Goal: Task Accomplishment & Management: Manage account settings

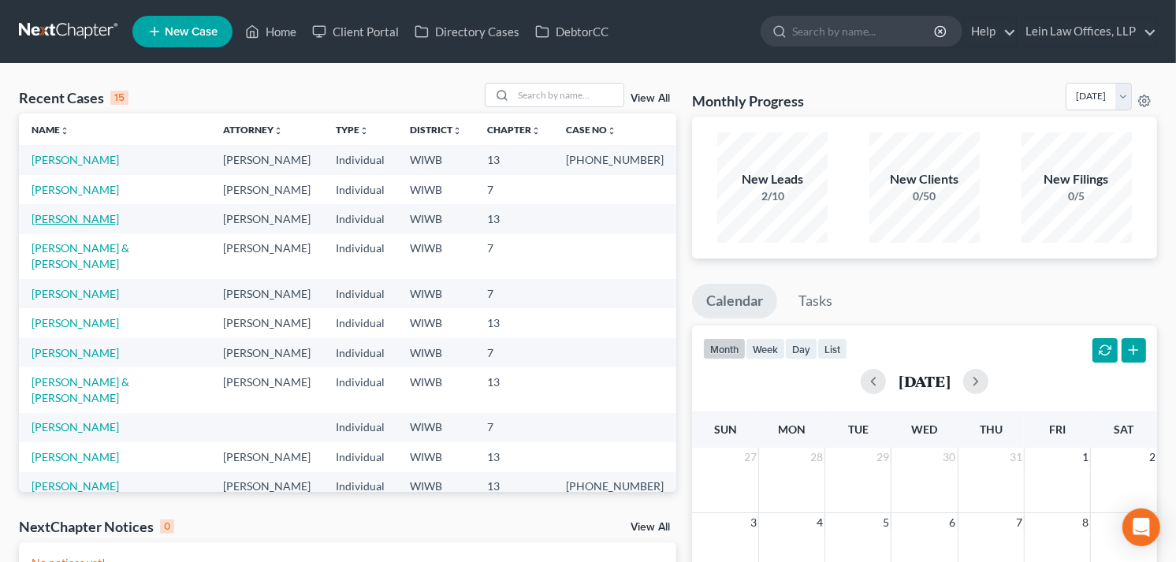
click at [76, 218] on link "[PERSON_NAME]" at bounding box center [76, 218] width 88 height 13
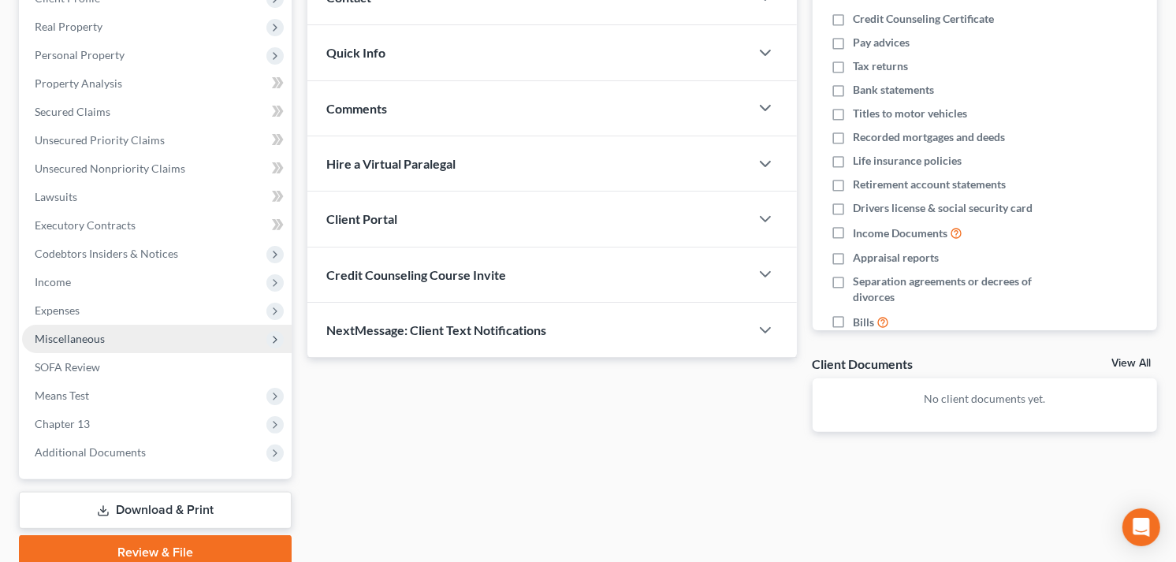
scroll to position [263, 0]
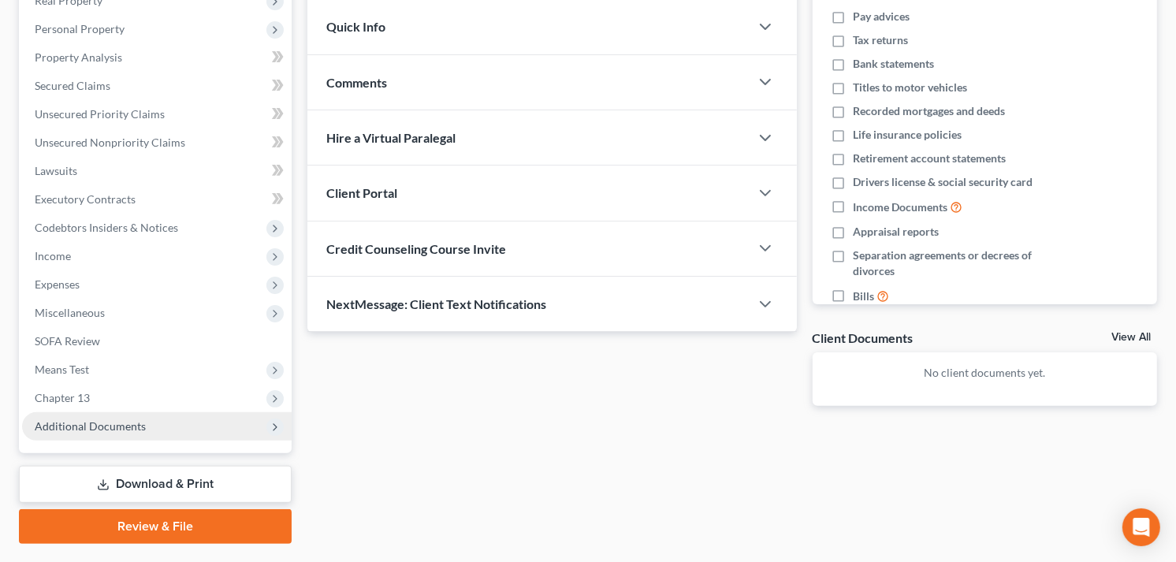
click at [107, 426] on span "Additional Documents" at bounding box center [90, 425] width 111 height 13
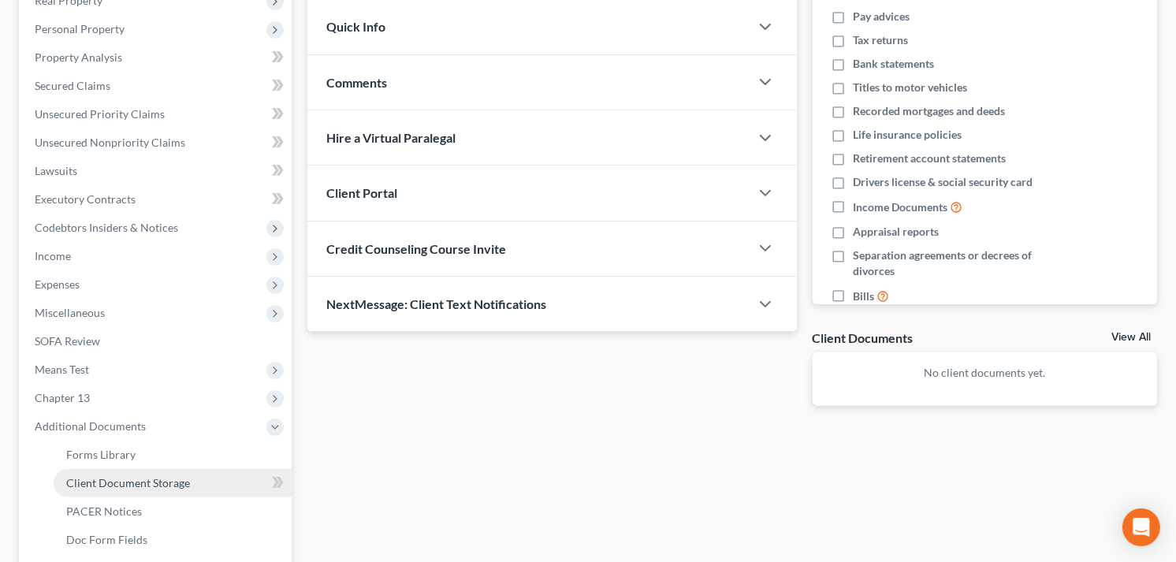
click at [194, 483] on link "Client Document Storage" at bounding box center [173, 483] width 238 height 28
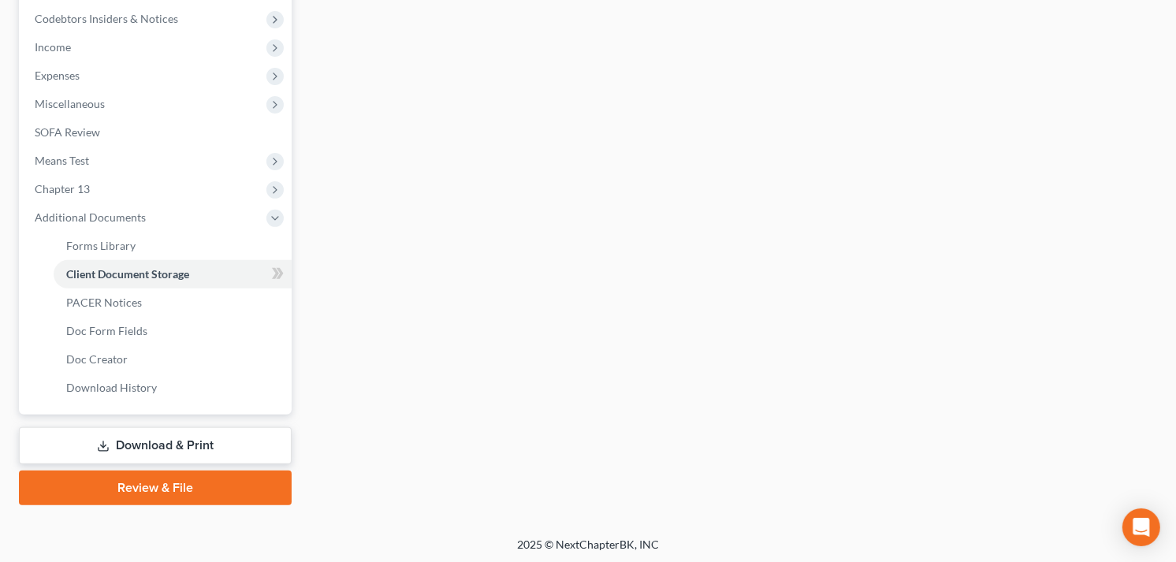
scroll to position [473, 0]
click at [124, 437] on link "Download & Print" at bounding box center [155, 444] width 273 height 37
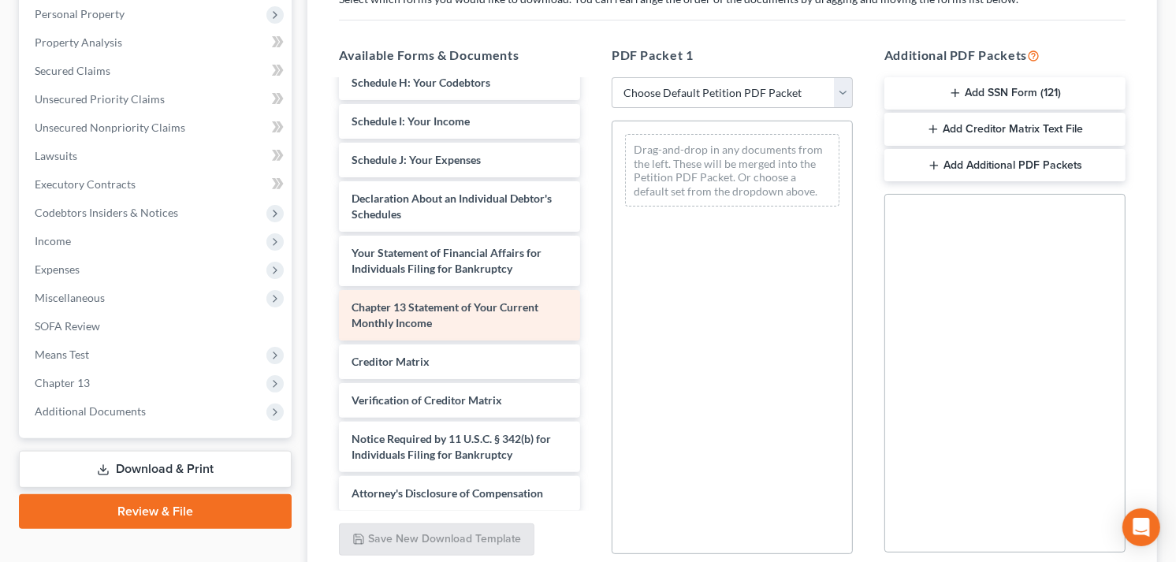
scroll to position [368, 0]
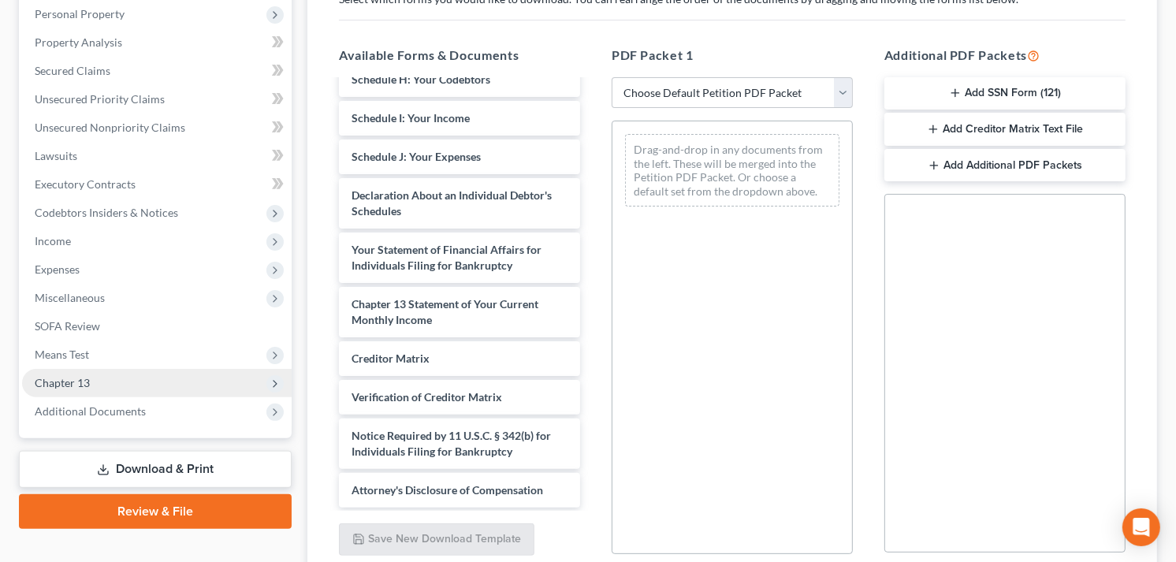
click at [81, 380] on span "Chapter 13" at bounding box center [62, 382] width 55 height 13
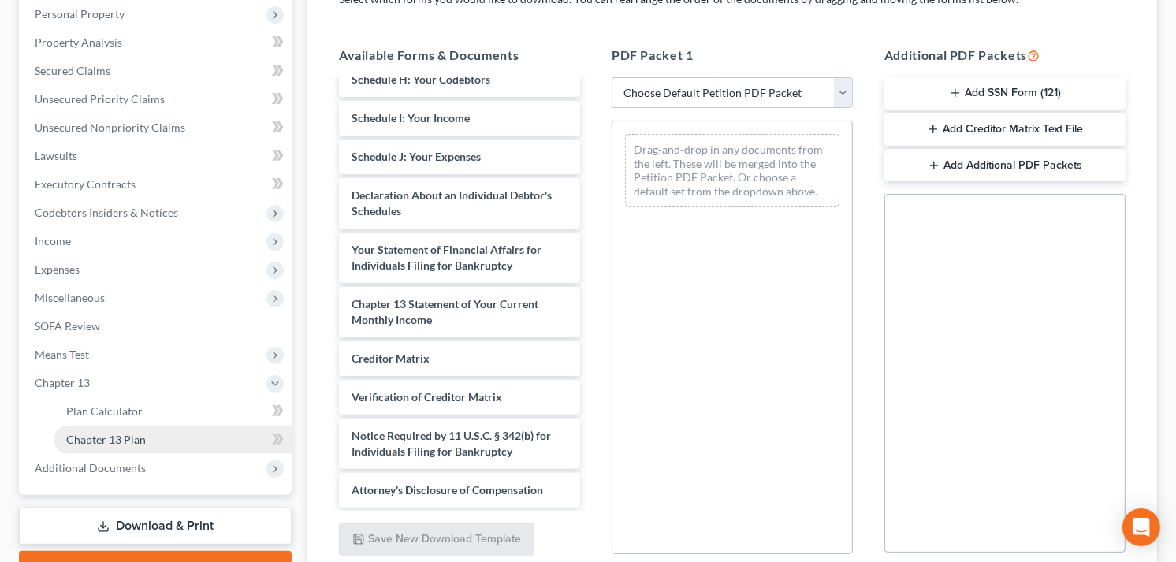
click at [163, 440] on link "Chapter 13 Plan" at bounding box center [173, 440] width 238 height 28
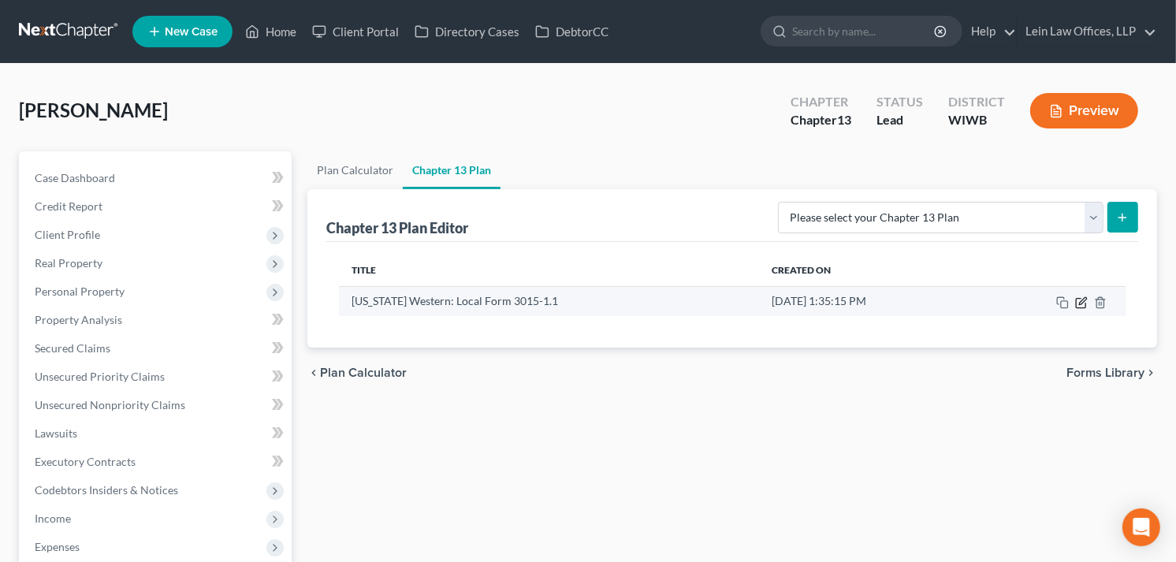
click at [1082, 305] on icon "button" at bounding box center [1081, 302] width 13 height 13
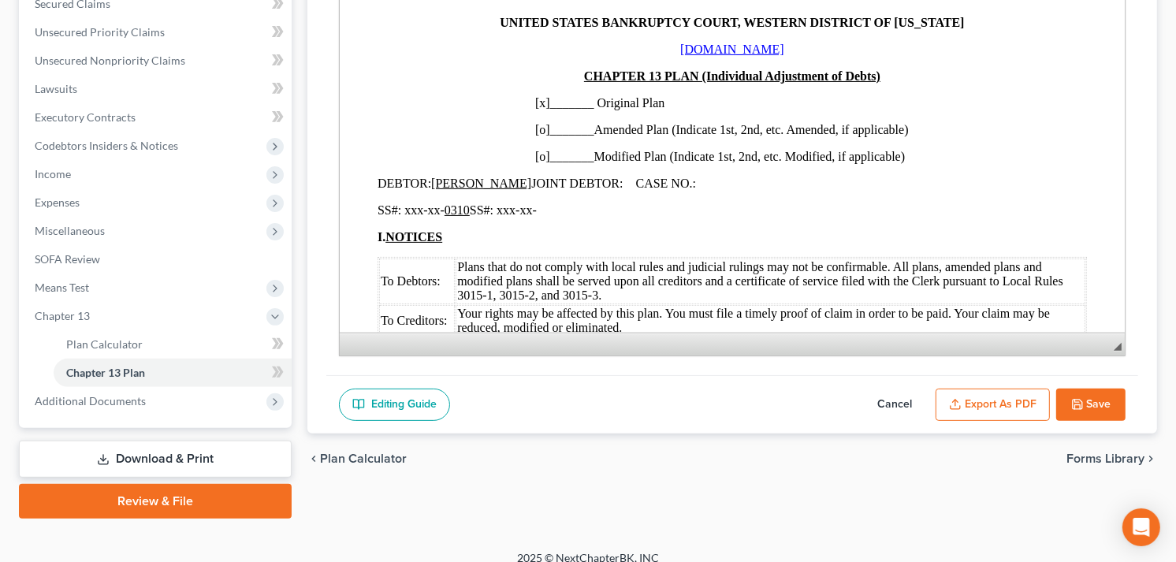
scroll to position [350, 0]
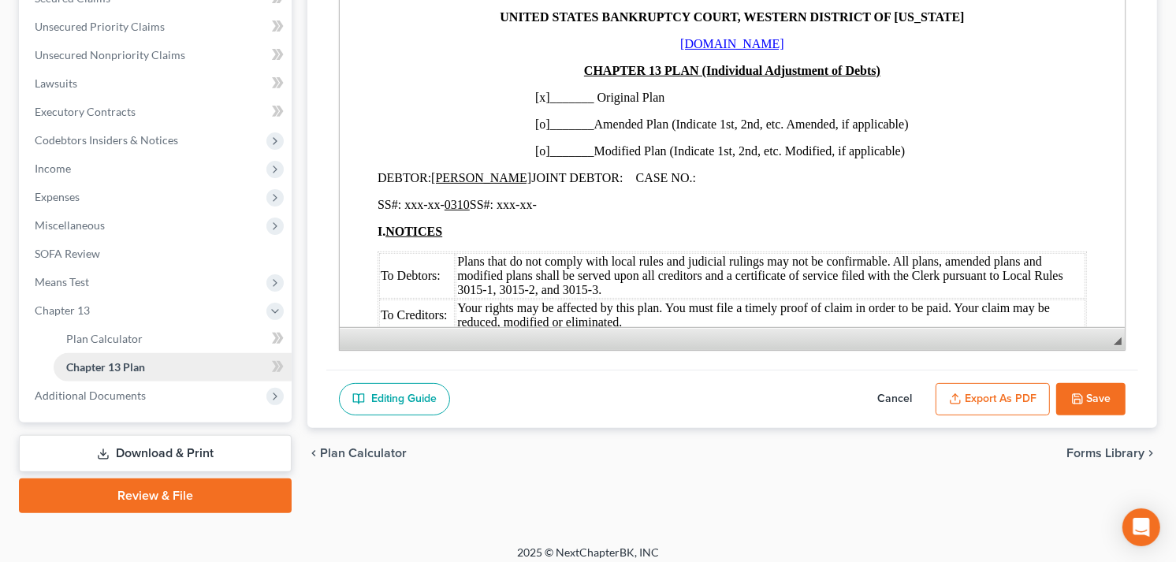
click at [136, 365] on span "Chapter 13 Plan" at bounding box center [105, 366] width 79 height 13
click at [128, 341] on span "Plan Calculator" at bounding box center [104, 338] width 76 height 13
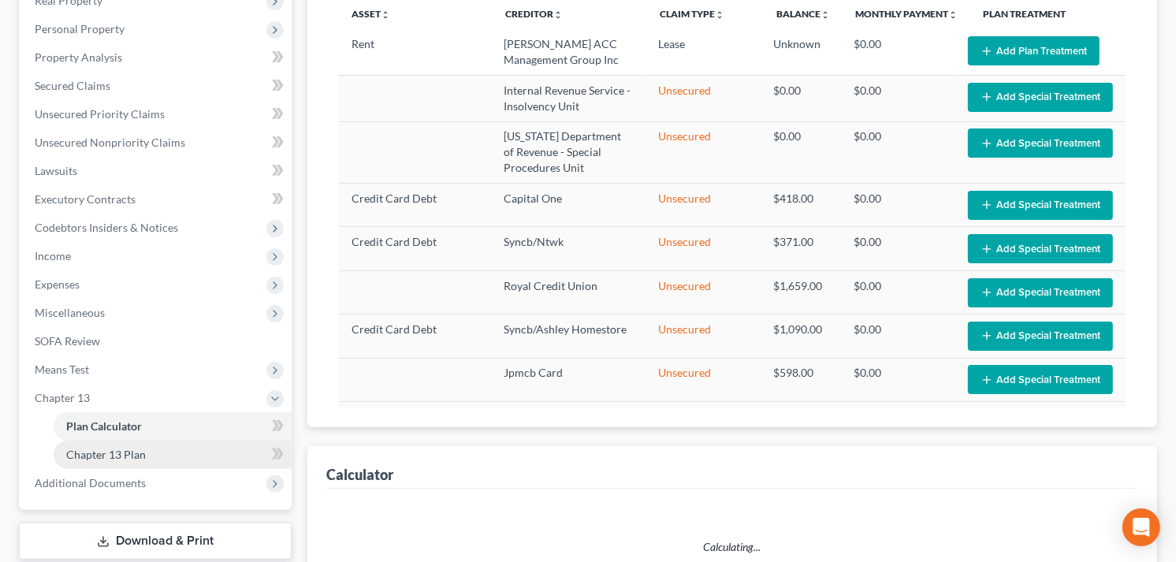
select select "35"
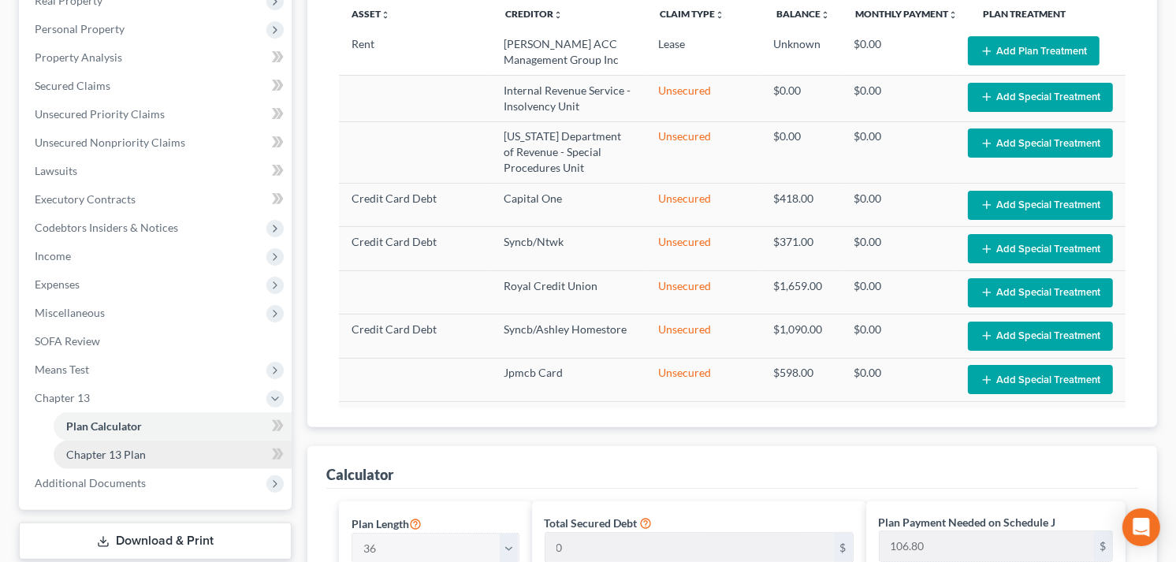
click at [128, 452] on span "Chapter 13 Plan" at bounding box center [106, 454] width 80 height 13
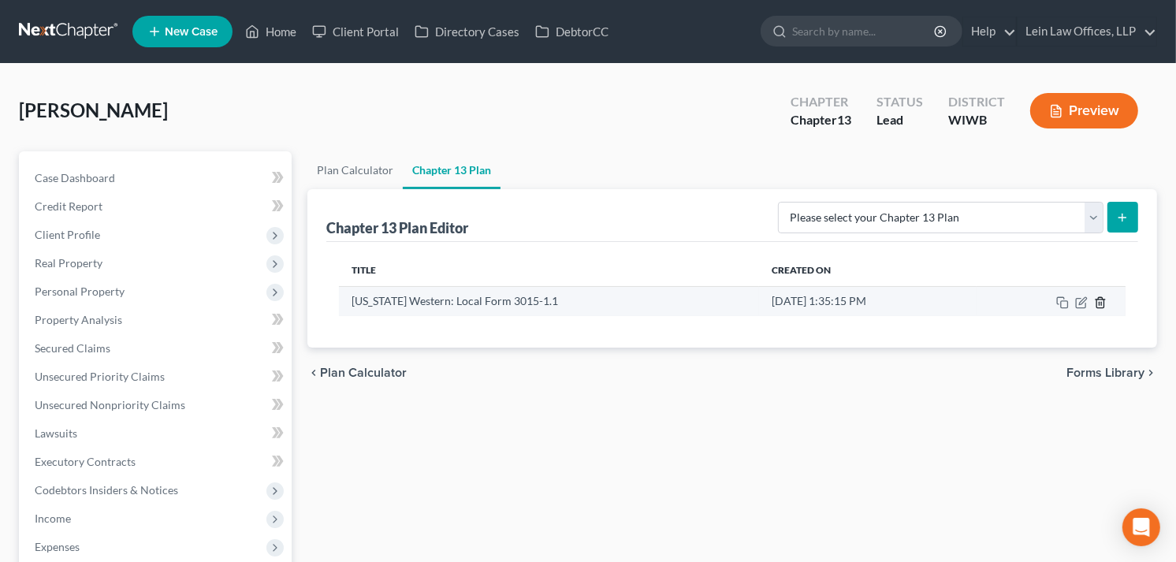
click at [1100, 302] on line "button" at bounding box center [1100, 303] width 0 height 3
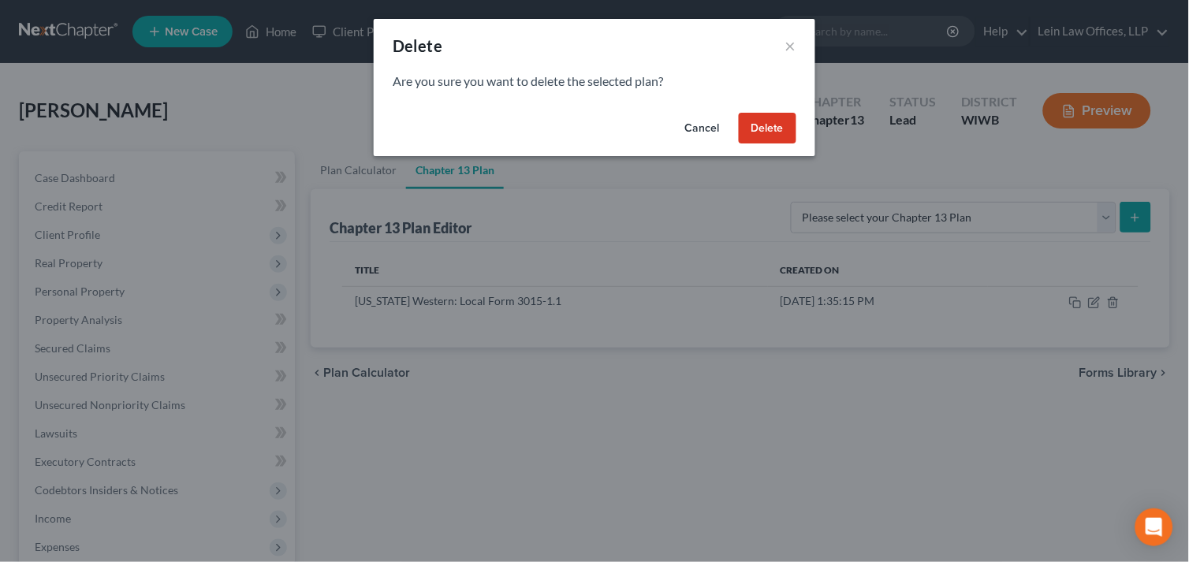
drag, startPoint x: 765, startPoint y: 132, endPoint x: 720, endPoint y: 167, distance: 57.4
click at [765, 132] on button "Delete" at bounding box center [768, 129] width 58 height 32
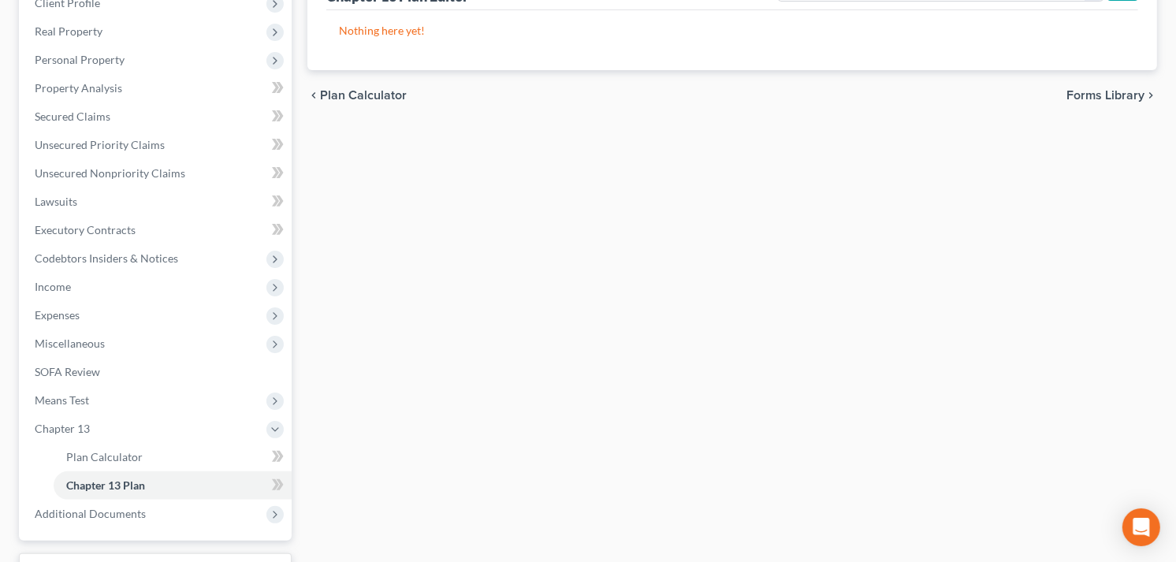
scroll to position [263, 0]
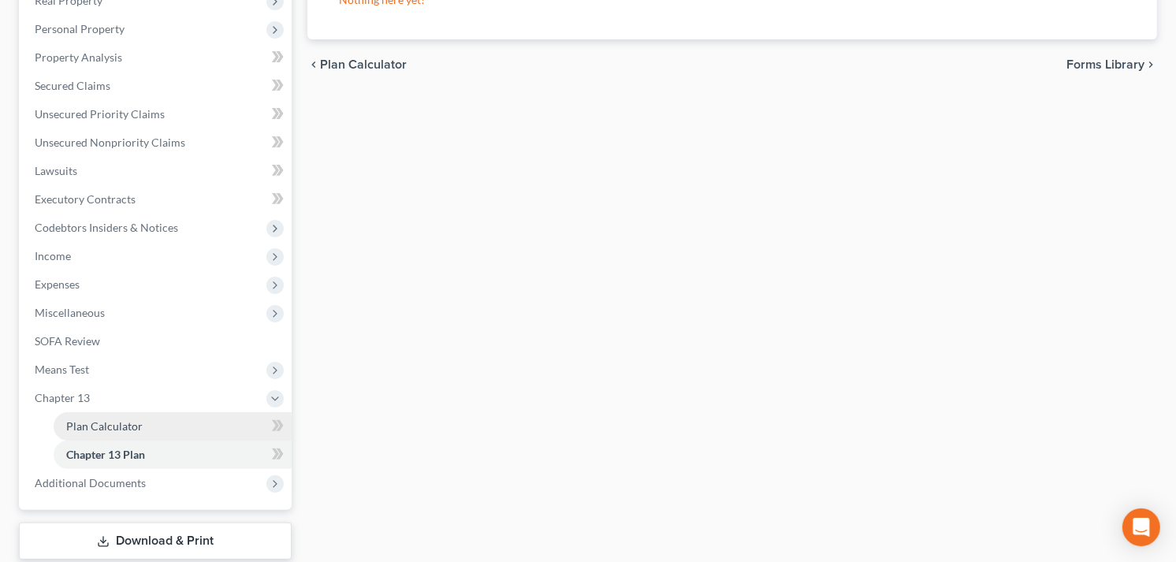
click at [118, 422] on span "Plan Calculator" at bounding box center [104, 425] width 76 height 13
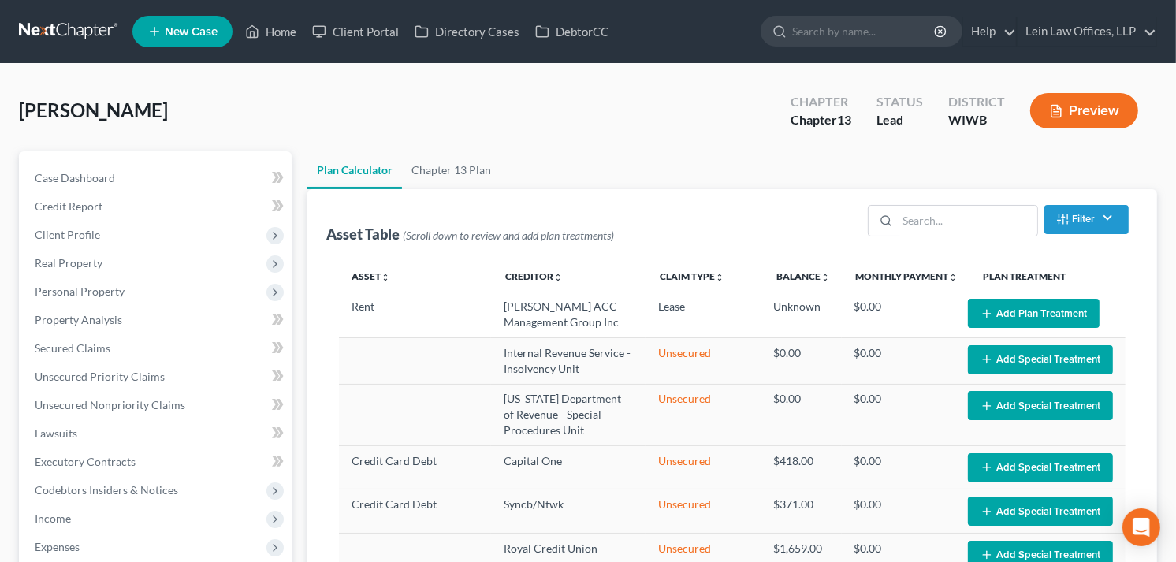
select select "35"
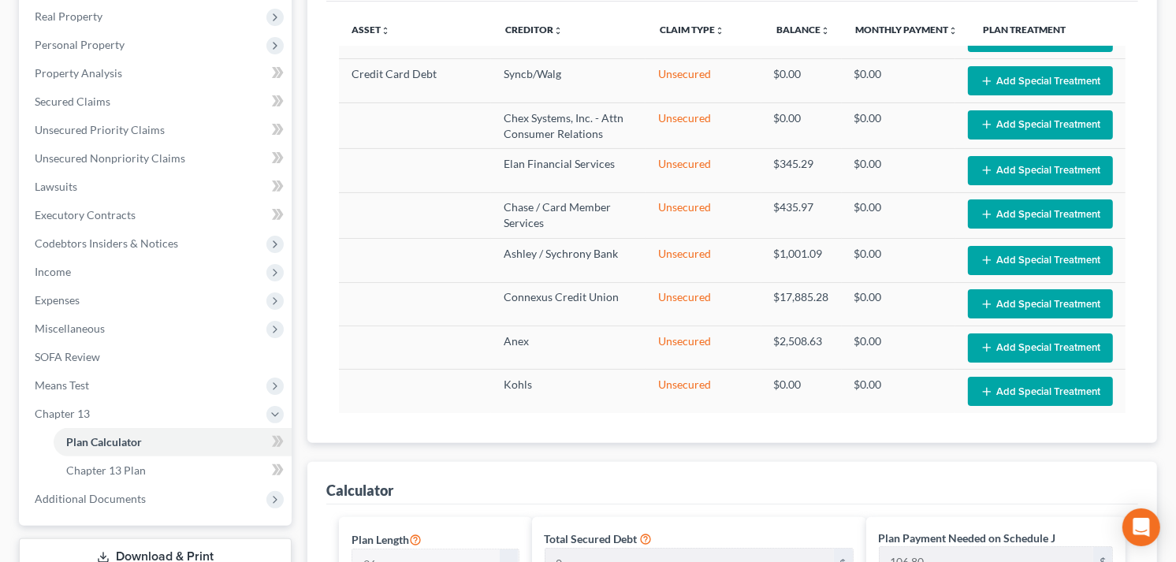
scroll to position [263, 0]
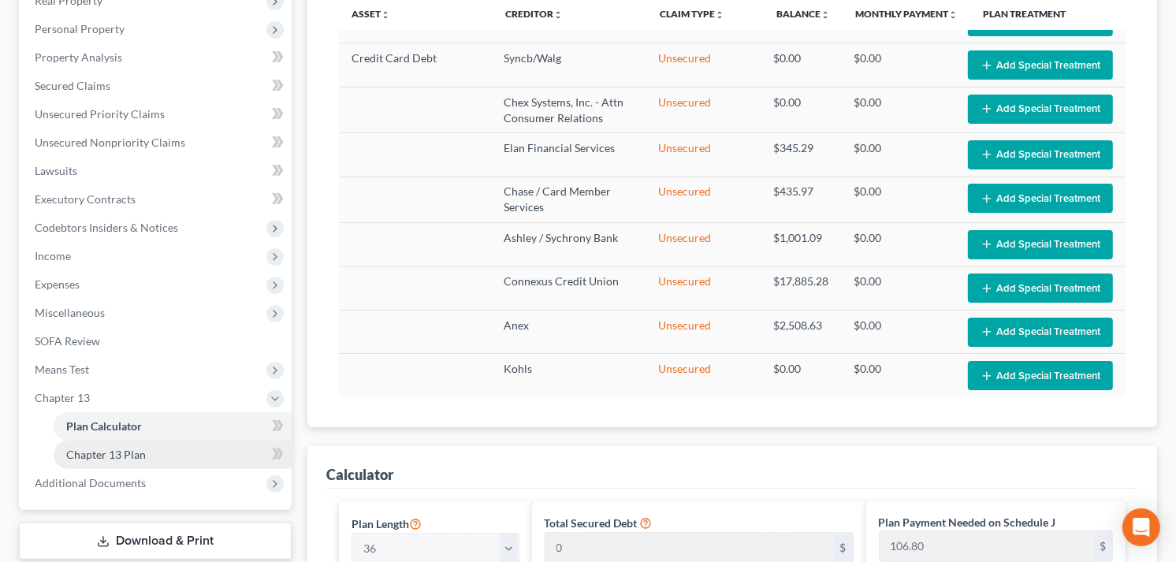
click at [122, 456] on span "Chapter 13 Plan" at bounding box center [106, 454] width 80 height 13
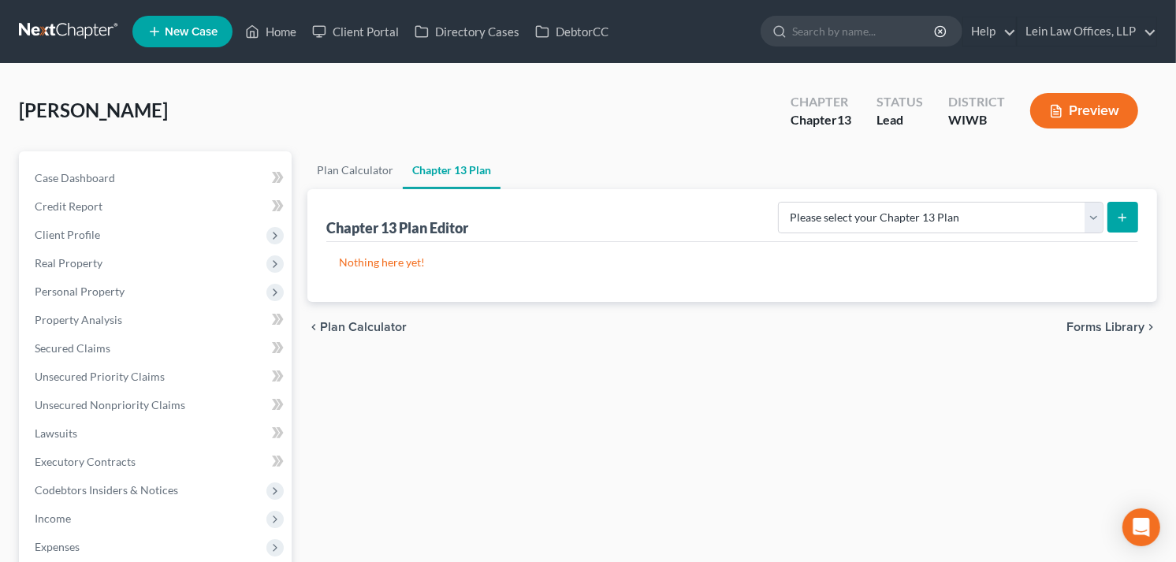
click at [1127, 218] on icon "submit" at bounding box center [1122, 217] width 13 height 13
click at [1093, 218] on select "Please select your Chapter 13 Plan National Form Plan - Official Form 113 [US_S…" at bounding box center [941, 218] width 326 height 32
select select "3"
click at [778, 202] on select "Please select your Chapter 13 Plan National Form Plan - Official Form 113 [US_S…" at bounding box center [941, 218] width 326 height 32
click at [1129, 223] on button "submit" at bounding box center [1123, 217] width 31 height 31
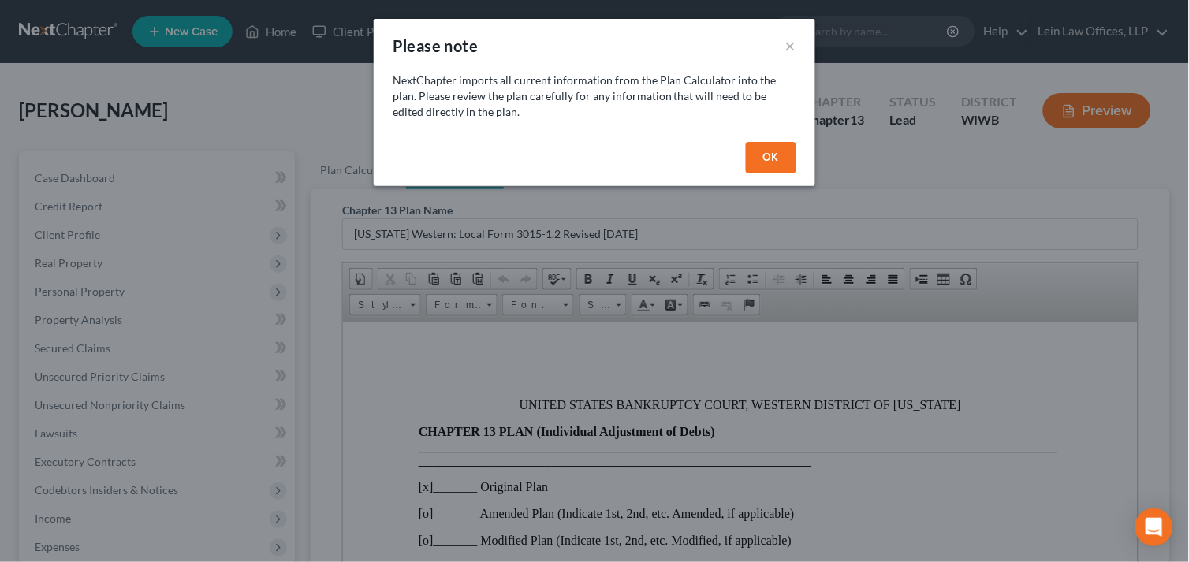
click at [773, 159] on button "OK" at bounding box center [771, 158] width 50 height 32
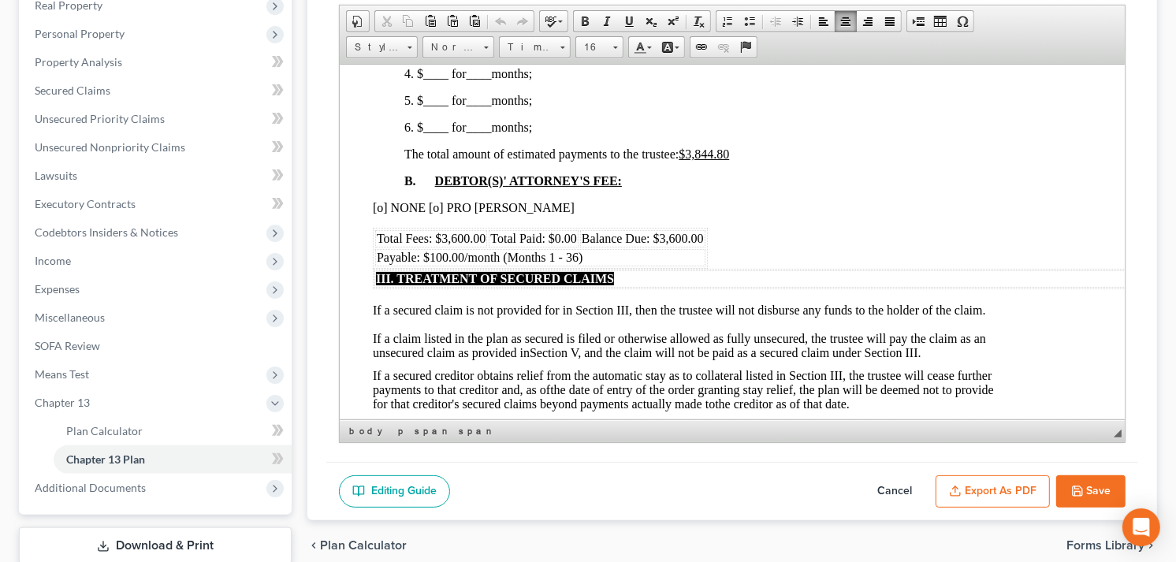
scroll to position [876, 43]
drag, startPoint x: 374, startPoint y: 290, endPoint x: 499, endPoint y: 290, distance: 124.6
click at [499, 263] on span "Payable: $100.00/month (Months 1 - 36)" at bounding box center [479, 255] width 206 height 13
drag, startPoint x: 506, startPoint y: 289, endPoint x: 417, endPoint y: 287, distance: 89.1
click at [417, 265] on td "Pro rata (Months 1 - 36)" at bounding box center [539, 256] width 330 height 17
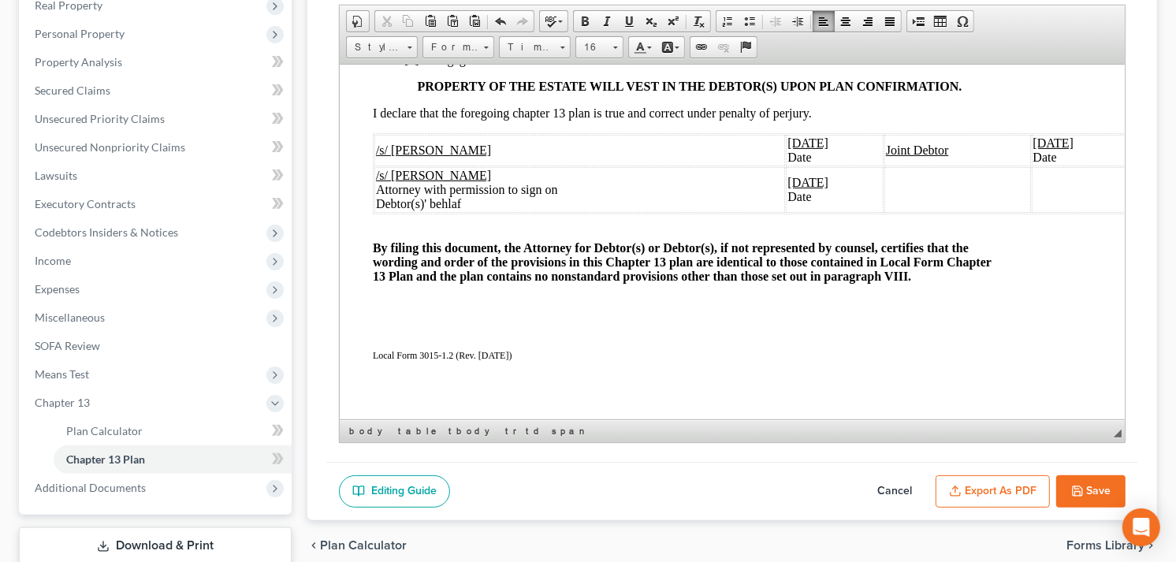
scroll to position [2978, 43]
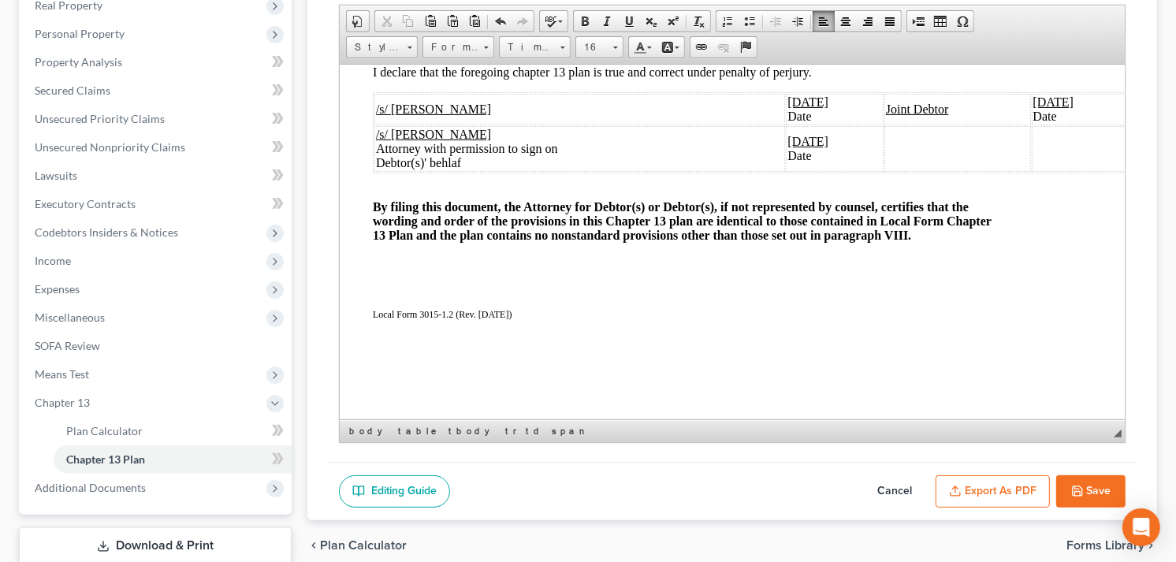
drag, startPoint x: 389, startPoint y: 203, endPoint x: 533, endPoint y: 199, distance: 144.3
click at [533, 125] on td "/s/ [PERSON_NAME]" at bounding box center [579, 109] width 411 height 32
click at [602, 171] on td "/s/ [PERSON_NAME] Attorney with permission to sign on Debtor(s)' behlaf" at bounding box center [579, 148] width 411 height 46
drag, startPoint x: 874, startPoint y: 204, endPoint x: 979, endPoint y: 206, distance: 104.9
click at [979, 125] on td "Joint Debtor" at bounding box center [957, 109] width 147 height 32
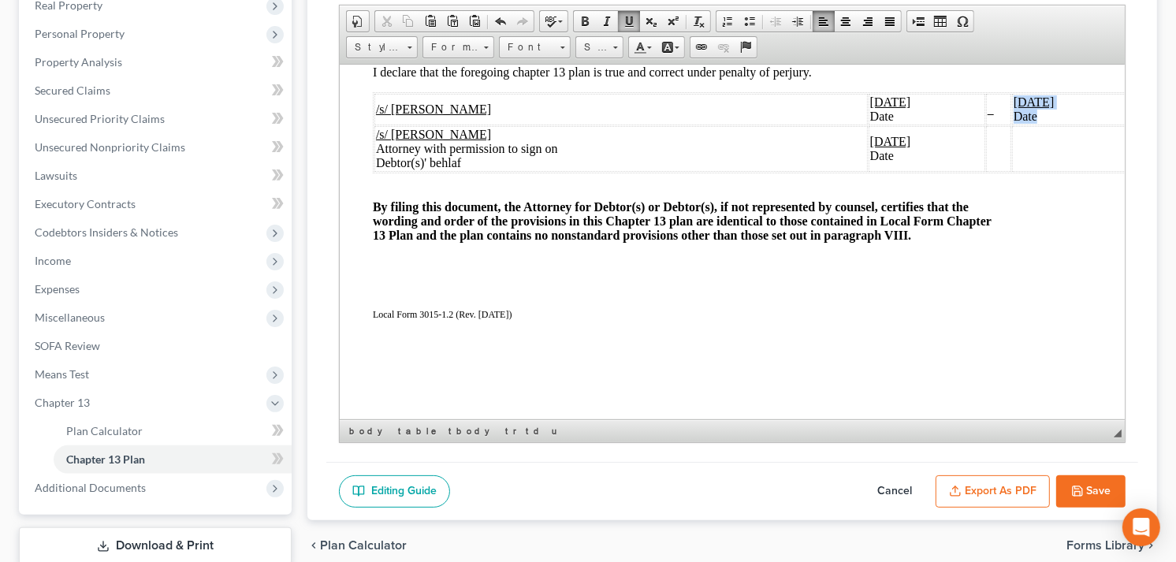
drag, startPoint x: 986, startPoint y: 198, endPoint x: 1066, endPoint y: 218, distance: 82.0
click at [1066, 125] on td "[DATE] Date" at bounding box center [1069, 109] width 117 height 32
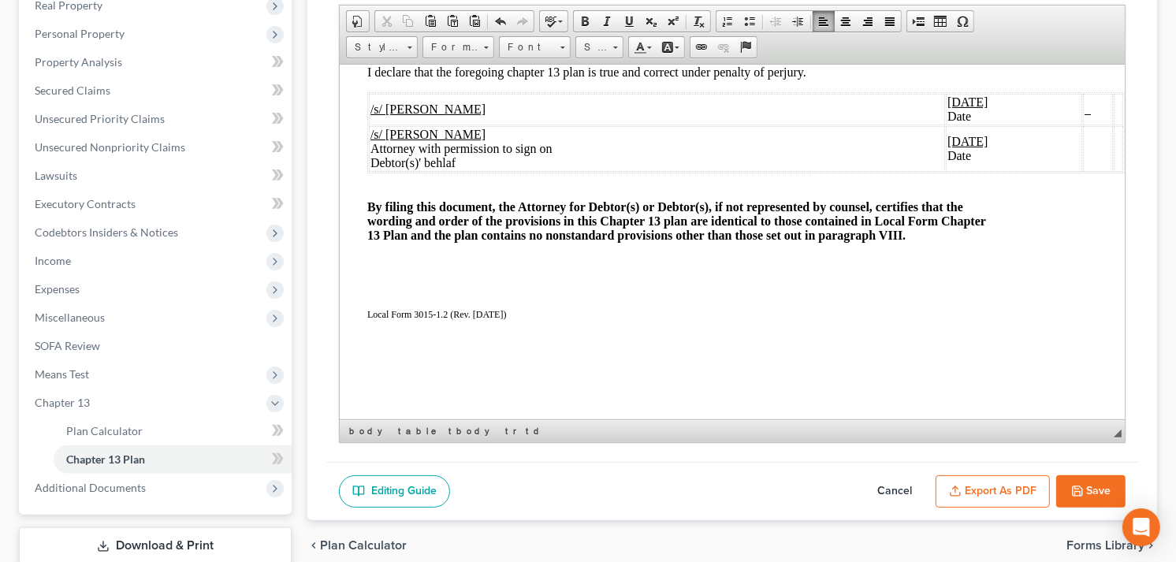
click at [1092, 125] on td at bounding box center [1096, 109] width 29 height 32
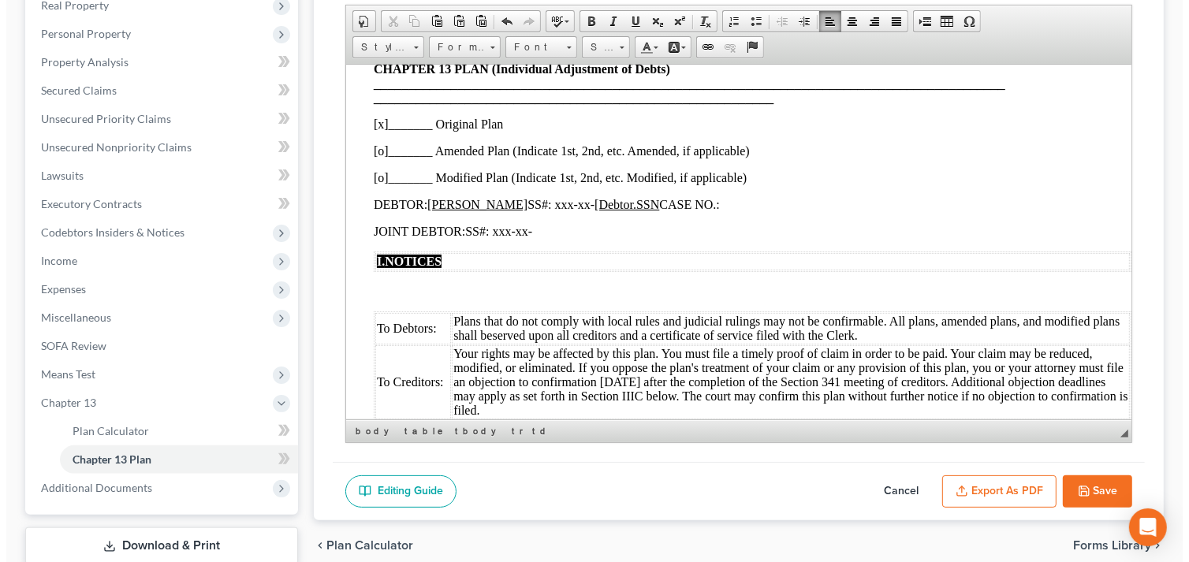
scroll to position [0, 54]
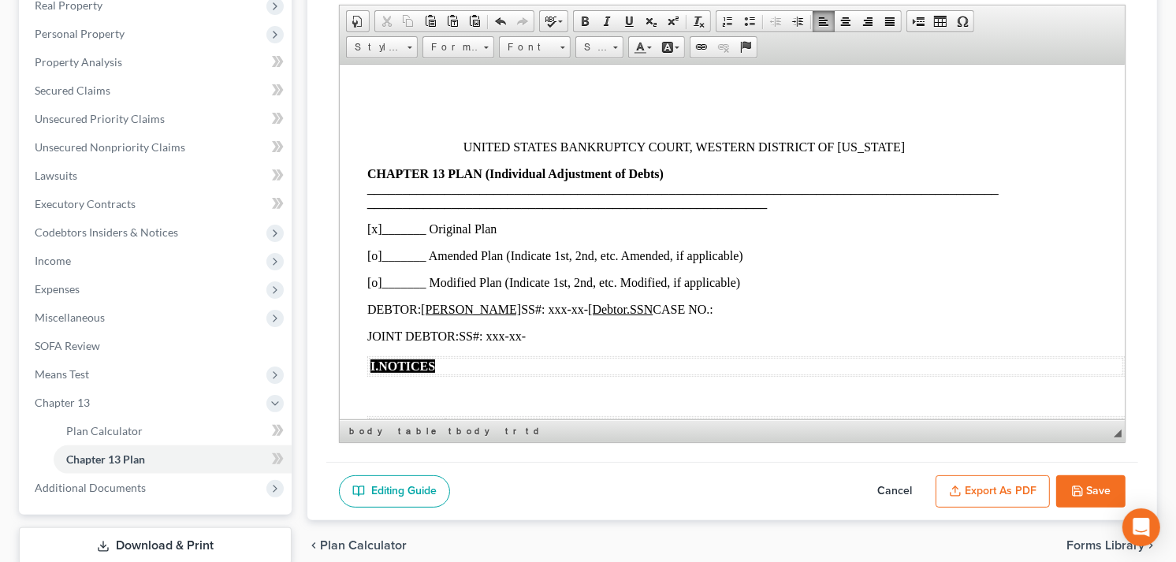
click at [993, 490] on button "Export as PDF" at bounding box center [993, 491] width 114 height 33
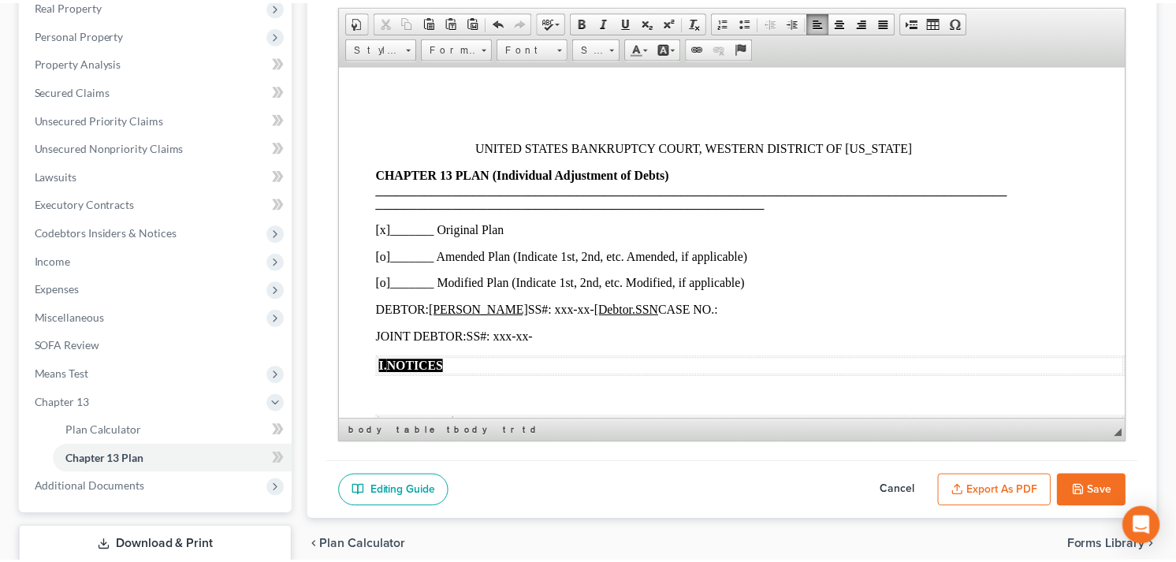
scroll to position [0, 50]
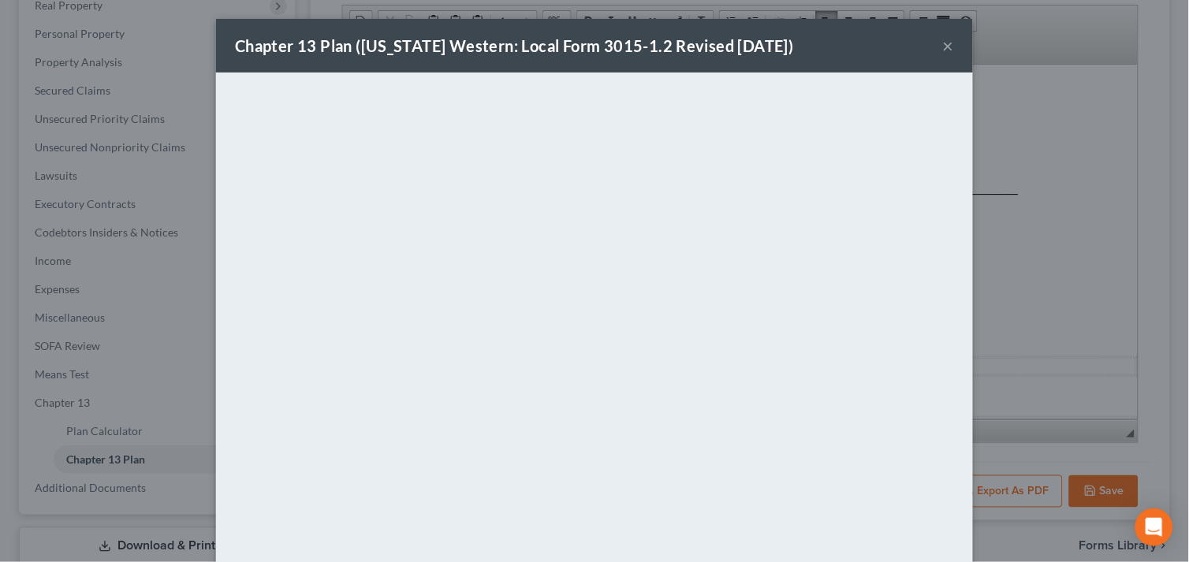
click at [943, 43] on button "×" at bounding box center [948, 45] width 11 height 19
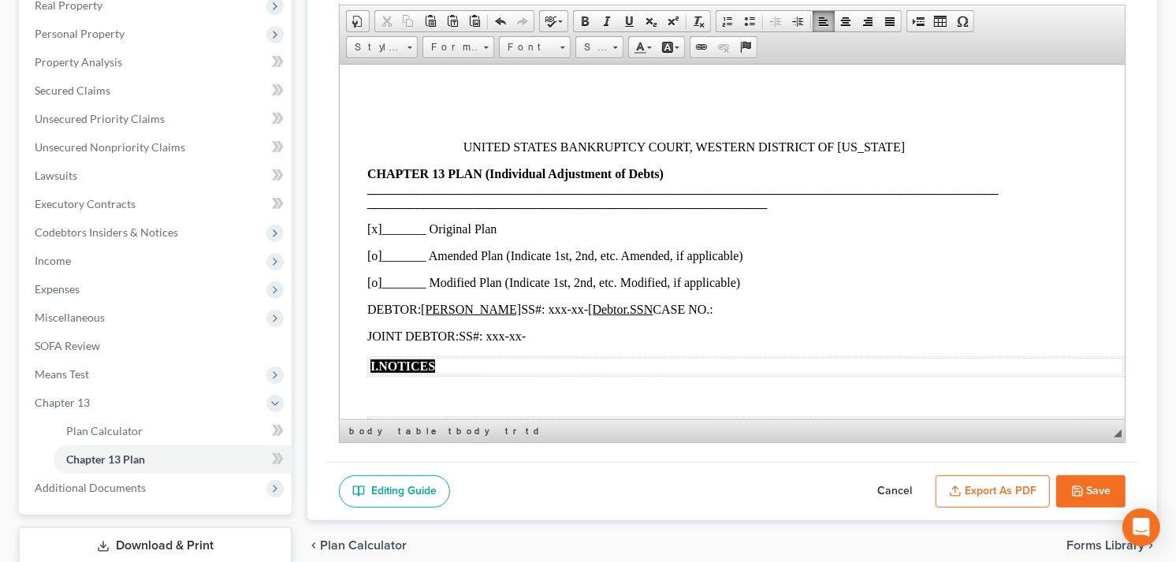
click at [1092, 492] on button "Save" at bounding box center [1090, 491] width 69 height 33
select select "3"
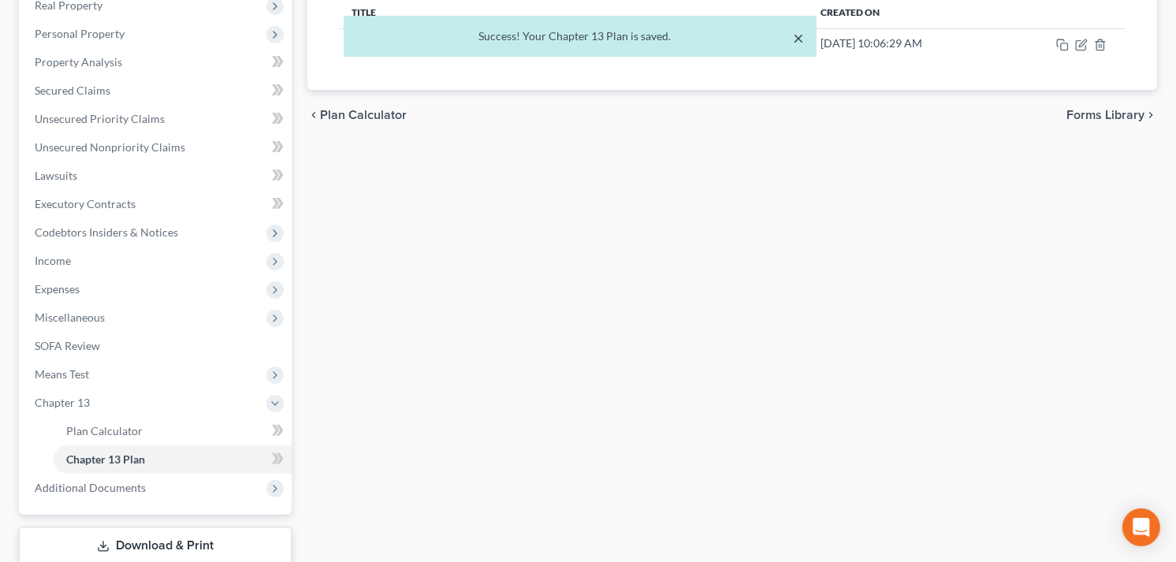
click at [793, 36] on button "×" at bounding box center [798, 37] width 11 height 19
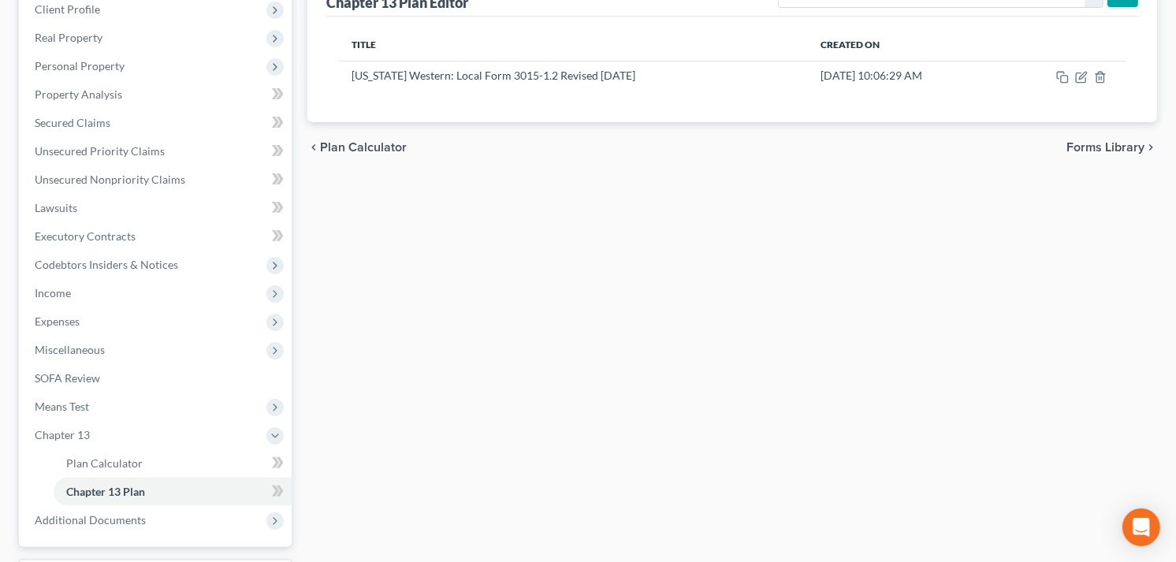
scroll to position [263, 0]
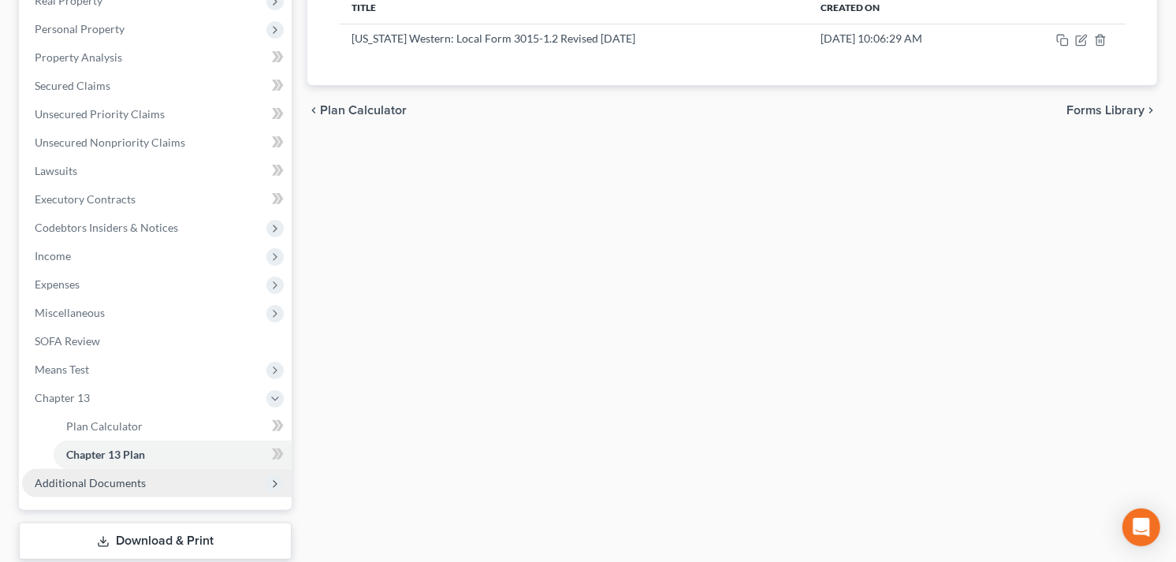
click at [150, 482] on span "Additional Documents" at bounding box center [157, 483] width 270 height 28
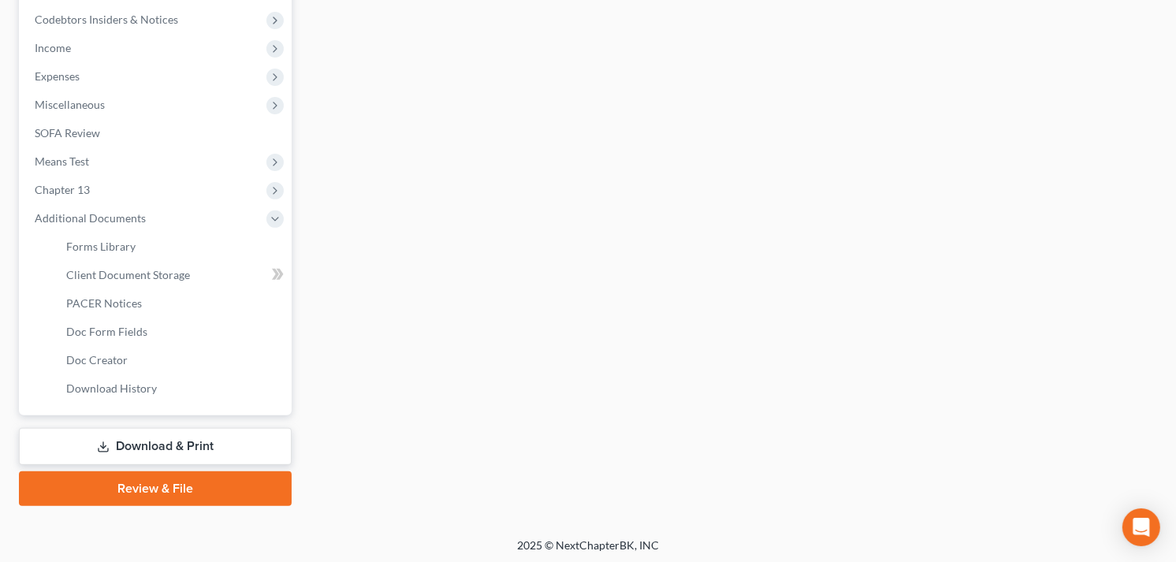
scroll to position [473, 0]
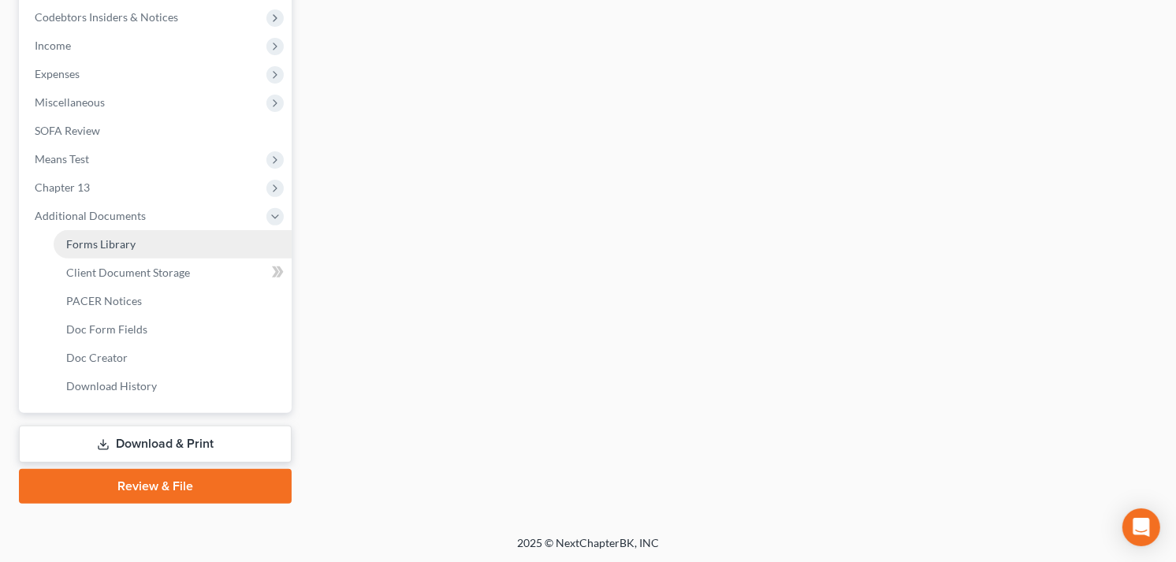
click at [137, 244] on link "Forms Library" at bounding box center [173, 244] width 238 height 28
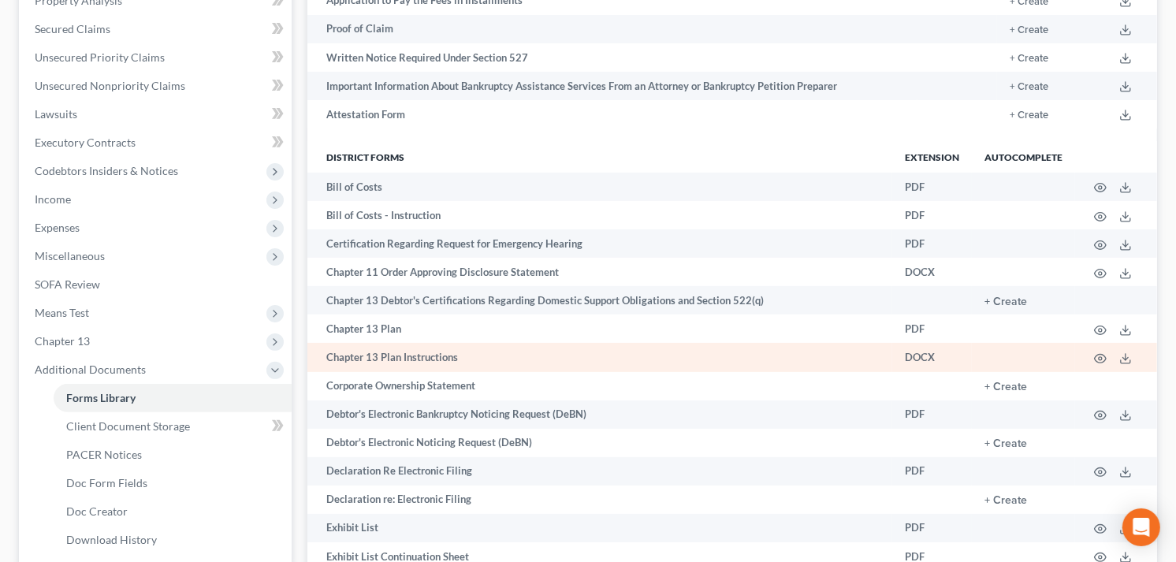
scroll to position [350, 0]
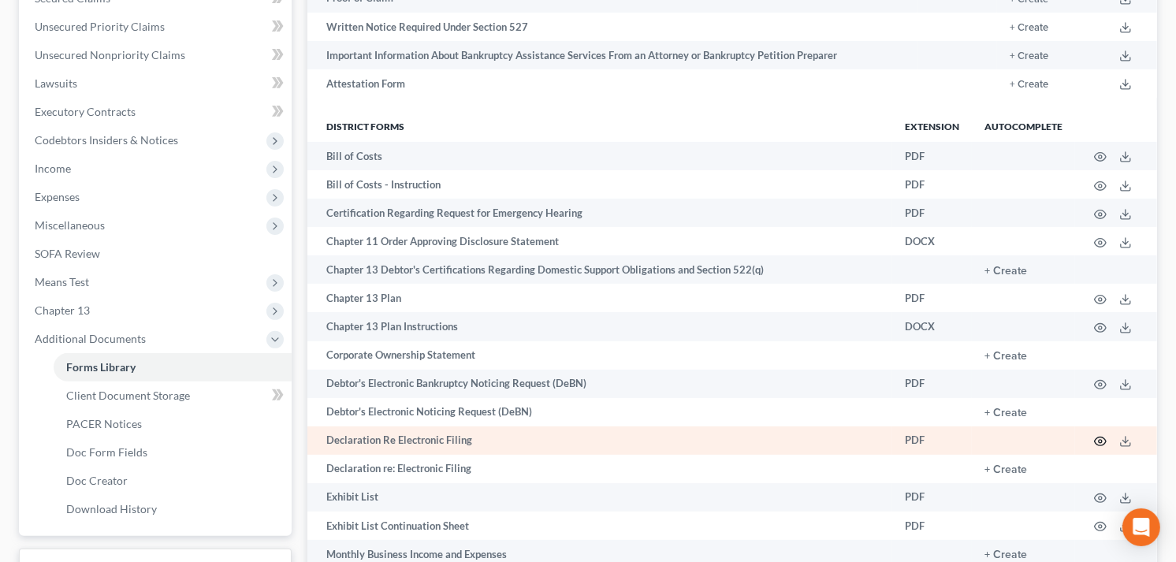
click at [1101, 442] on icon "button" at bounding box center [1100, 441] width 13 height 13
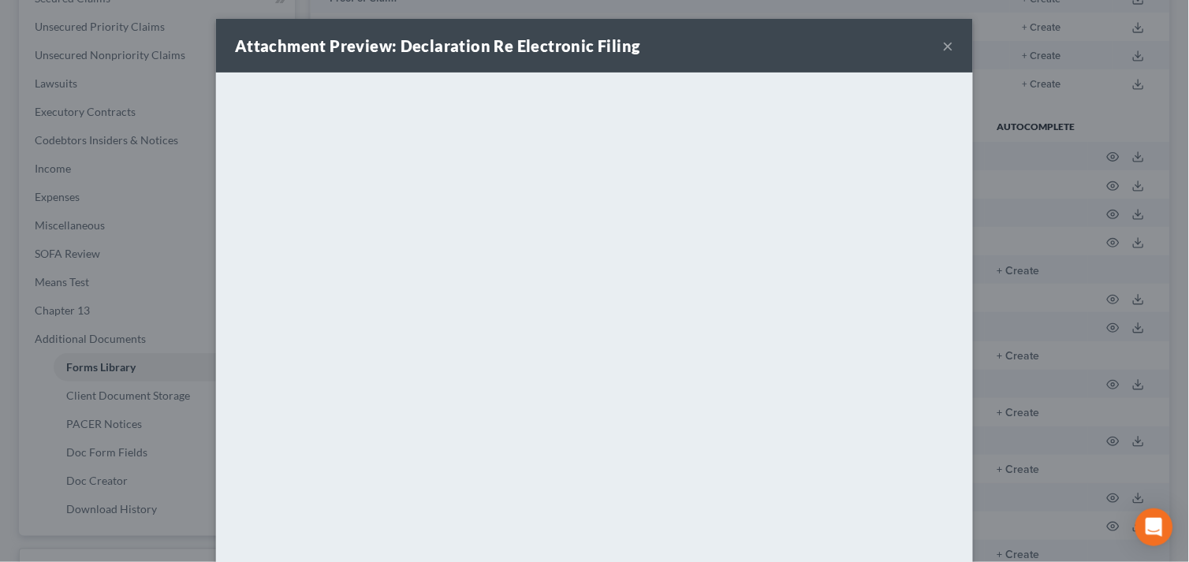
click at [943, 46] on button "×" at bounding box center [948, 45] width 11 height 19
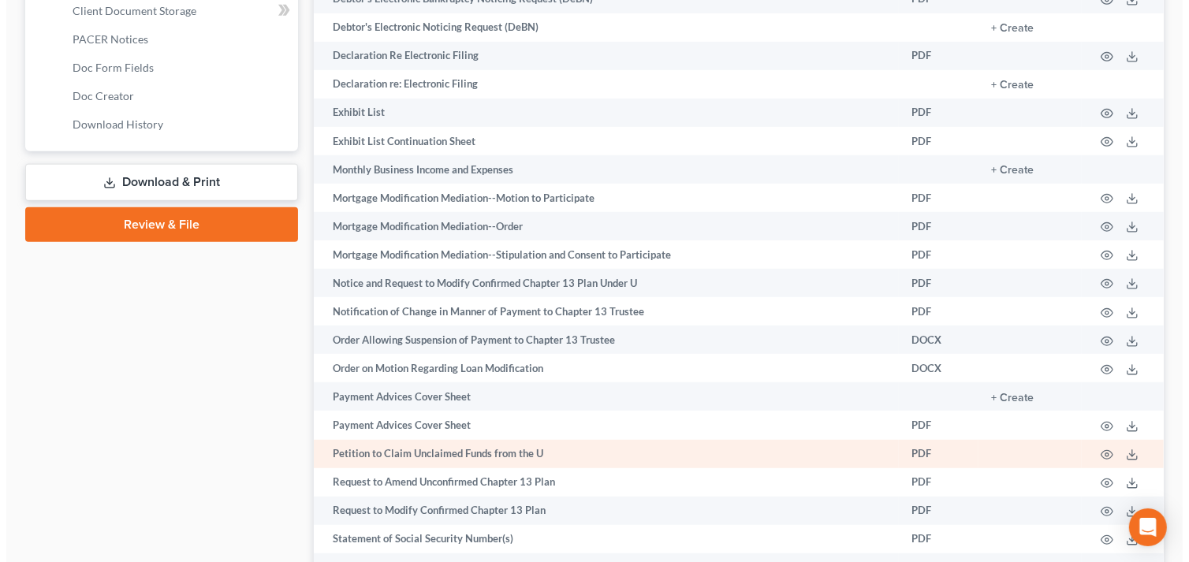
scroll to position [788, 0]
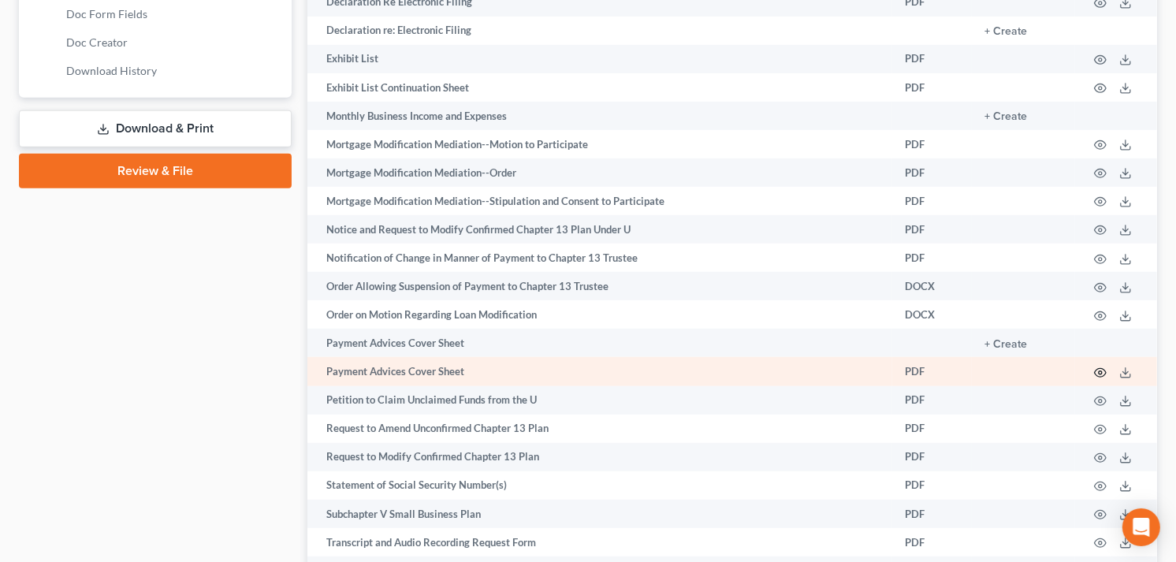
click at [1101, 374] on circle "button" at bounding box center [1100, 372] width 3 height 3
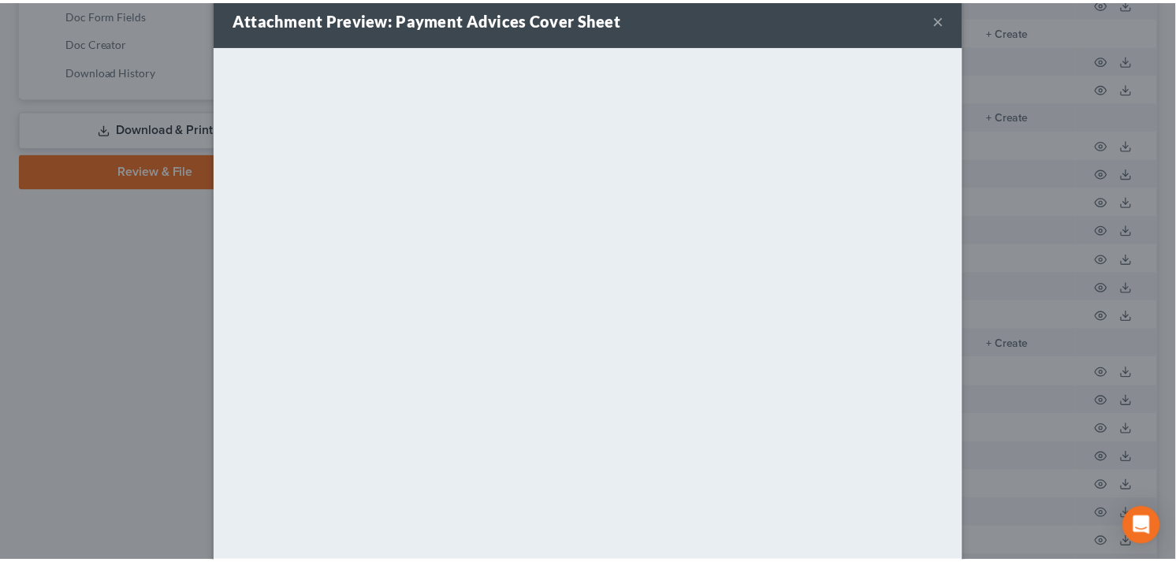
scroll to position [0, 0]
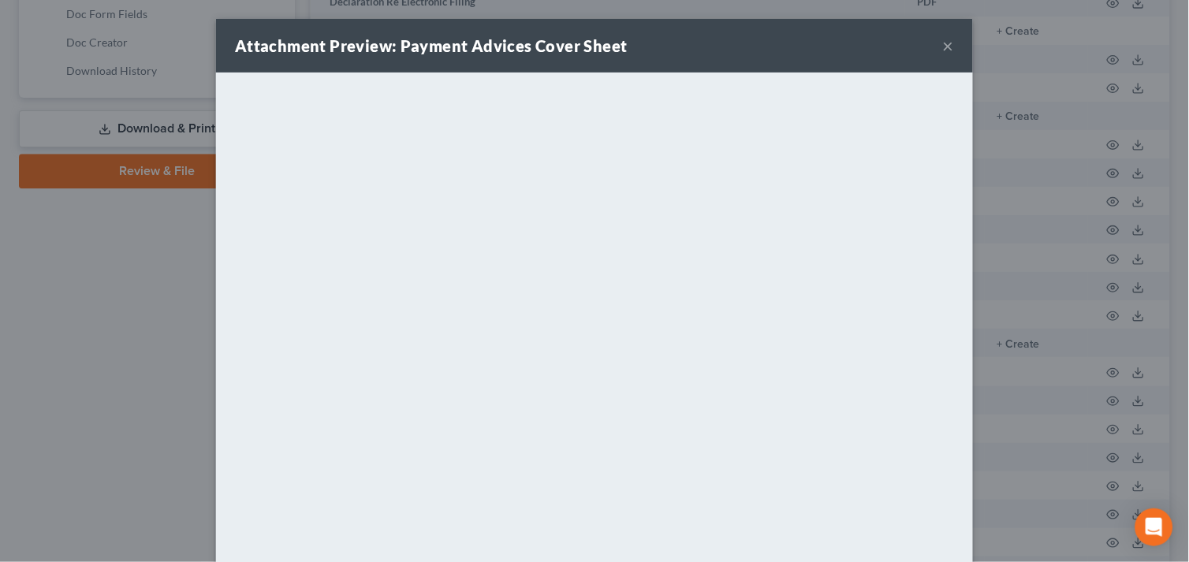
click at [948, 36] on div "Attachment Preview: Payment Advices Cover Sheet ×" at bounding box center [594, 46] width 757 height 54
click at [943, 43] on button "×" at bounding box center [948, 45] width 11 height 19
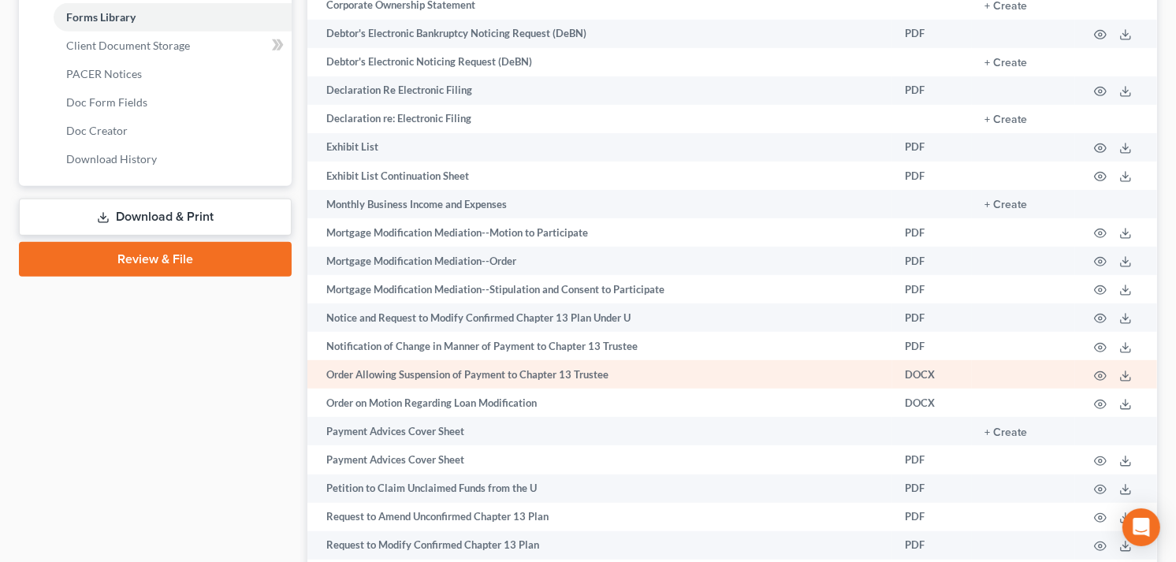
scroll to position [613, 0]
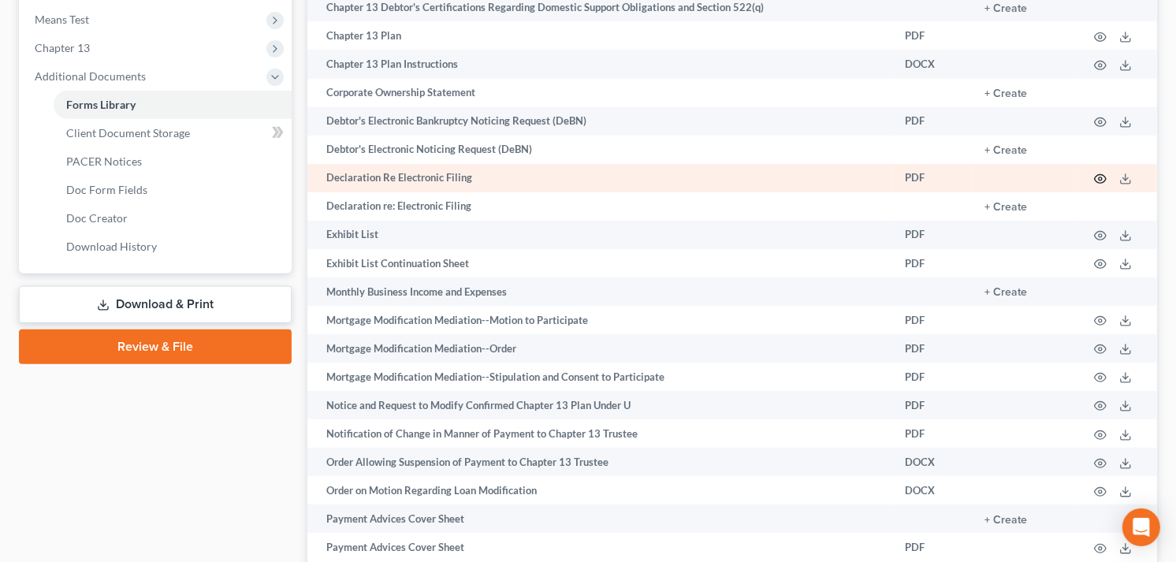
click at [1097, 182] on icon "button" at bounding box center [1100, 179] width 13 height 13
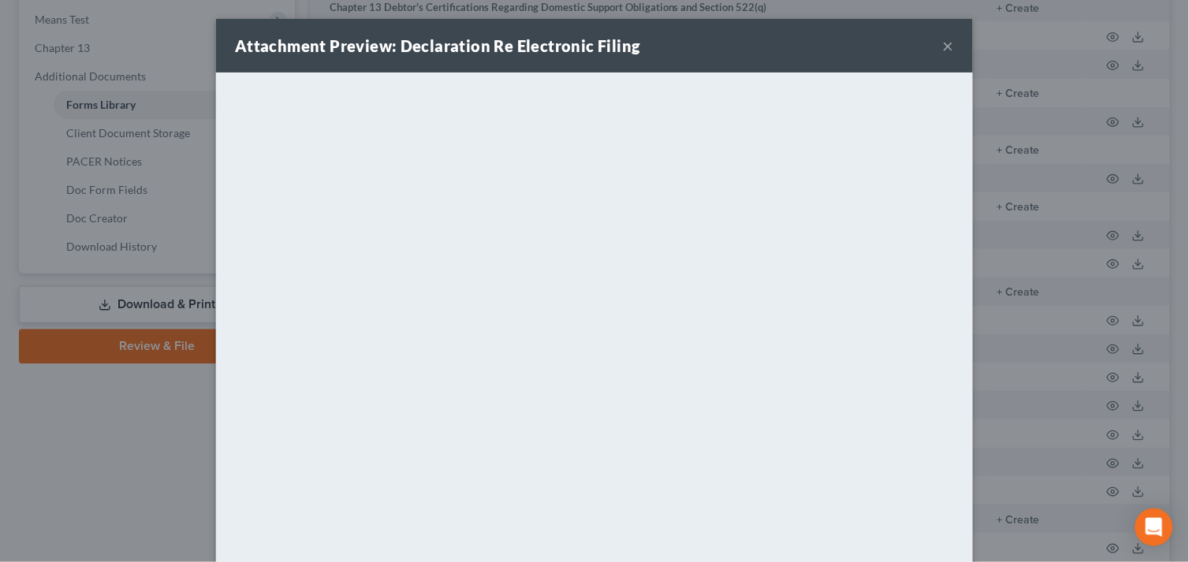
click at [943, 43] on button "×" at bounding box center [948, 45] width 11 height 19
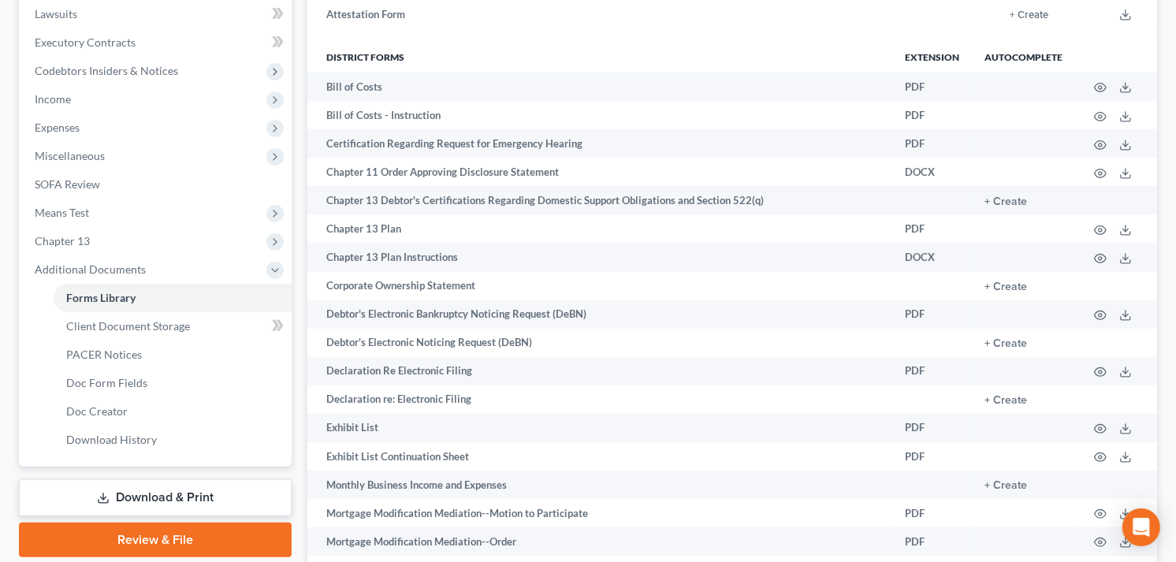
scroll to position [438, 0]
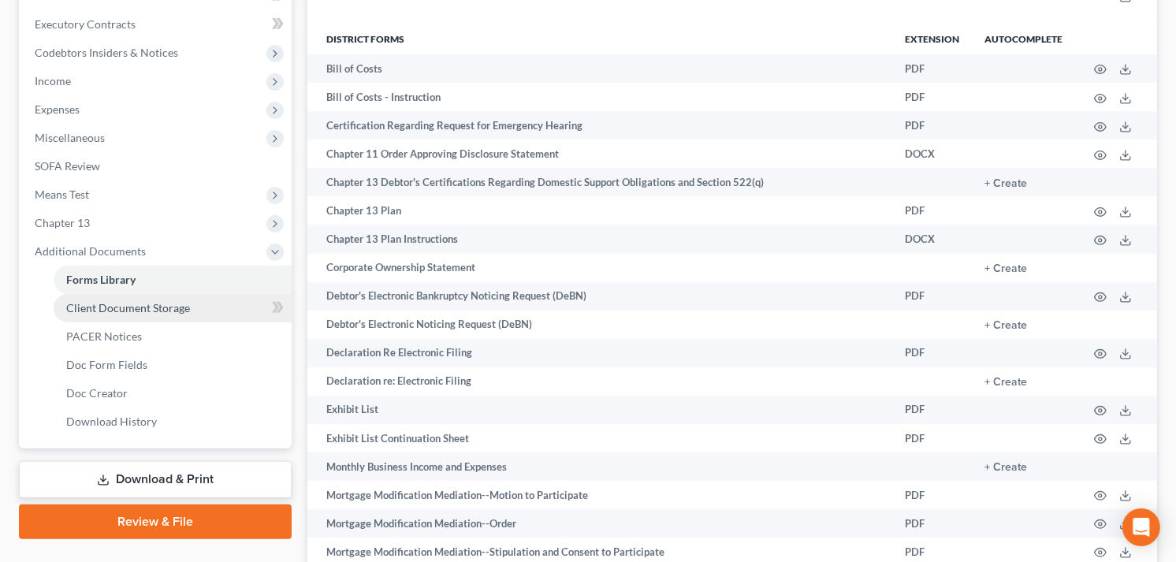
click at [151, 304] on span "Client Document Storage" at bounding box center [128, 307] width 124 height 13
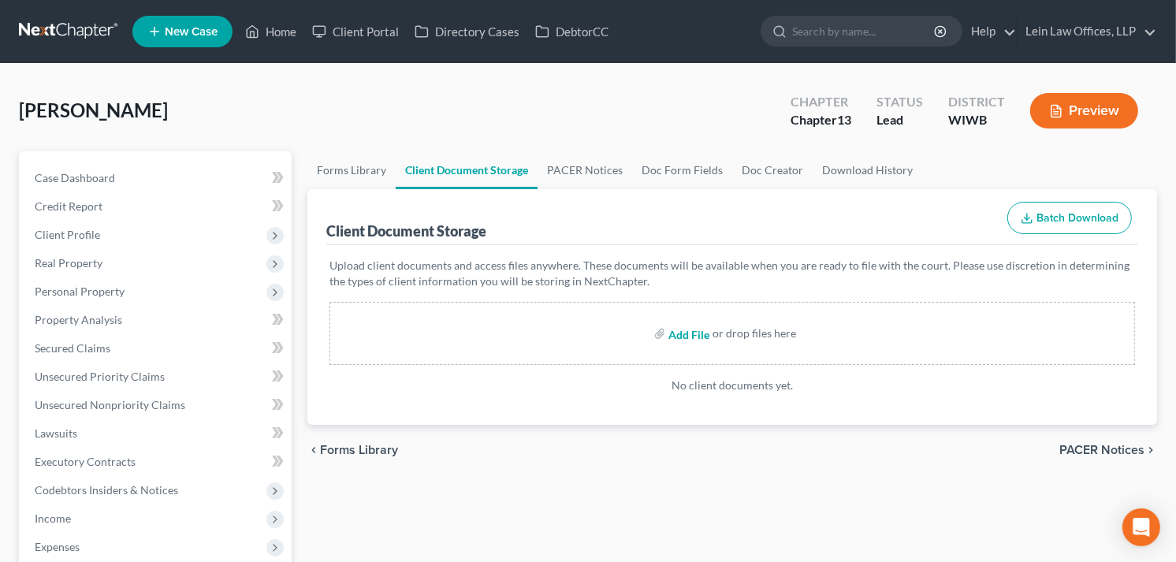
click at [683, 333] on input "file" at bounding box center [688, 333] width 38 height 28
type input "C:\fakepath\Declaration Re Electronic Filing.pdf"
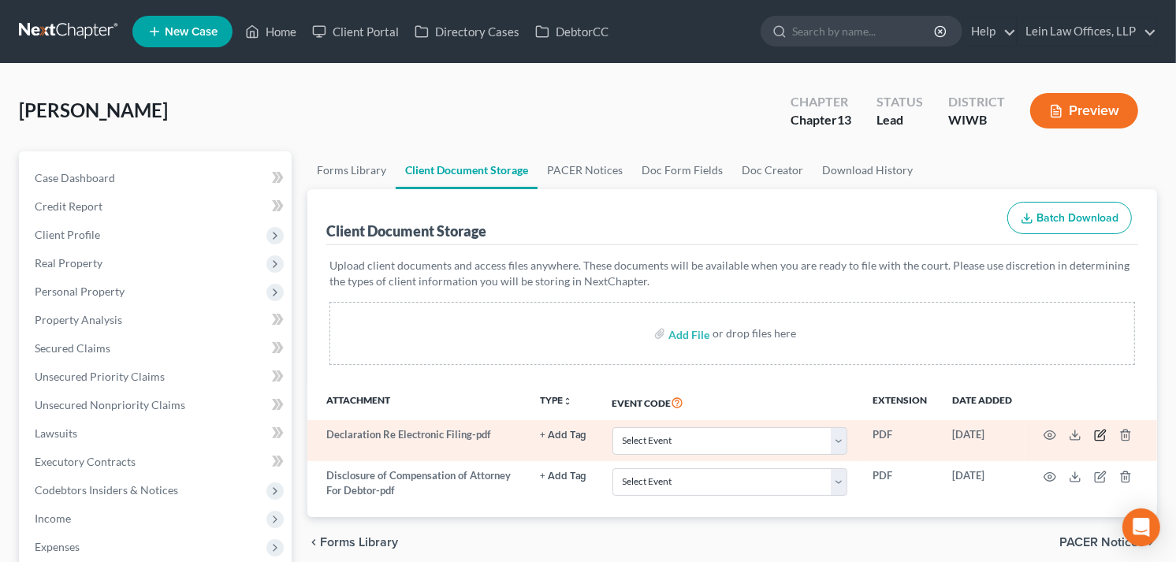
click at [1099, 436] on icon "button" at bounding box center [1101, 433] width 7 height 7
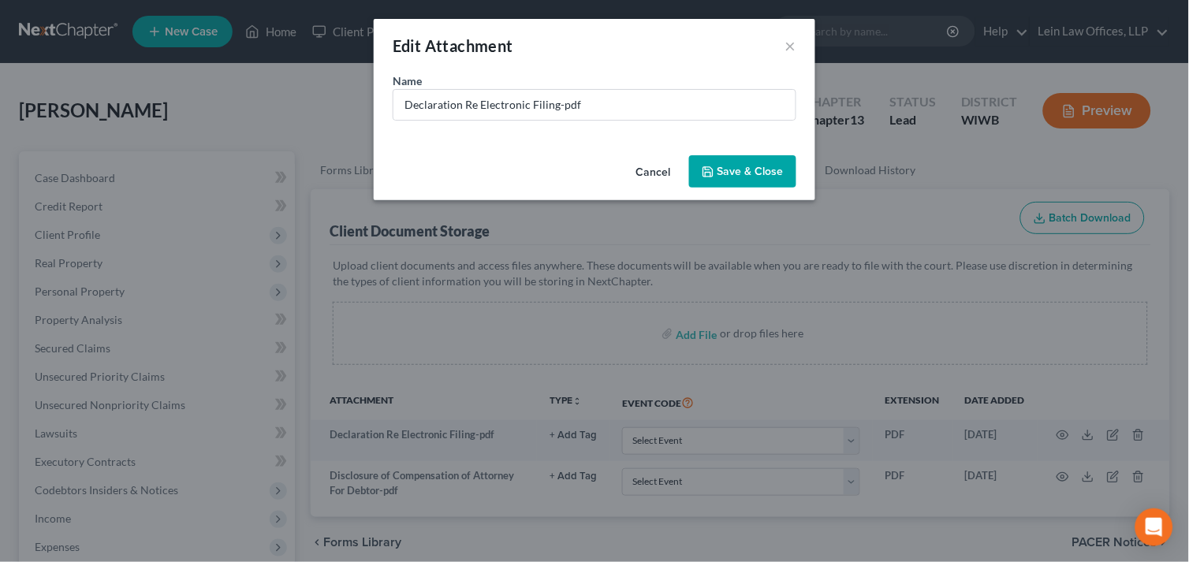
click at [655, 168] on button "Cancel" at bounding box center [653, 173] width 60 height 32
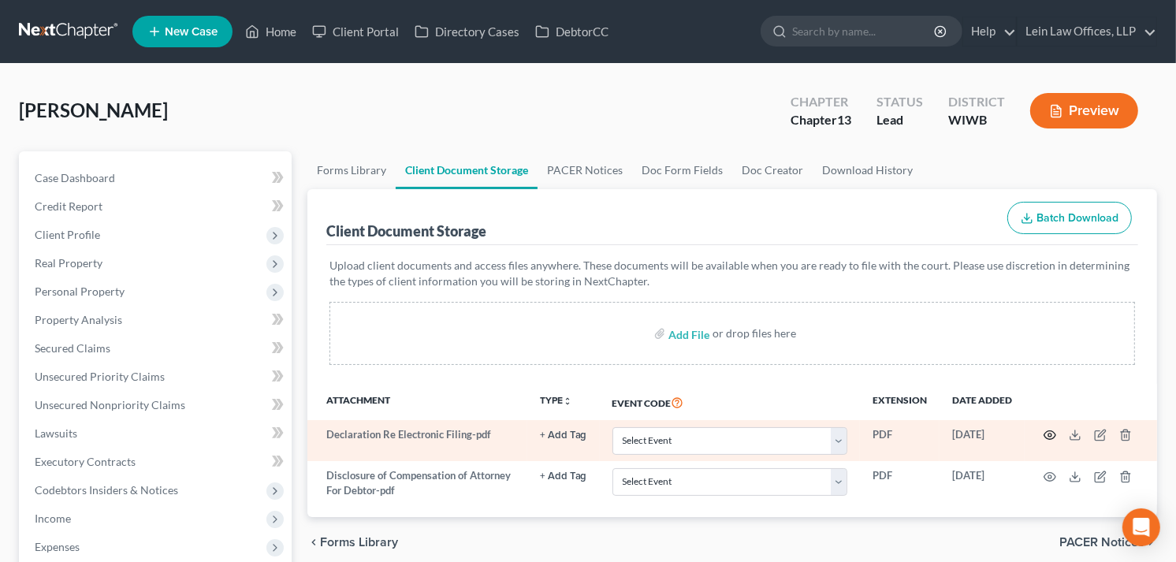
click at [1047, 437] on icon "button" at bounding box center [1050, 435] width 13 height 13
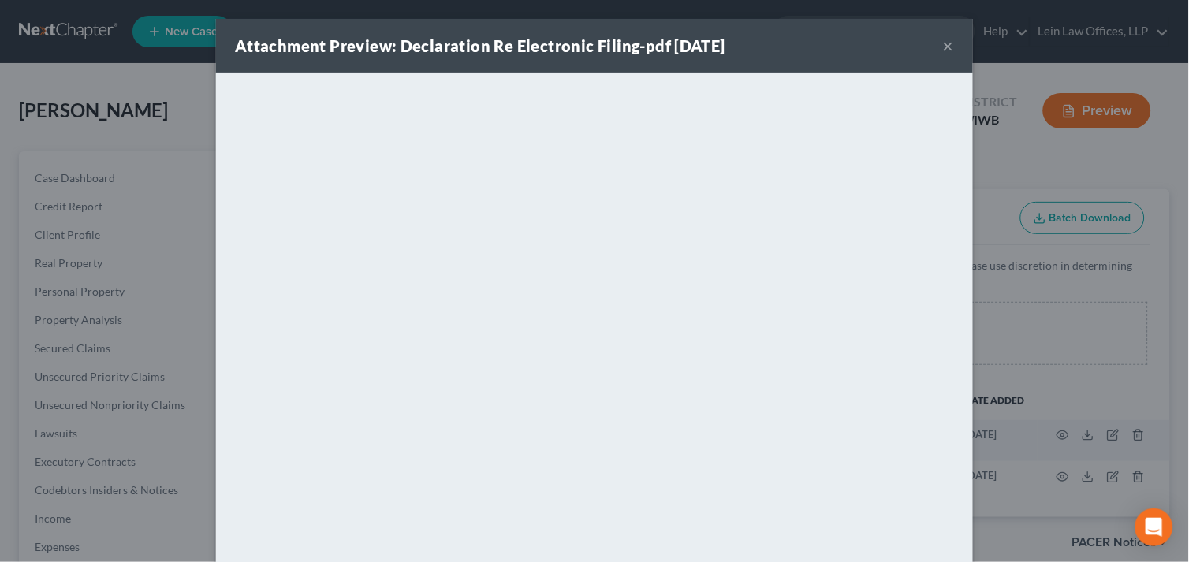
click at [943, 43] on button "×" at bounding box center [948, 45] width 11 height 19
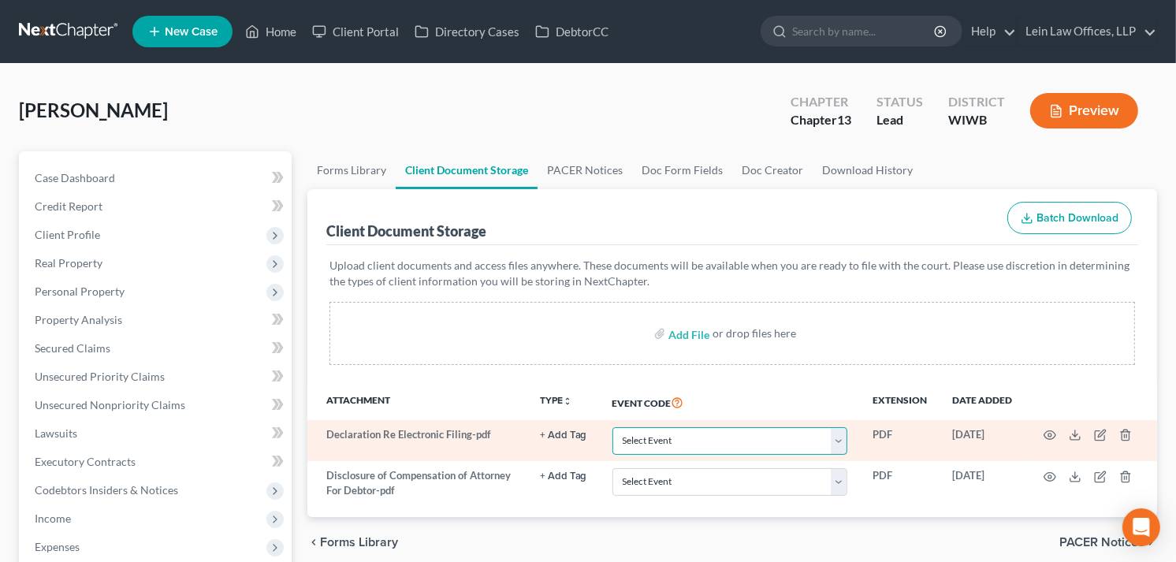
click at [840, 442] on select "Select Event Certificate of Credit Counseling Chapter 13 Plan Employee Income R…" at bounding box center [730, 441] width 235 height 28
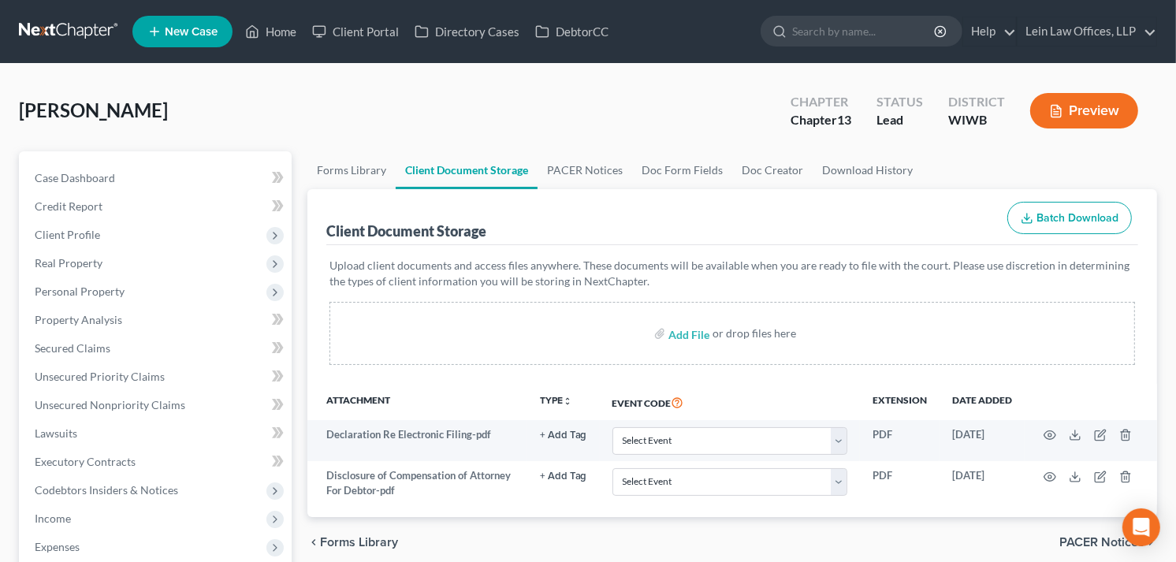
click at [1041, 531] on div "chevron_left Forms Library PACER Notices chevron_right" at bounding box center [732, 542] width 850 height 50
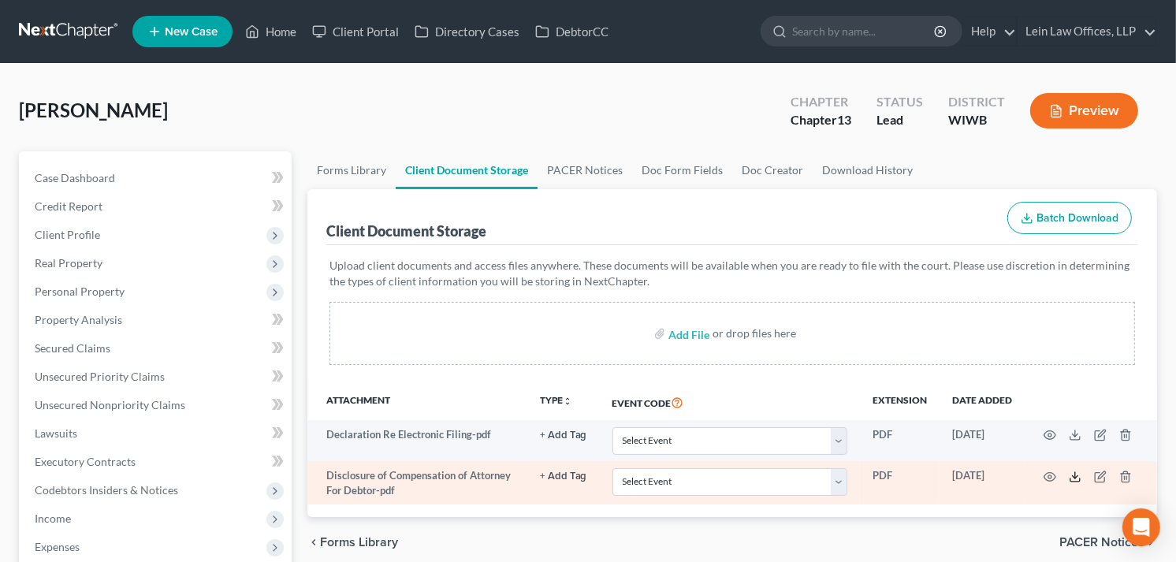
click at [1075, 477] on line at bounding box center [1075, 475] width 0 height 6
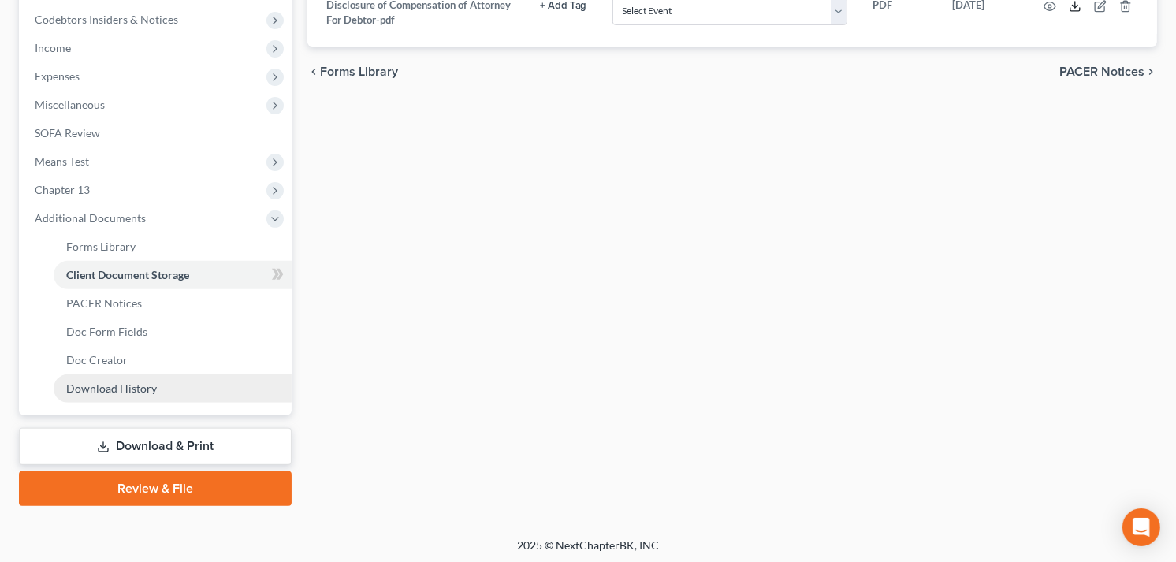
scroll to position [473, 0]
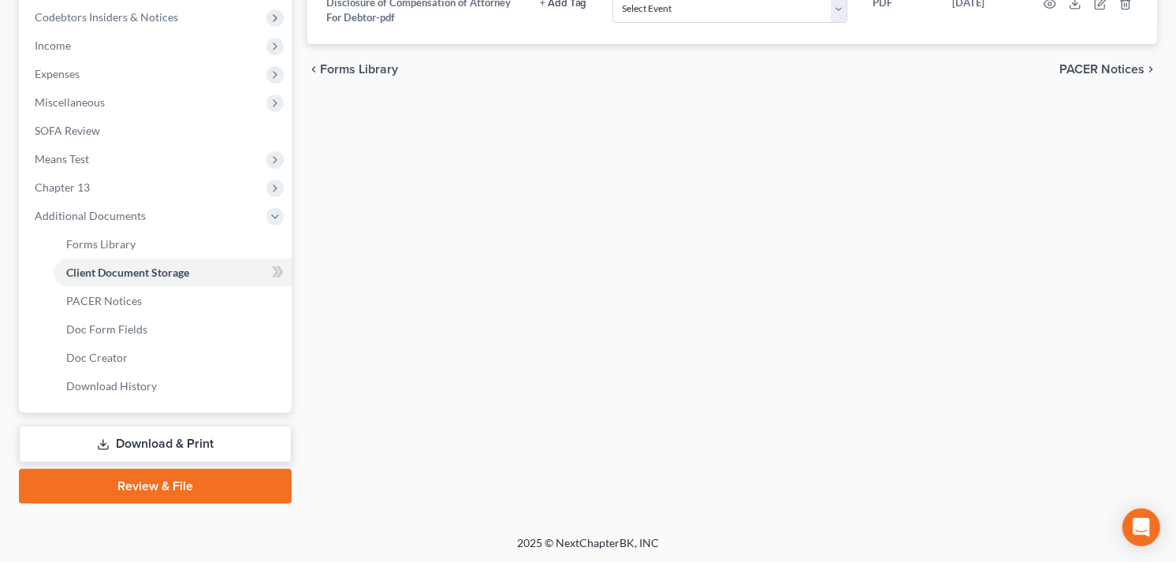
click at [143, 442] on link "Download & Print" at bounding box center [155, 444] width 273 height 37
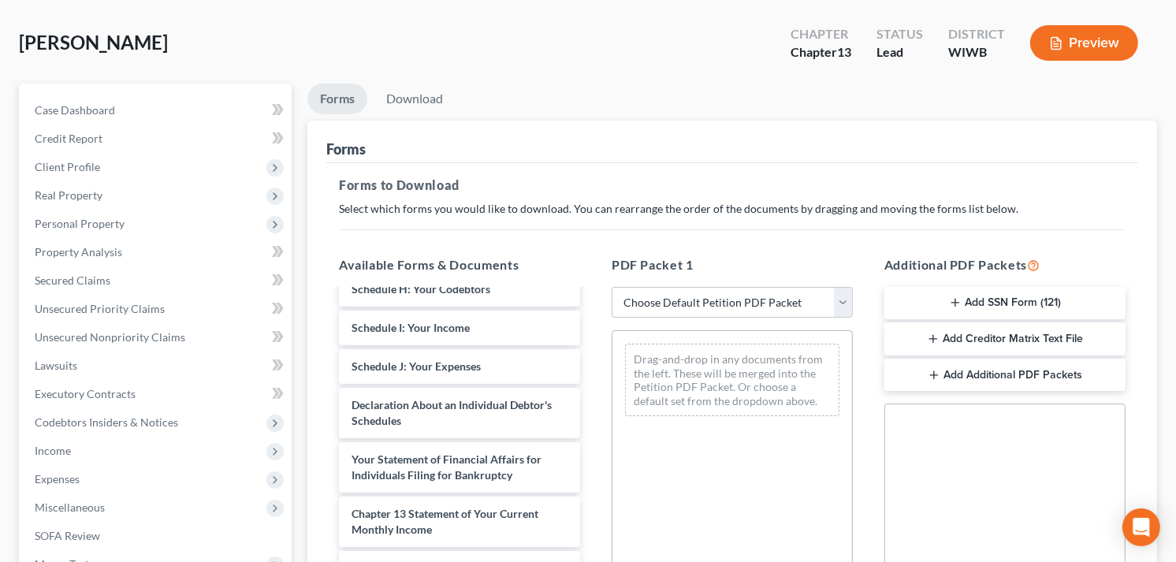
scroll to position [263, 0]
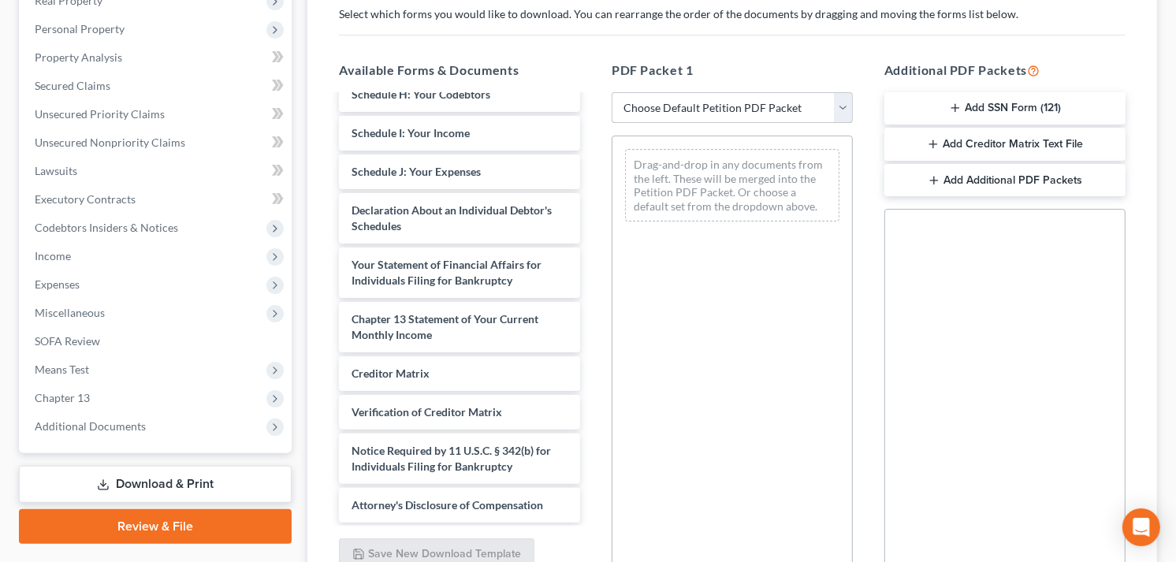
click at [844, 105] on select "Choose Default Petition PDF Packet Complete Bankruptcy Petition (all forms and …" at bounding box center [732, 108] width 241 height 32
select select "3"
click at [612, 92] on select "Choose Default Petition PDF Packet Complete Bankruptcy Petition (all forms and …" at bounding box center [732, 108] width 241 height 32
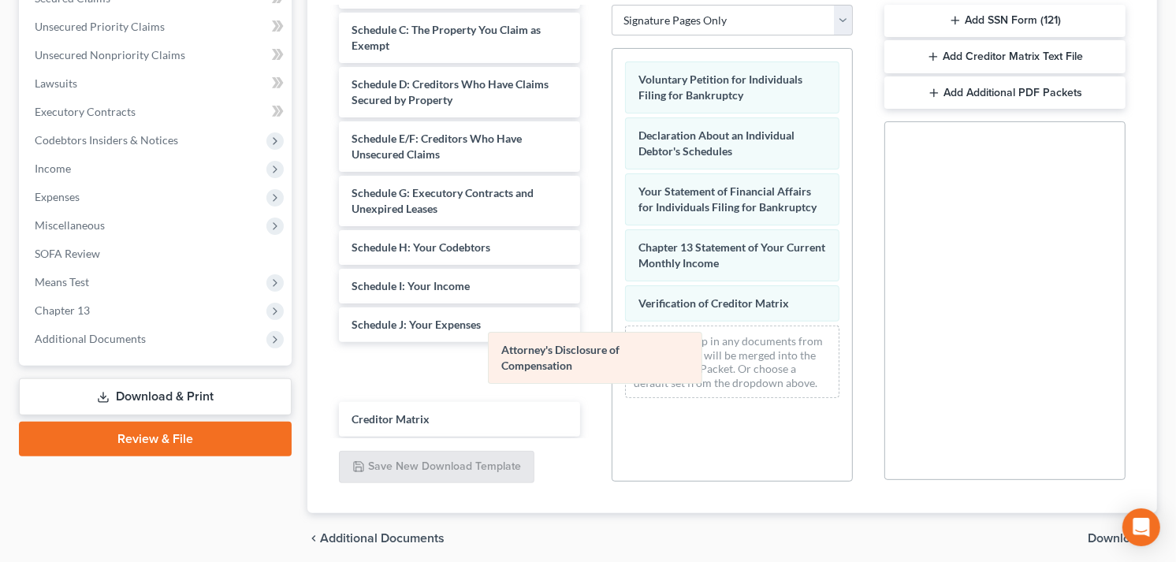
scroll to position [129, 0]
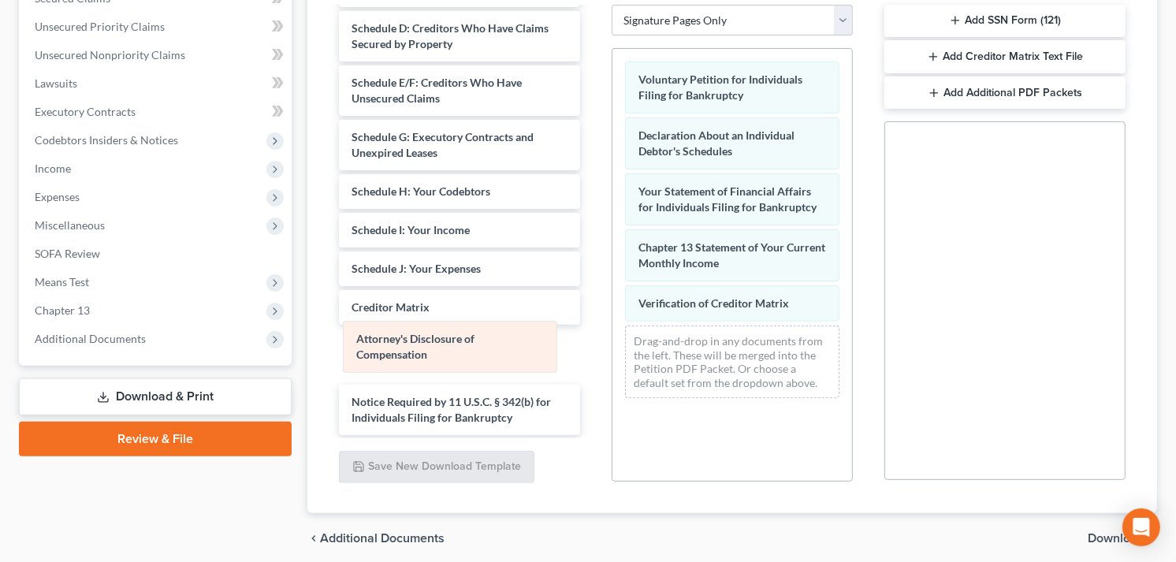
drag, startPoint x: 695, startPoint y: 349, endPoint x: 412, endPoint y: 344, distance: 282.3
click at [613, 344] on div "Attorney's Disclosure of Compensation Voluntary Petition for Individuals Filing…" at bounding box center [733, 230] width 240 height 362
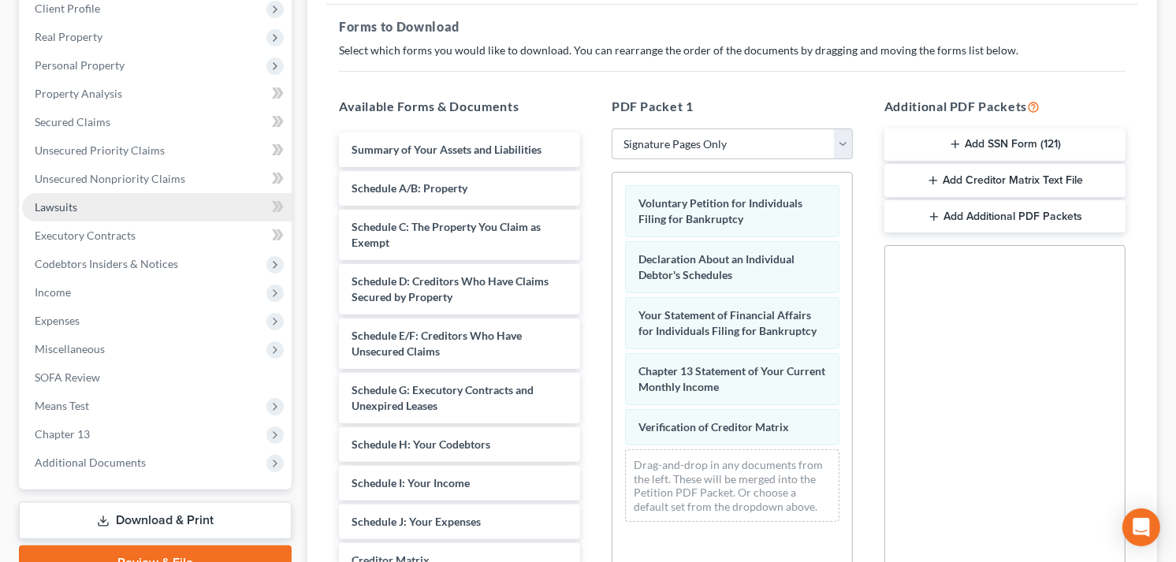
scroll to position [0, 0]
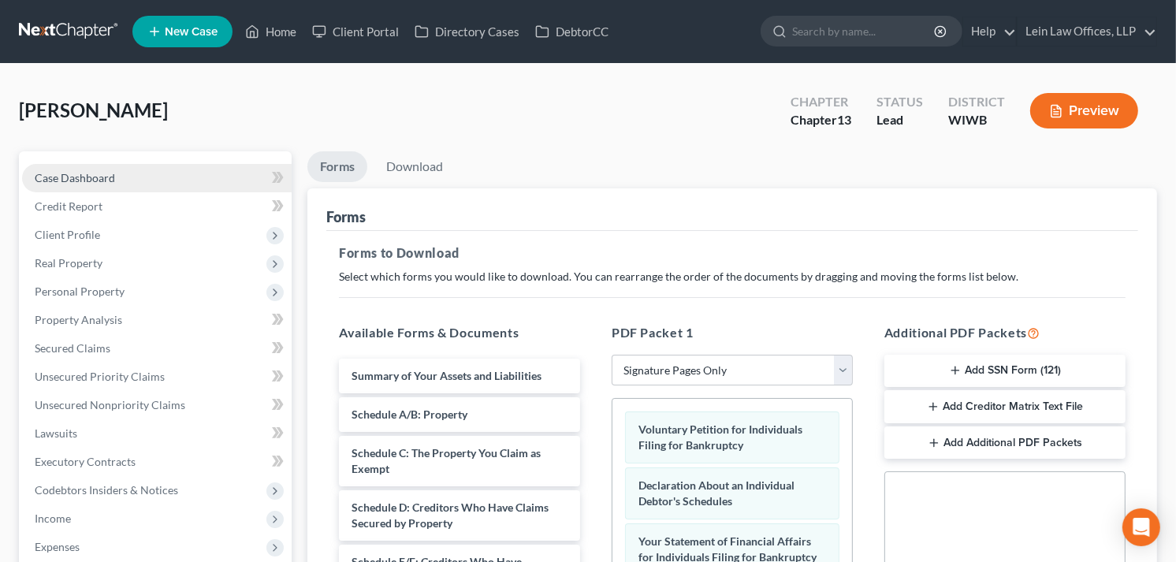
click at [77, 176] on span "Case Dashboard" at bounding box center [75, 177] width 80 height 13
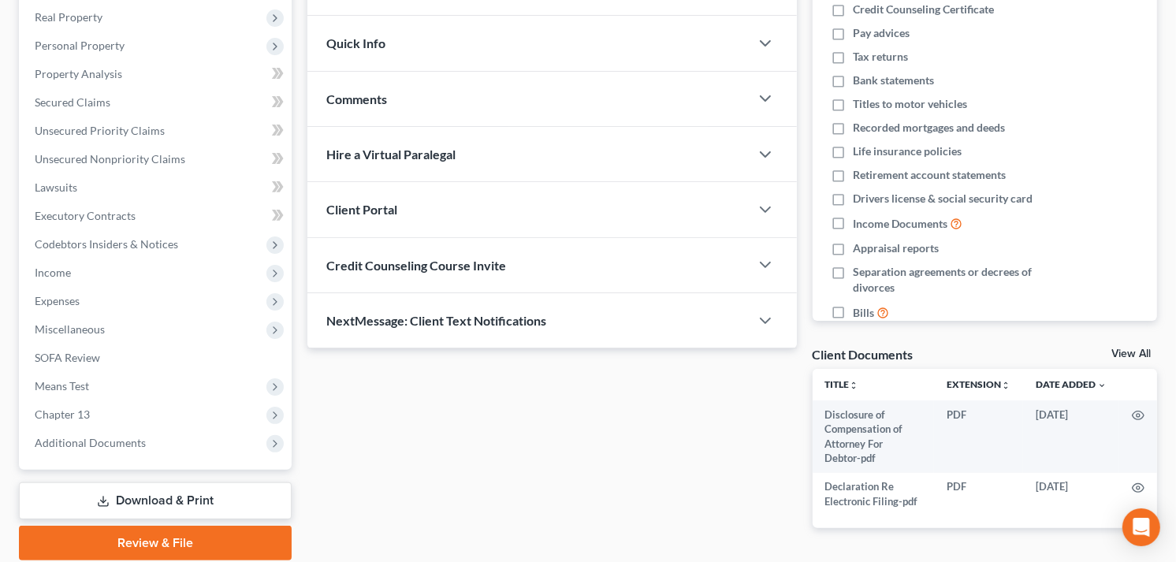
scroll to position [302, 0]
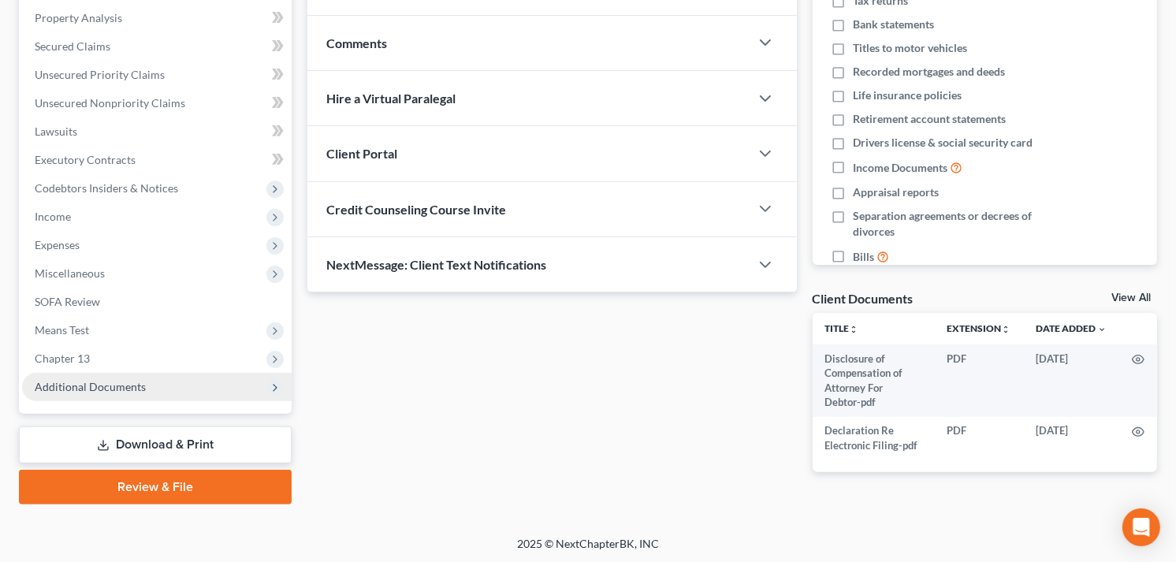
click at [129, 387] on span "Additional Documents" at bounding box center [90, 386] width 111 height 13
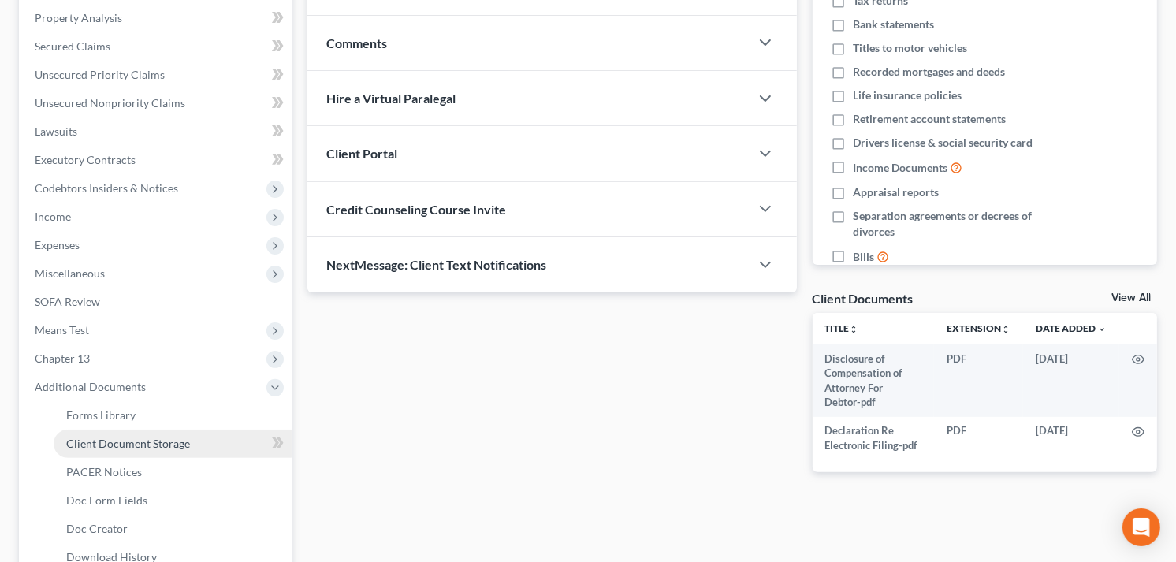
click at [252, 447] on link "Client Document Storage" at bounding box center [173, 444] width 238 height 28
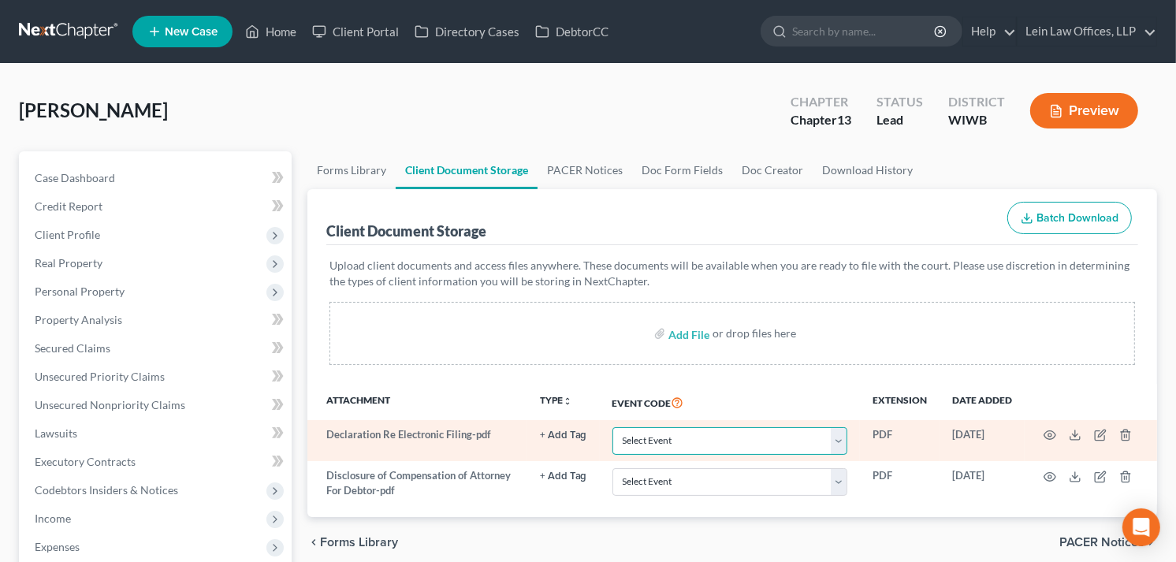
click at [837, 438] on select "Select Event Certificate of Credit Counseling Chapter 13 Plan Employee Income R…" at bounding box center [730, 441] width 235 height 28
click at [824, 443] on select "Select Event Certificate of Credit Counseling Chapter 13 Plan Employee Income R…" at bounding box center [730, 441] width 235 height 28
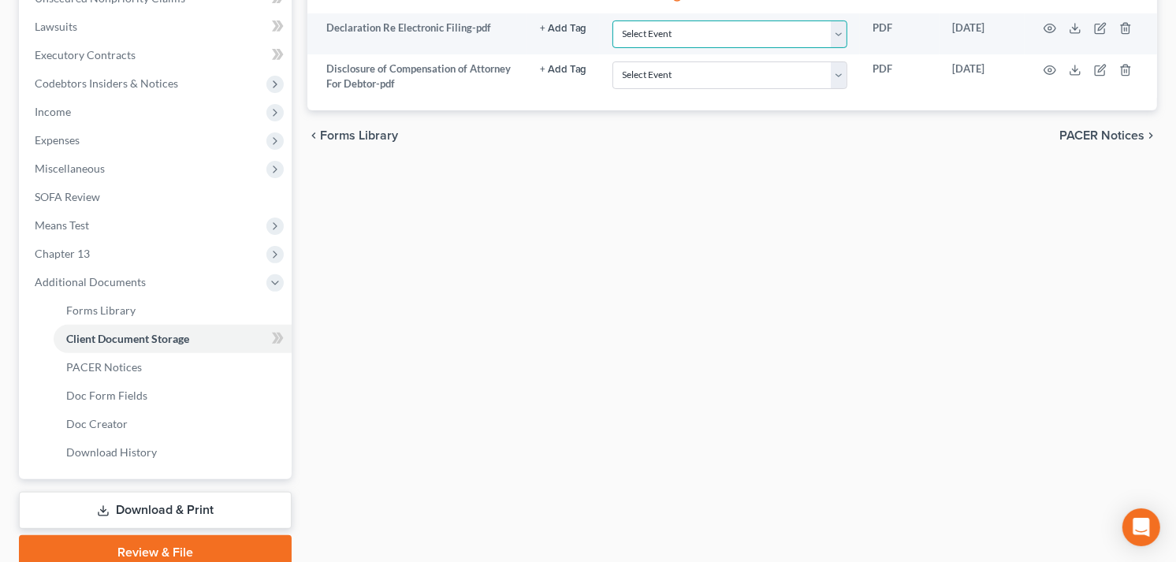
scroll to position [438, 0]
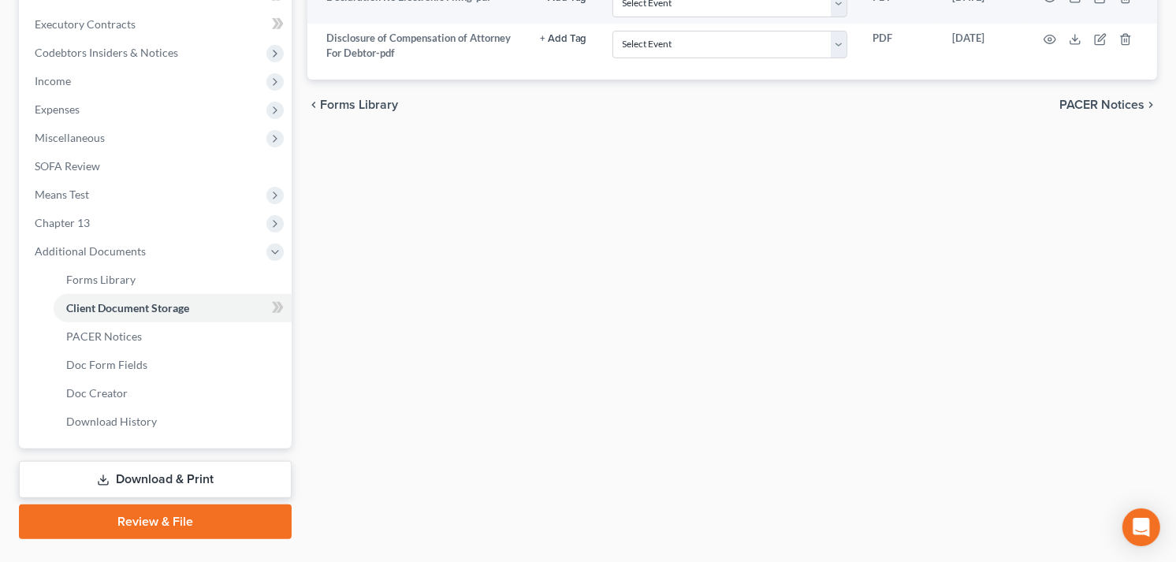
click at [148, 479] on link "Download & Print" at bounding box center [155, 479] width 273 height 37
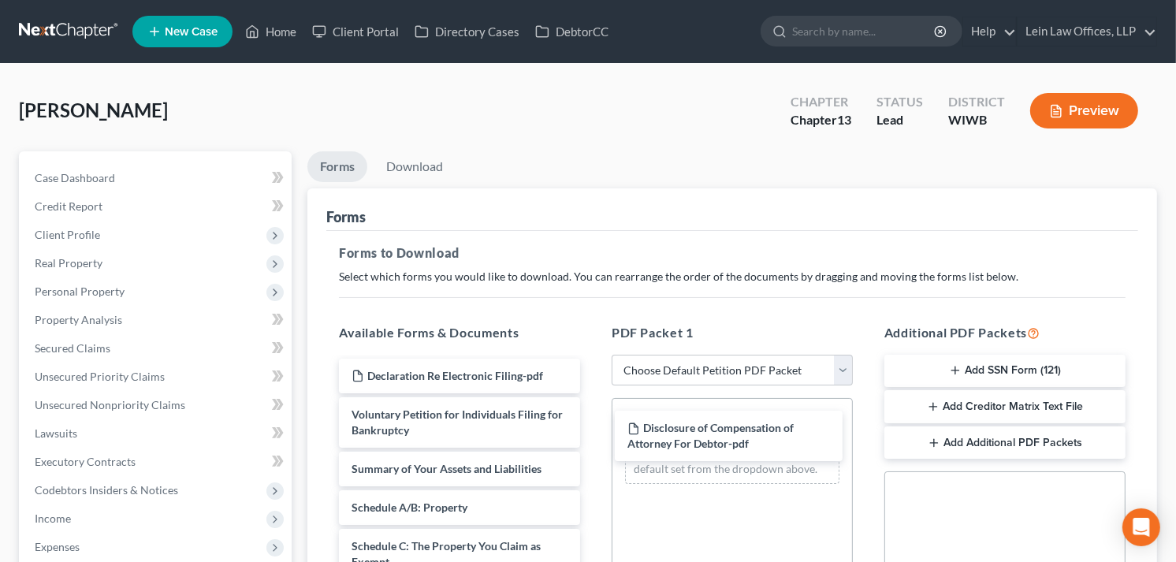
drag, startPoint x: 421, startPoint y: 374, endPoint x: 683, endPoint y: 429, distance: 267.3
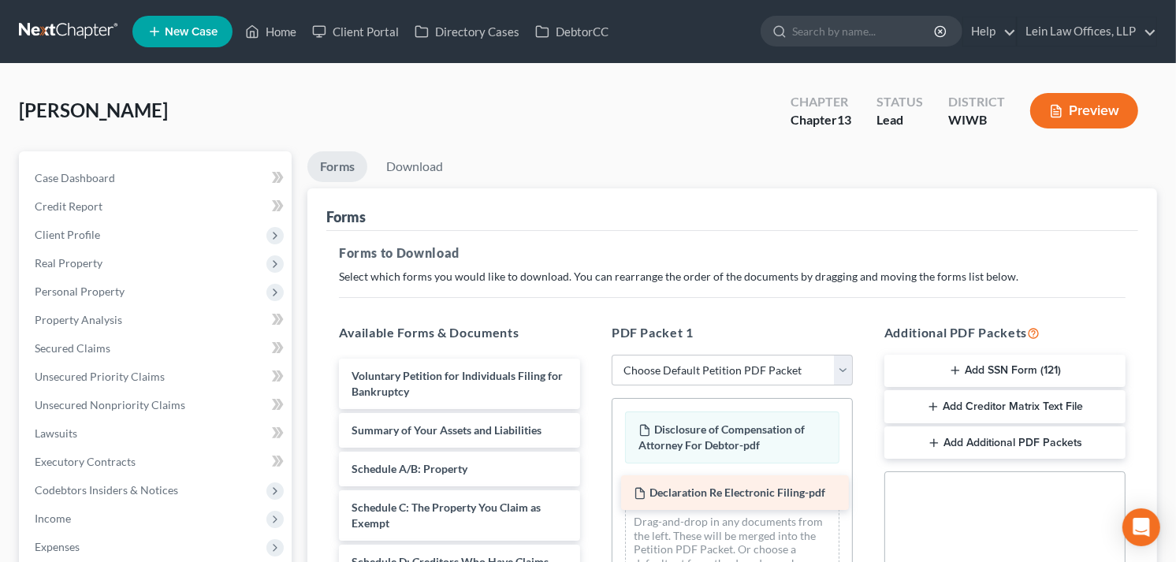
drag, startPoint x: 391, startPoint y: 369, endPoint x: 673, endPoint y: 486, distance: 305.7
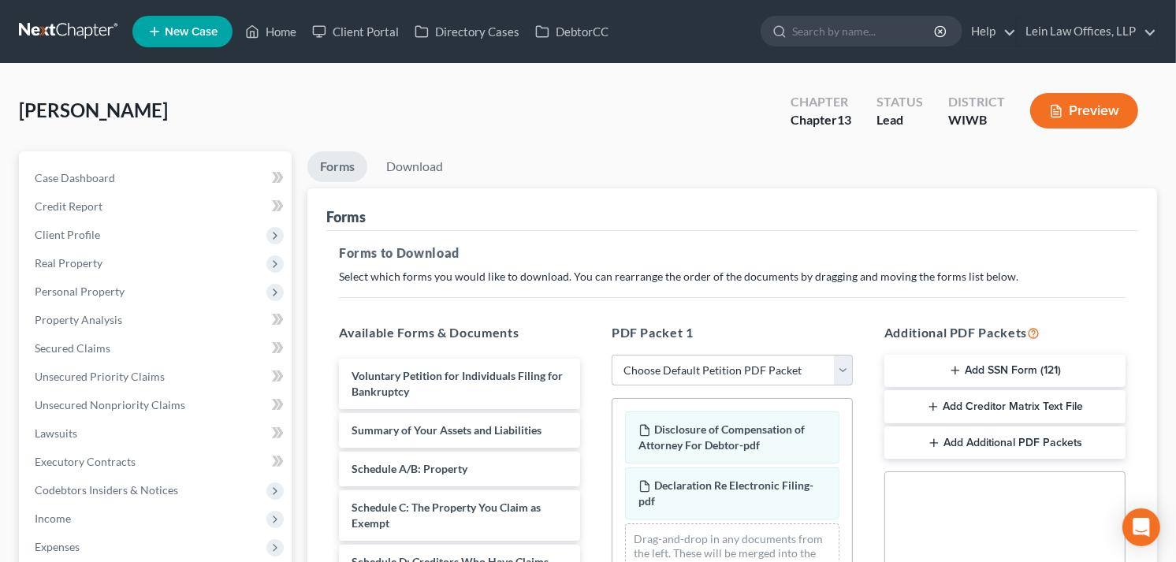
click at [841, 367] on select "Choose Default Petition PDF Packet Complete Bankruptcy Petition (all forms and …" at bounding box center [732, 371] width 241 height 32
select select "3"
click at [612, 355] on select "Choose Default Petition PDF Packet Complete Bankruptcy Petition (all forms and …" at bounding box center [732, 371] width 241 height 32
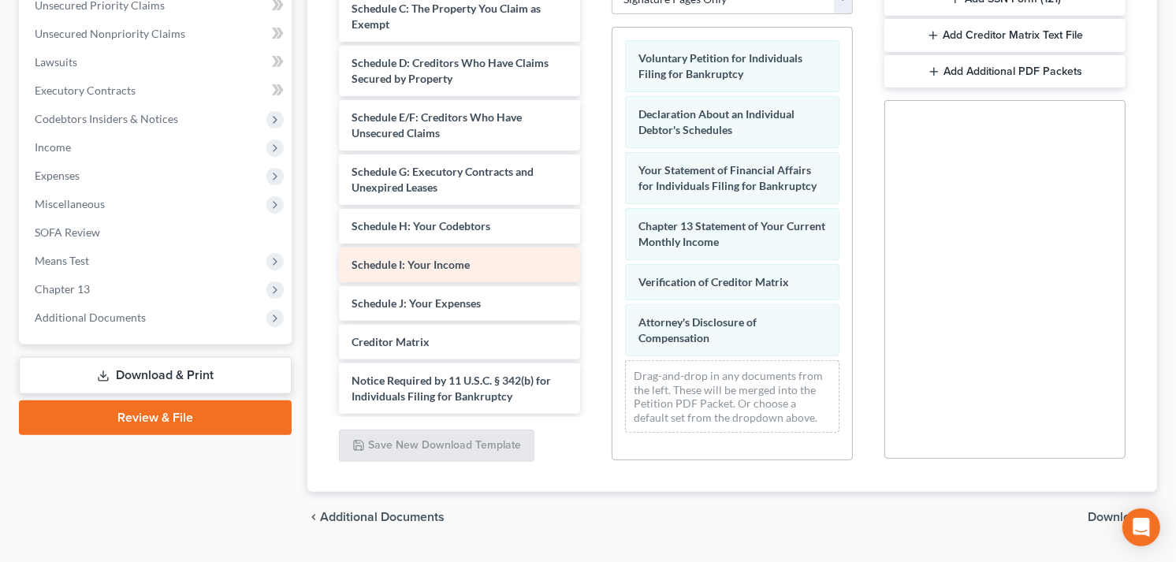
scroll to position [412, 0]
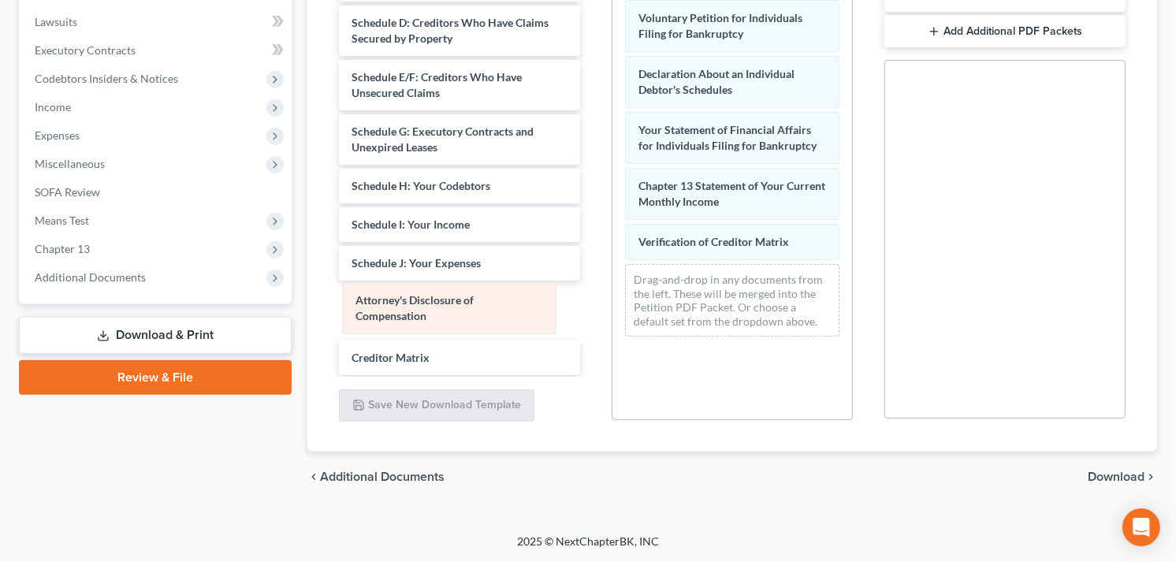
drag, startPoint x: 679, startPoint y: 289, endPoint x: 396, endPoint y: 306, distance: 283.5
click at [613, 306] on div "Attorney's Disclosure of Compensation Voluntary Petition for Individuals Filing…" at bounding box center [733, 168] width 240 height 362
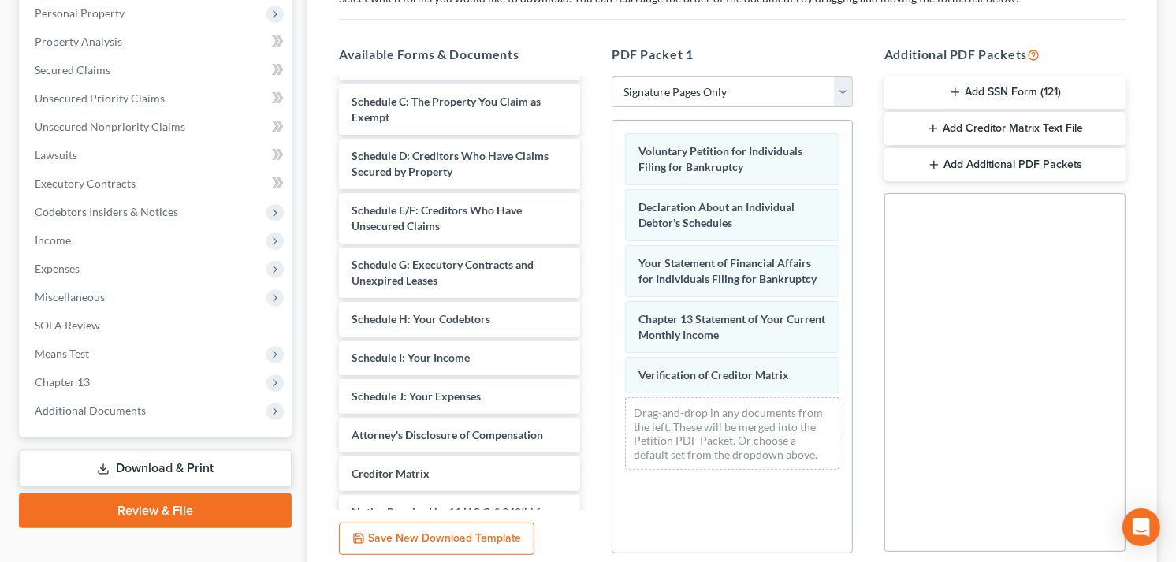
scroll to position [324, 0]
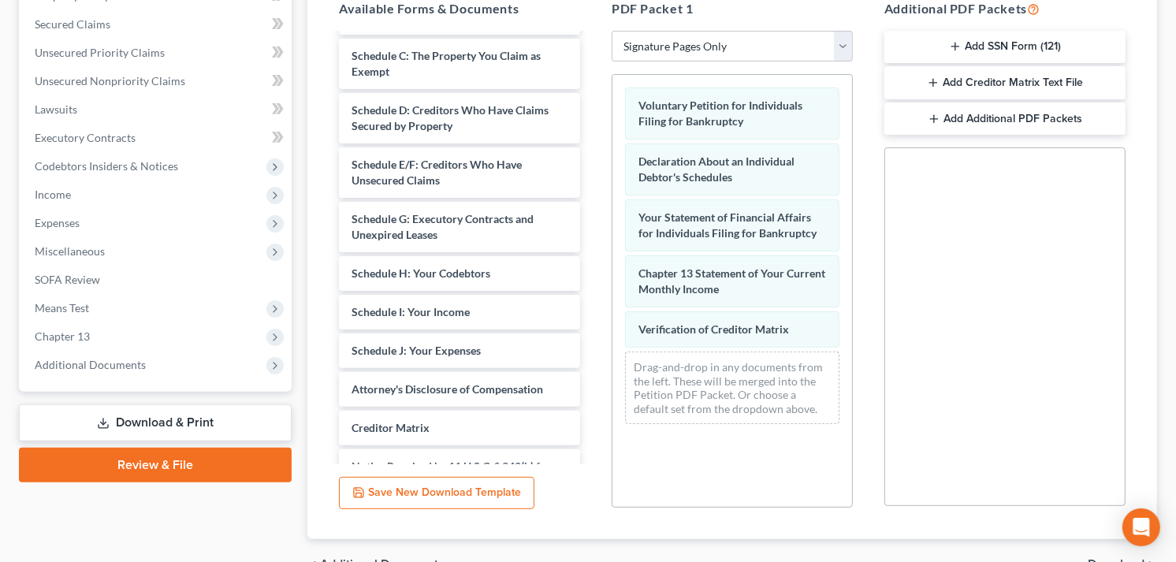
click at [970, 257] on div "Social Security Number Statement of Social Security Number Creditor Matrix Text…" at bounding box center [1005, 326] width 241 height 359
click at [1080, 45] on button "Add SSN Form (121)" at bounding box center [1005, 47] width 241 height 33
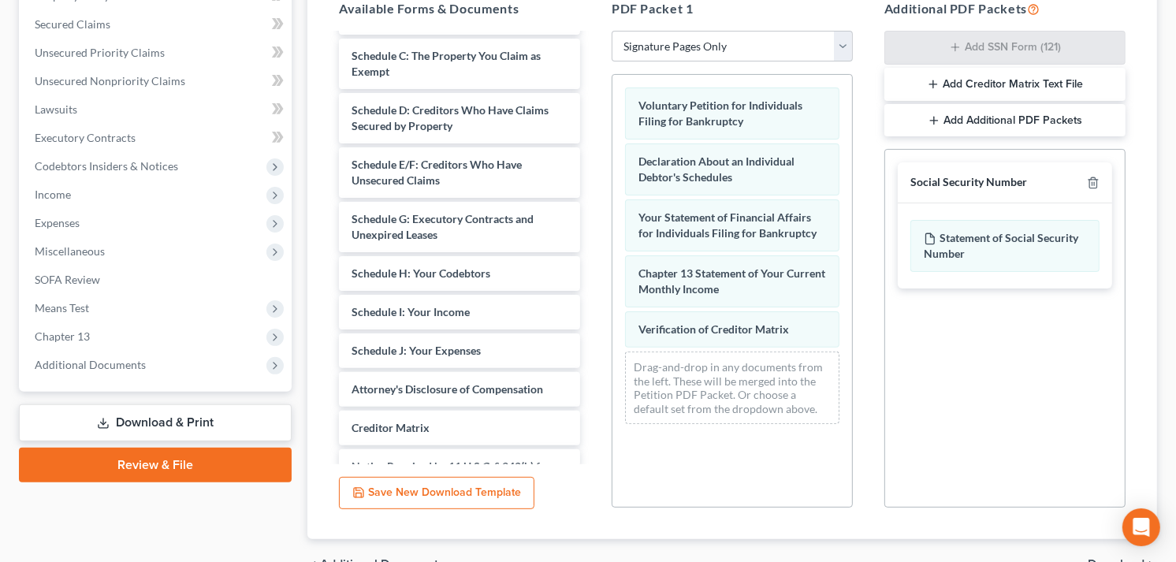
click at [984, 117] on button "Add Additional PDF Packets" at bounding box center [1005, 120] width 241 height 33
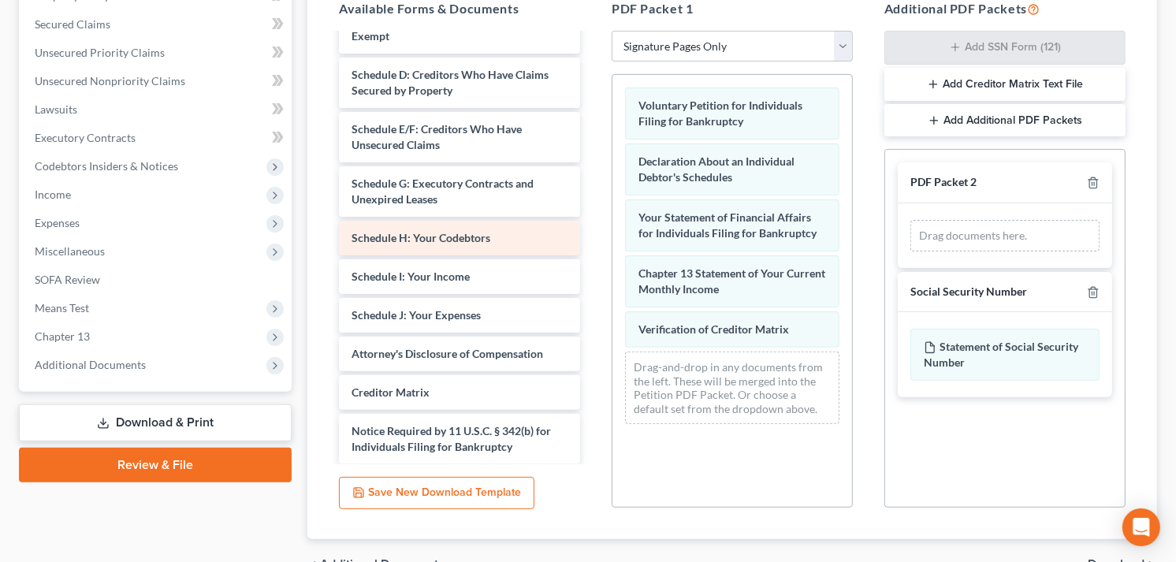
scroll to position [112, 0]
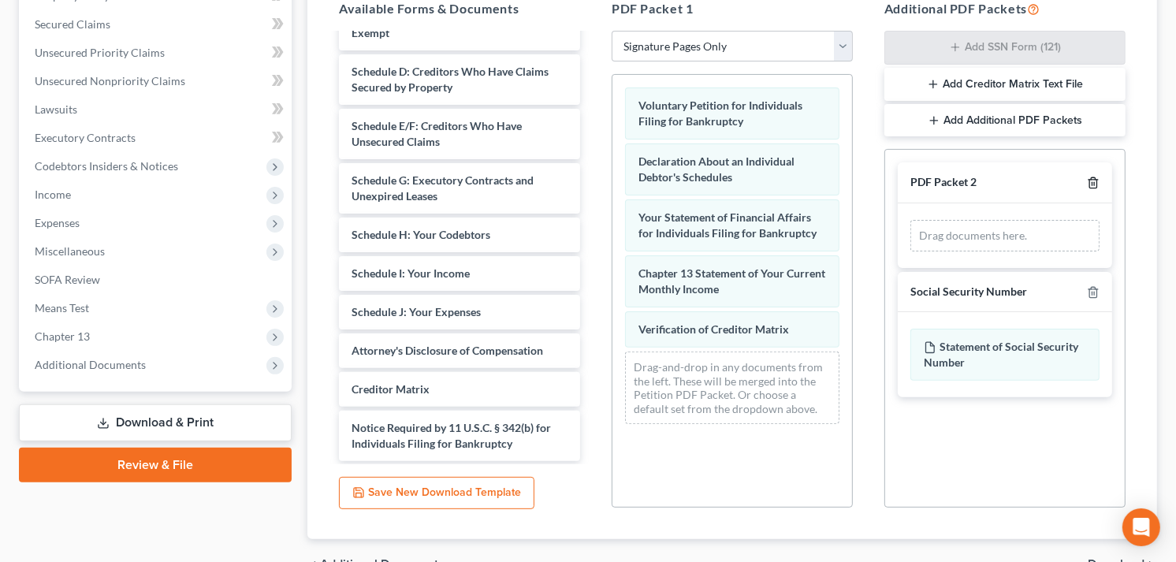
click at [1093, 184] on icon "button" at bounding box center [1093, 183] width 13 height 13
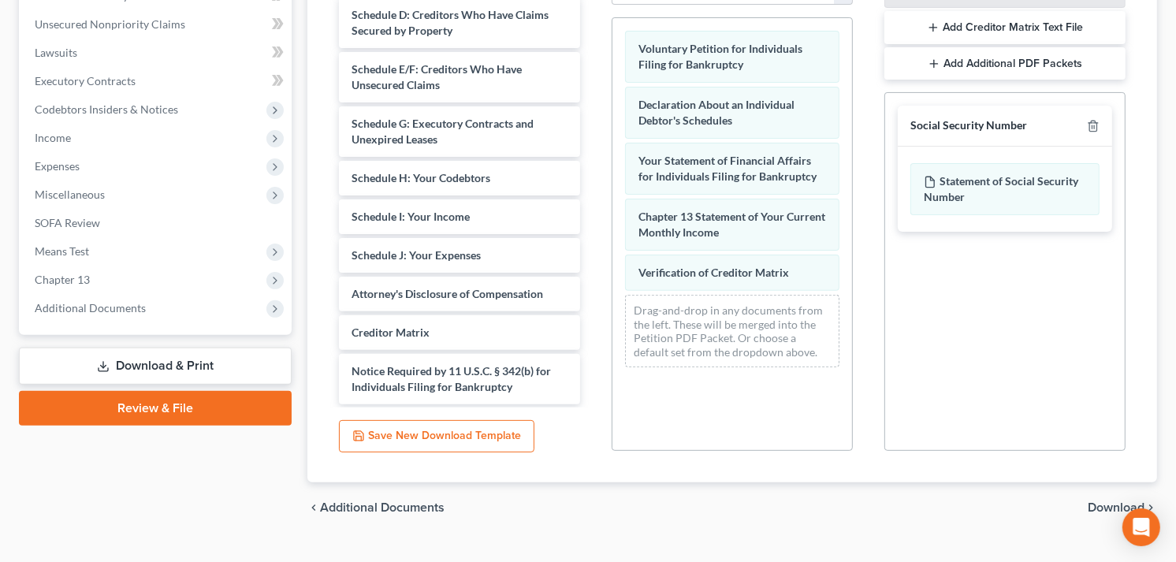
scroll to position [412, 0]
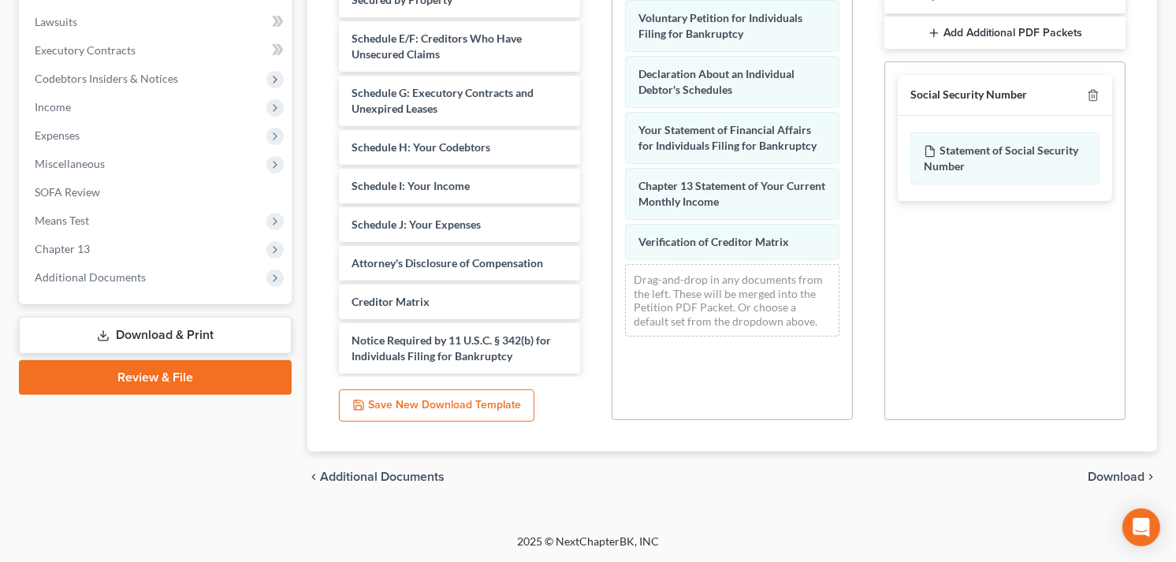
click at [1122, 475] on span "Download" at bounding box center [1116, 477] width 57 height 13
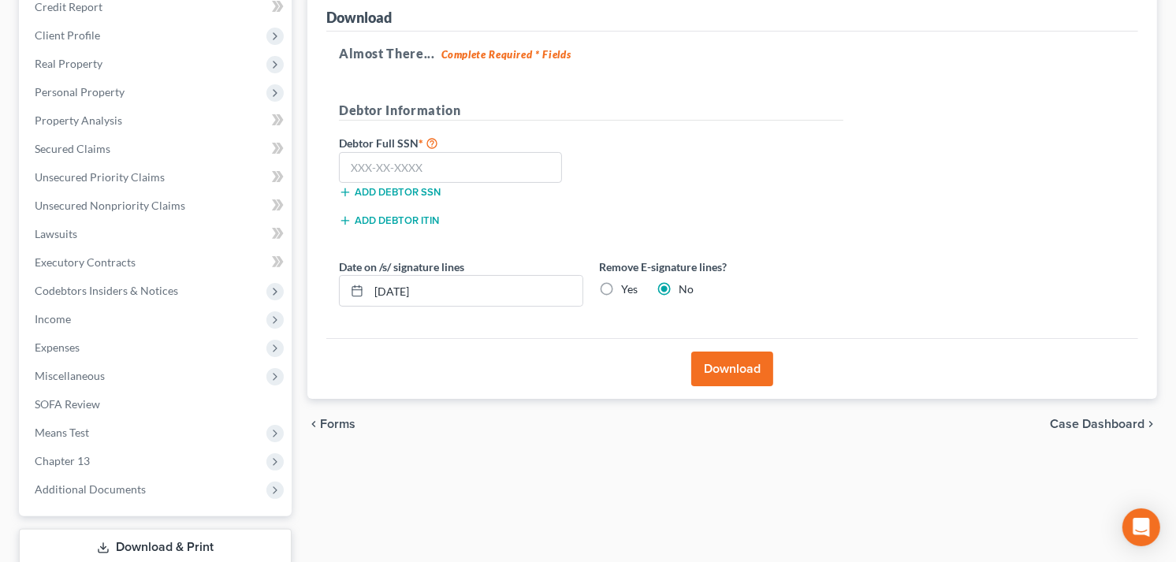
scroll to position [39, 0]
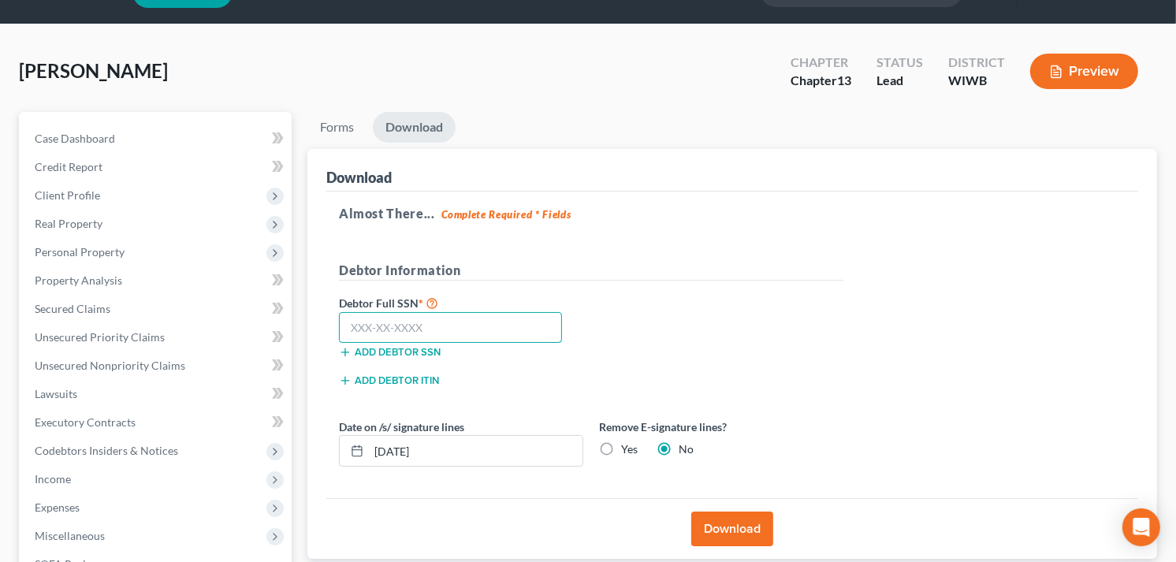
drag, startPoint x: 423, startPoint y: 326, endPoint x: 300, endPoint y: 323, distance: 123.8
click at [300, 323] on div "Forms Download Forms Forms to Download Select which forms you would like to dow…" at bounding box center [733, 439] width 866 height 655
type input "398-70-0310"
click at [621, 446] on label "Yes" at bounding box center [629, 449] width 17 height 16
click at [628, 446] on input "Yes" at bounding box center [633, 446] width 10 height 10
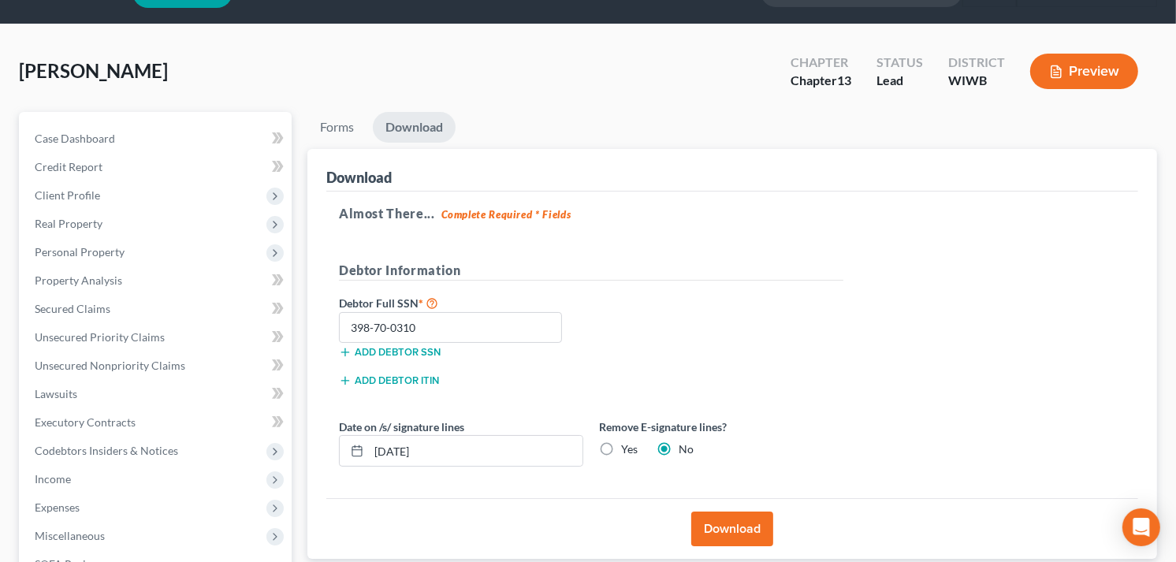
radio input "true"
radio input "false"
click at [715, 523] on button "Download" at bounding box center [732, 529] width 82 height 35
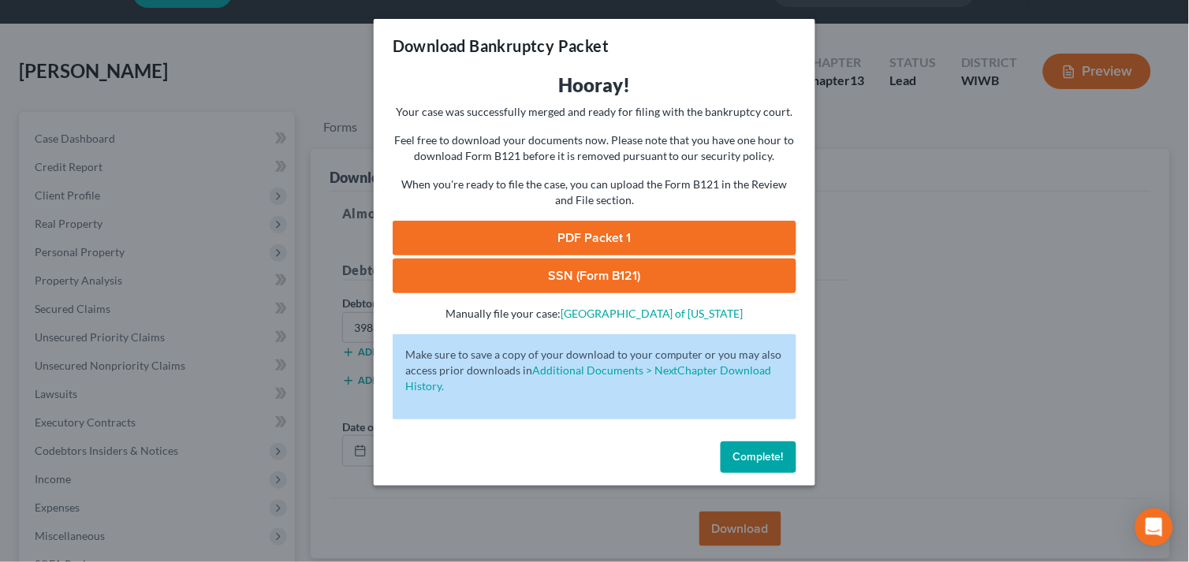
click at [536, 225] on link "PDF Packet 1" at bounding box center [595, 238] width 404 height 35
click at [523, 280] on link "SSN (Form B121)" at bounding box center [595, 276] width 404 height 35
click at [492, 239] on link "PDF Packet 1" at bounding box center [595, 238] width 404 height 35
click at [736, 453] on span "Complete!" at bounding box center [758, 456] width 50 height 13
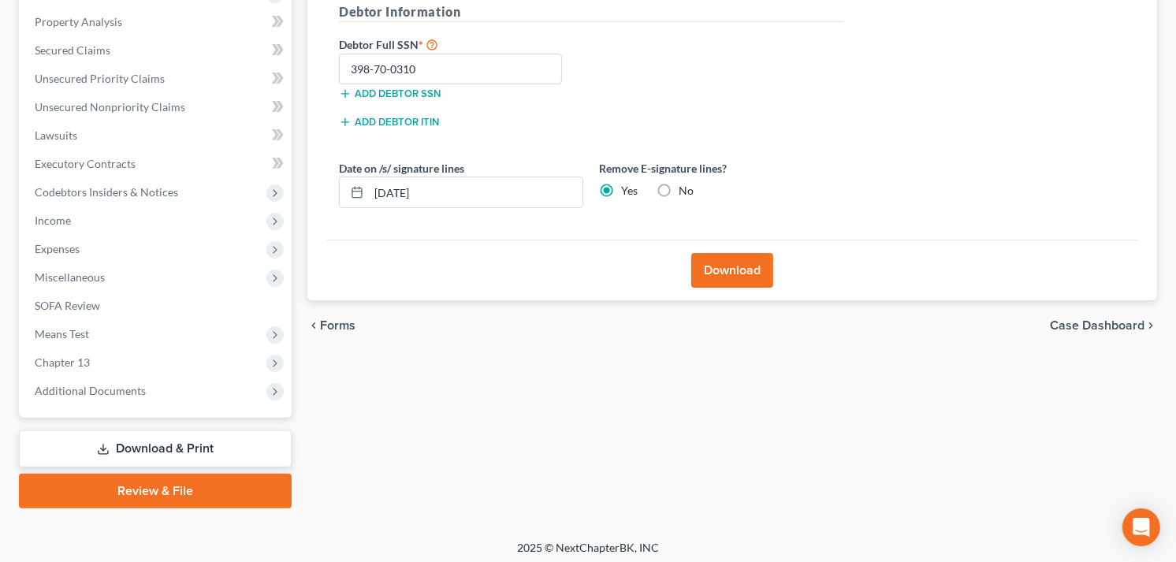
scroll to position [302, 0]
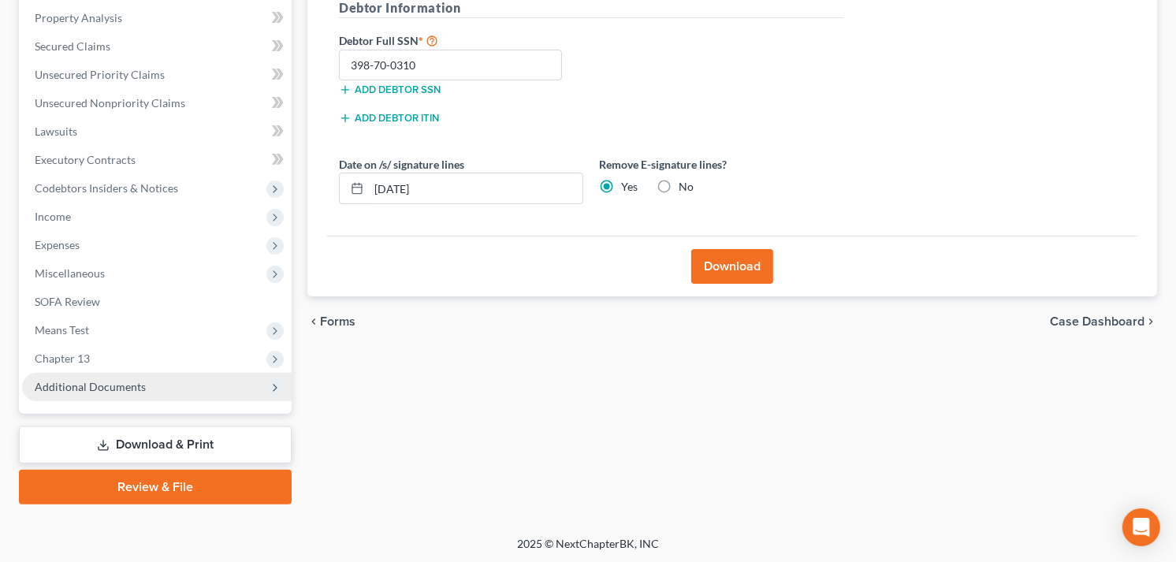
click at [138, 385] on span "Additional Documents" at bounding box center [90, 386] width 111 height 13
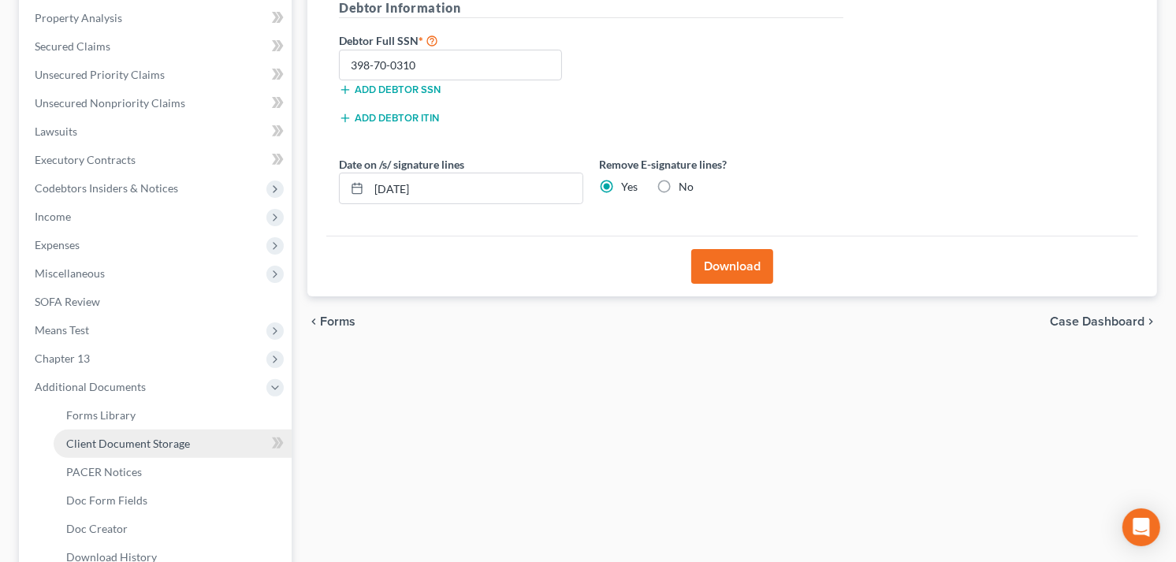
click at [181, 441] on span "Client Document Storage" at bounding box center [128, 443] width 124 height 13
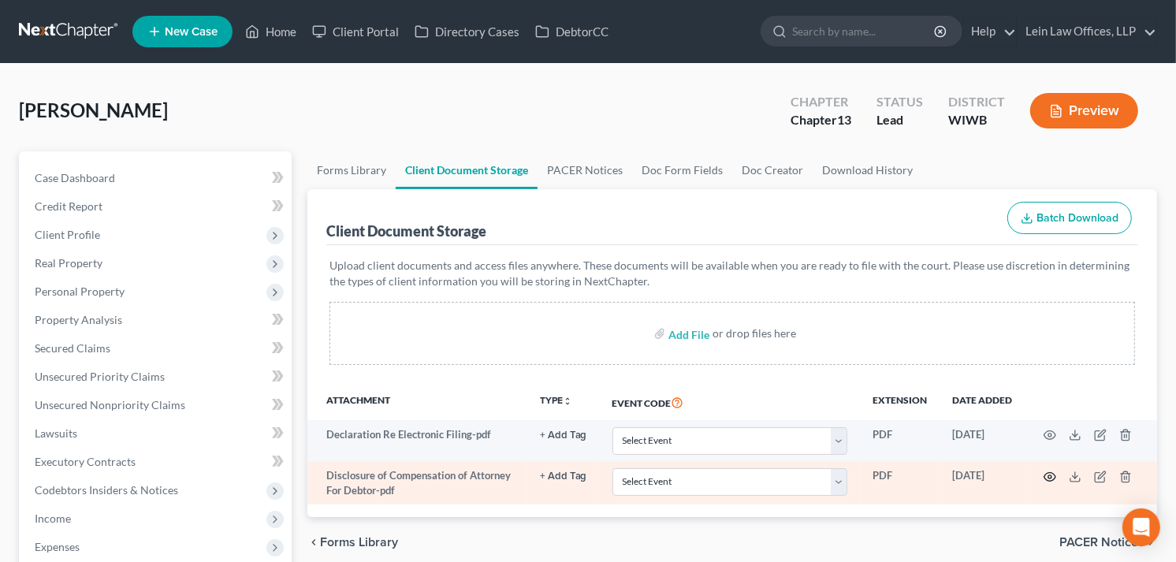
click at [1051, 478] on circle "button" at bounding box center [1049, 476] width 3 height 3
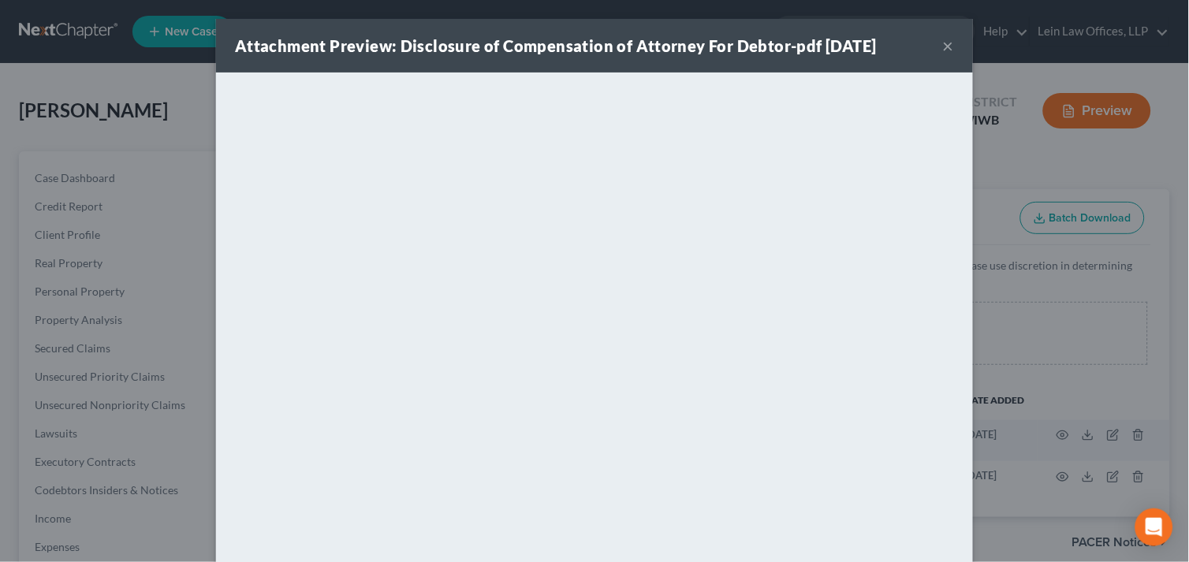
click at [933, 50] on div "Attachment Preview: Disclosure of Compensation of Attorney For Debtor-pdf [DATE…" at bounding box center [594, 46] width 757 height 54
click at [943, 40] on button "×" at bounding box center [948, 45] width 11 height 19
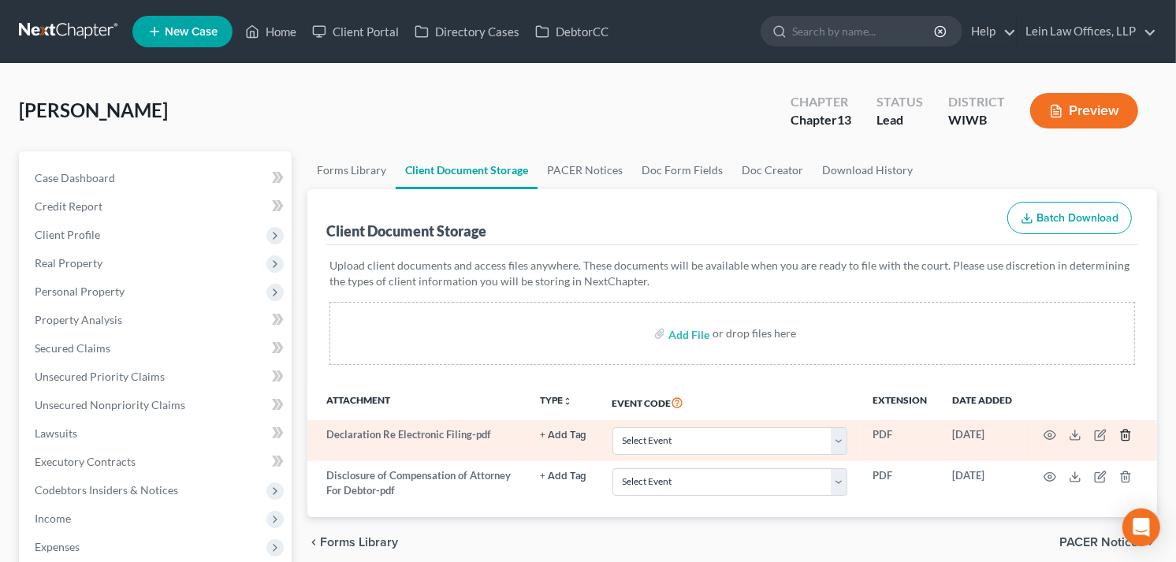
click at [1123, 435] on icon "button" at bounding box center [1125, 435] width 13 height 13
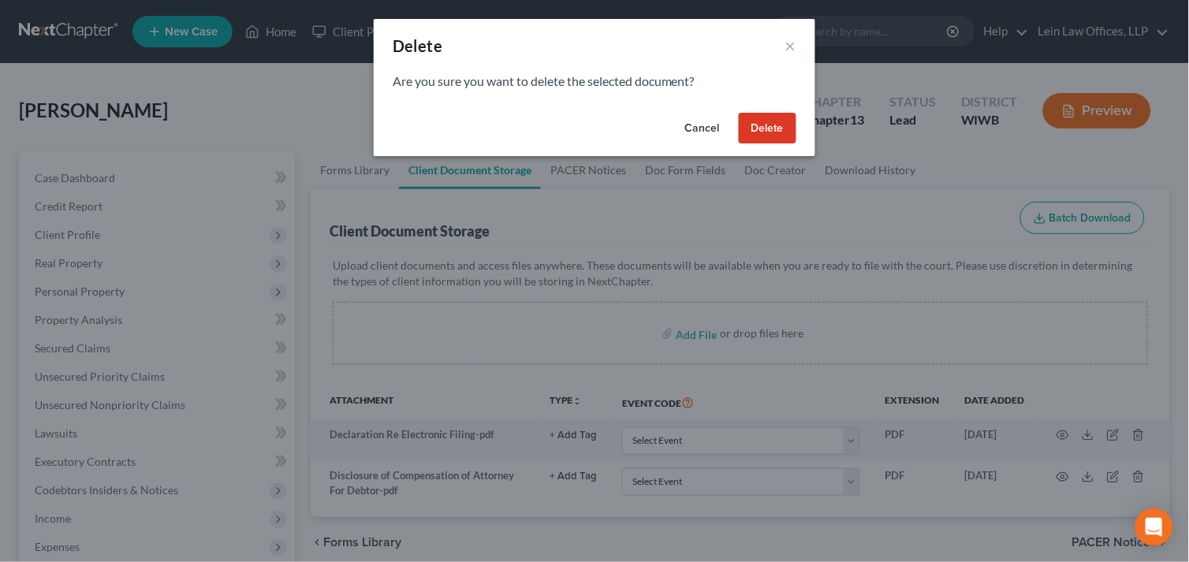
click at [757, 125] on button "Delete" at bounding box center [768, 129] width 58 height 32
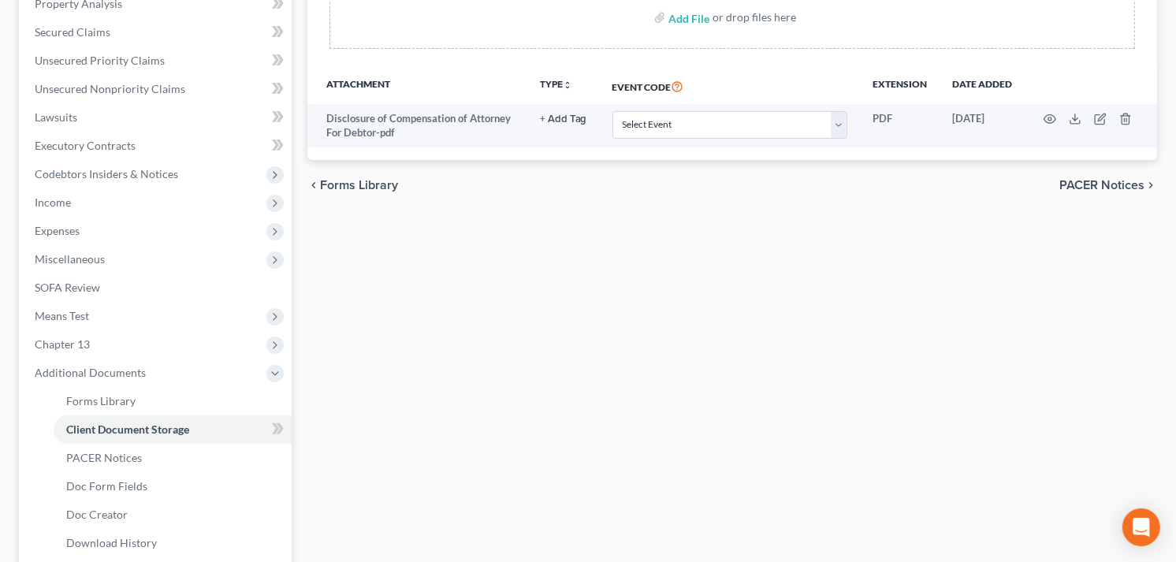
scroll to position [350, 0]
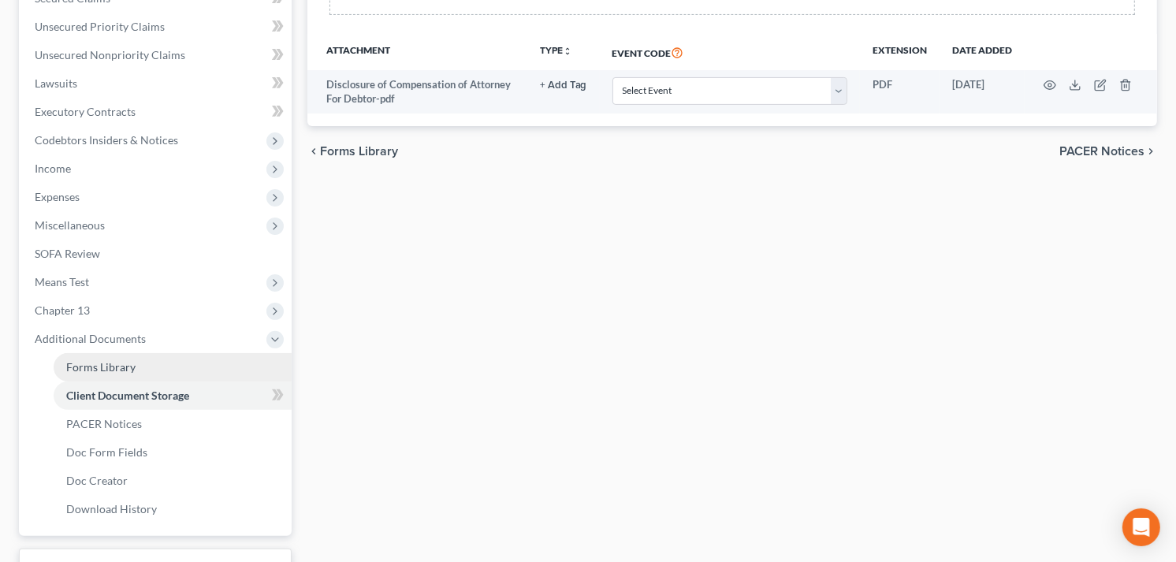
click at [110, 369] on span "Forms Library" at bounding box center [100, 366] width 69 height 13
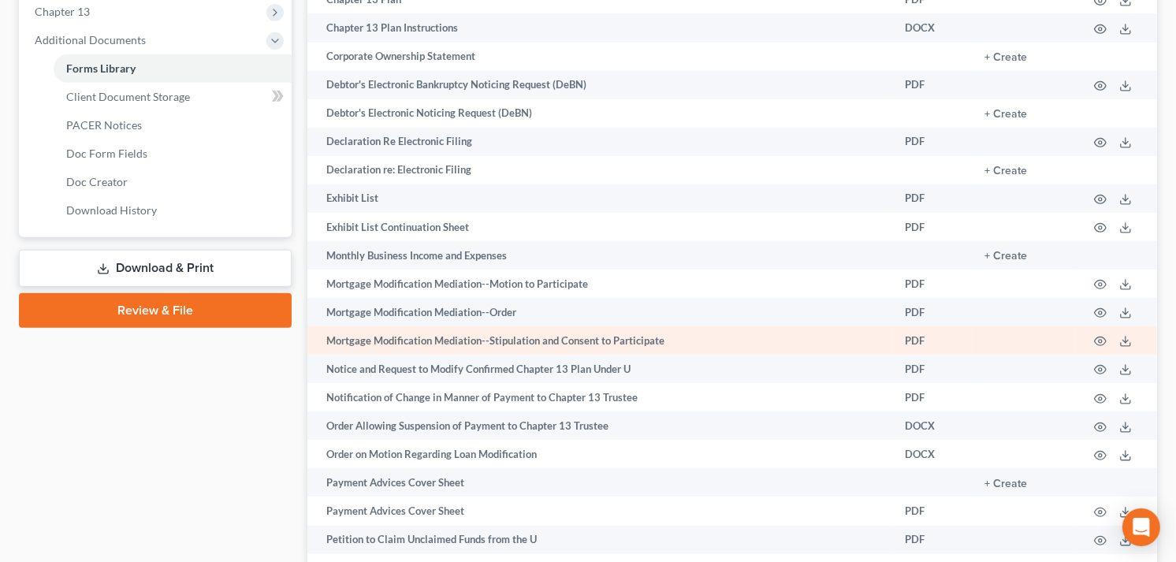
scroll to position [700, 0]
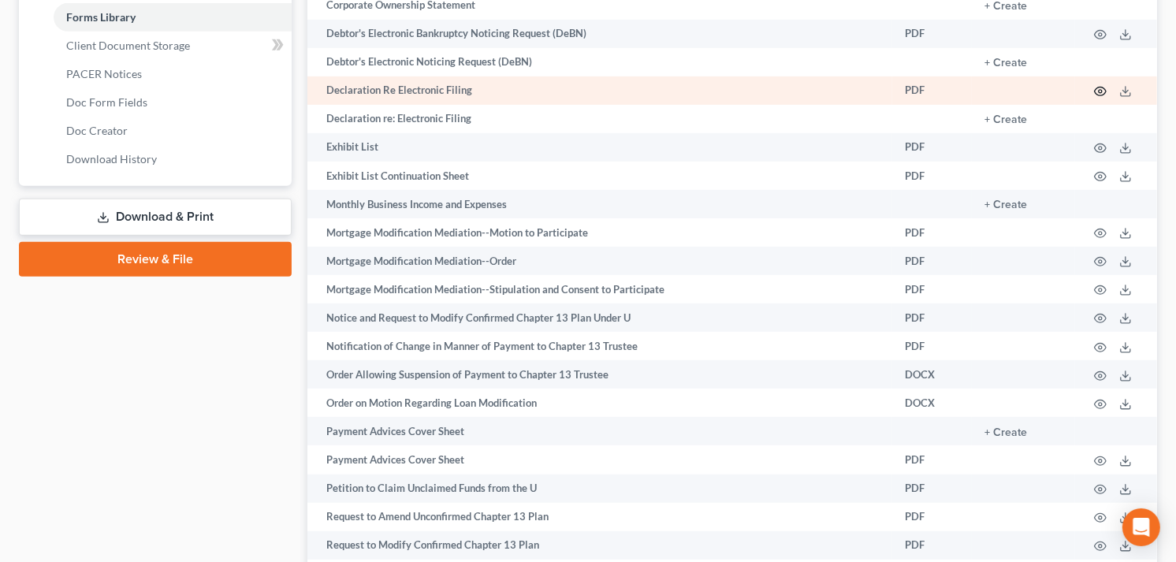
click at [1098, 95] on icon "button" at bounding box center [1100, 91] width 13 height 13
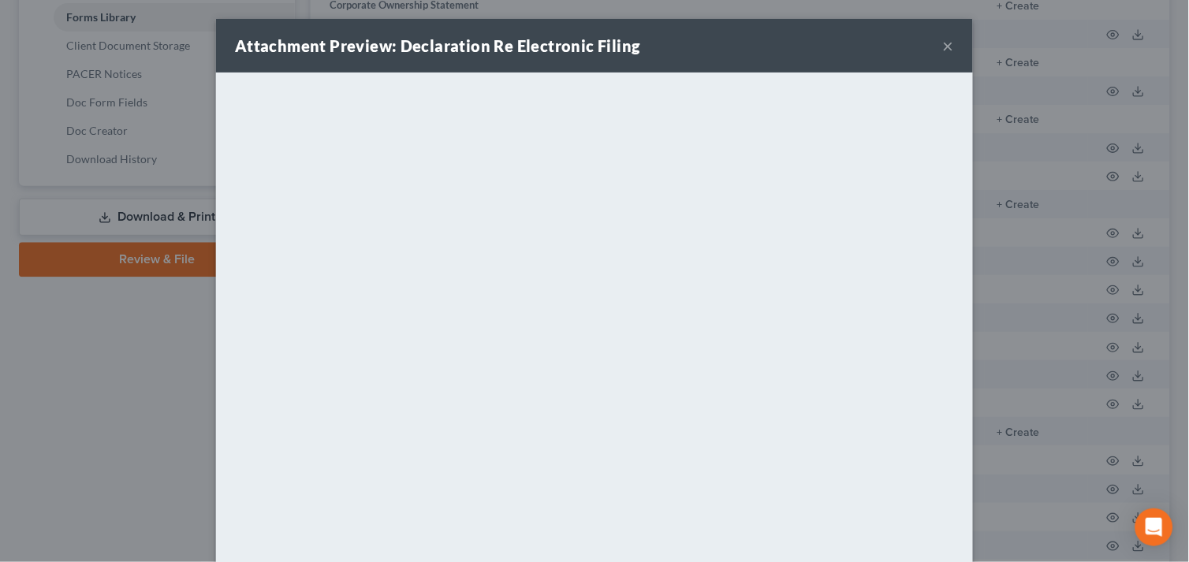
click at [943, 43] on button "×" at bounding box center [948, 45] width 11 height 19
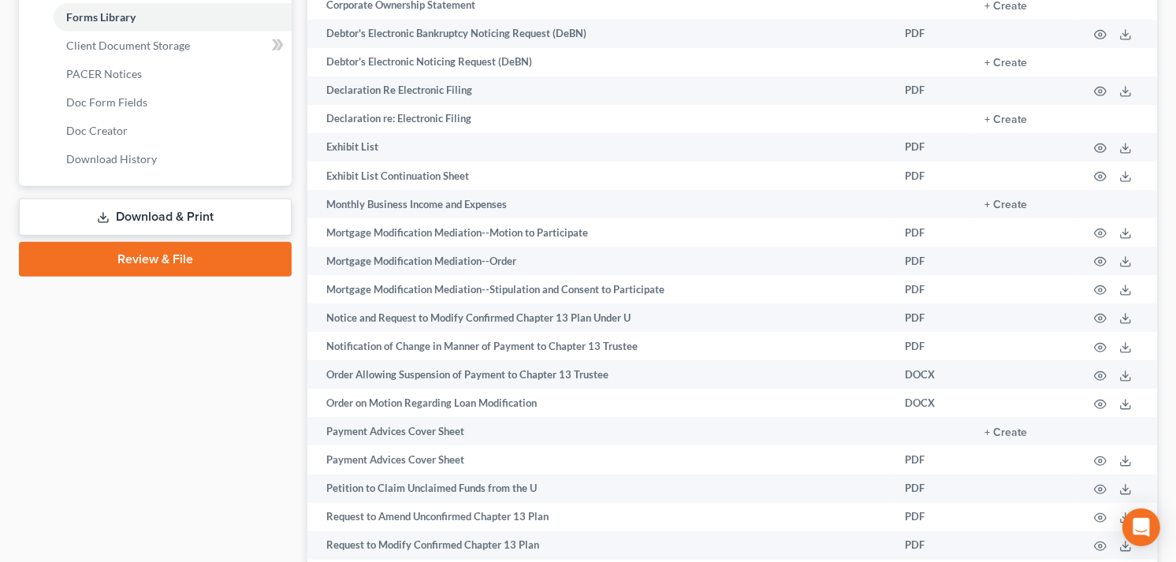
click at [140, 214] on link "Download & Print" at bounding box center [155, 217] width 273 height 37
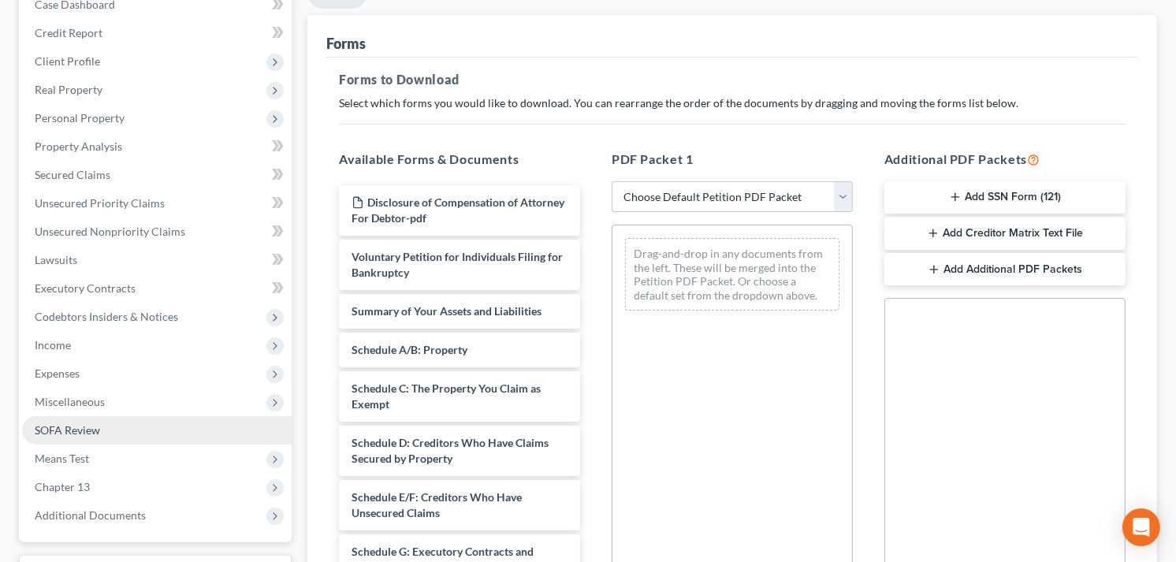
scroll to position [175, 0]
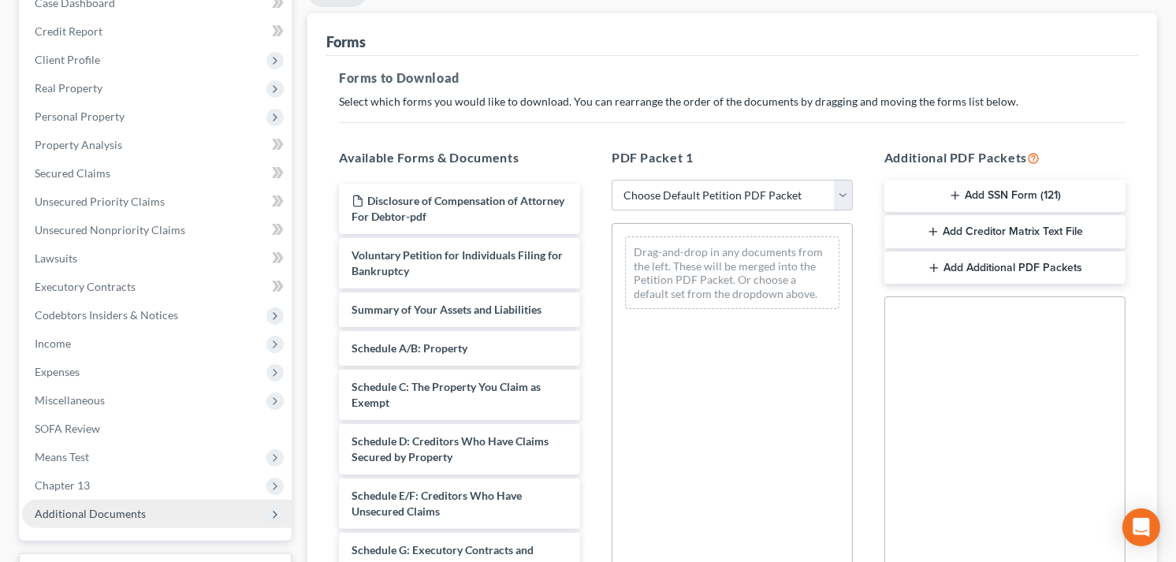
click at [214, 514] on span "Additional Documents" at bounding box center [157, 514] width 270 height 28
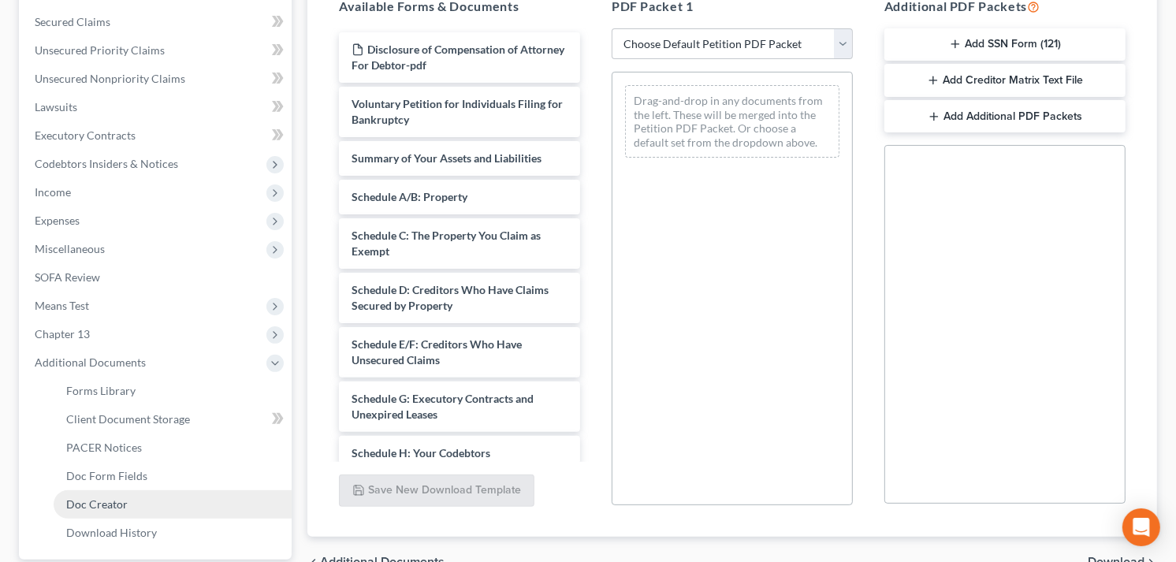
scroll to position [350, 0]
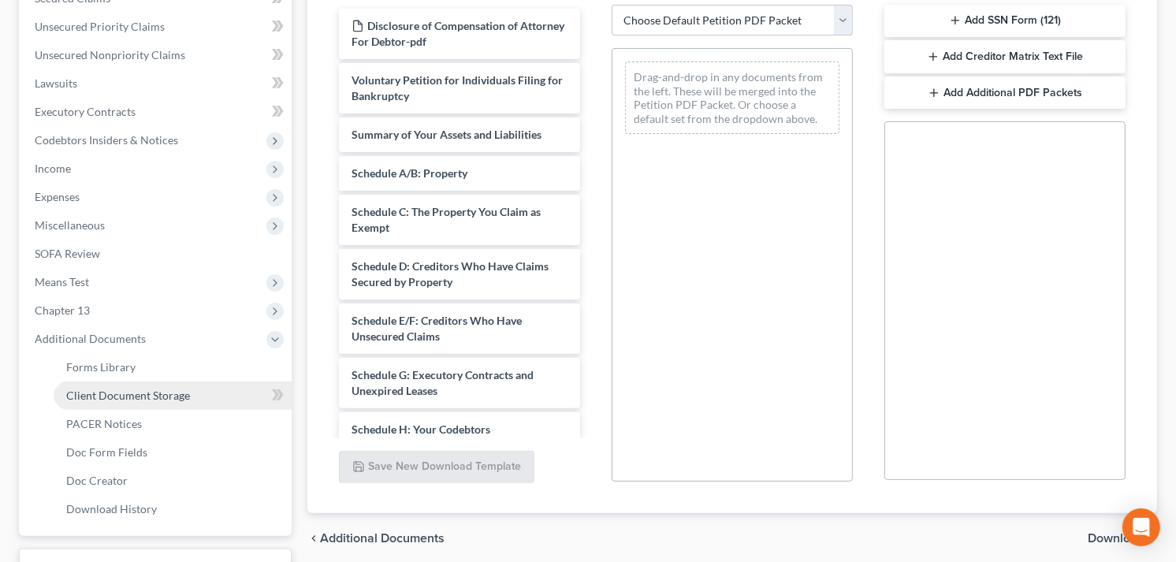
click at [225, 396] on link "Client Document Storage" at bounding box center [173, 396] width 238 height 28
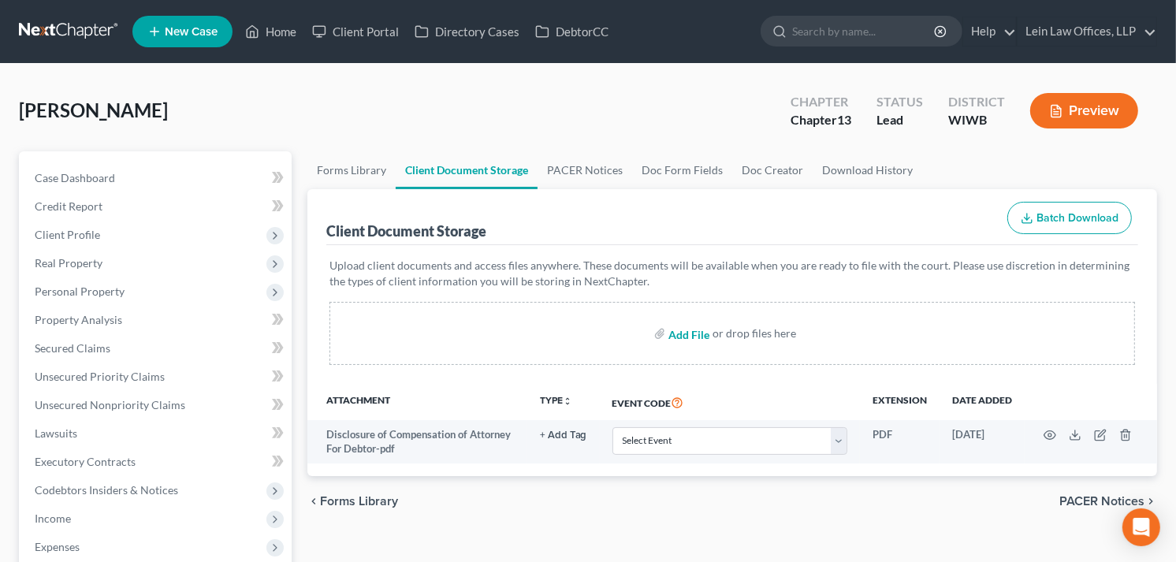
click at [674, 337] on input "file" at bounding box center [688, 333] width 38 height 28
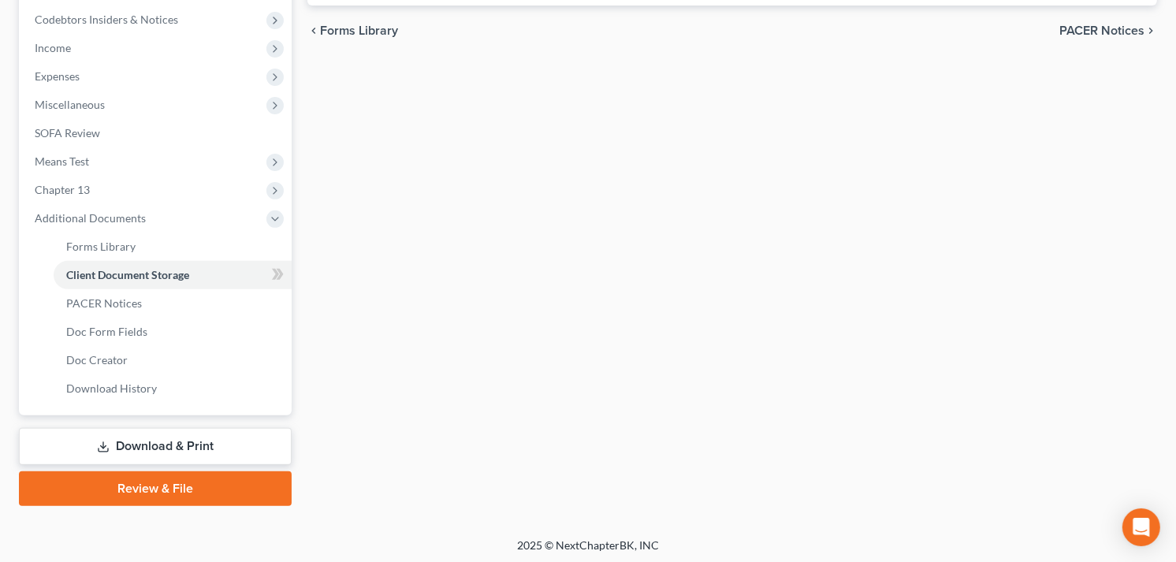
scroll to position [473, 0]
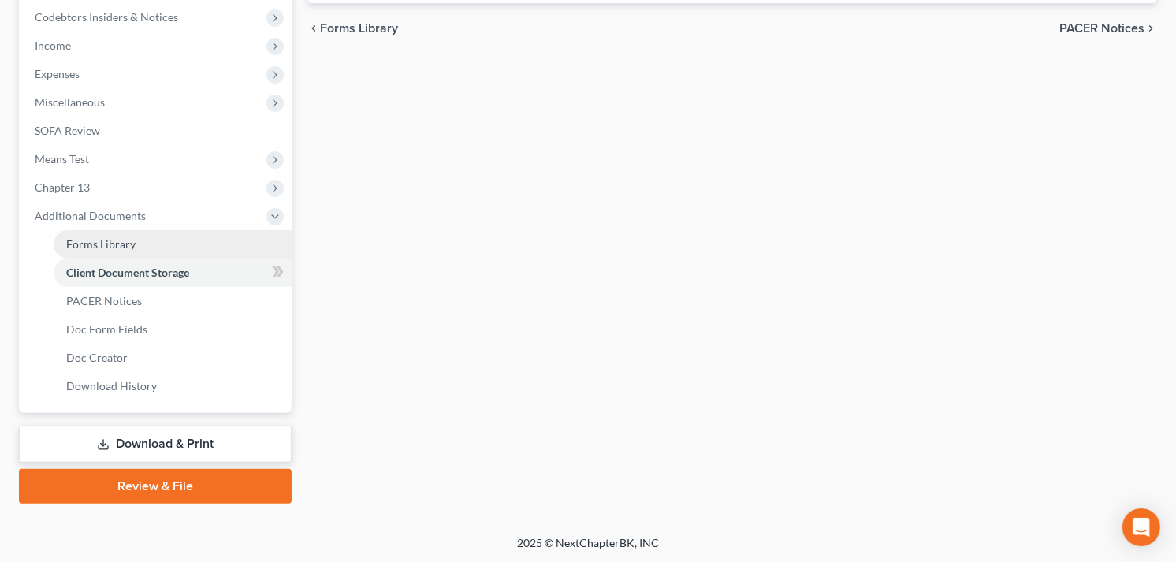
click at [114, 249] on link "Forms Library" at bounding box center [173, 244] width 238 height 28
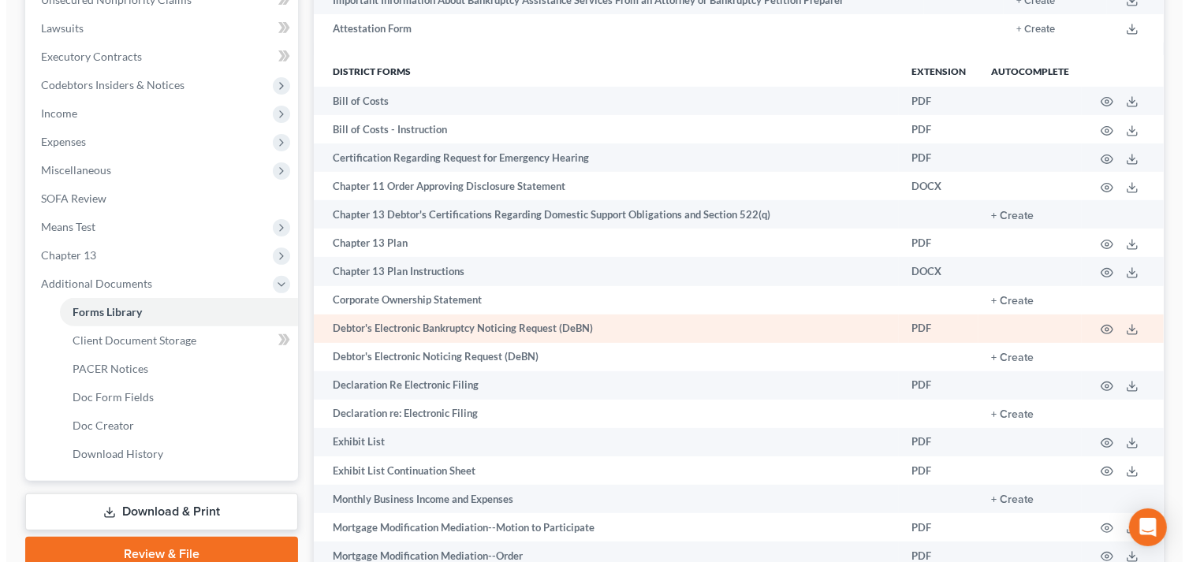
scroll to position [525, 0]
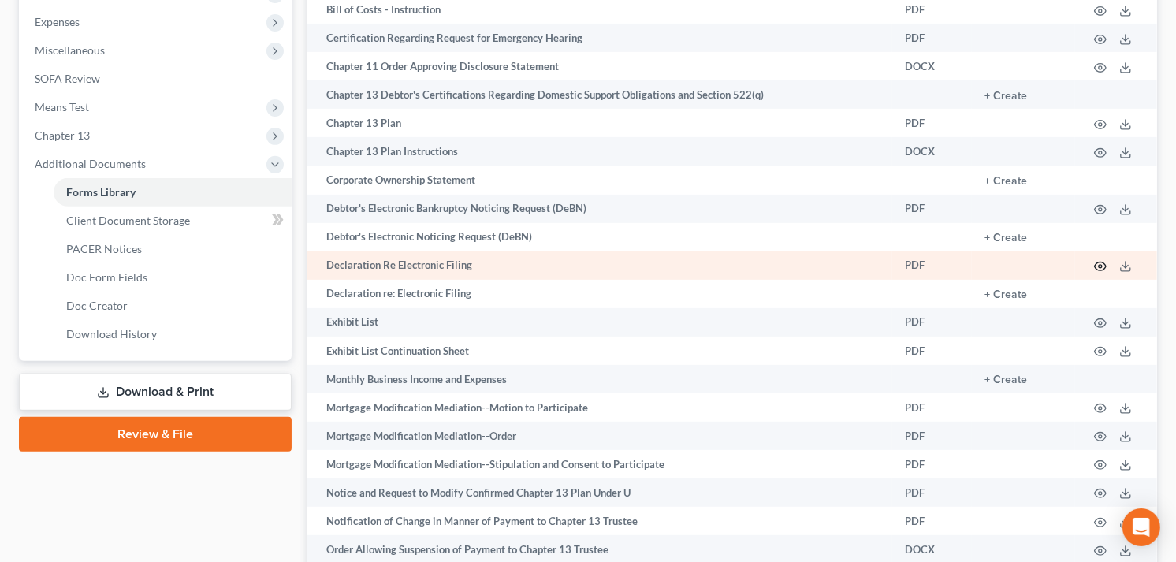
click at [1102, 273] on icon "button" at bounding box center [1100, 266] width 13 height 13
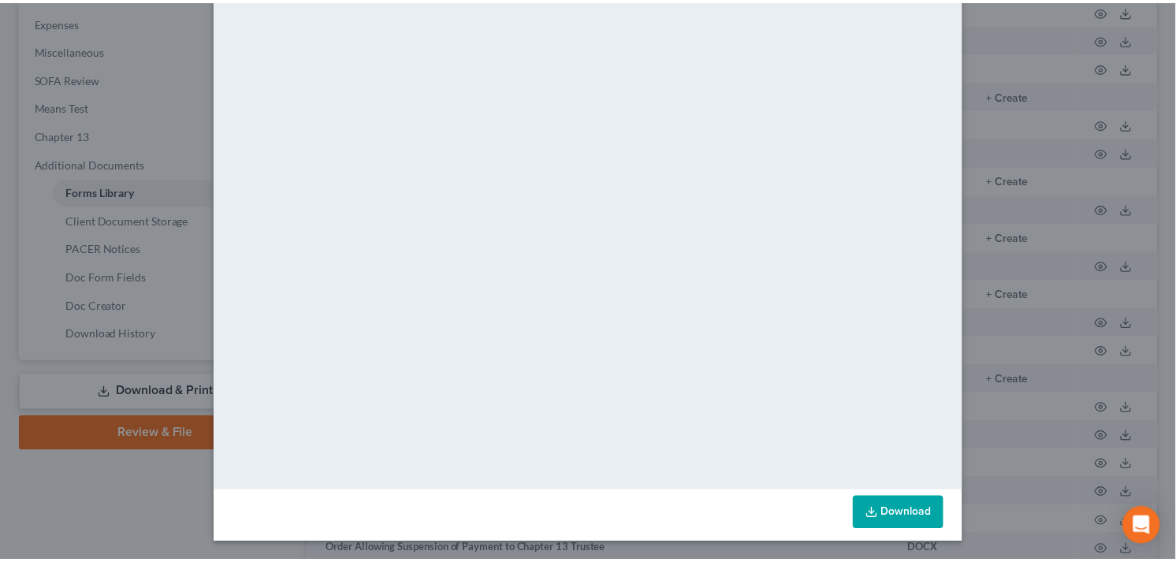
scroll to position [0, 0]
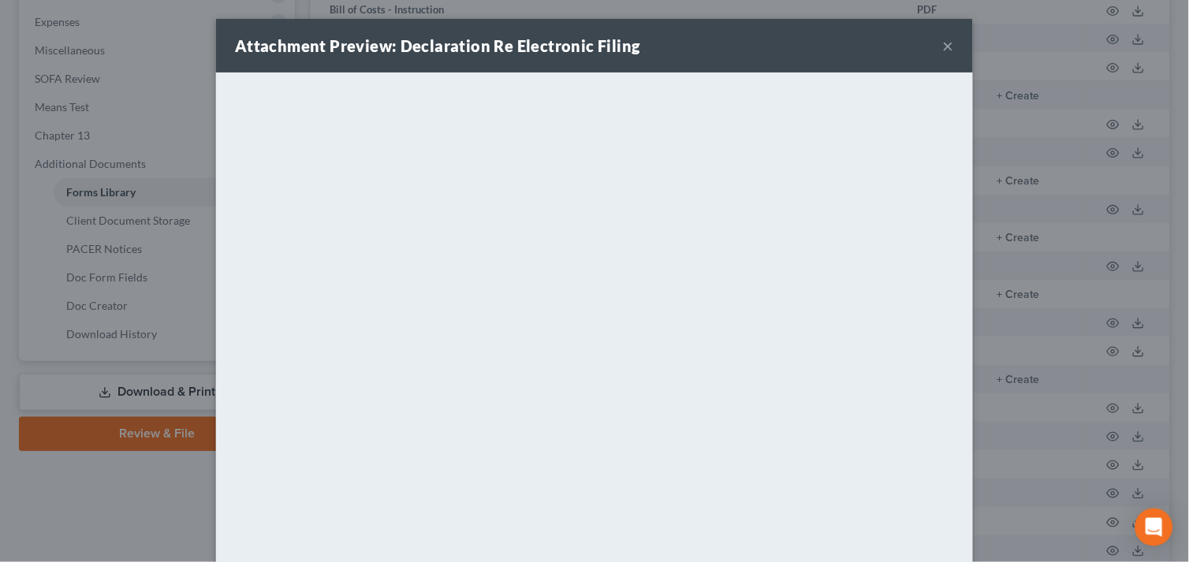
click at [943, 50] on button "×" at bounding box center [948, 45] width 11 height 19
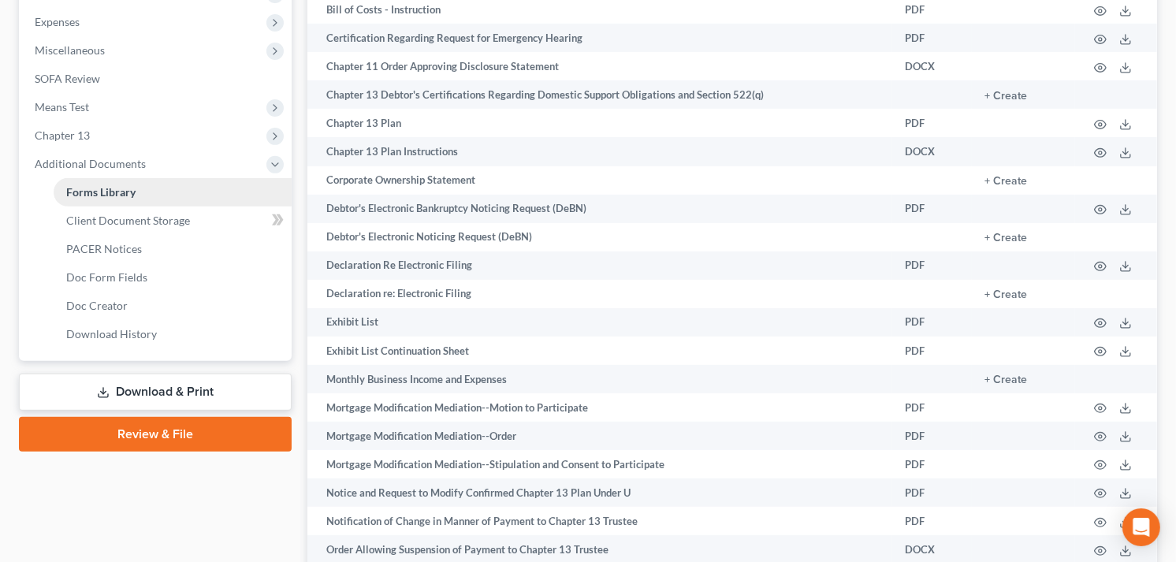
click at [163, 189] on link "Forms Library" at bounding box center [173, 192] width 238 height 28
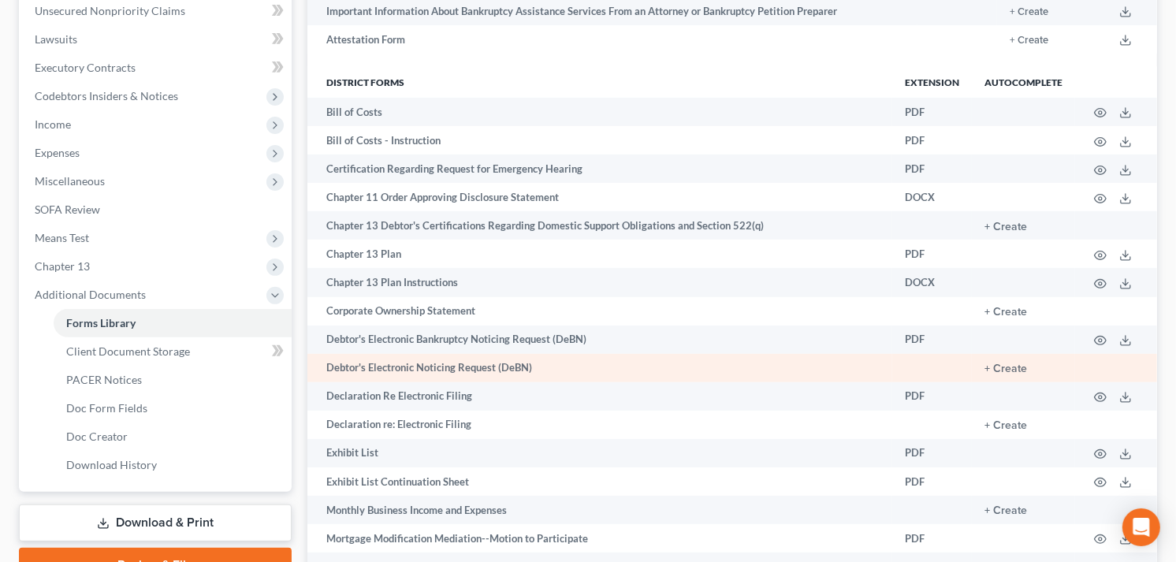
scroll to position [175, 0]
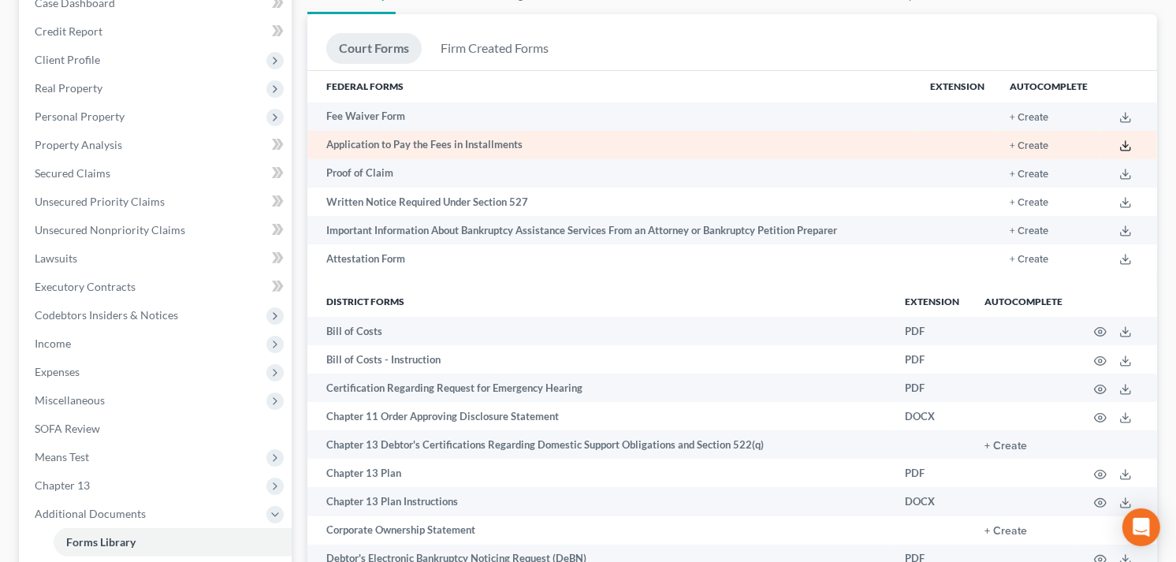
click at [1127, 147] on icon at bounding box center [1125, 146] width 13 height 13
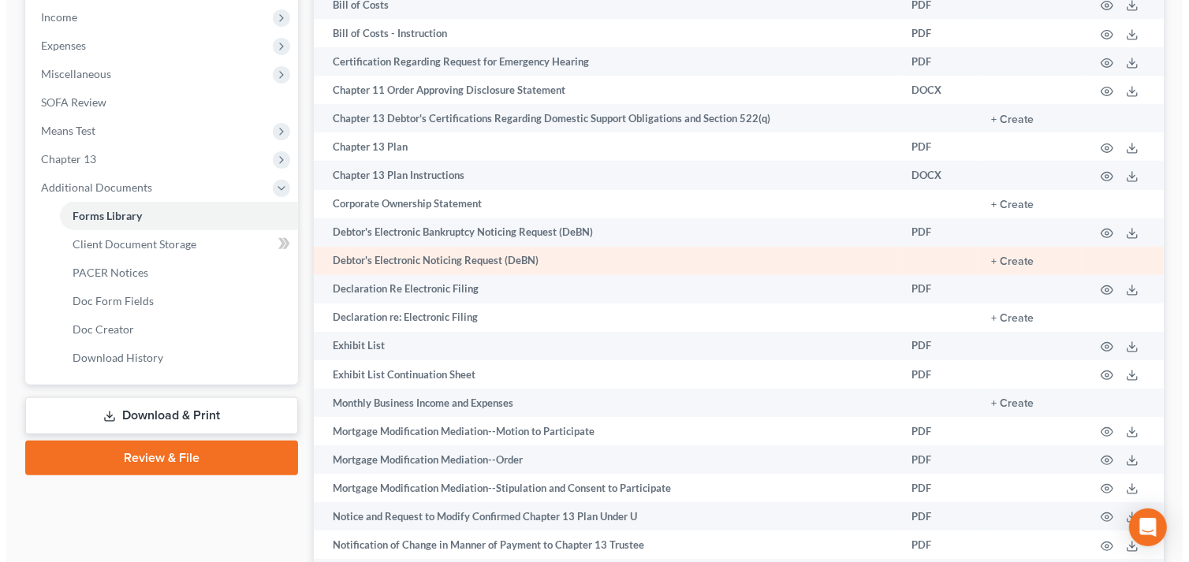
scroll to position [613, 0]
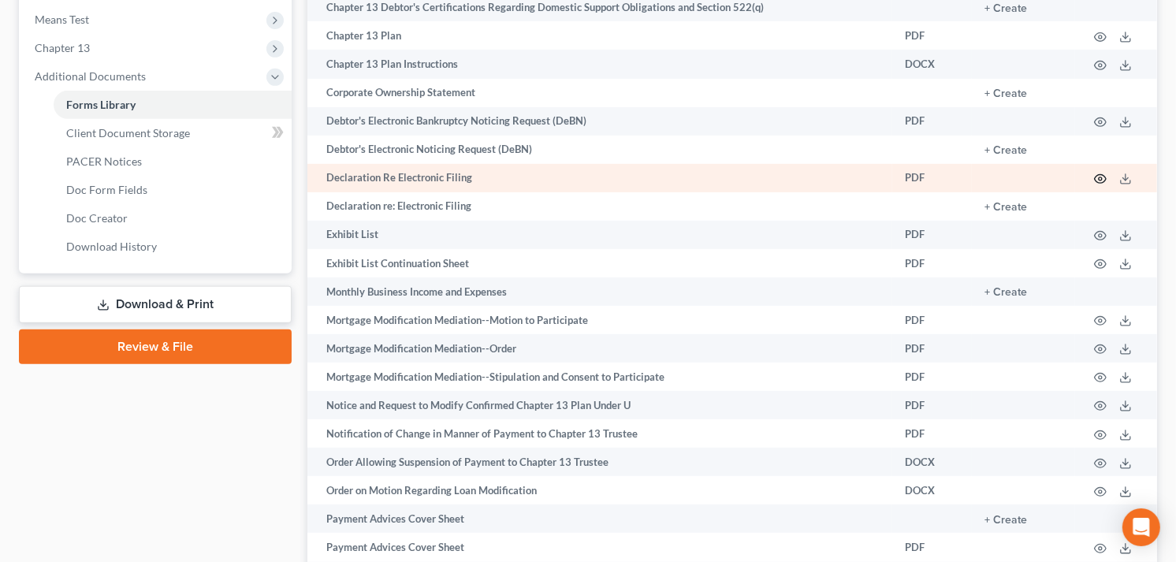
click at [1098, 179] on icon "button" at bounding box center [1100, 179] width 13 height 13
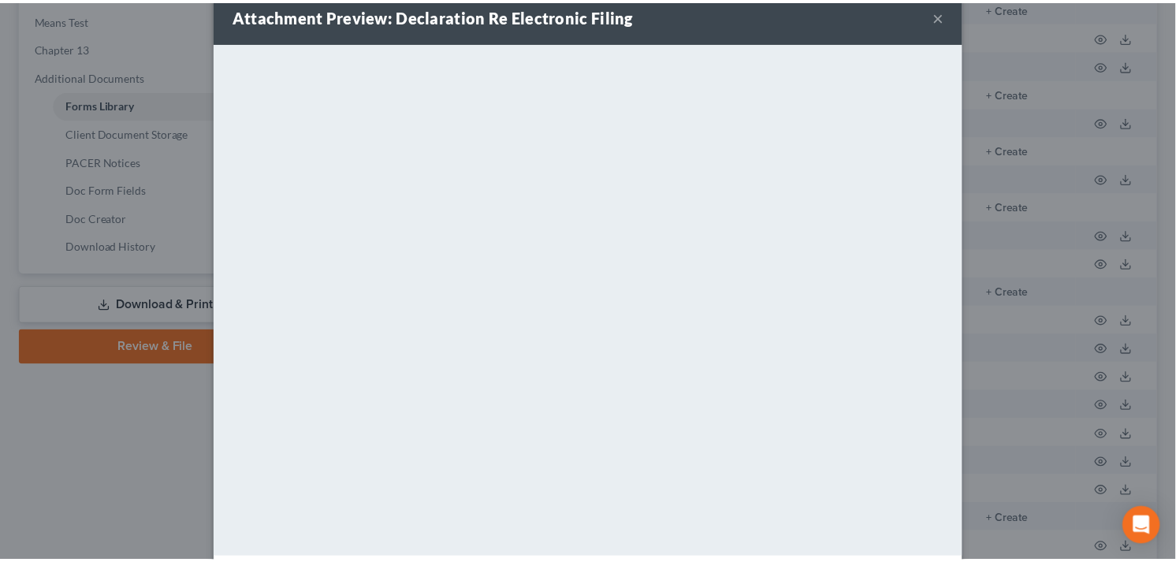
scroll to position [0, 0]
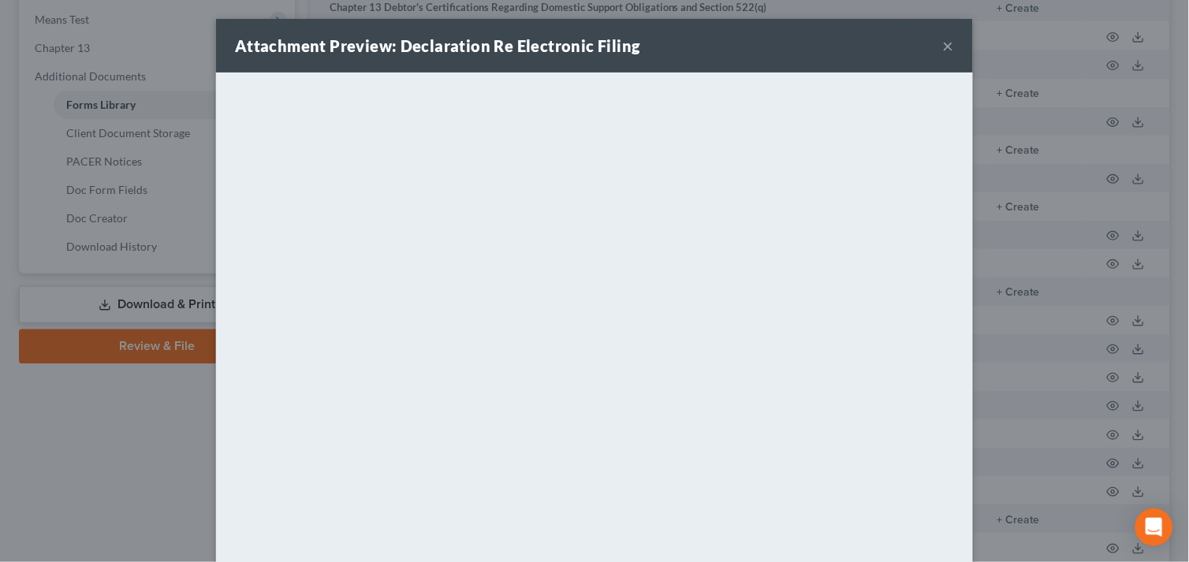
click at [943, 41] on button "×" at bounding box center [948, 45] width 11 height 19
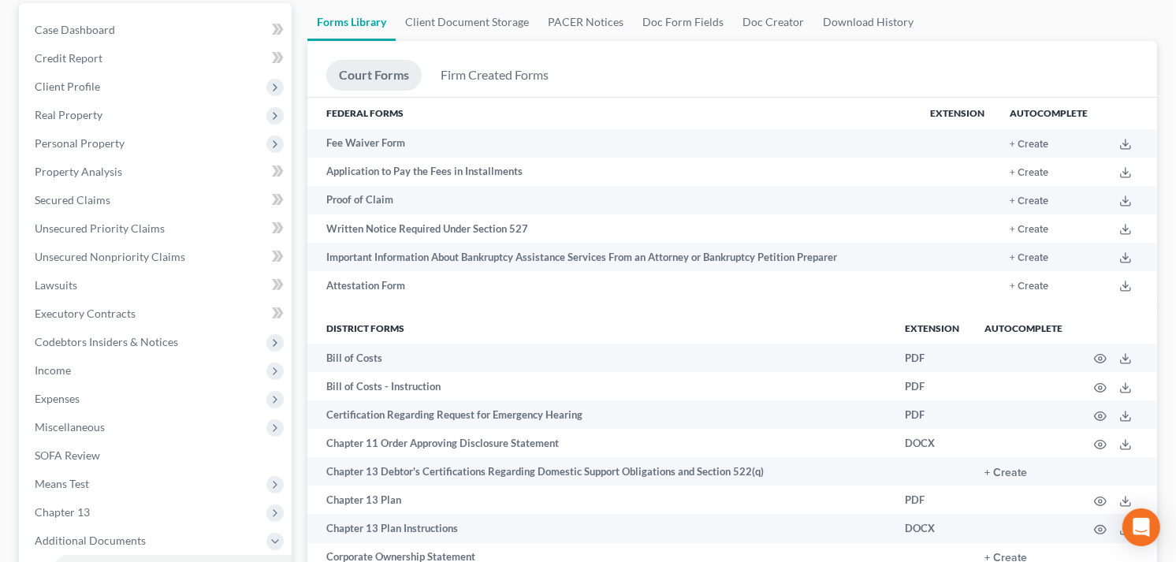
scroll to position [525, 0]
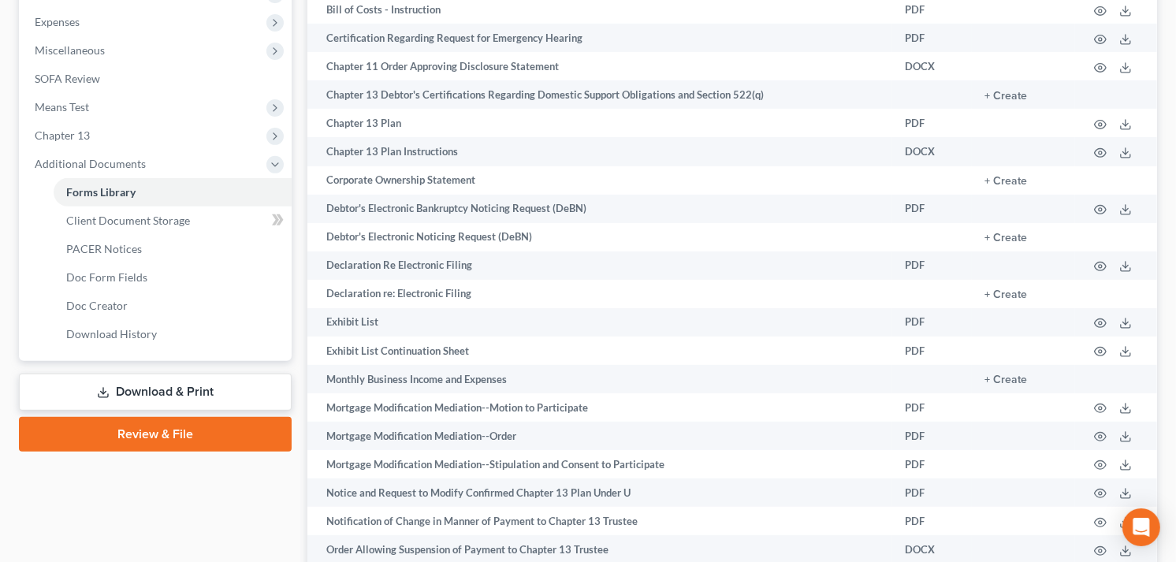
click at [168, 389] on link "Download & Print" at bounding box center [155, 392] width 273 height 37
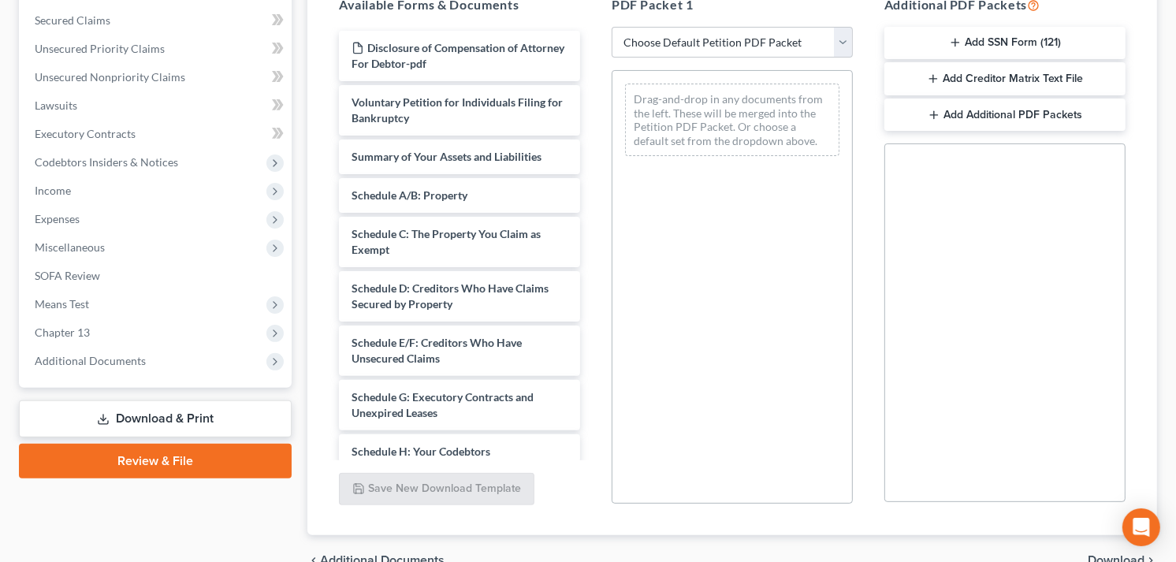
scroll to position [350, 0]
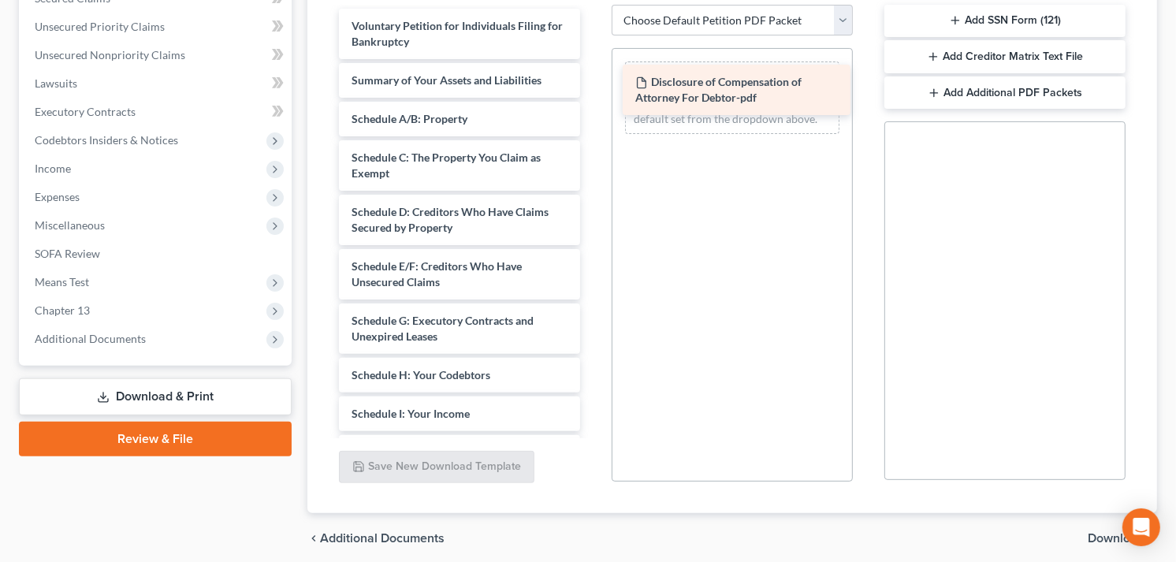
drag, startPoint x: 397, startPoint y: 28, endPoint x: 679, endPoint y: 84, distance: 287.9
click at [593, 84] on div "Disclosure of Compensation of Attorney For Debtor-pdf Disclosure of Compensatio…" at bounding box center [459, 406] width 266 height 795
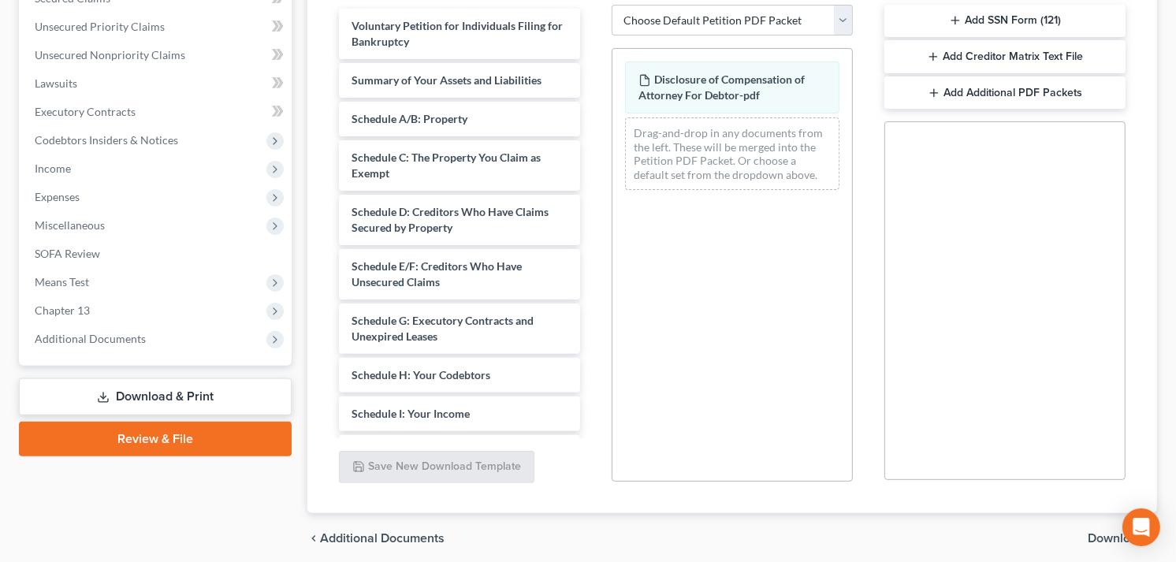
click at [1102, 538] on span "Download" at bounding box center [1116, 538] width 57 height 13
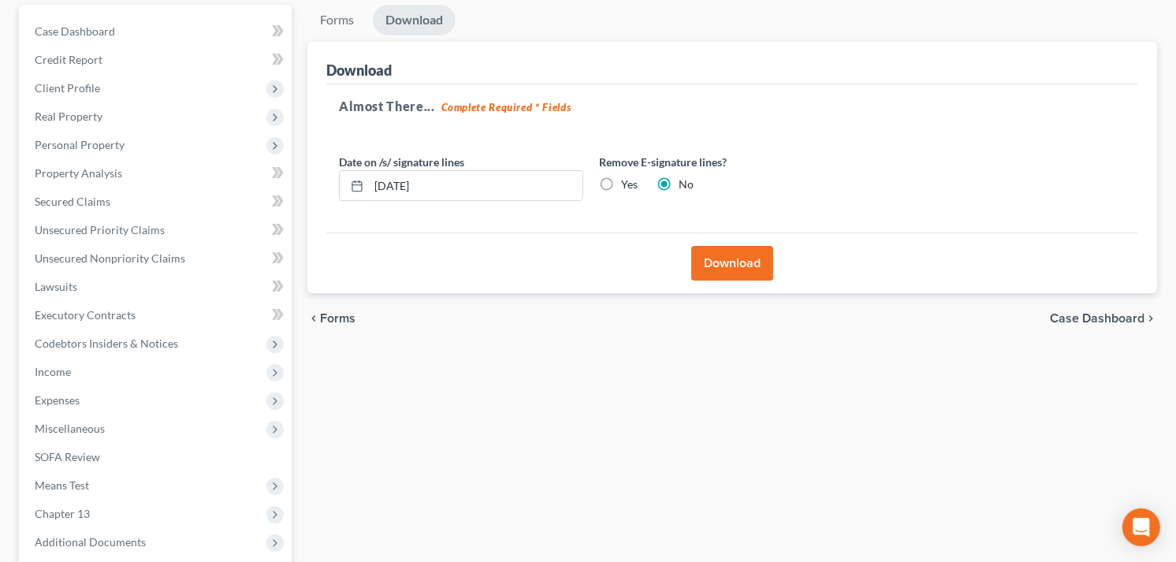
scroll to position [39, 0]
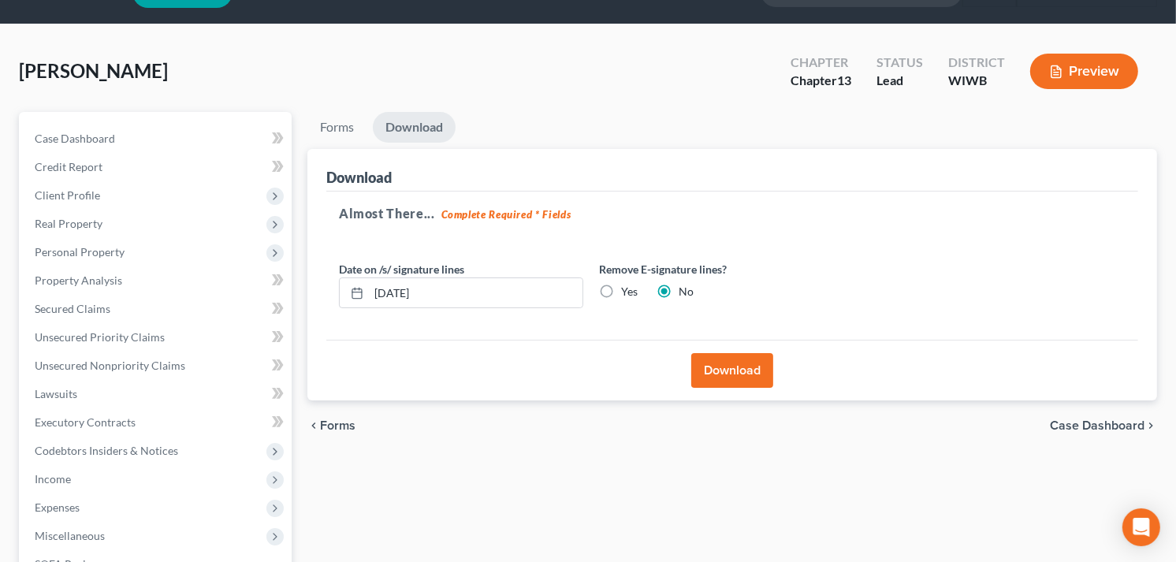
click at [621, 288] on label "Yes" at bounding box center [629, 292] width 17 height 16
click at [628, 288] on input "Yes" at bounding box center [633, 289] width 10 height 10
radio input "true"
radio input "false"
click at [712, 373] on button "Download" at bounding box center [732, 370] width 82 height 35
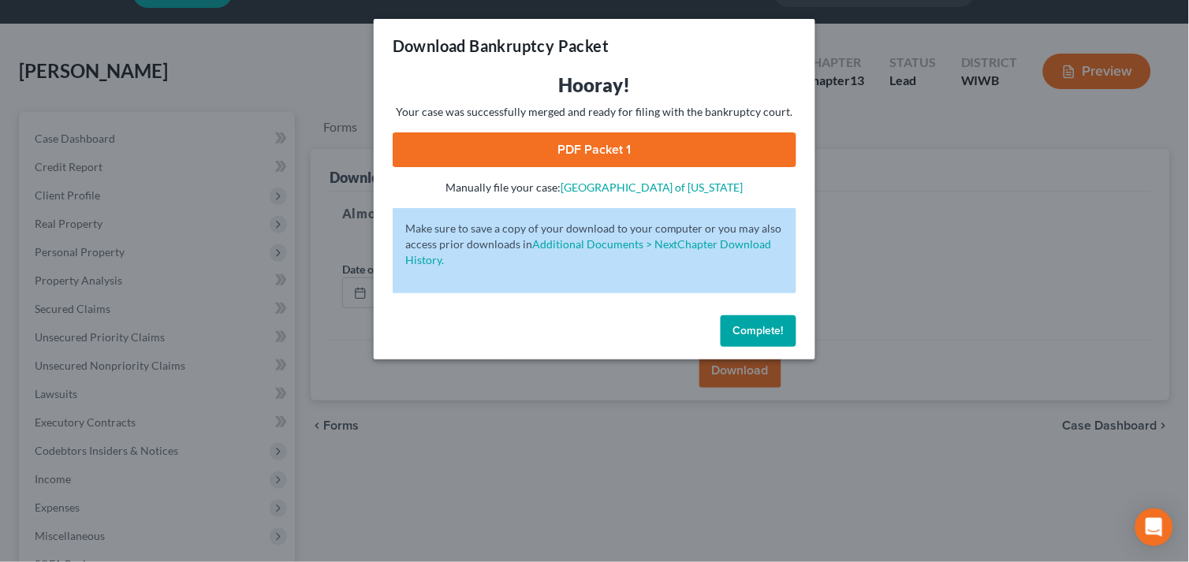
click at [560, 151] on link "PDF Packet 1" at bounding box center [595, 149] width 404 height 35
click at [734, 340] on button "Complete!" at bounding box center [759, 331] width 76 height 32
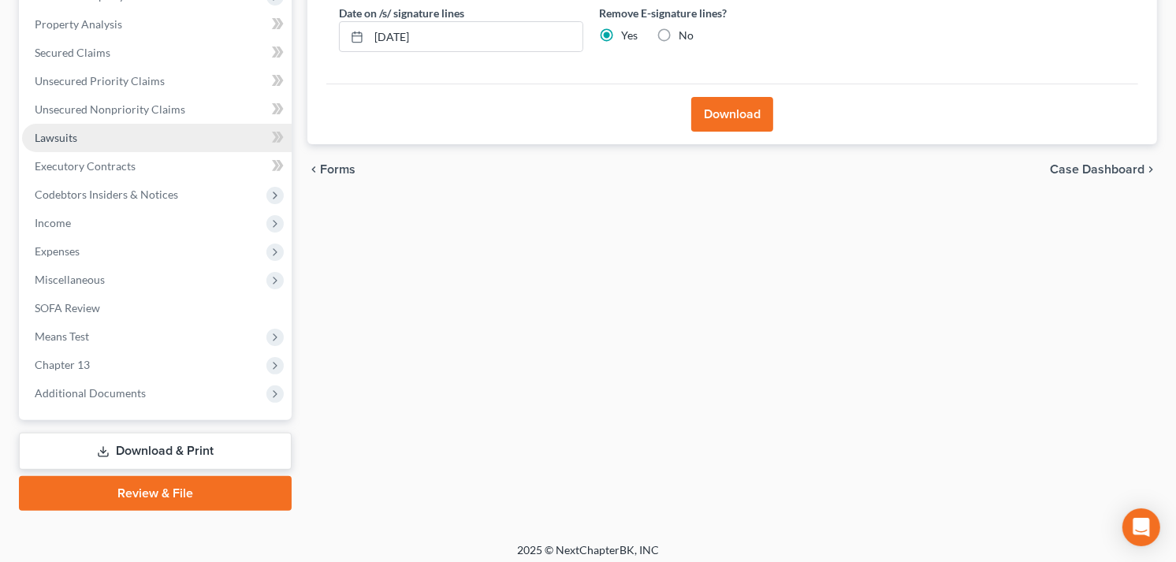
scroll to position [302, 0]
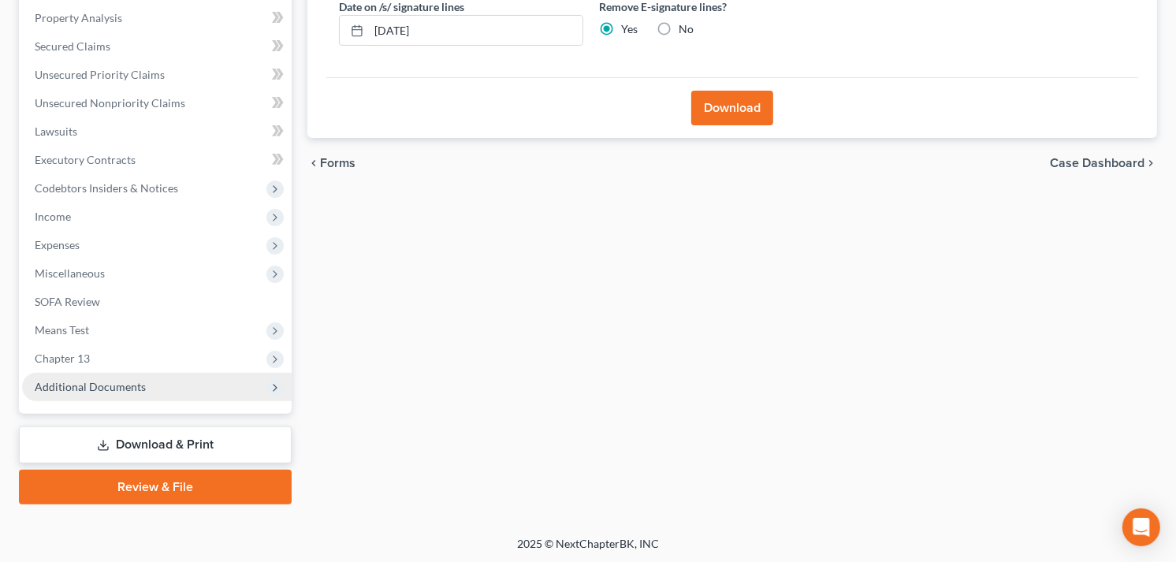
click at [85, 383] on span "Additional Documents" at bounding box center [90, 386] width 111 height 13
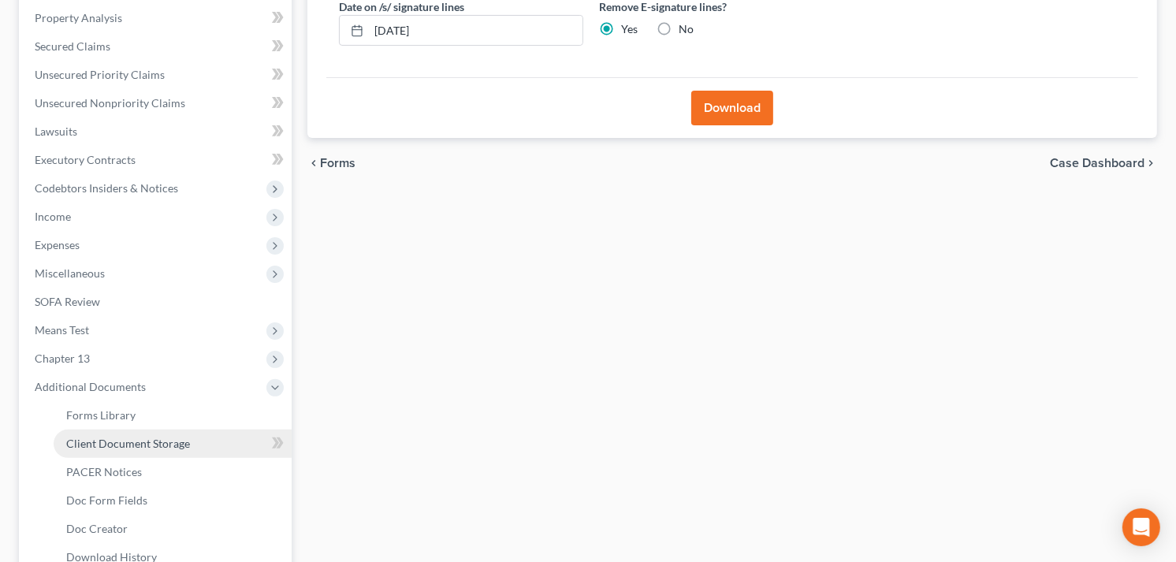
click at [154, 445] on span "Client Document Storage" at bounding box center [128, 443] width 124 height 13
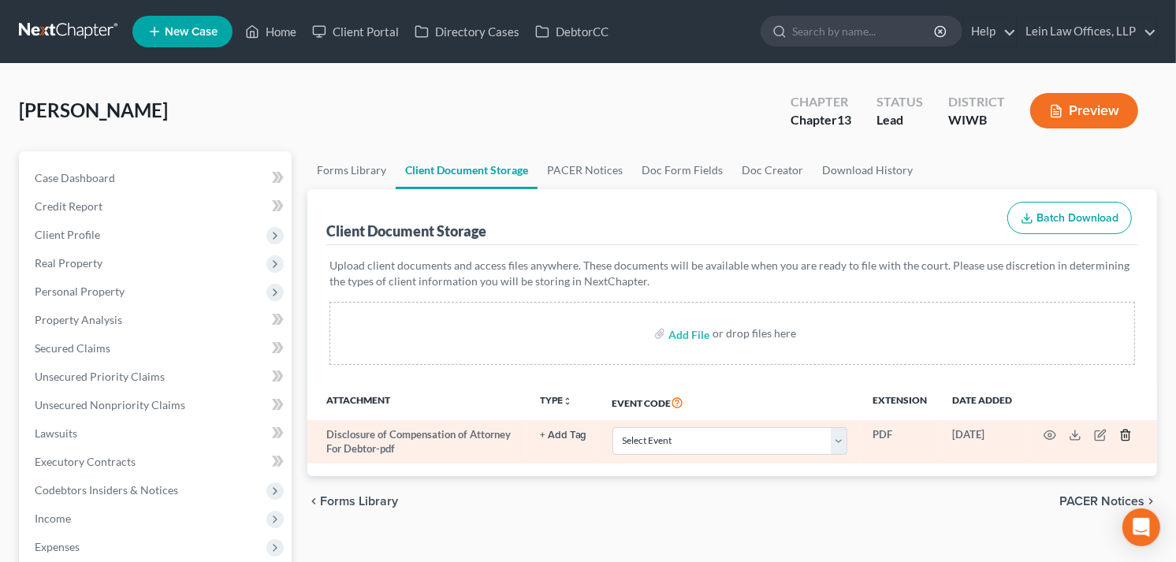
click at [1125, 435] on icon "button" at bounding box center [1125, 435] width 13 height 13
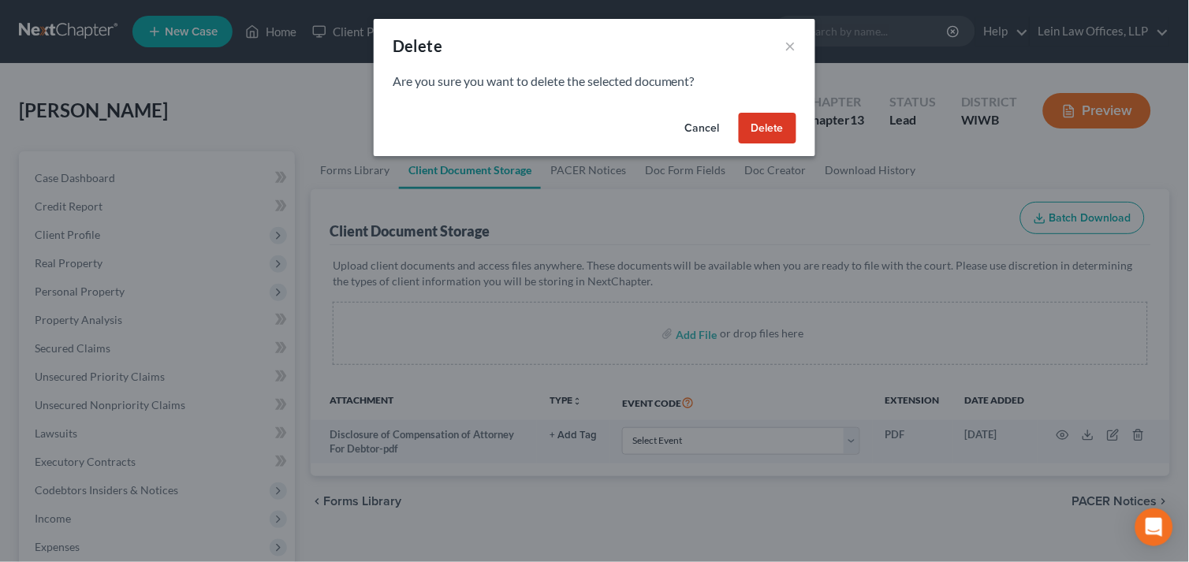
click at [762, 126] on button "Delete" at bounding box center [768, 129] width 58 height 32
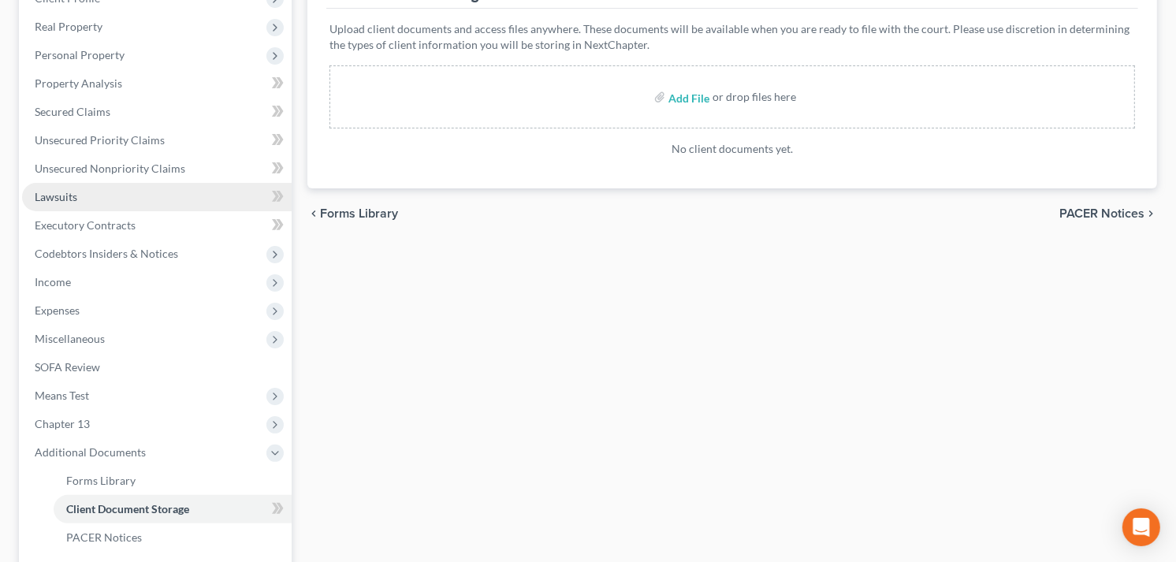
scroll to position [350, 0]
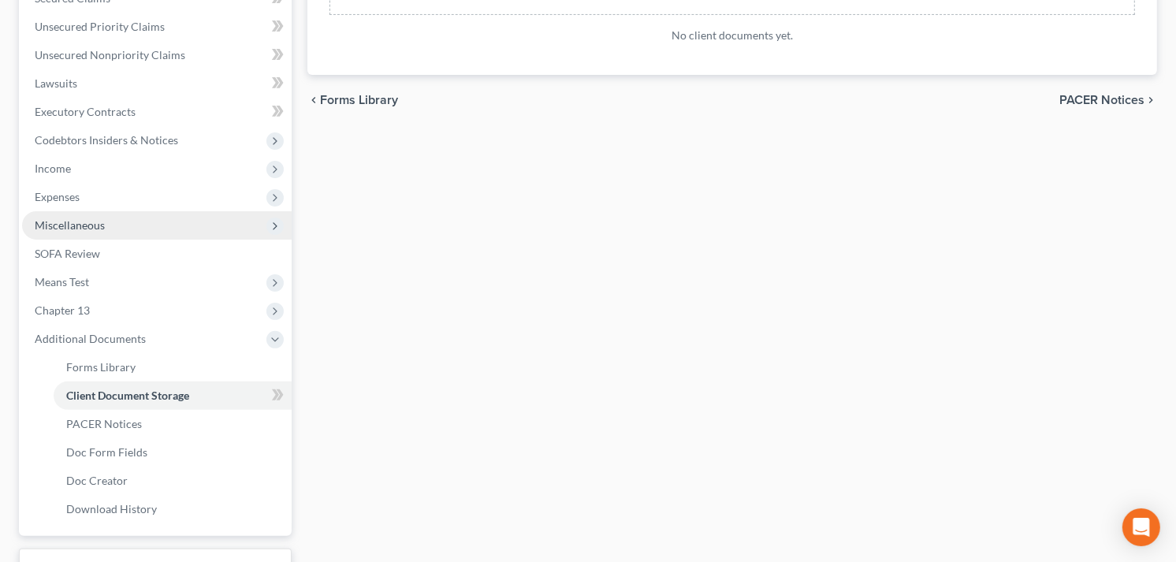
click at [99, 222] on span "Miscellaneous" at bounding box center [70, 224] width 70 height 13
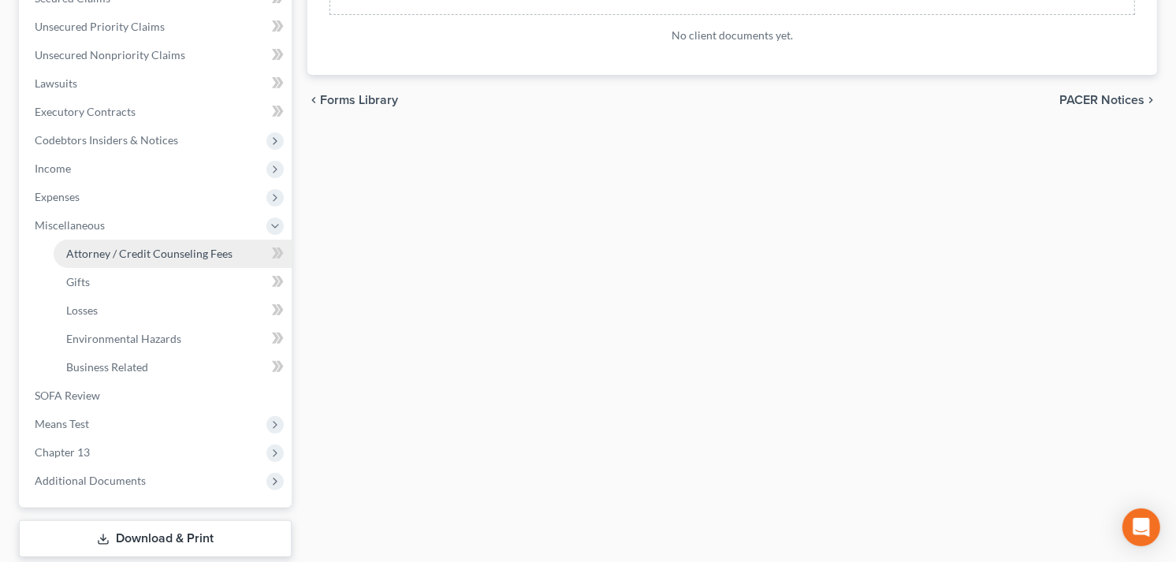
click at [136, 250] on span "Attorney / Credit Counseling Fees" at bounding box center [149, 253] width 166 height 13
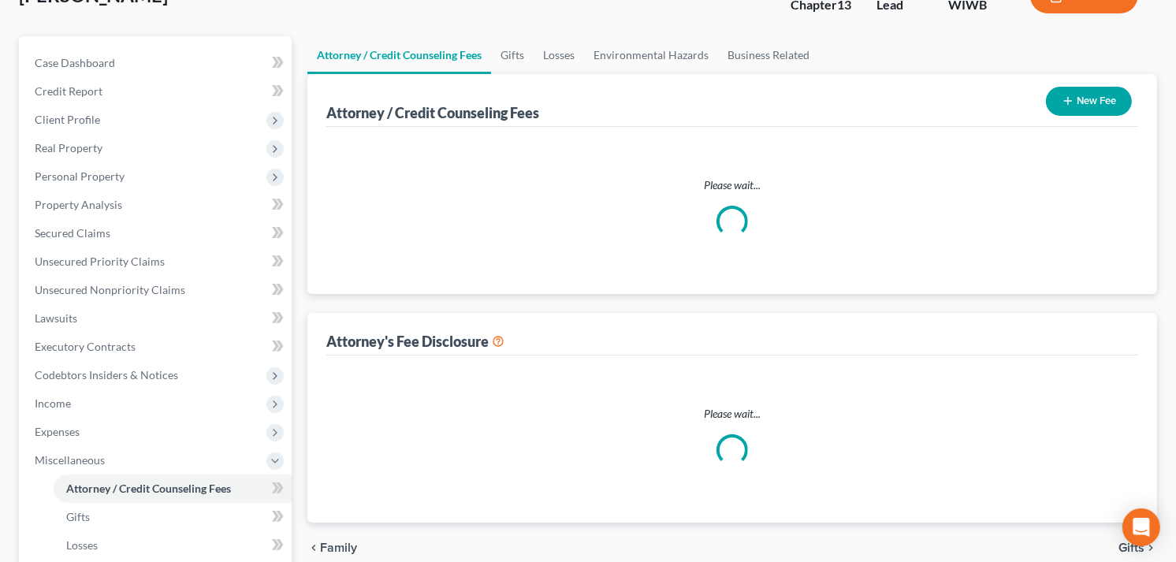
select select "1"
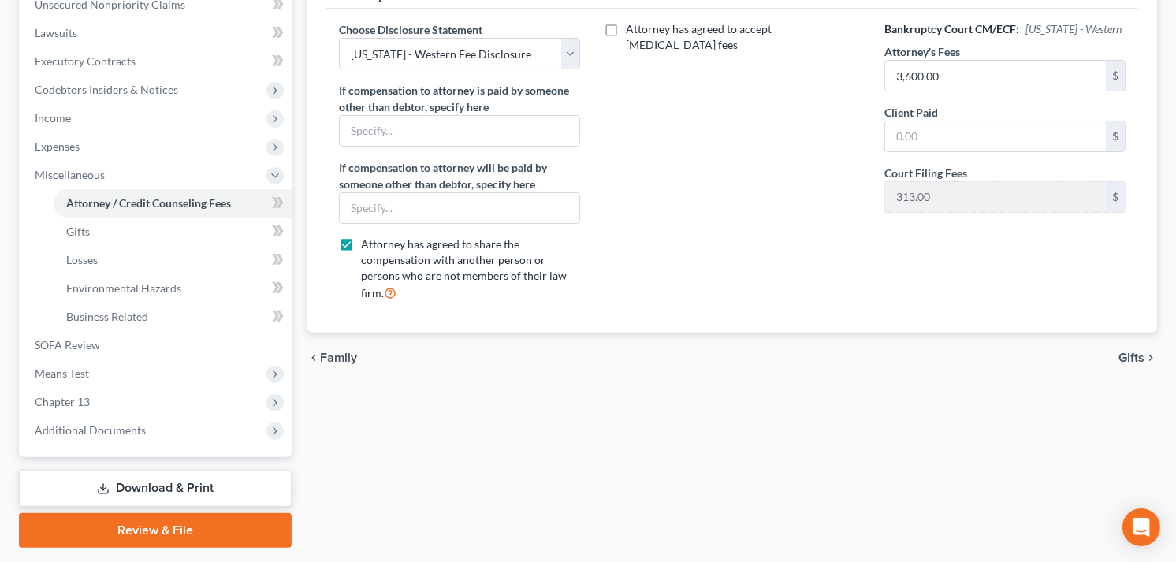
scroll to position [444, 0]
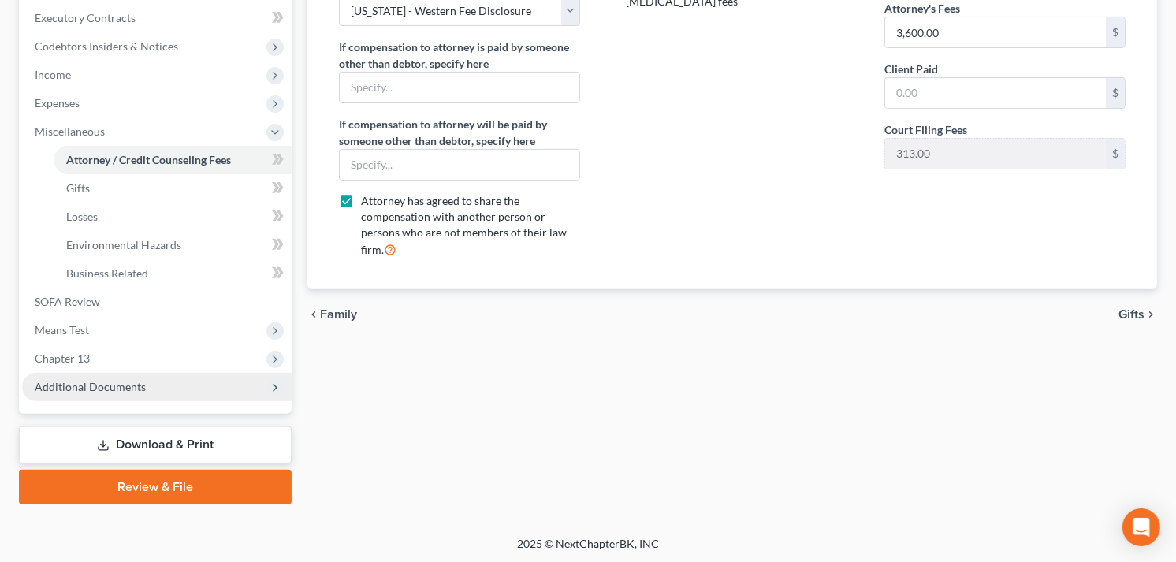
click at [128, 387] on span "Additional Documents" at bounding box center [90, 386] width 111 height 13
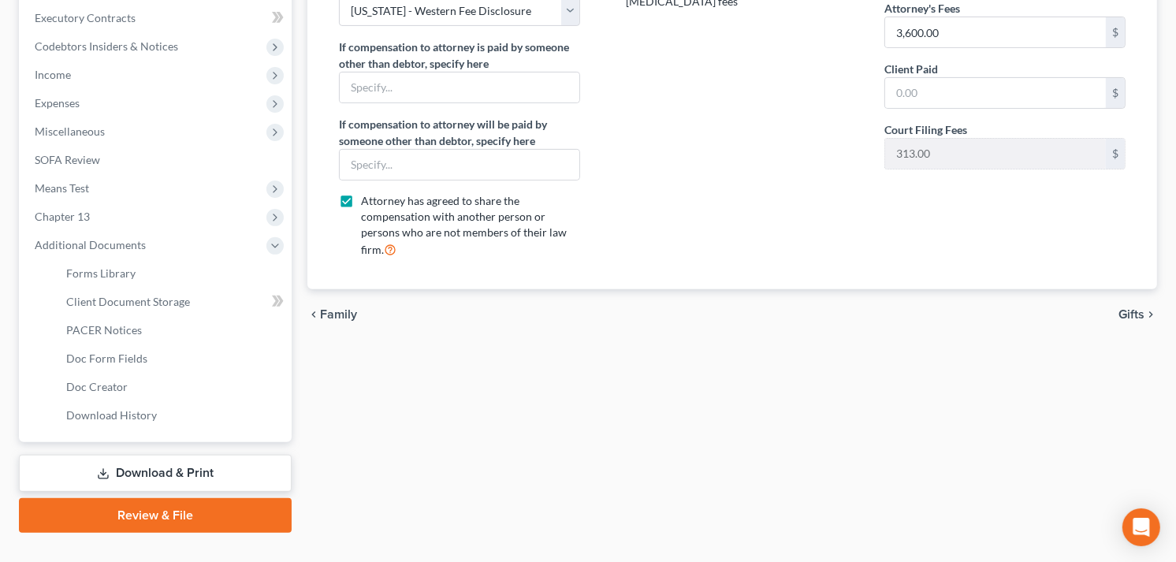
click at [183, 471] on link "Download & Print" at bounding box center [155, 473] width 273 height 37
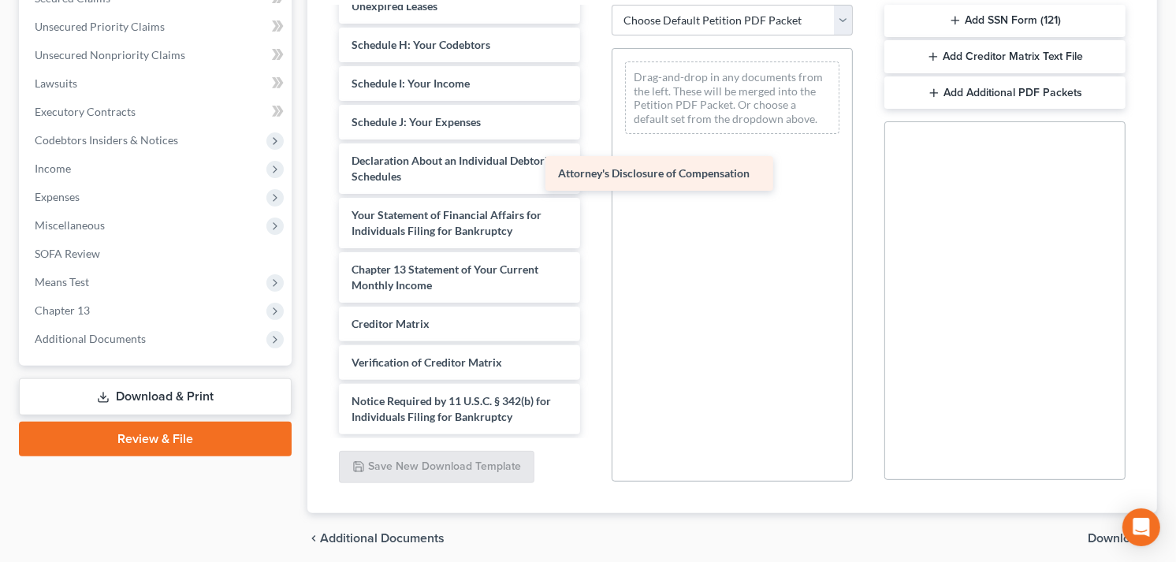
scroll to position [330, 0]
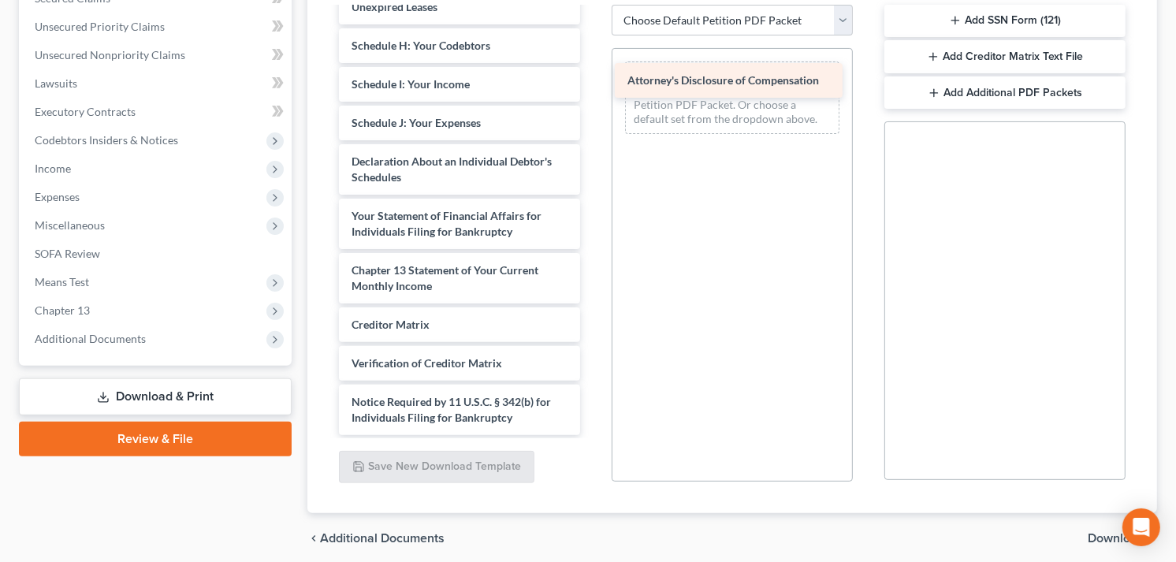
drag, startPoint x: 434, startPoint y: 415, endPoint x: 710, endPoint y: 80, distance: 434.0
click at [593, 80] on div "Attorney's Disclosure of Compensation Voluntary Petition for Individuals Filing…" at bounding box center [459, 57] width 266 height 756
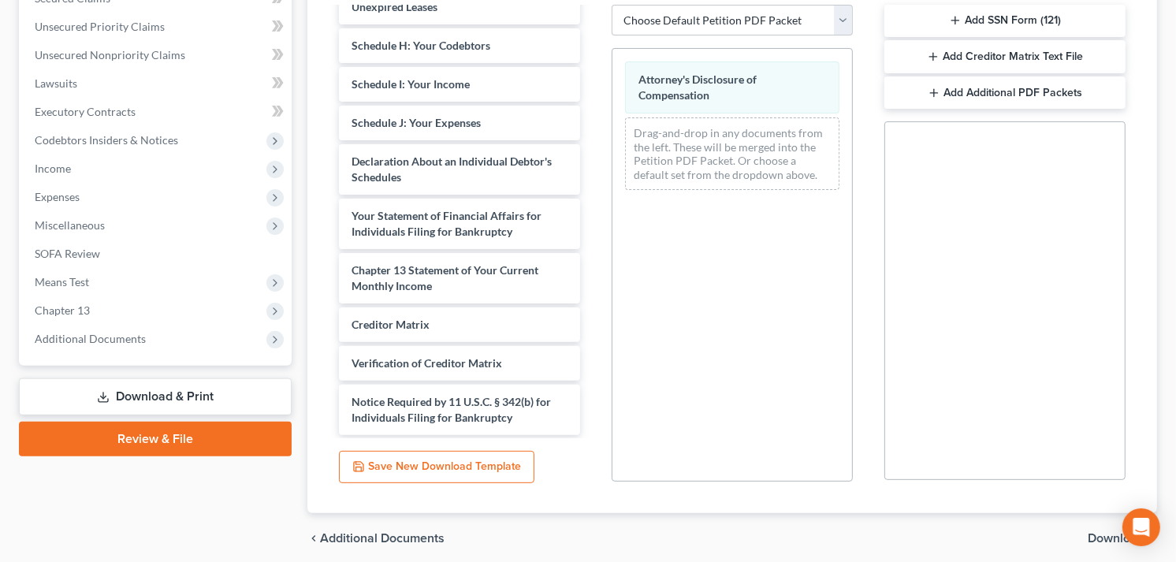
drag, startPoint x: 1101, startPoint y: 538, endPoint x: 940, endPoint y: 520, distance: 161.8
click at [1098, 538] on span "Download" at bounding box center [1116, 538] width 57 height 13
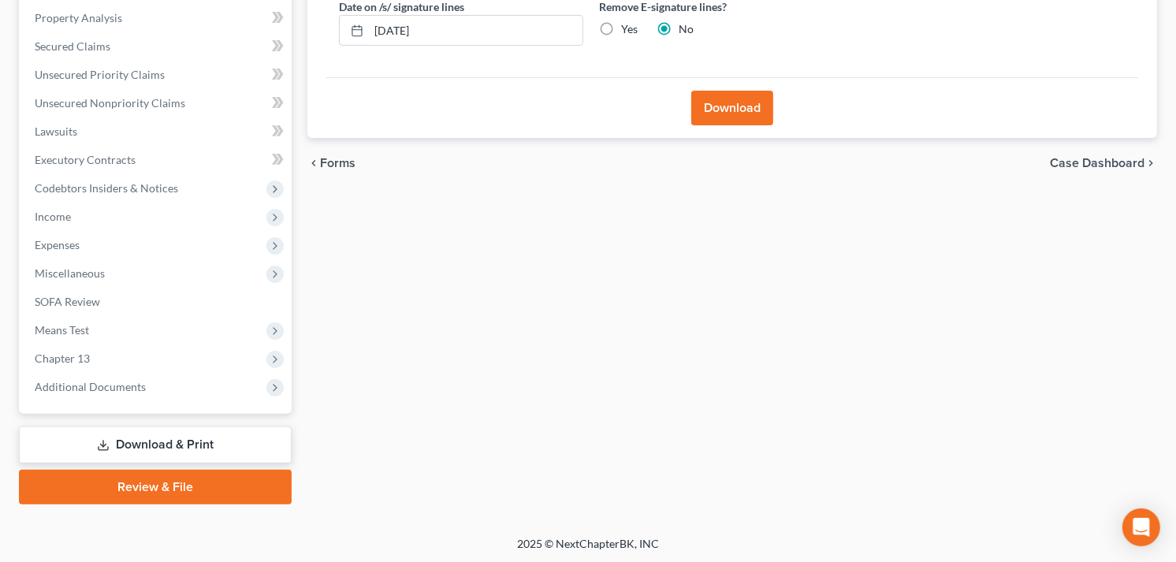
drag, startPoint x: 704, startPoint y: 109, endPoint x: 676, endPoint y: 158, distance: 56.1
click at [704, 110] on button "Download" at bounding box center [732, 108] width 82 height 35
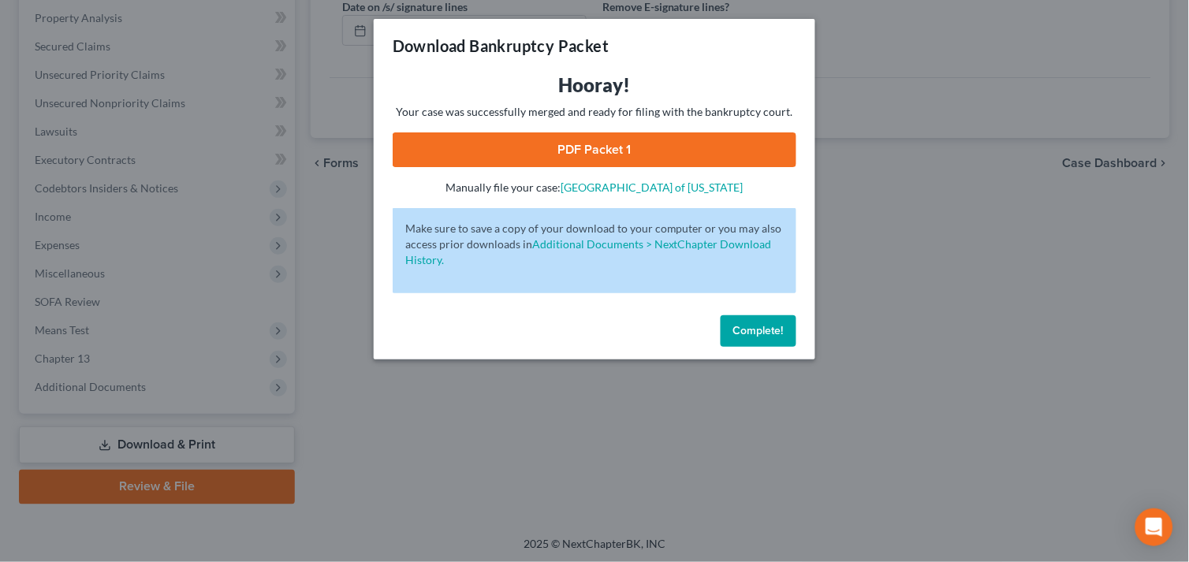
click at [534, 151] on link "PDF Packet 1" at bounding box center [595, 149] width 404 height 35
drag, startPoint x: 737, startPoint y: 331, endPoint x: 733, endPoint y: 312, distance: 19.3
click at [733, 315] on button "Complete!" at bounding box center [759, 331] width 76 height 32
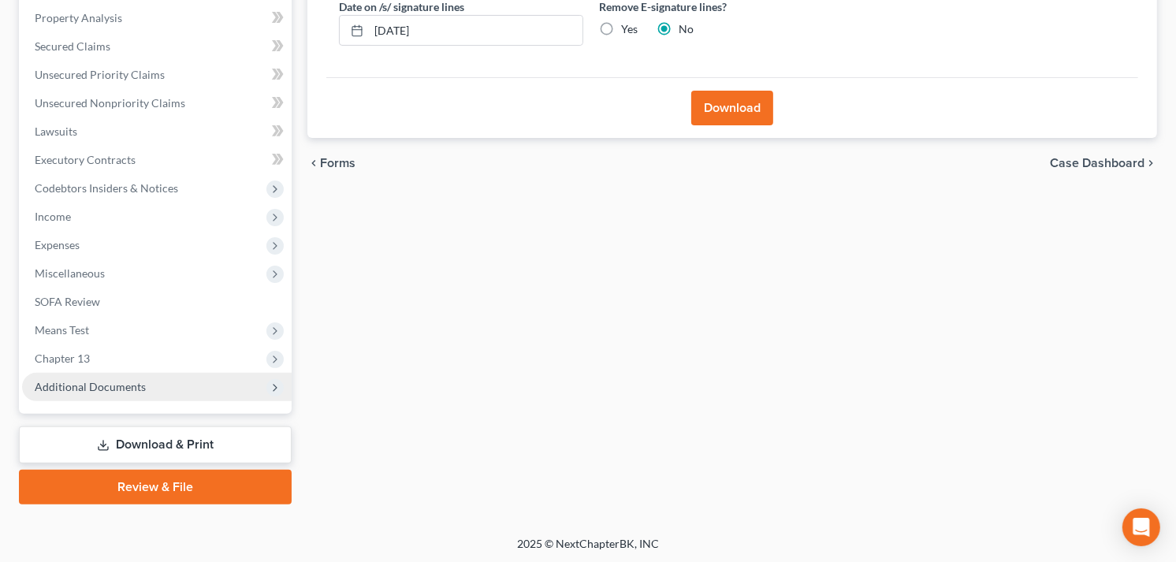
click at [134, 386] on span "Additional Documents" at bounding box center [90, 386] width 111 height 13
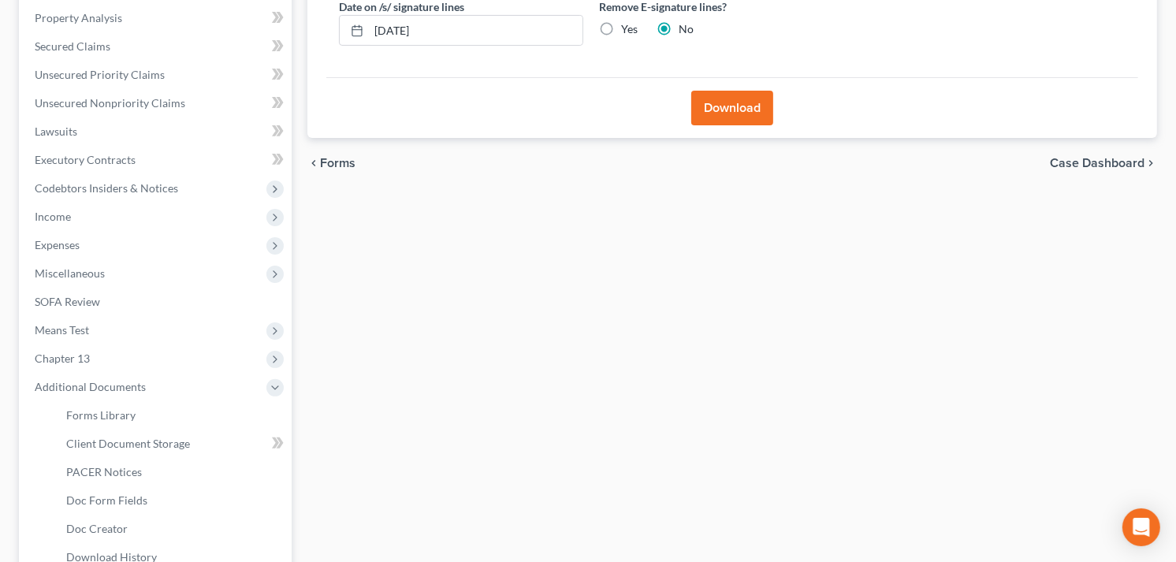
scroll to position [473, 0]
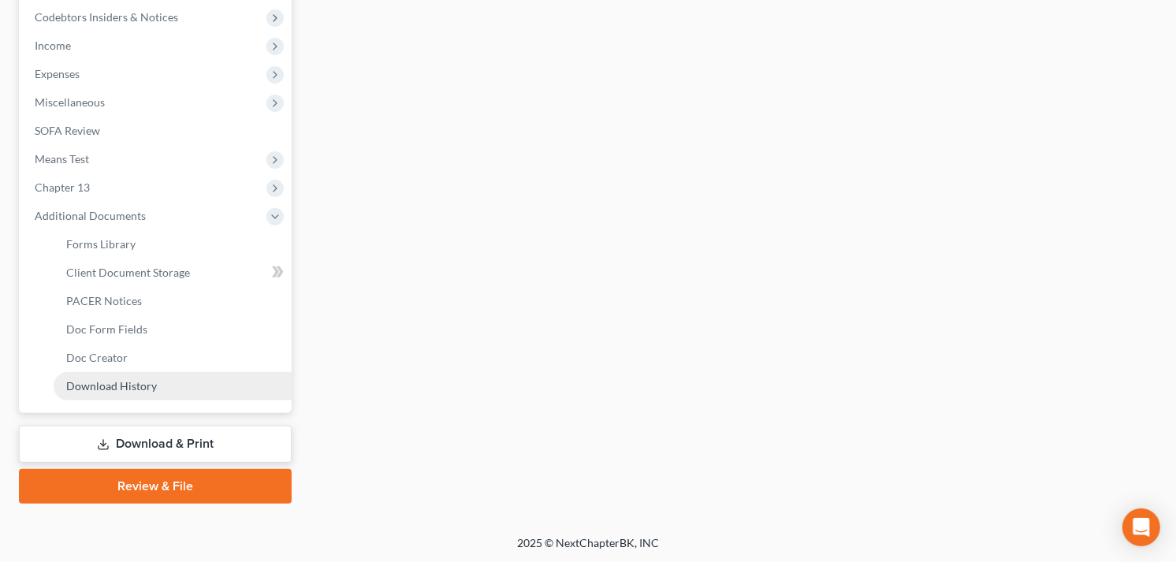
drag, startPoint x: 132, startPoint y: 391, endPoint x: 506, endPoint y: 371, distance: 375.0
click at [134, 391] on link "Download History" at bounding box center [173, 386] width 238 height 28
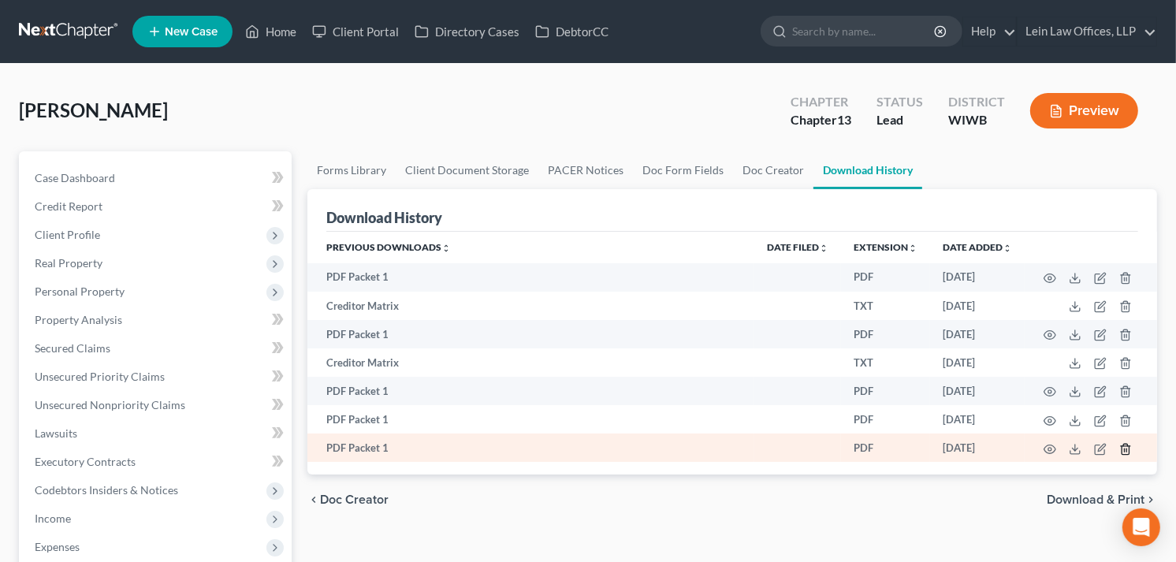
click at [1125, 452] on icon "button" at bounding box center [1125, 449] width 13 height 13
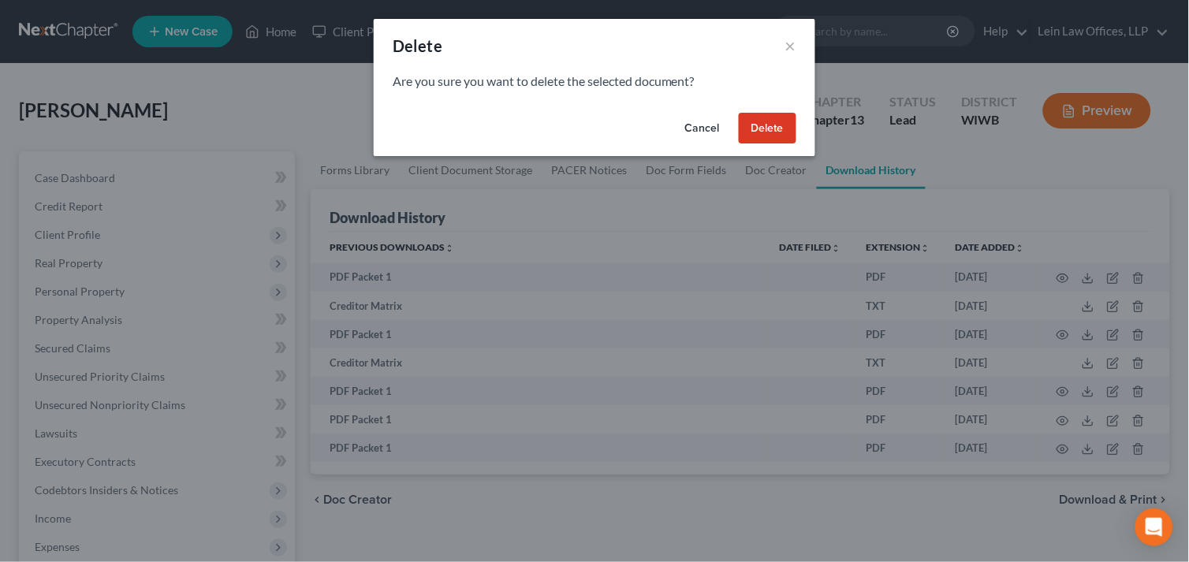
click at [775, 131] on button "Delete" at bounding box center [768, 129] width 58 height 32
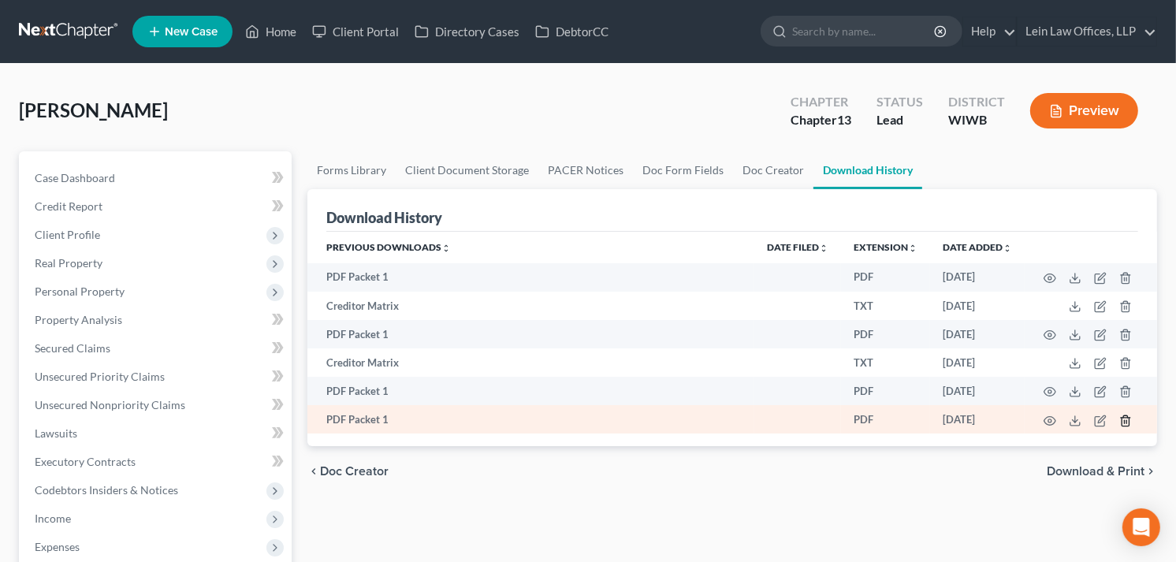
click at [1123, 419] on icon "button" at bounding box center [1125, 421] width 13 height 13
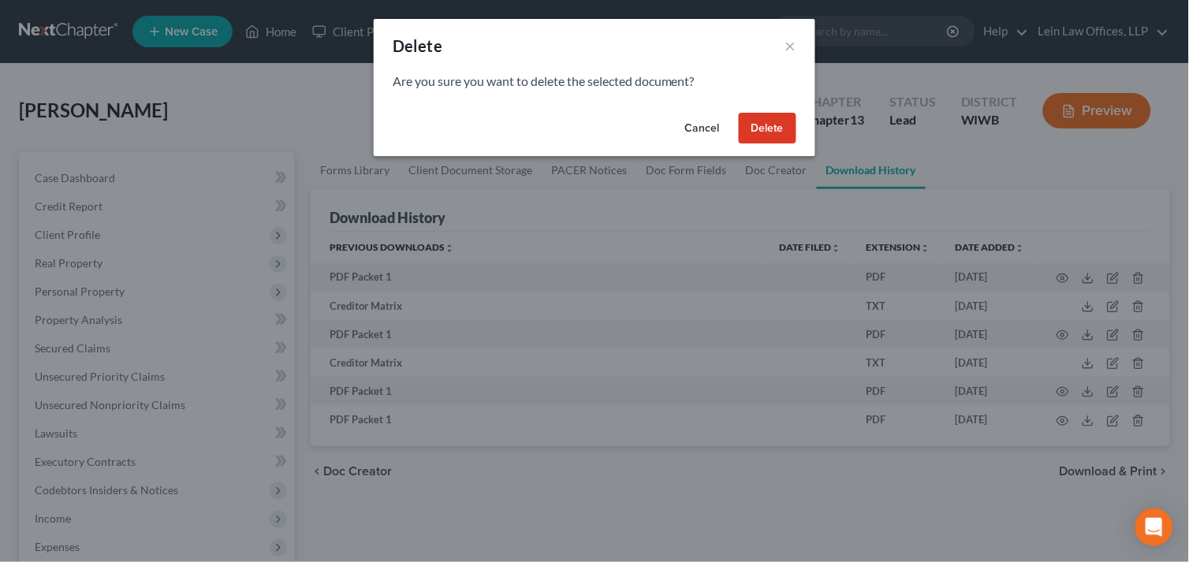
click at [765, 126] on button "Delete" at bounding box center [768, 129] width 58 height 32
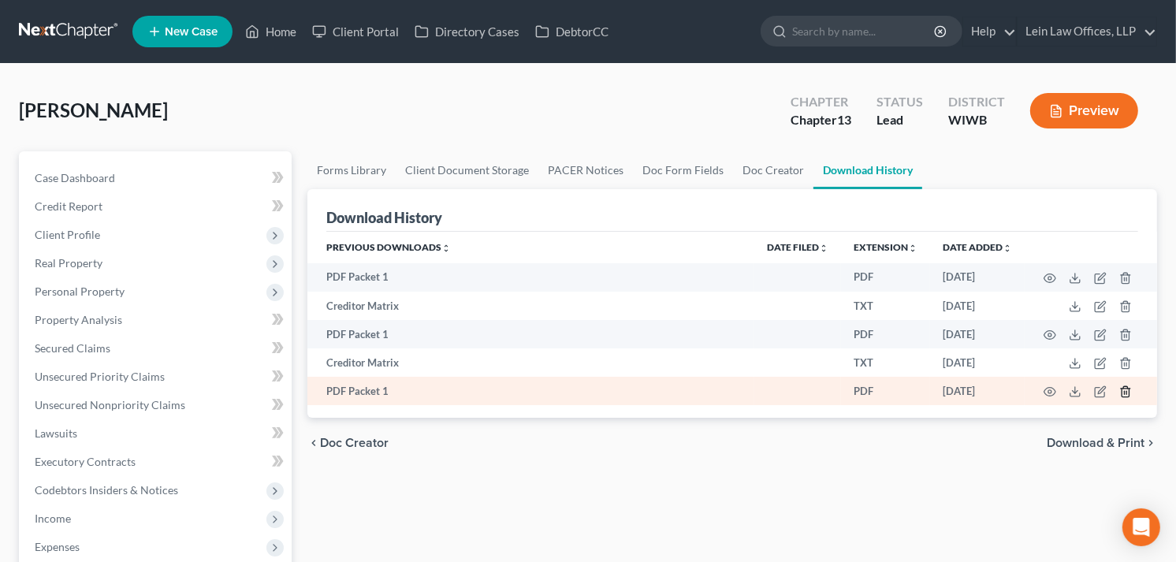
click at [1121, 390] on icon "button" at bounding box center [1125, 391] width 13 height 13
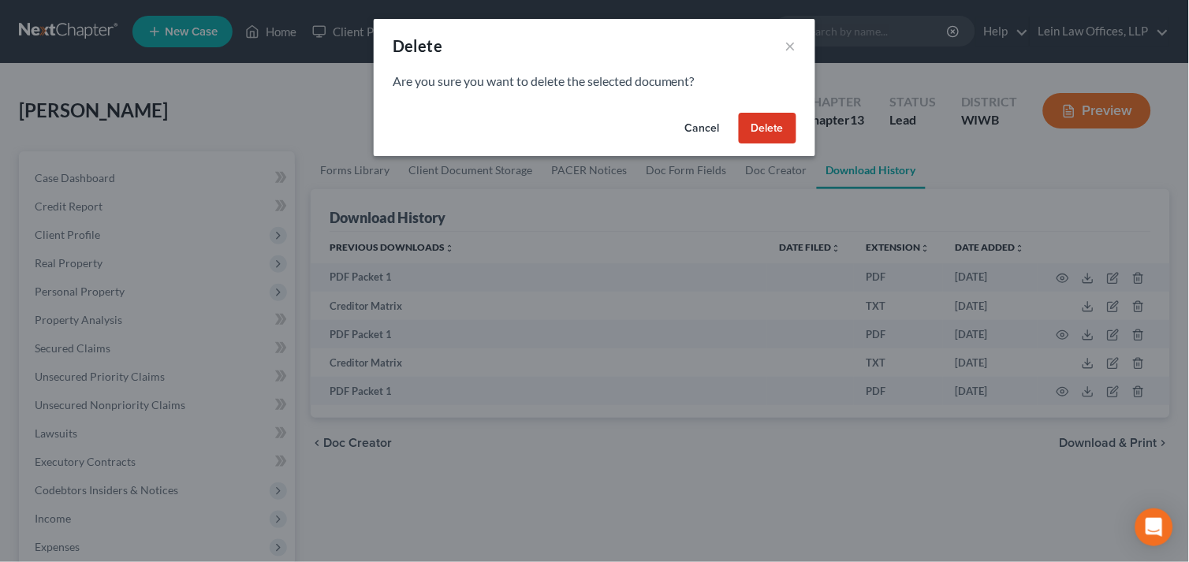
click at [747, 123] on button "Delete" at bounding box center [768, 129] width 58 height 32
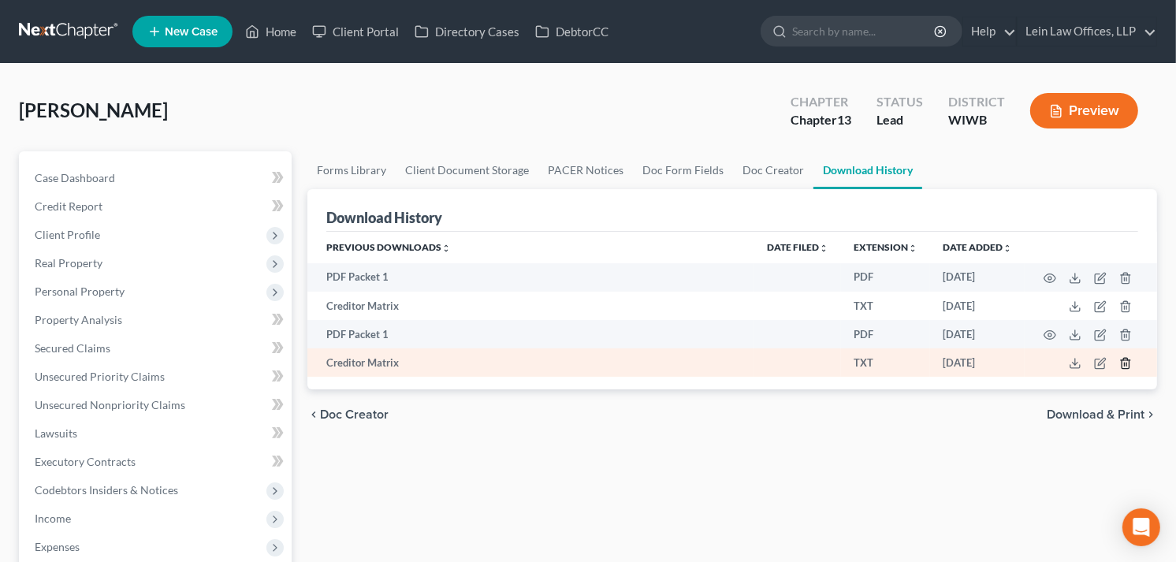
click at [1123, 366] on icon "button" at bounding box center [1125, 363] width 13 height 13
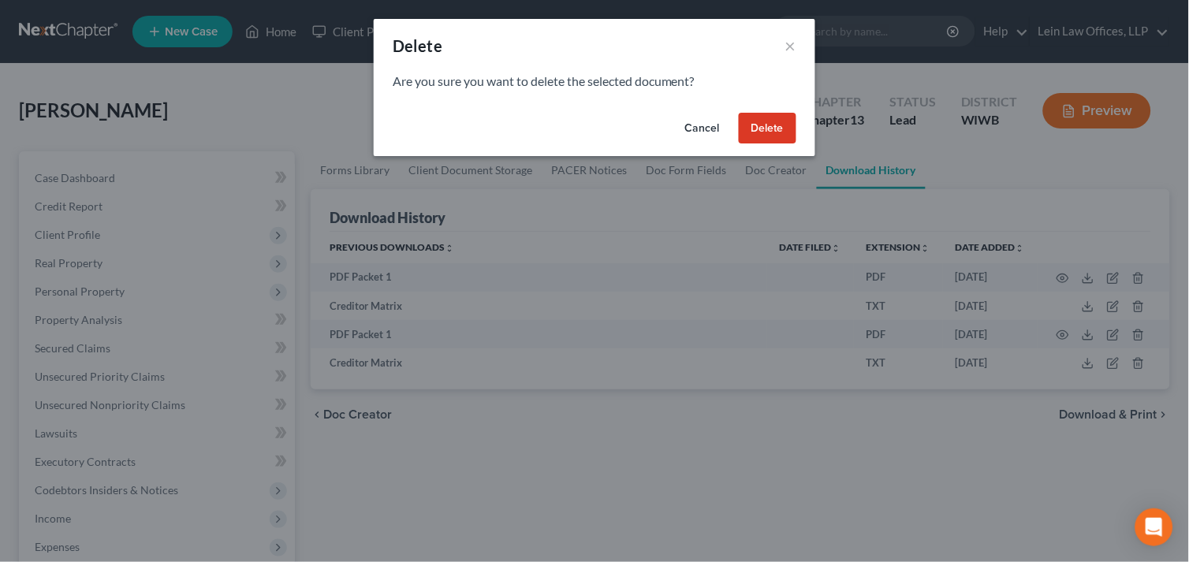
drag, startPoint x: 766, startPoint y: 136, endPoint x: 896, endPoint y: 166, distance: 133.5
click at [767, 136] on button "Delete" at bounding box center [768, 129] width 58 height 32
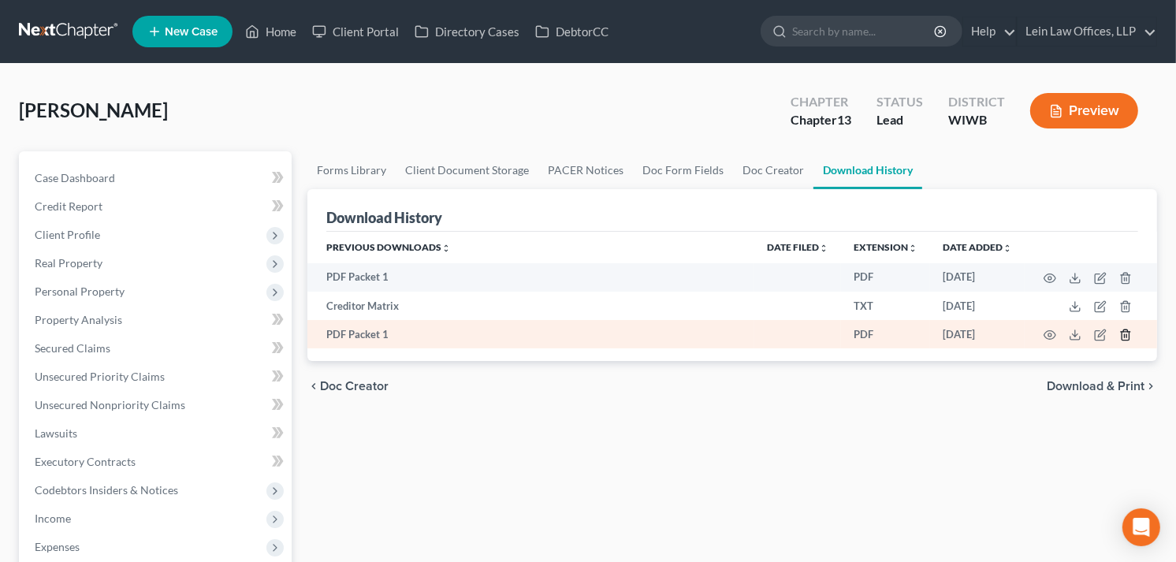
click at [1121, 334] on icon "button" at bounding box center [1125, 335] width 13 height 13
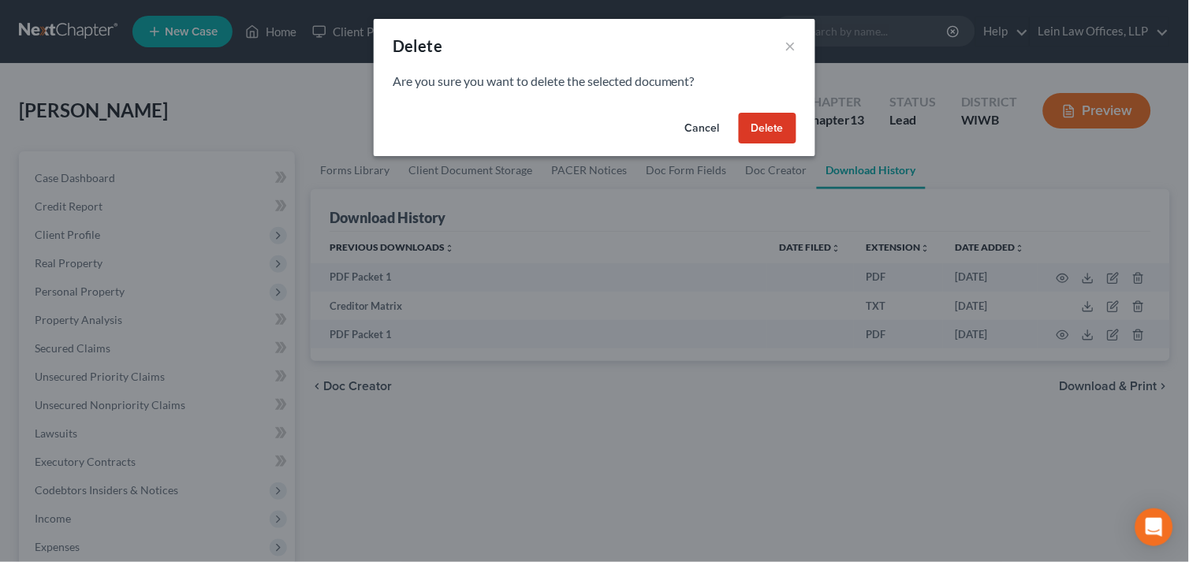
click at [750, 114] on button "Delete" at bounding box center [768, 129] width 58 height 32
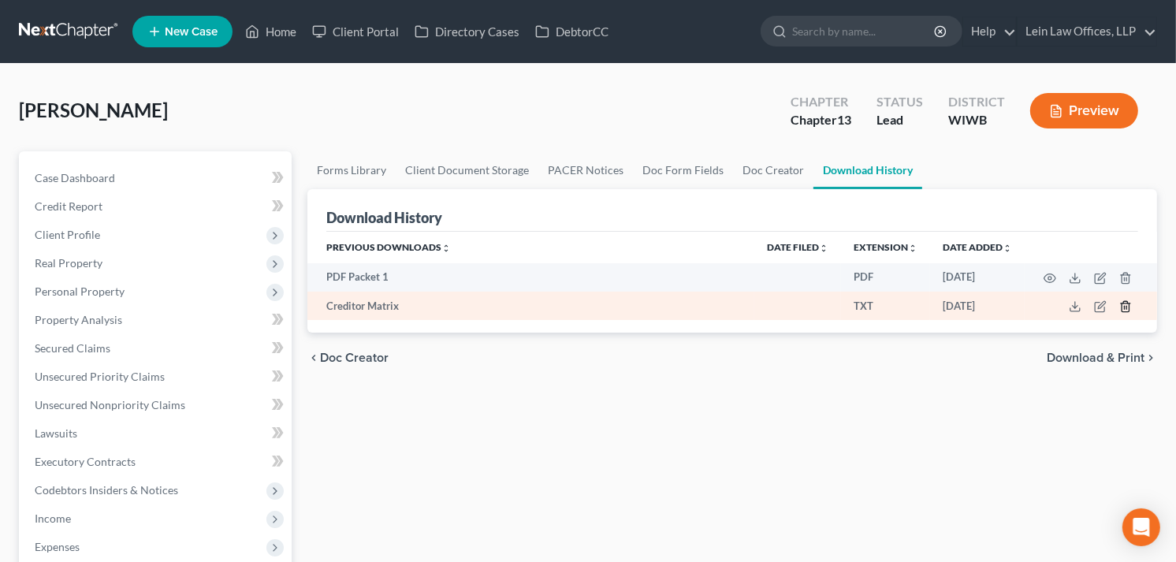
drag, startPoint x: 1122, startPoint y: 304, endPoint x: 1075, endPoint y: 297, distance: 47.8
click at [1117, 304] on td at bounding box center [1091, 306] width 132 height 28
click at [1119, 307] on icon "button" at bounding box center [1125, 306] width 13 height 13
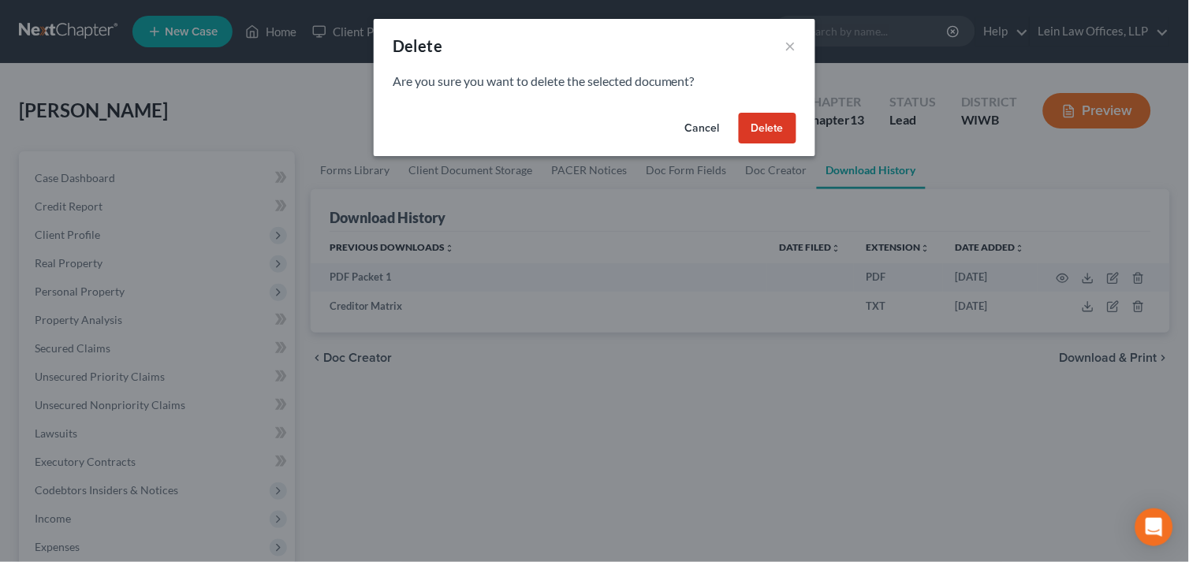
drag, startPoint x: 758, startPoint y: 131, endPoint x: 714, endPoint y: 169, distance: 58.7
click at [757, 132] on button "Delete" at bounding box center [768, 129] width 58 height 32
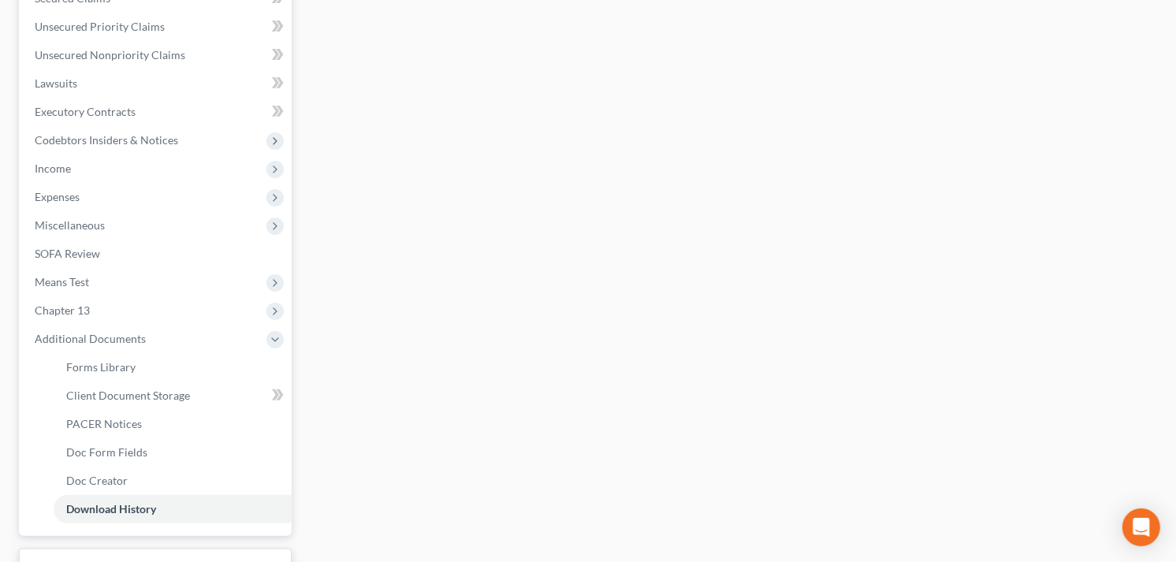
scroll to position [473, 0]
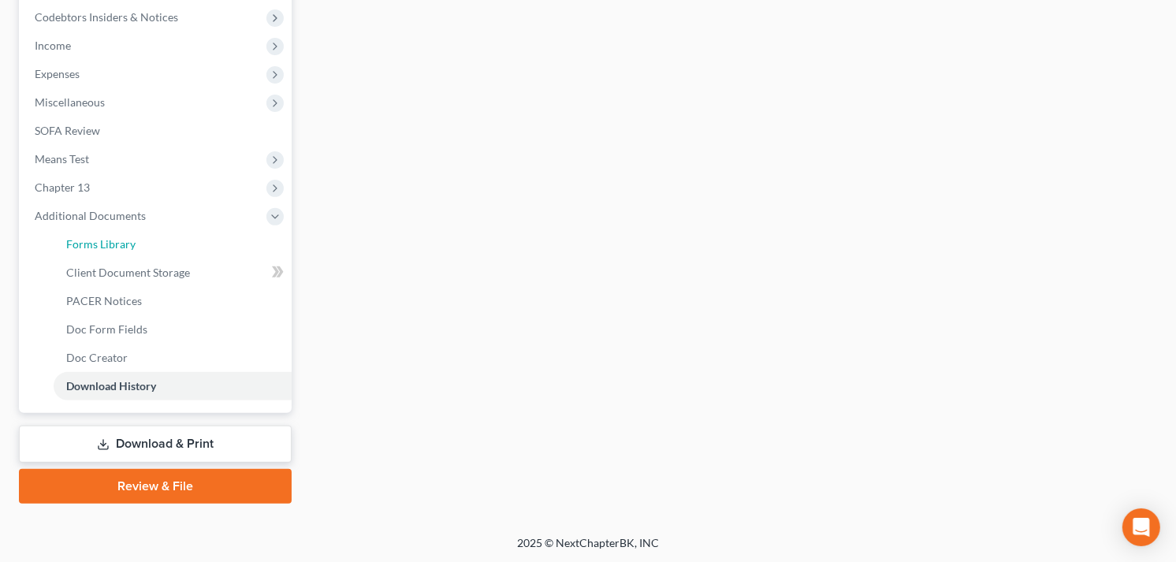
drag, startPoint x: 123, startPoint y: 238, endPoint x: 339, endPoint y: 251, distance: 216.4
click at [123, 238] on span "Forms Library" at bounding box center [100, 243] width 69 height 13
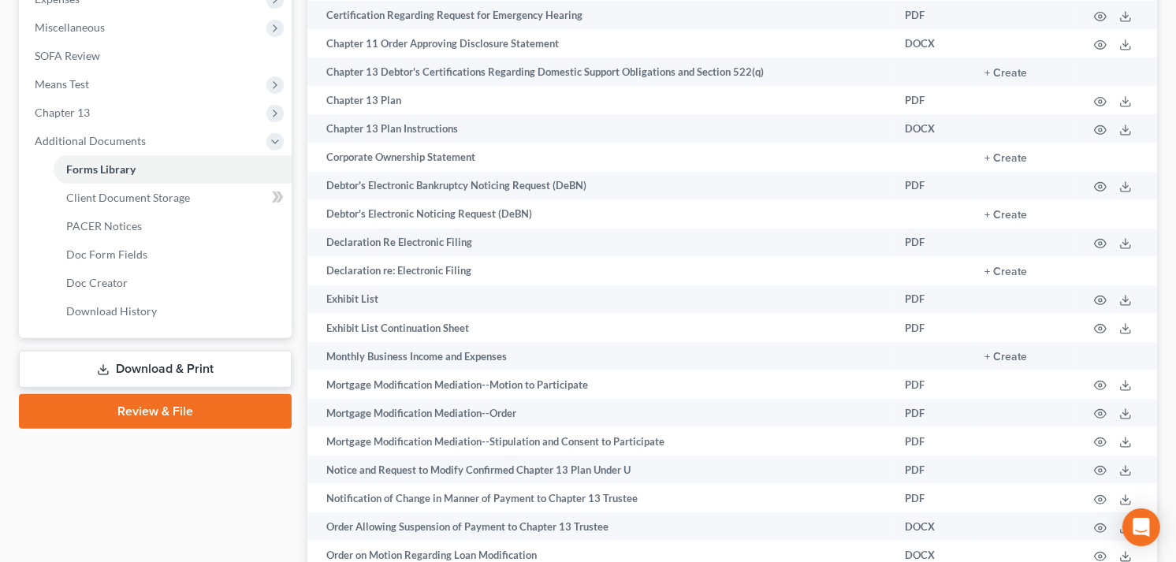
scroll to position [613, 0]
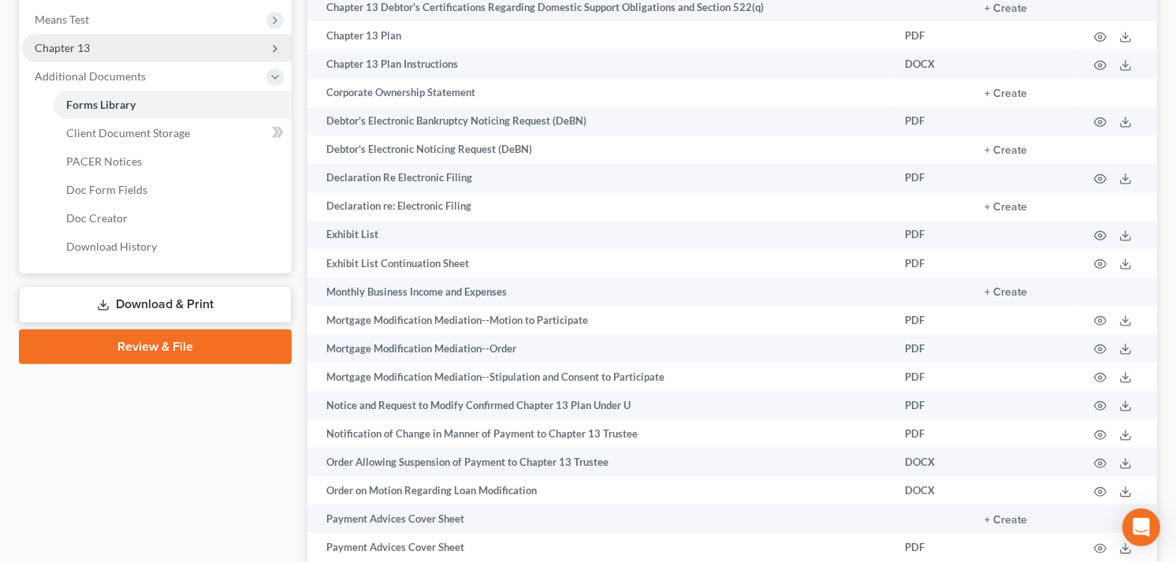
drag, startPoint x: 99, startPoint y: 39, endPoint x: 120, endPoint y: 45, distance: 22.0
click at [99, 39] on span "Chapter 13" at bounding box center [157, 48] width 270 height 28
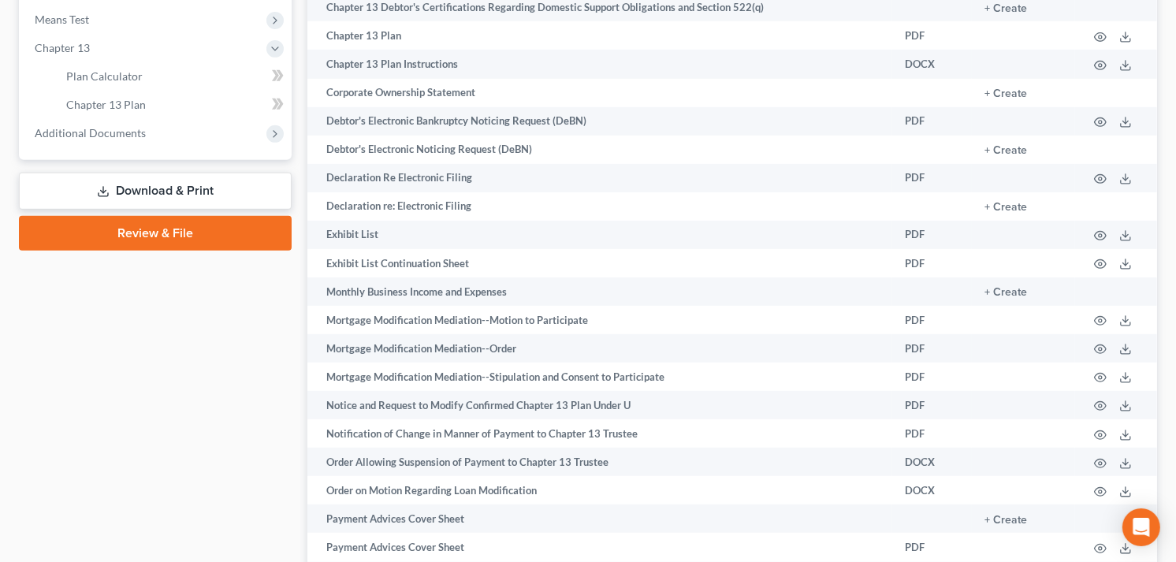
click at [273, 102] on body "Home New Case Client Portal Directory Cases DebtorCC Lein Law Offices, LLP [PER…" at bounding box center [588, 159] width 1176 height 1544
click at [127, 103] on span "Chapter 13 Plan" at bounding box center [106, 104] width 80 height 13
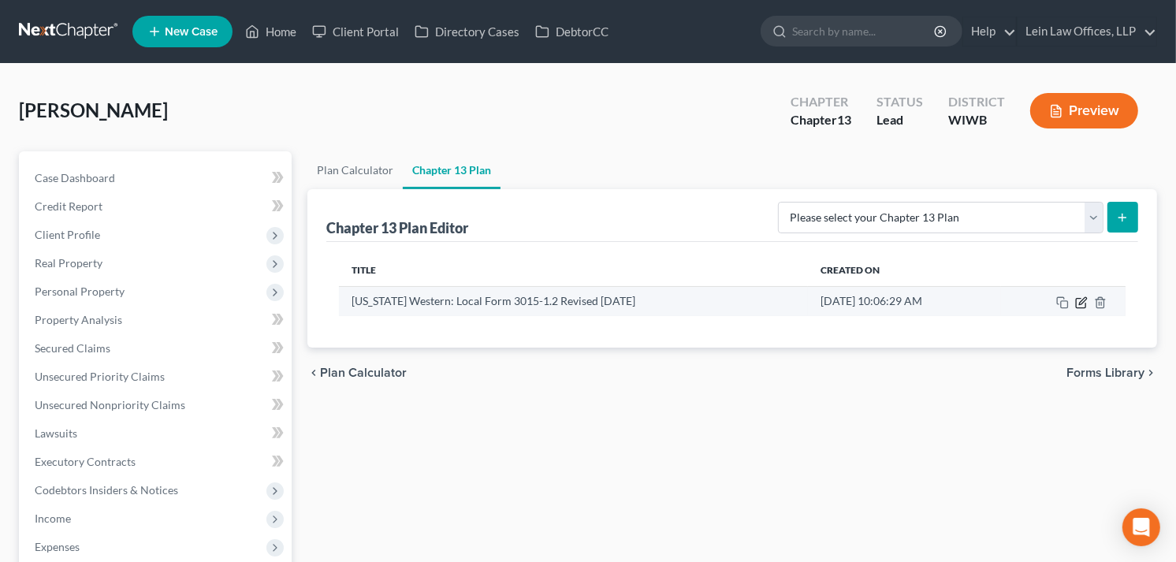
click at [1078, 303] on icon "button" at bounding box center [1081, 302] width 13 height 13
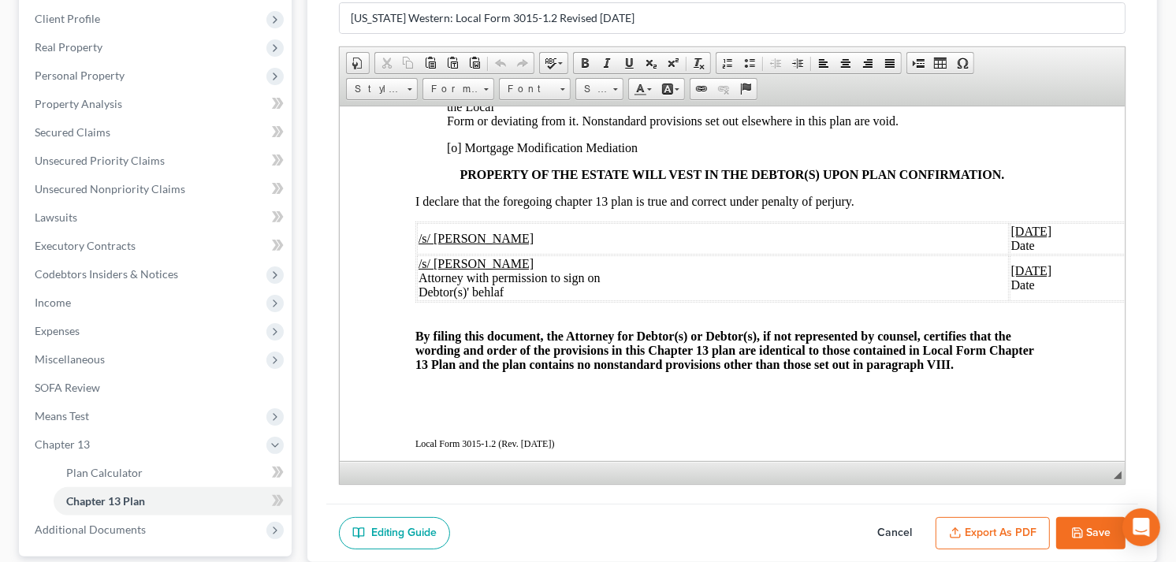
scroll to position [2978, 0]
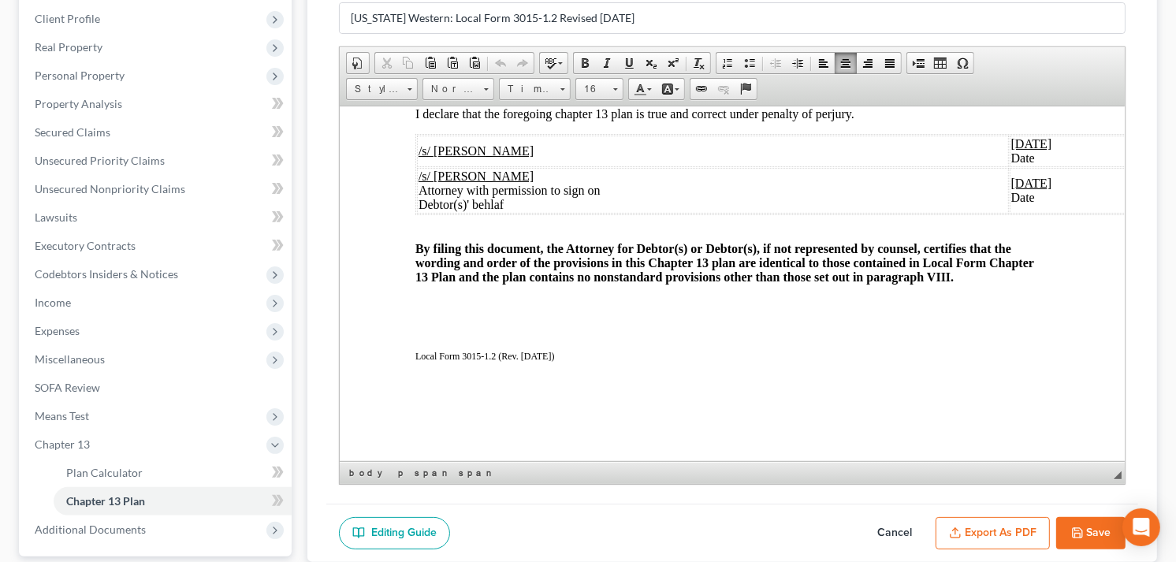
drag, startPoint x: 532, startPoint y: 245, endPoint x: 420, endPoint y: 240, distance: 112.1
click at [420, 166] on td "/s/ [PERSON_NAME]" at bounding box center [712, 151] width 592 height 32
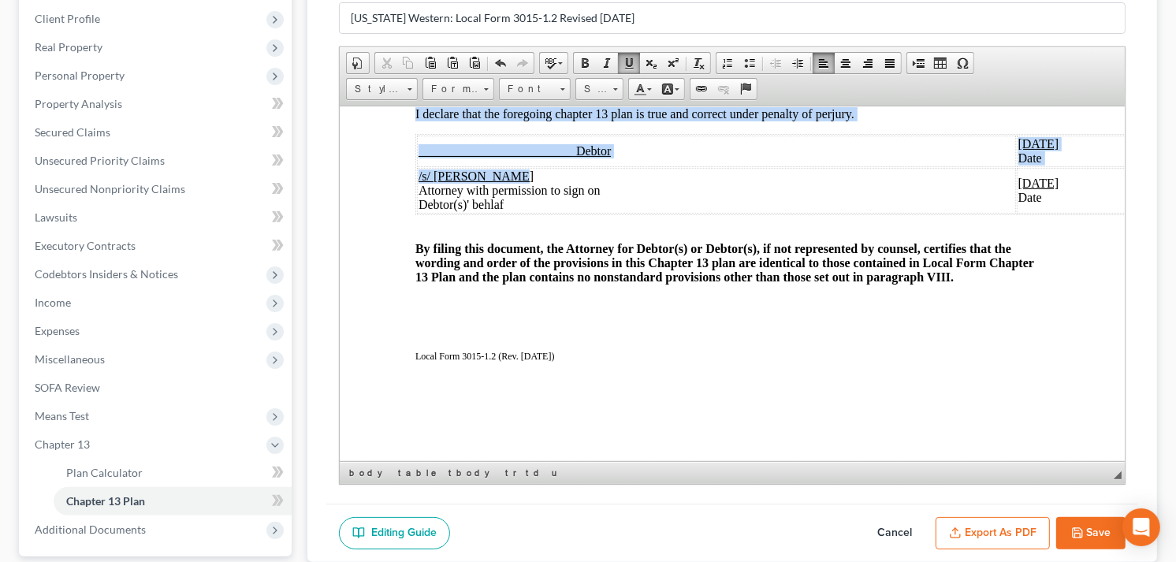
drag, startPoint x: 501, startPoint y: 272, endPoint x: 414, endPoint y: 271, distance: 87.5
click at [415, 214] on table "________________________ Debtor [DATE] Date /s/ [PERSON_NAME] Attorney with per…" at bounding box center [794, 173] width 758 height 81
click at [492, 182] on u "/s/ [PERSON_NAME]" at bounding box center [475, 175] width 115 height 13
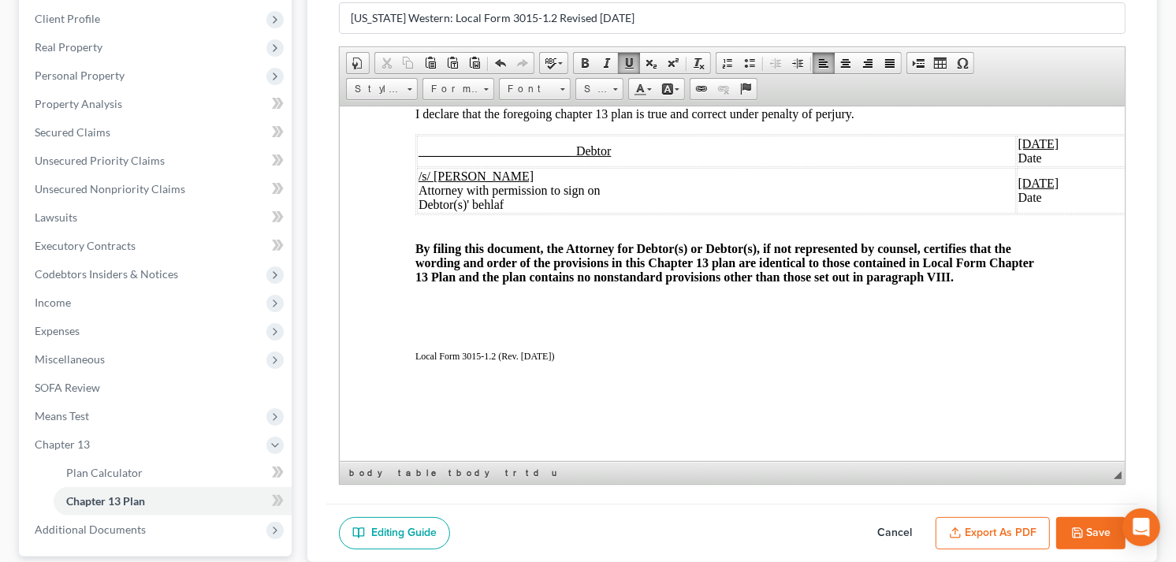
click at [501, 182] on u "/s/ [PERSON_NAME]" at bounding box center [475, 175] width 115 height 13
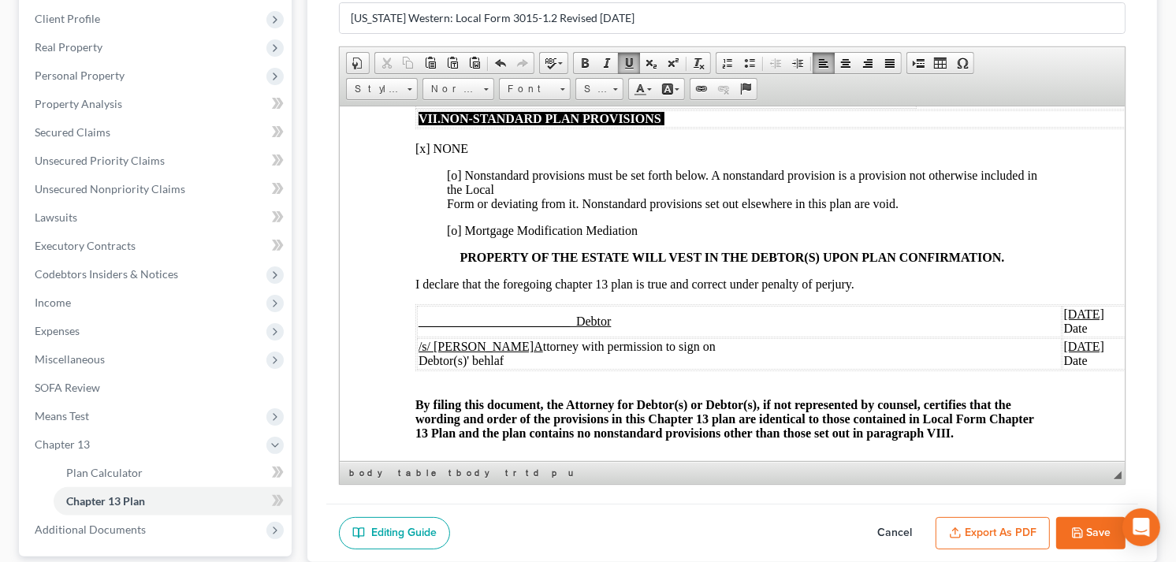
scroll to position [3065, 0]
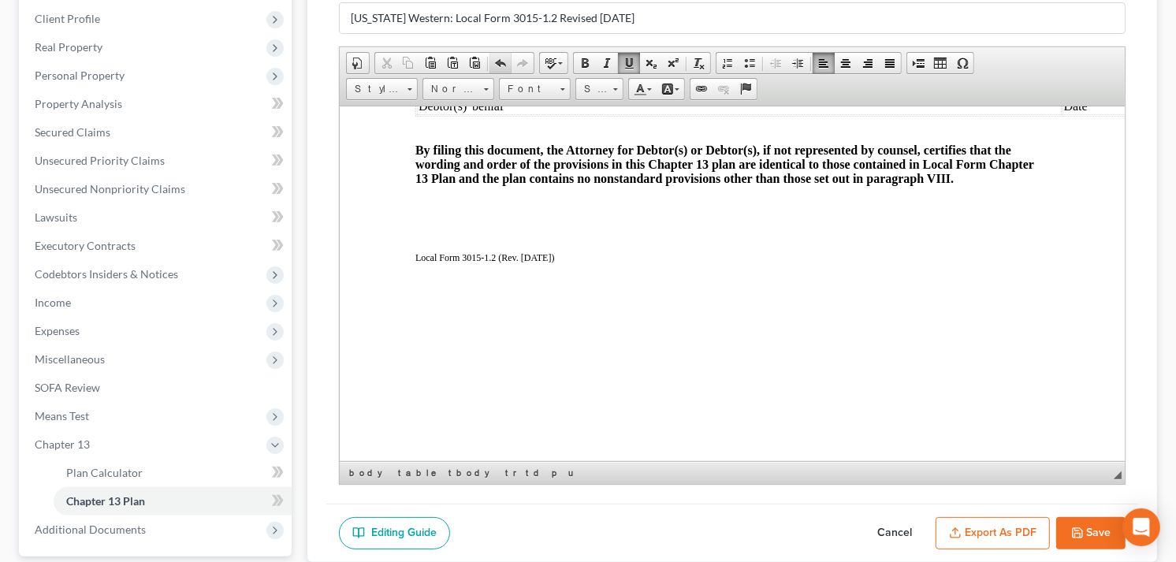
click at [500, 61] on span at bounding box center [500, 63] width 13 height 13
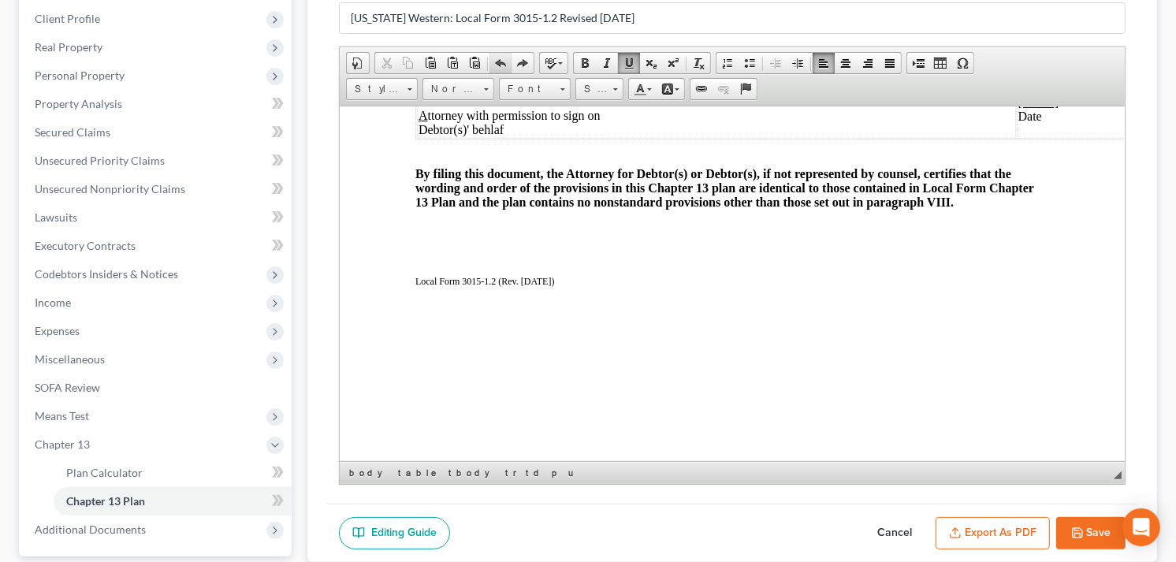
click at [500, 61] on span at bounding box center [500, 63] width 13 height 13
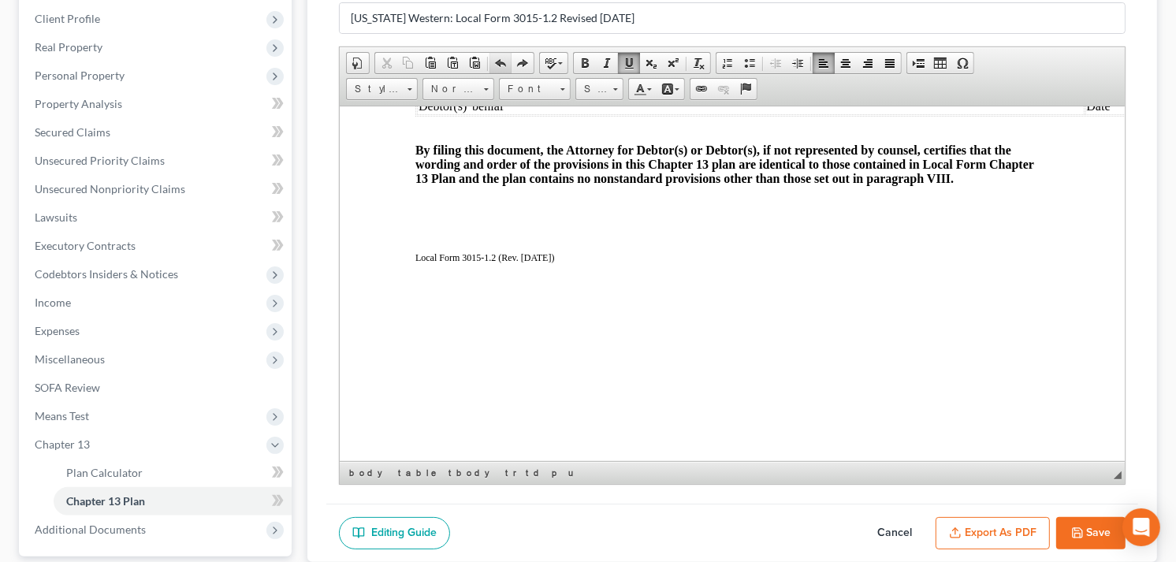
click at [500, 61] on span at bounding box center [500, 63] width 13 height 13
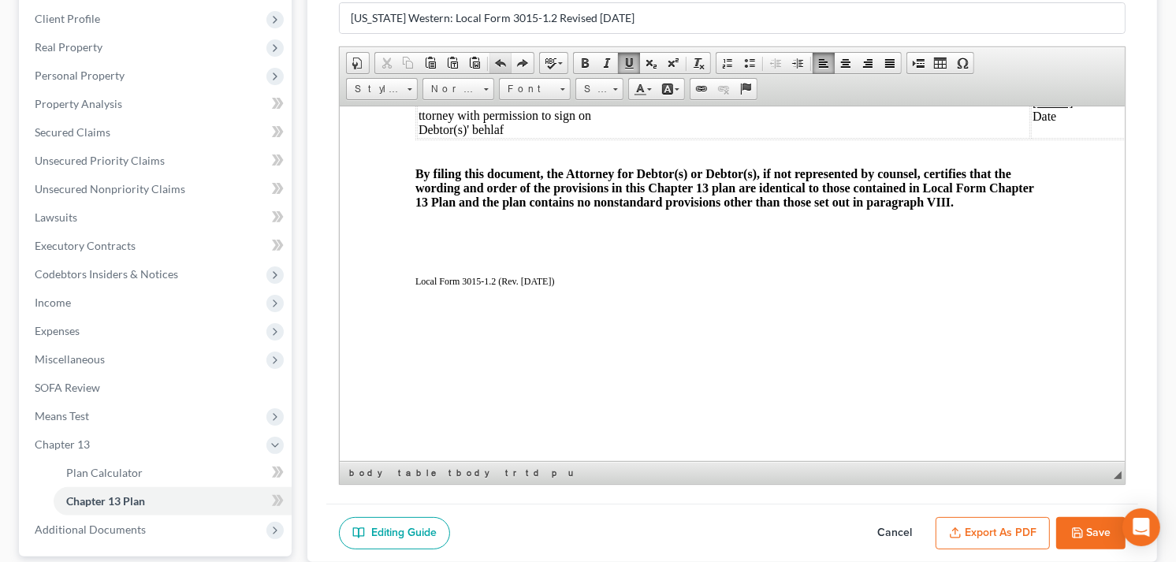
click at [500, 61] on span at bounding box center [500, 63] width 13 height 13
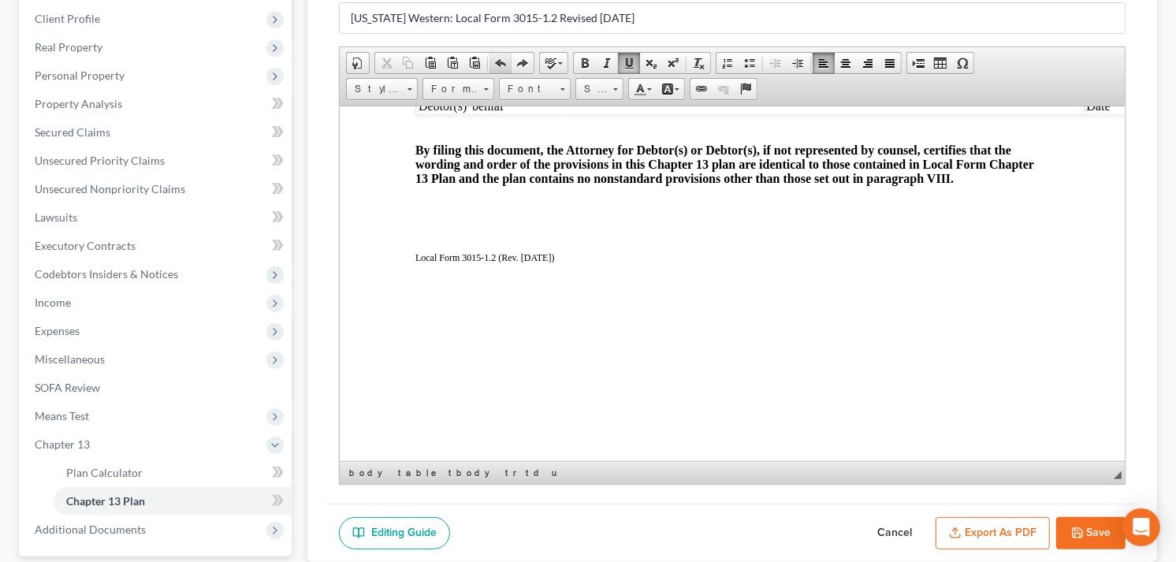
click at [500, 61] on span at bounding box center [500, 63] width 13 height 13
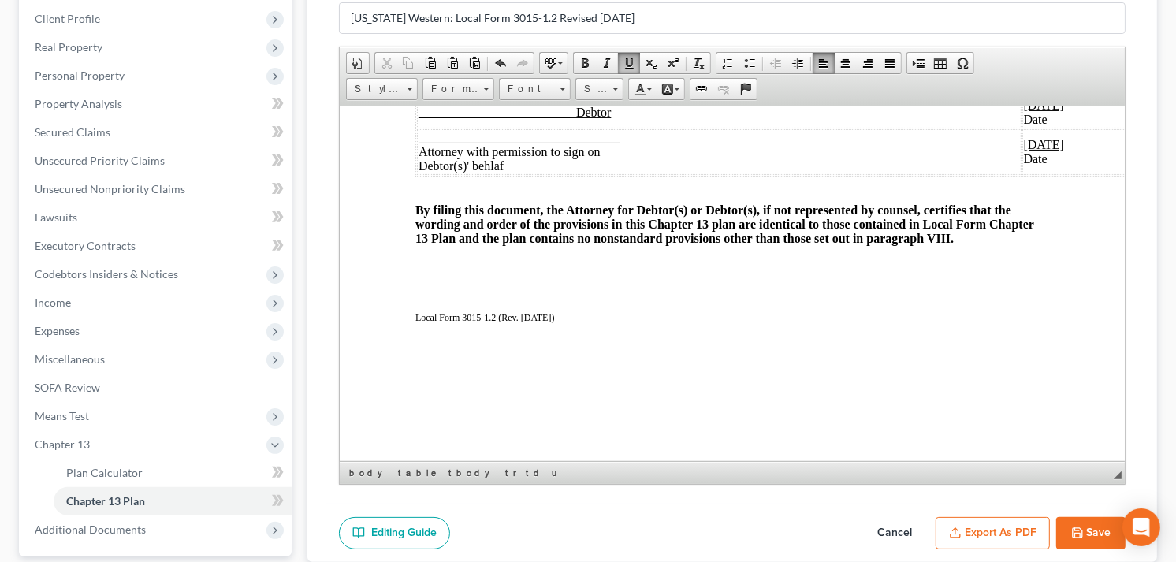
scroll to position [2978, 0]
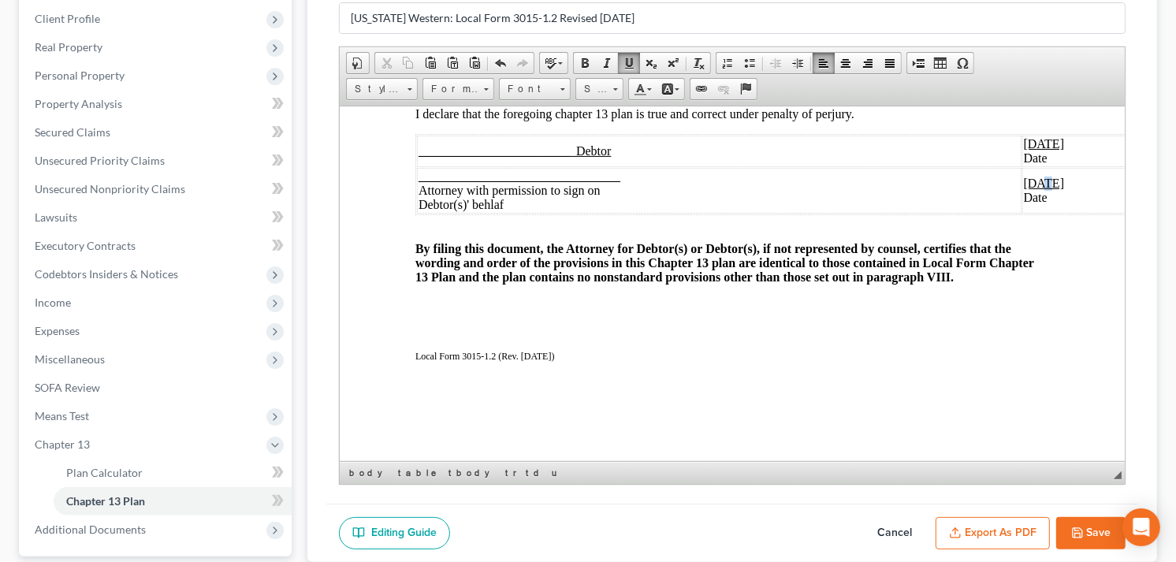
drag, startPoint x: 1004, startPoint y: 282, endPoint x: 1016, endPoint y: 289, distance: 13.8
click at [1023, 189] on u "[DATE]" at bounding box center [1043, 182] width 41 height 13
click at [992, 150] on u "[DATE]" at bounding box center [993, 142] width 41 height 13
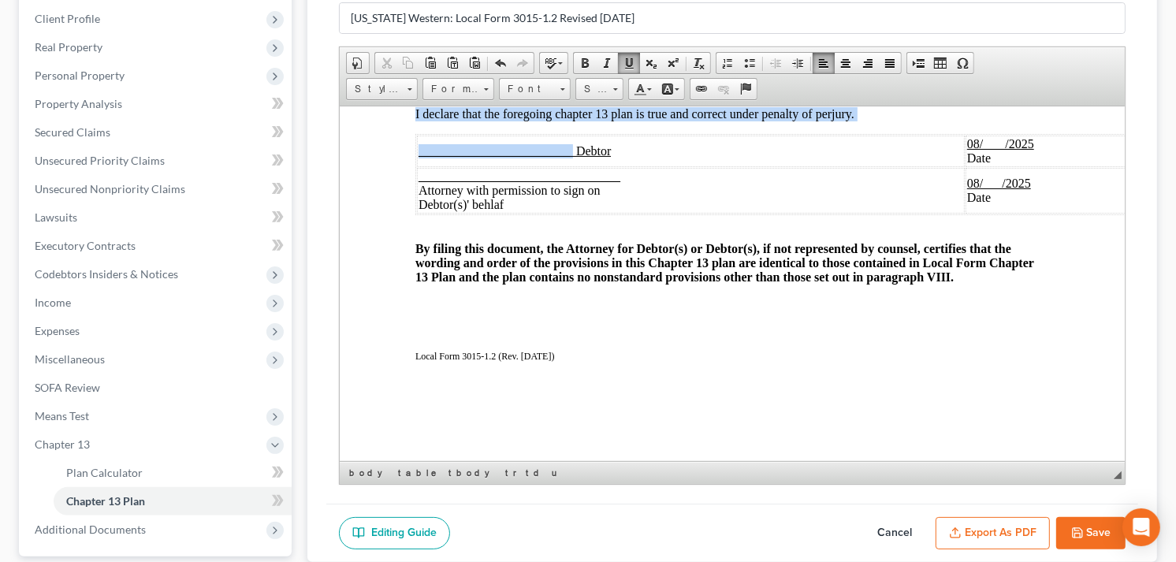
drag, startPoint x: 570, startPoint y: 250, endPoint x: 412, endPoint y: 245, distance: 157.7
click at [585, 61] on span at bounding box center [585, 63] width 13 height 13
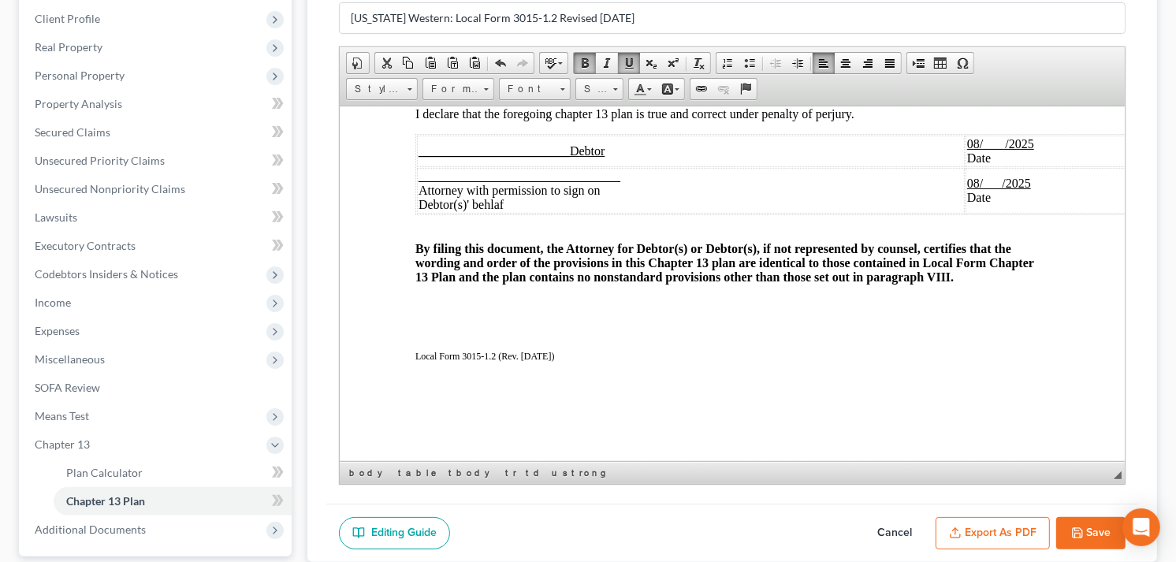
click at [669, 213] on td "________________________________ Attorney with permission to sign on Debtor(s)'…" at bounding box center [690, 190] width 548 height 46
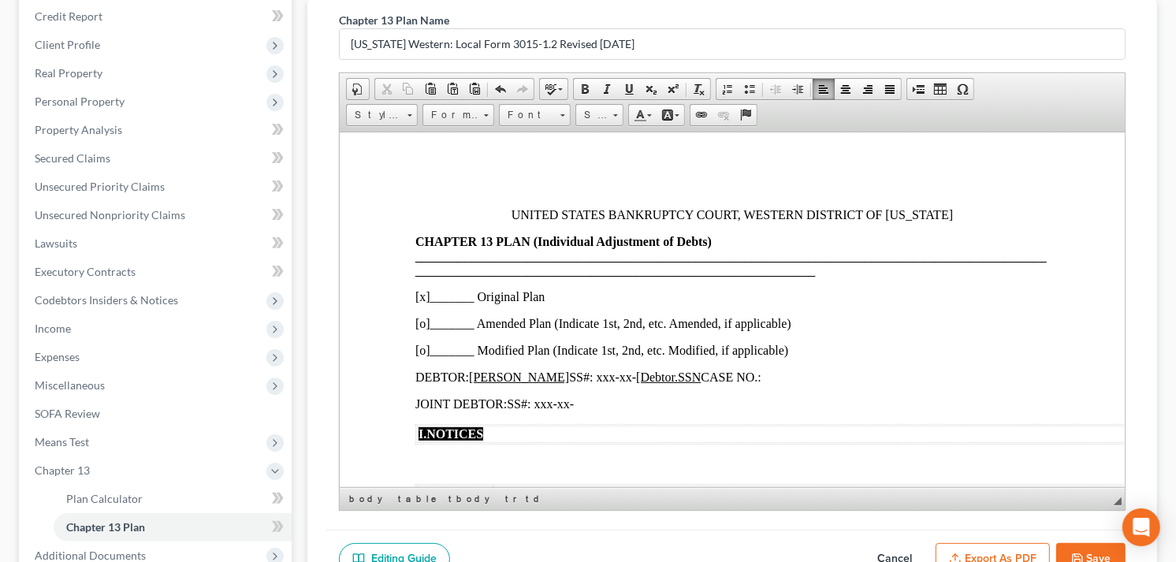
scroll to position [192, 0]
click at [463, 114] on span "Format" at bounding box center [450, 113] width 55 height 20
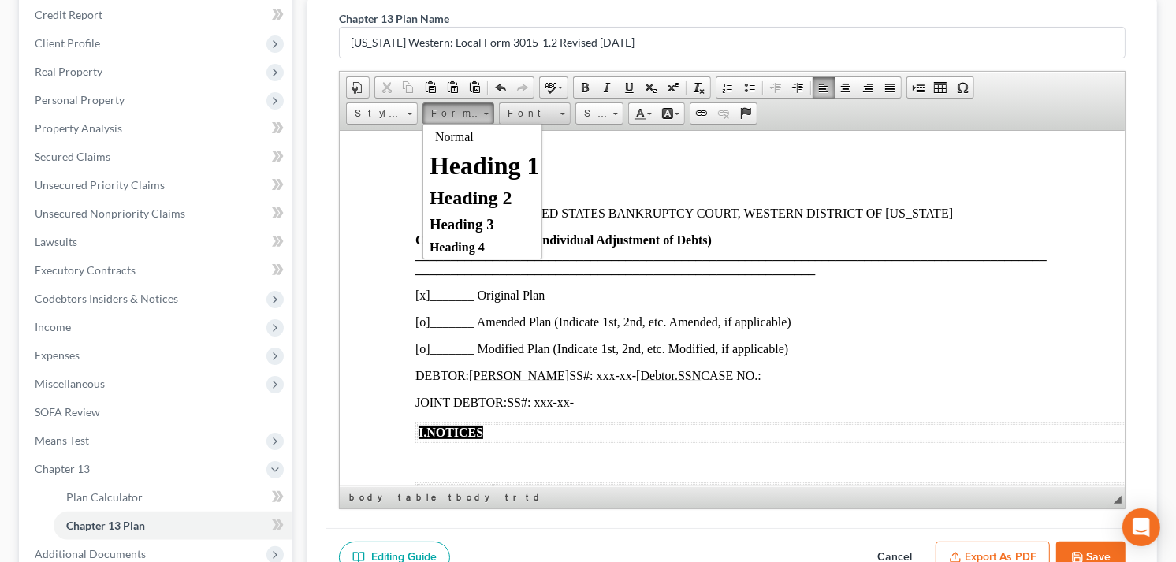
click at [552, 114] on span "Font" at bounding box center [527, 113] width 55 height 20
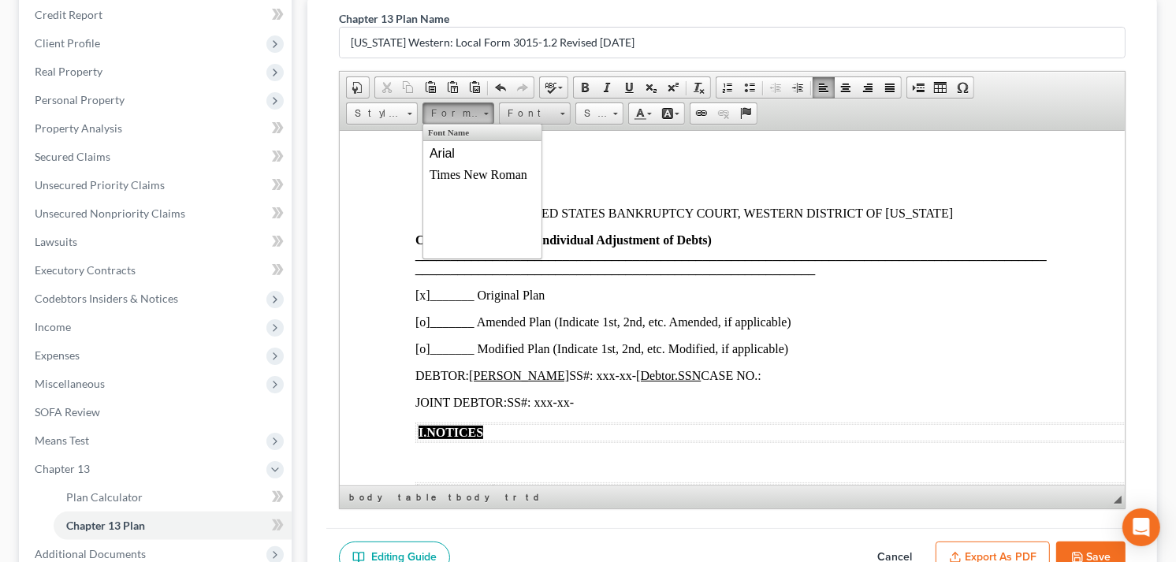
scroll to position [0, 0]
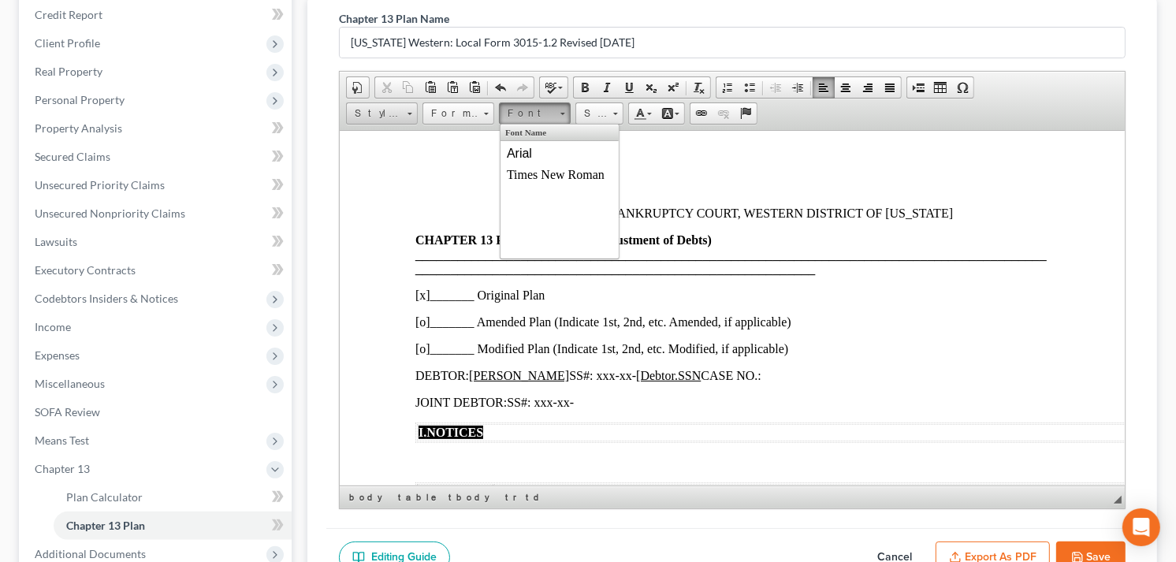
click at [382, 110] on span "Styles" at bounding box center [374, 113] width 55 height 20
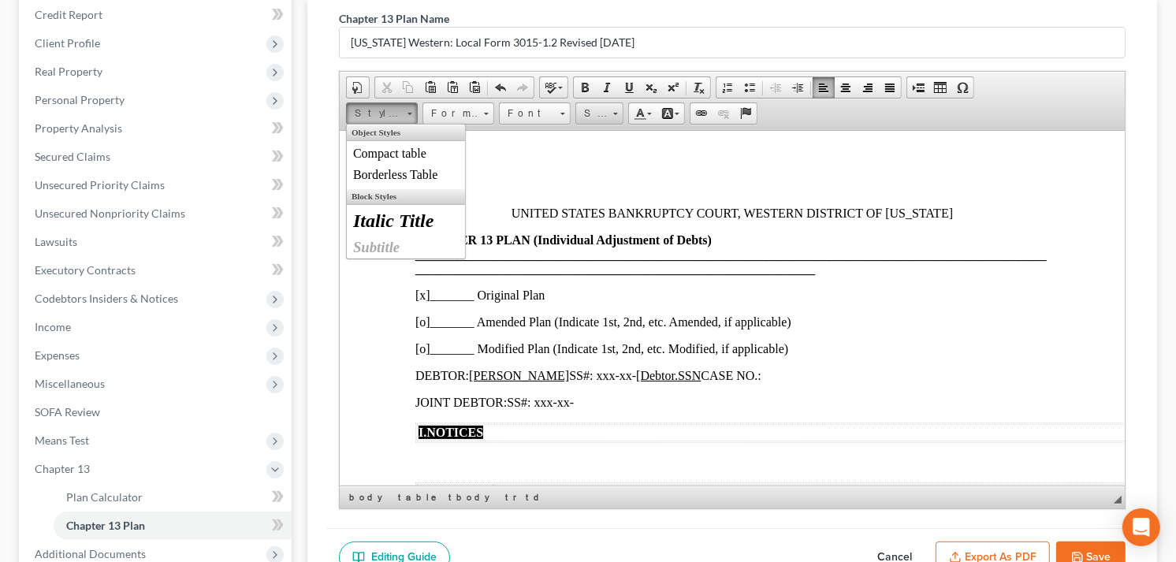
click at [616, 114] on span at bounding box center [615, 111] width 4 height 15
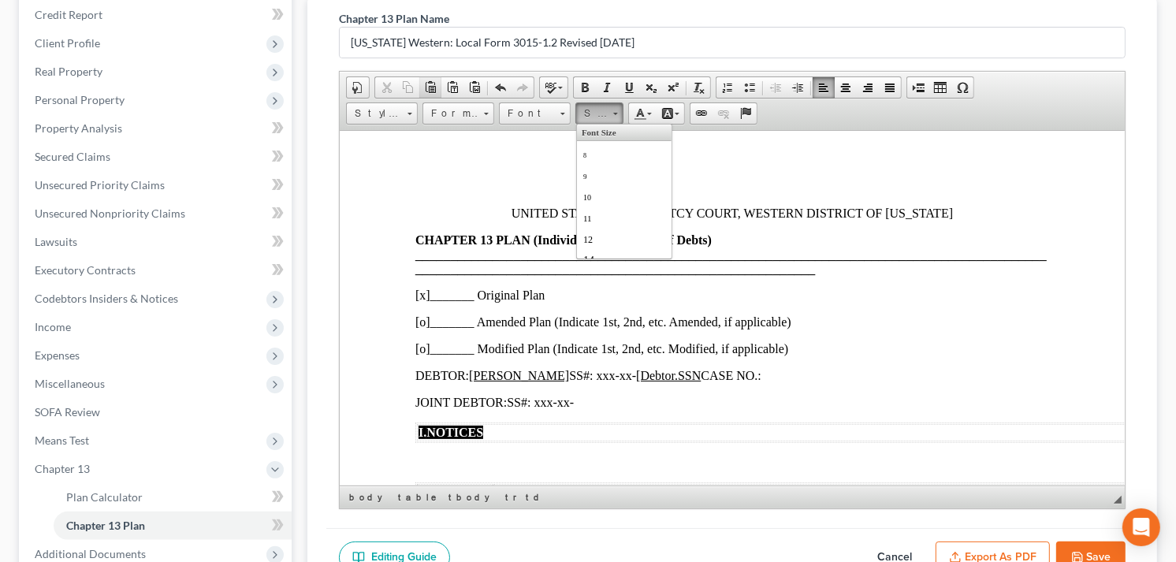
click at [432, 88] on span at bounding box center [430, 87] width 13 height 13
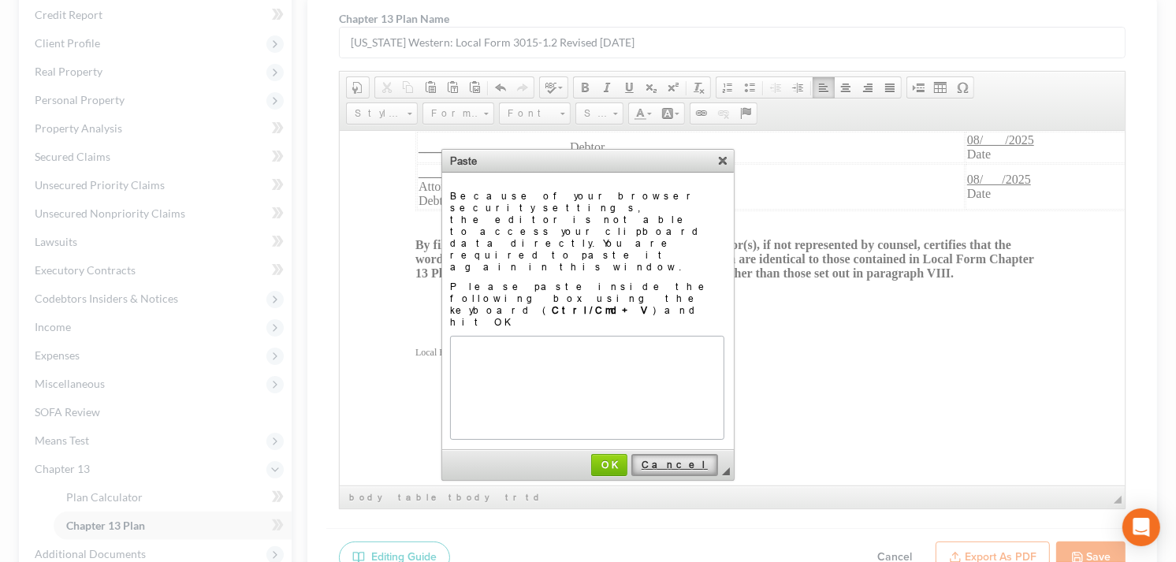
click at [698, 459] on span "Cancel" at bounding box center [675, 465] width 84 height 12
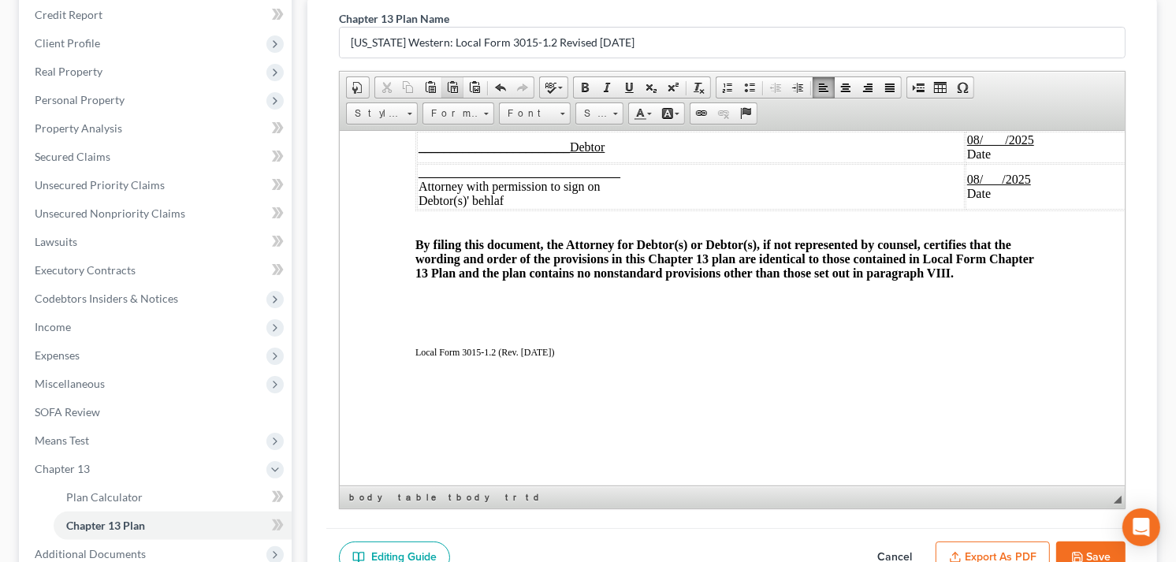
click at [455, 84] on span at bounding box center [452, 87] width 13 height 13
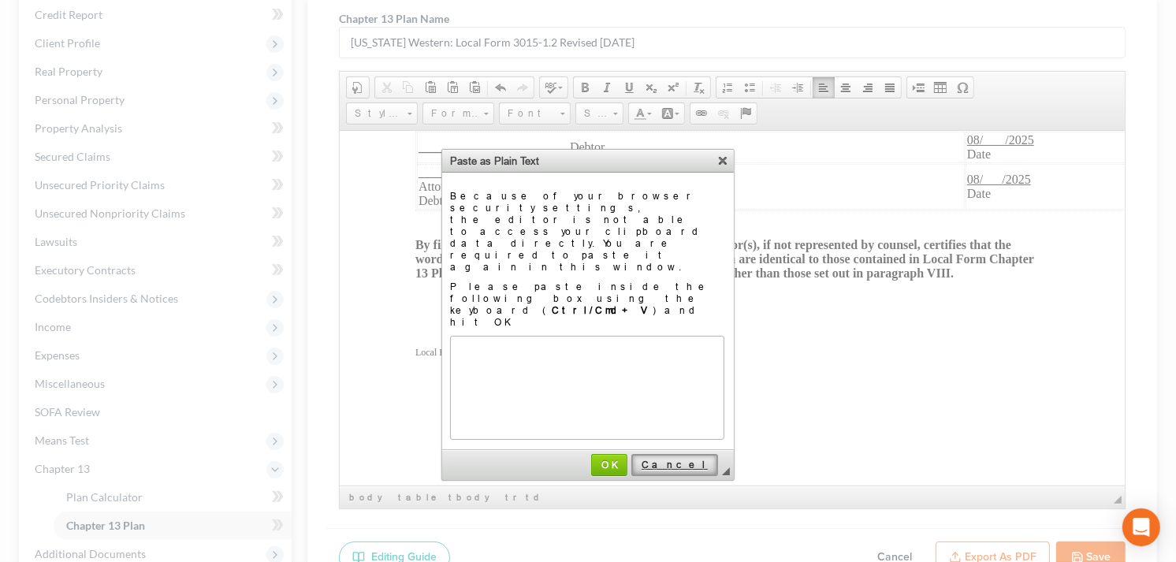
click at [705, 459] on span "Cancel" at bounding box center [675, 465] width 84 height 12
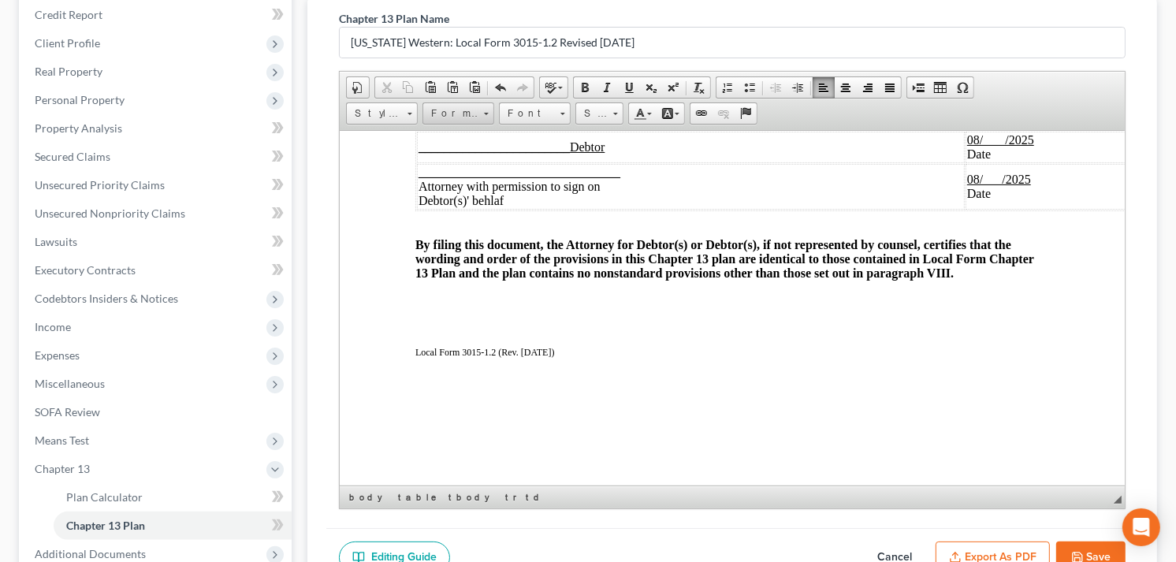
click at [446, 114] on span "Format" at bounding box center [450, 113] width 55 height 20
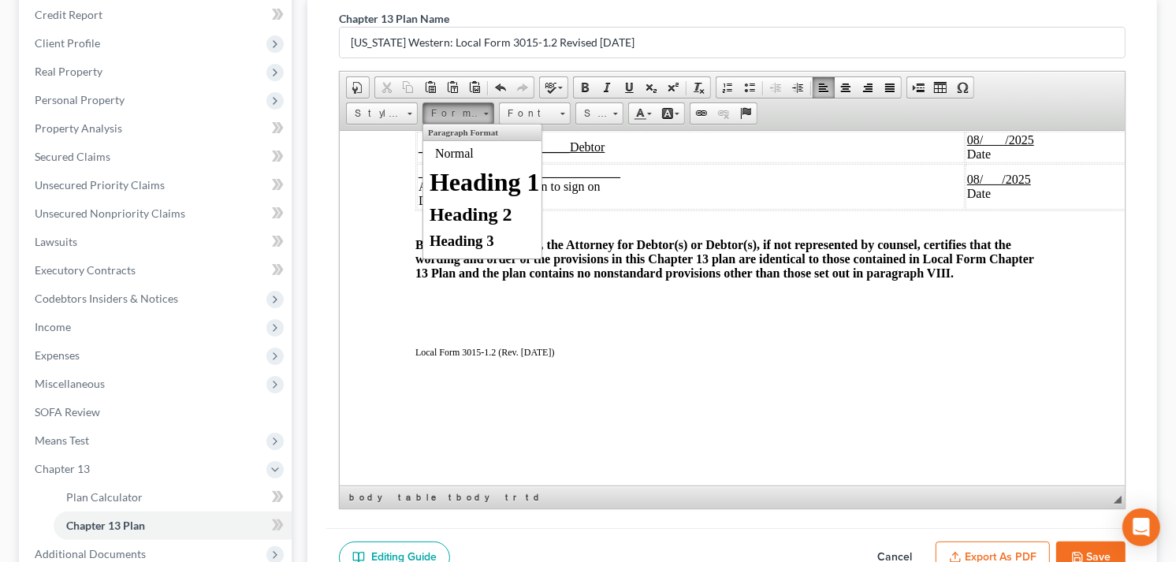
click at [446, 114] on span "Format" at bounding box center [450, 113] width 55 height 20
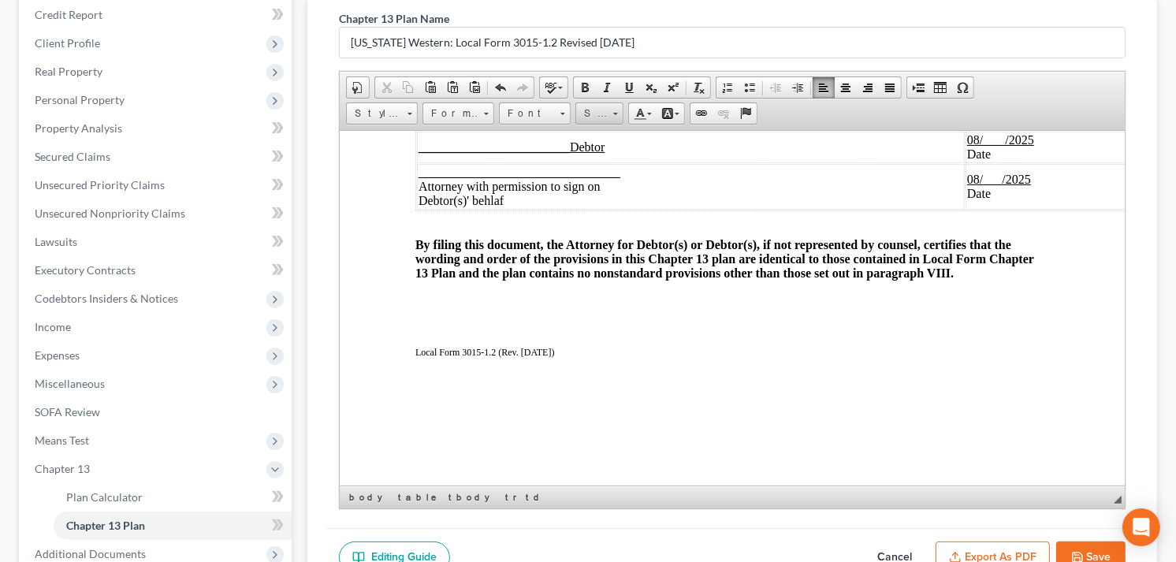
click at [615, 109] on span at bounding box center [615, 111] width 4 height 15
click at [592, 215] on span "16" at bounding box center [589, 209] width 13 height 13
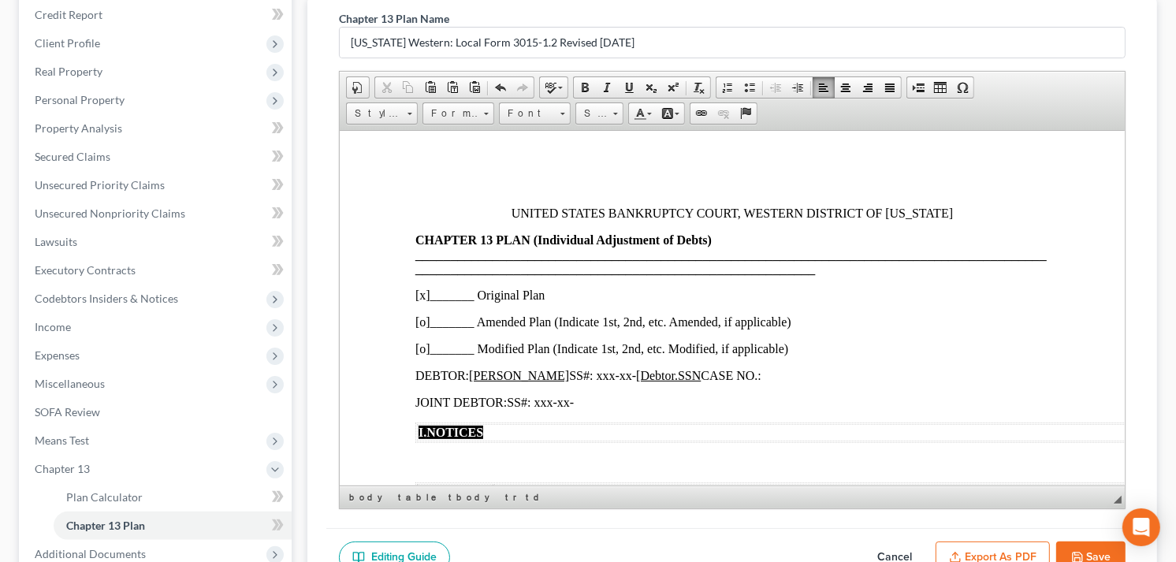
scroll to position [0, 0]
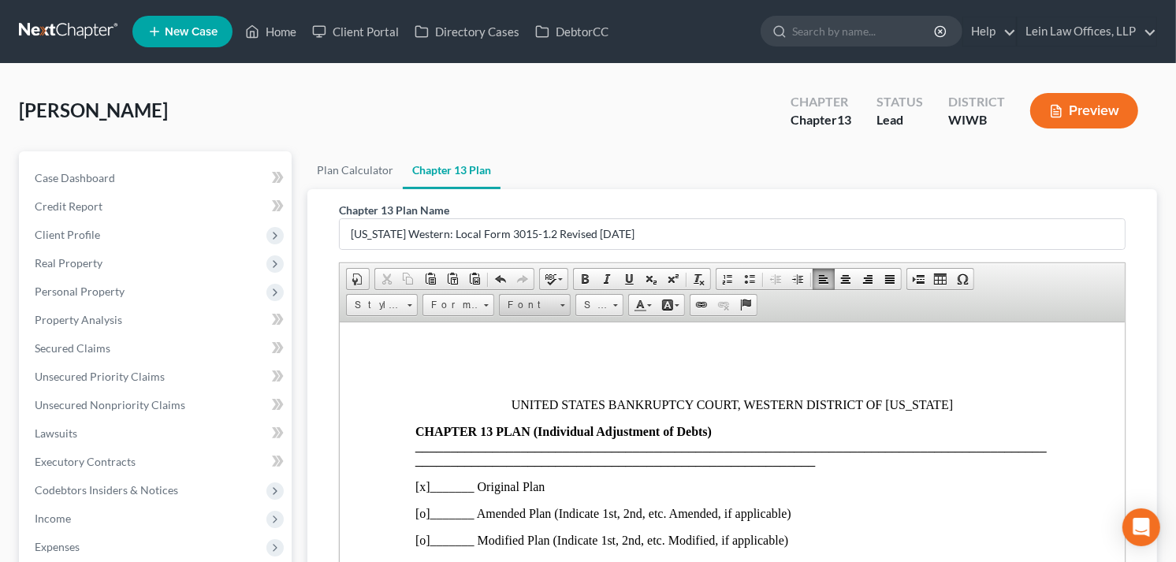
click at [562, 306] on span at bounding box center [563, 303] width 4 height 15
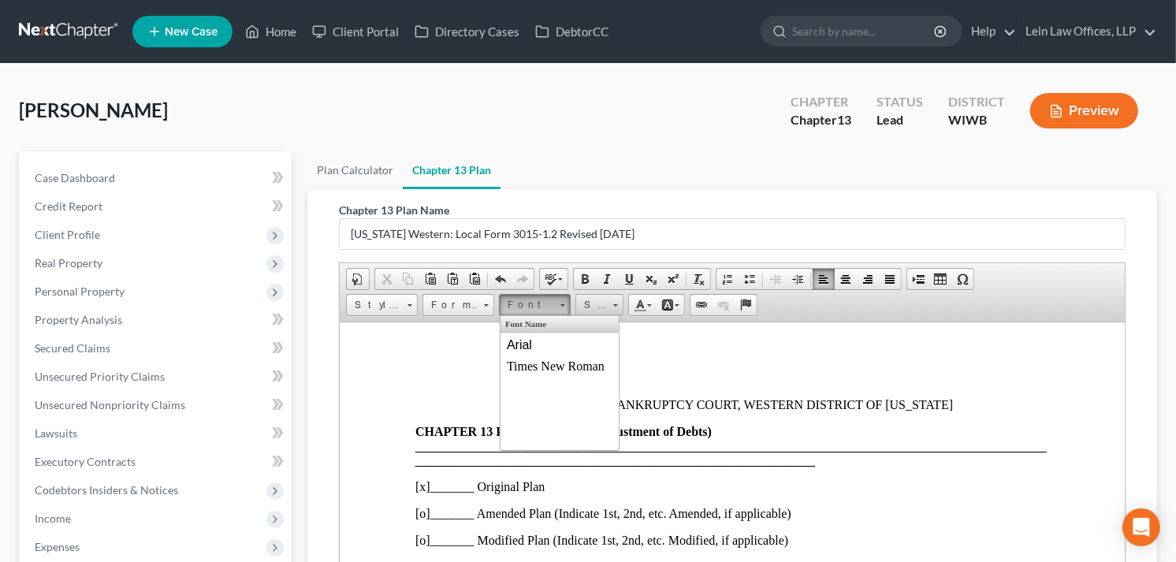
click at [620, 303] on link "Size" at bounding box center [599, 305] width 48 height 22
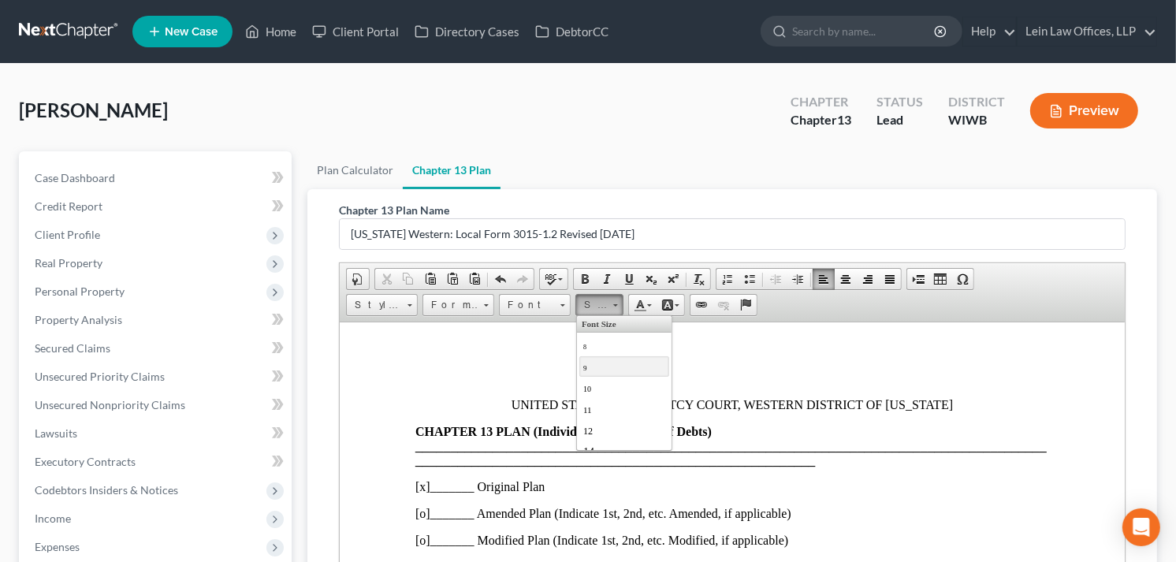
scroll to position [88, 0]
click at [596, 366] on link "14" at bounding box center [624, 363] width 90 height 20
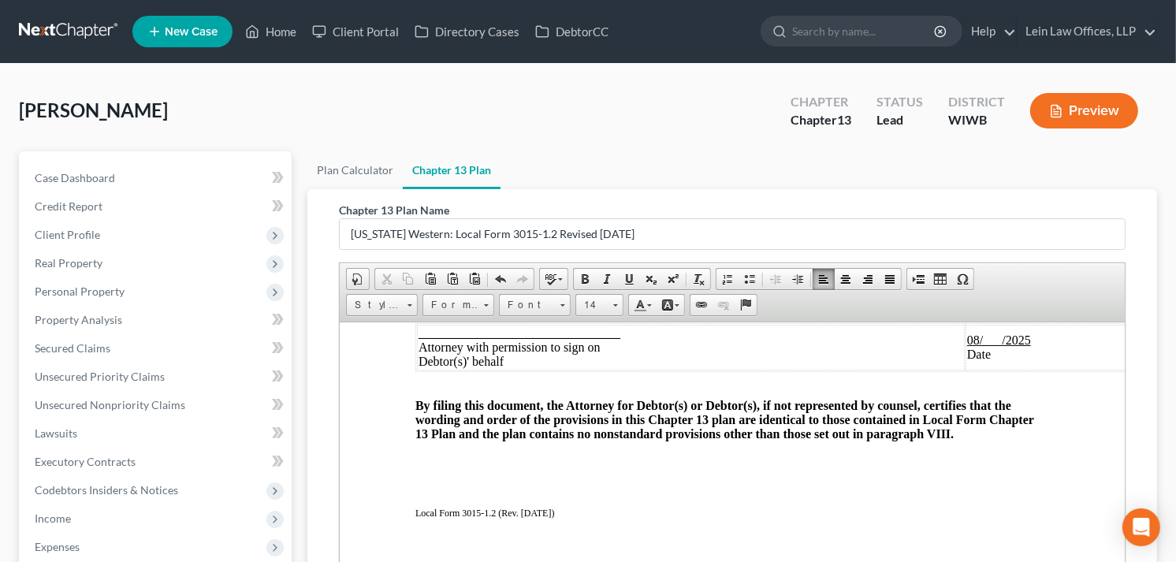
scroll to position [3006, 0]
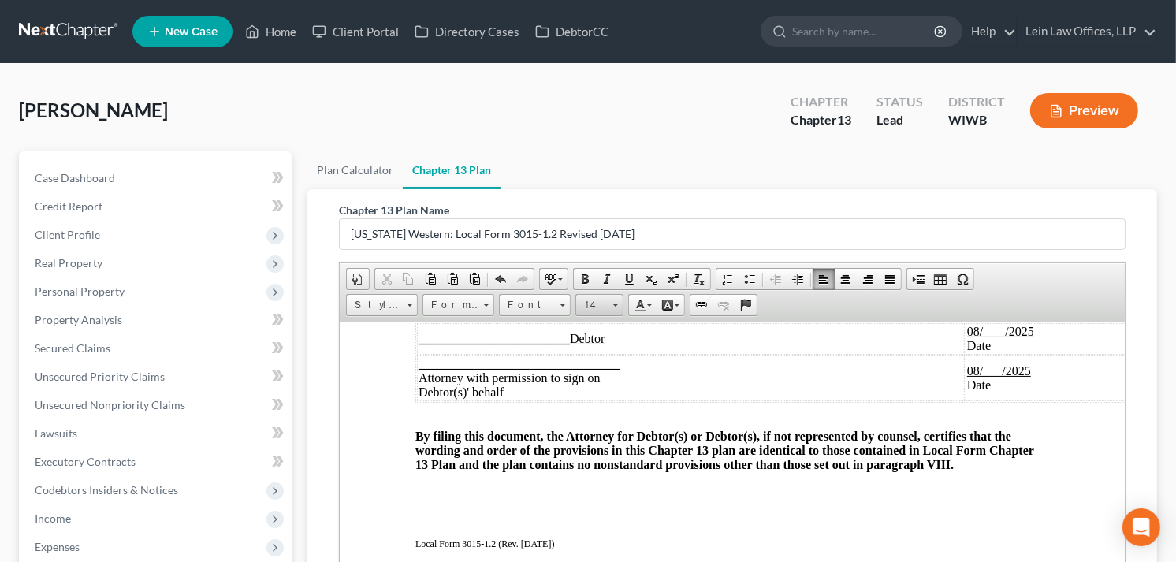
click at [616, 304] on span at bounding box center [615, 305] width 5 height 2
click at [594, 372] on span "16" at bounding box center [589, 367] width 13 height 13
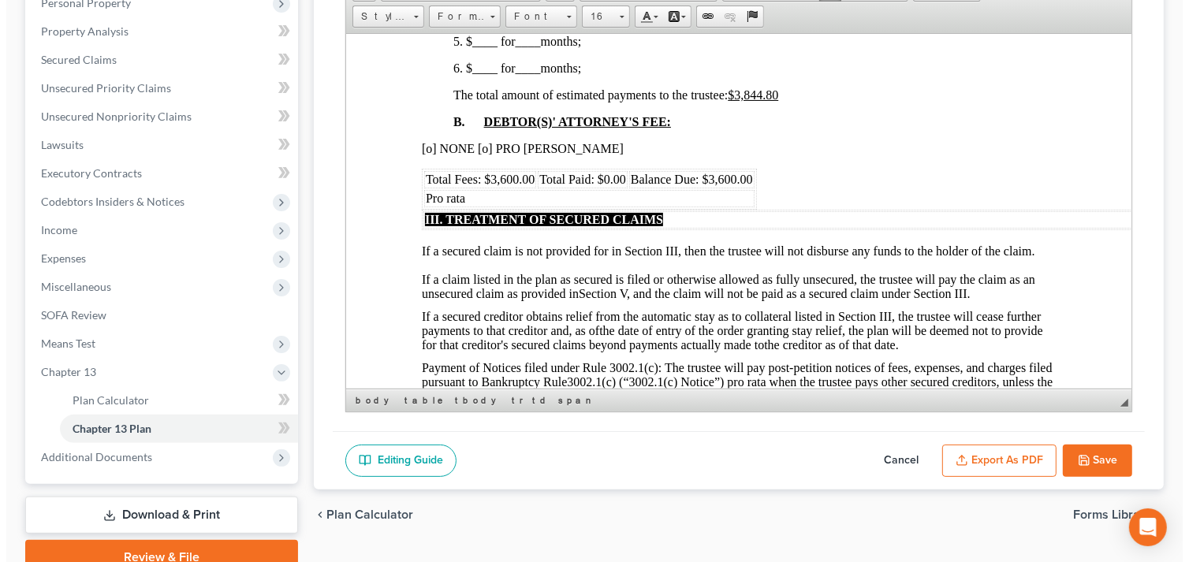
scroll to position [359, 0]
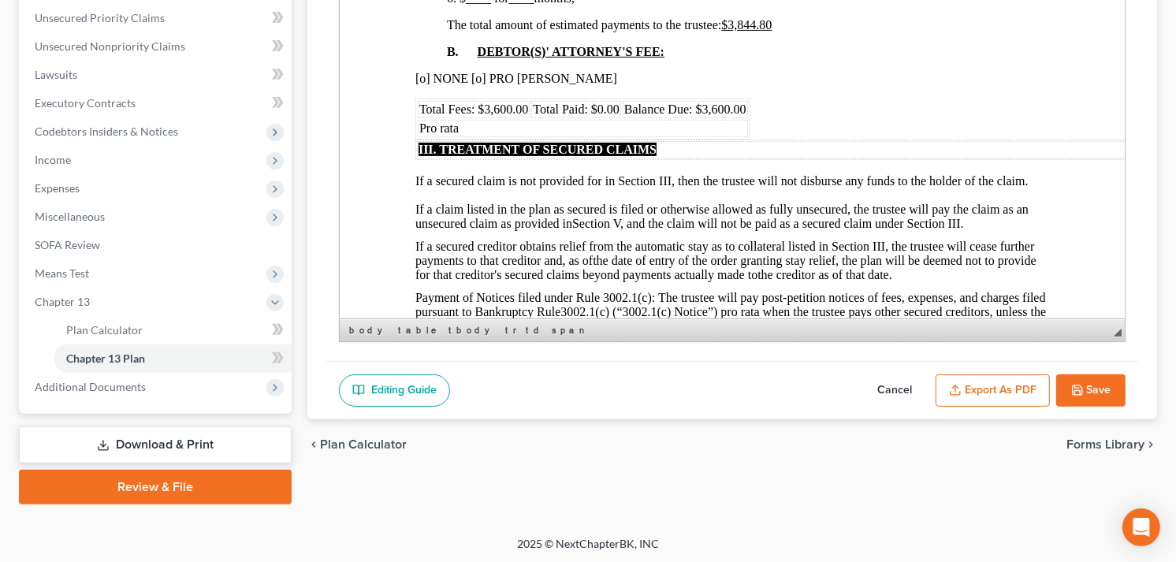
click at [983, 386] on button "Export as PDF" at bounding box center [993, 390] width 114 height 33
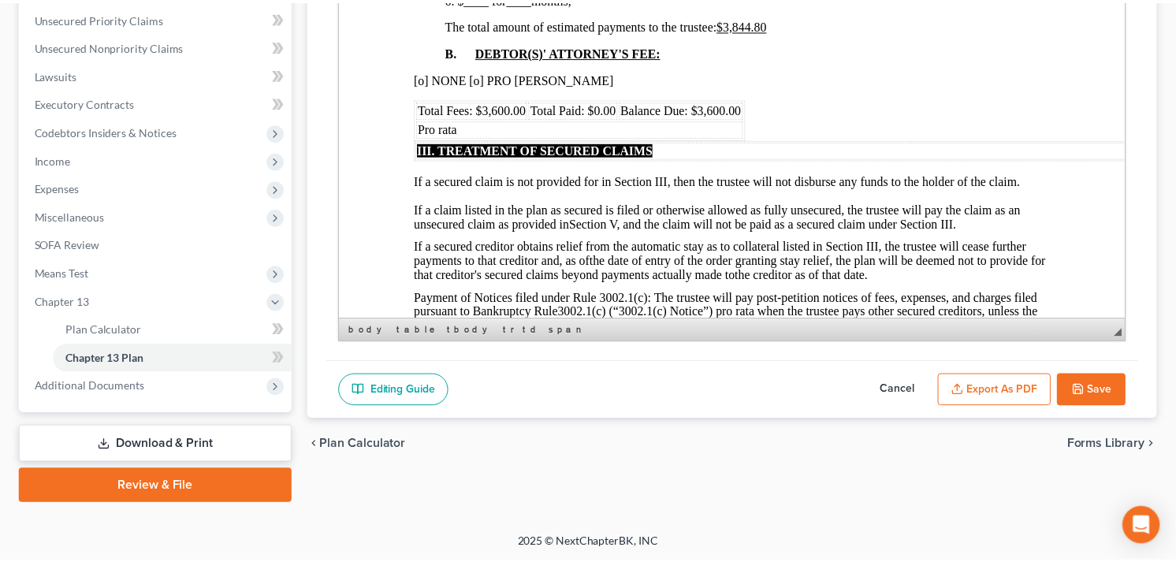
scroll to position [888, 0]
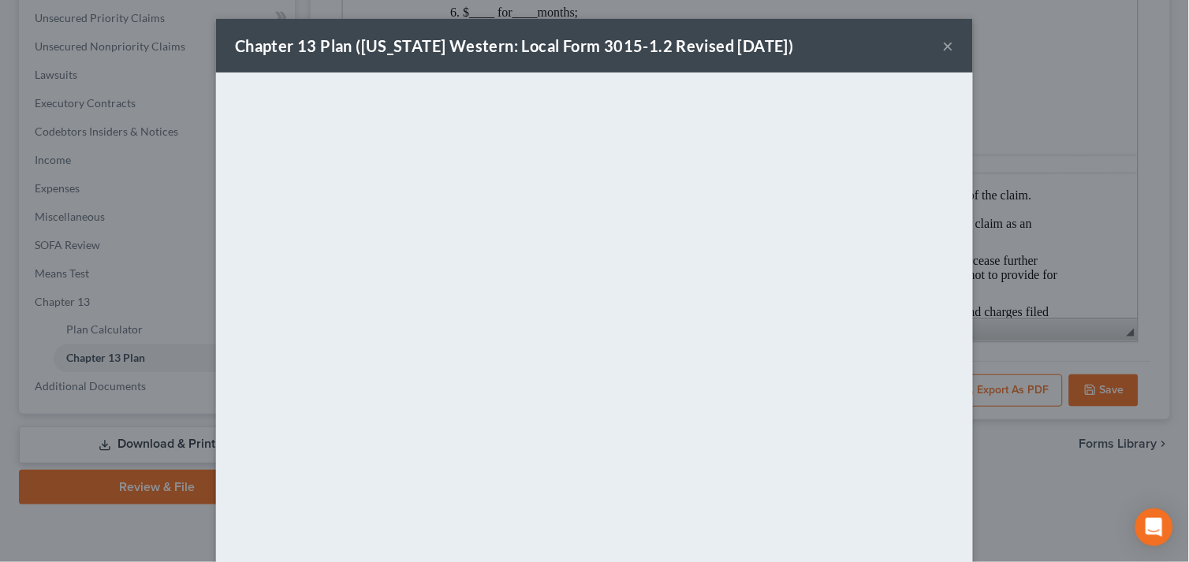
click at [943, 43] on button "×" at bounding box center [948, 45] width 11 height 19
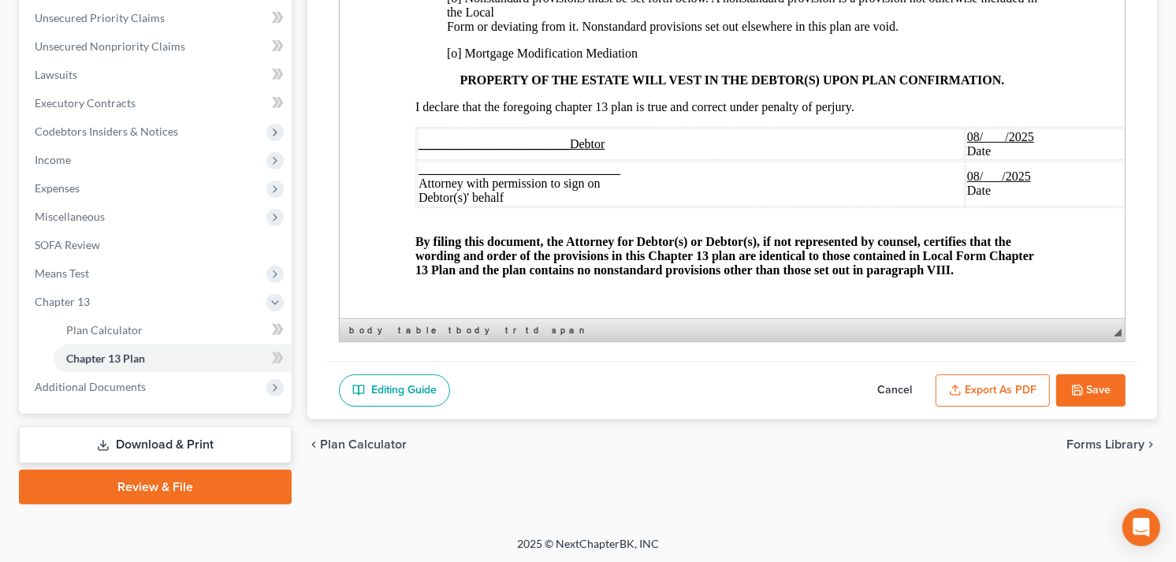
scroll to position [3006, 0]
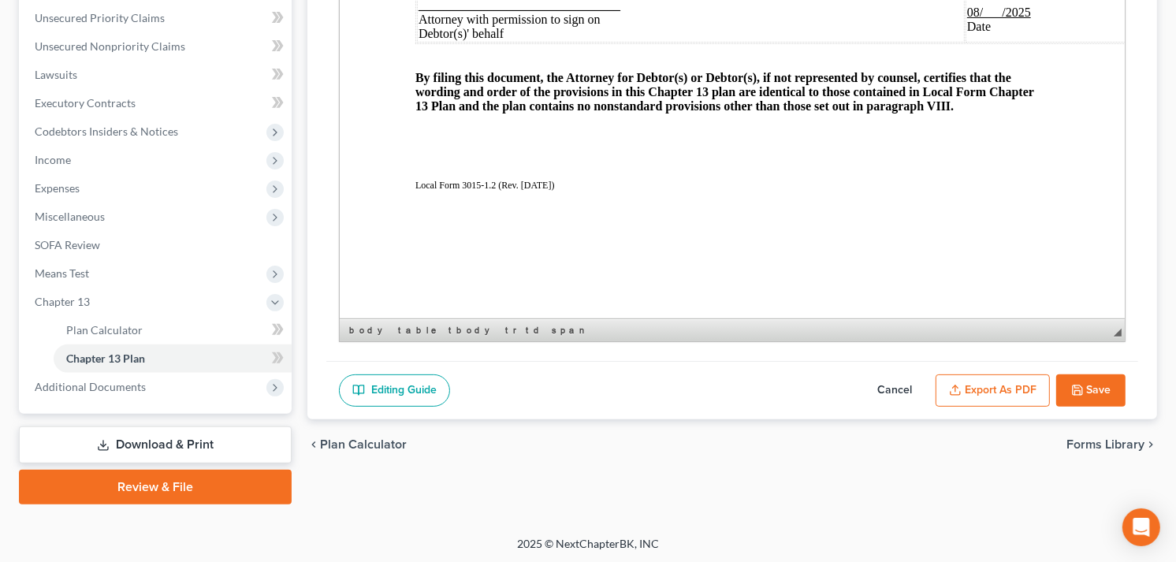
drag, startPoint x: 568, startPoint y: 79, endPoint x: 415, endPoint y: 84, distance: 153.0
drag, startPoint x: 1055, startPoint y: 66, endPoint x: 1003, endPoint y: 61, distance: 52.3
click at [1003, 44] on table "_______________________________ Debtor 08/ /2025 Date _________________________…" at bounding box center [794, 3] width 758 height 81
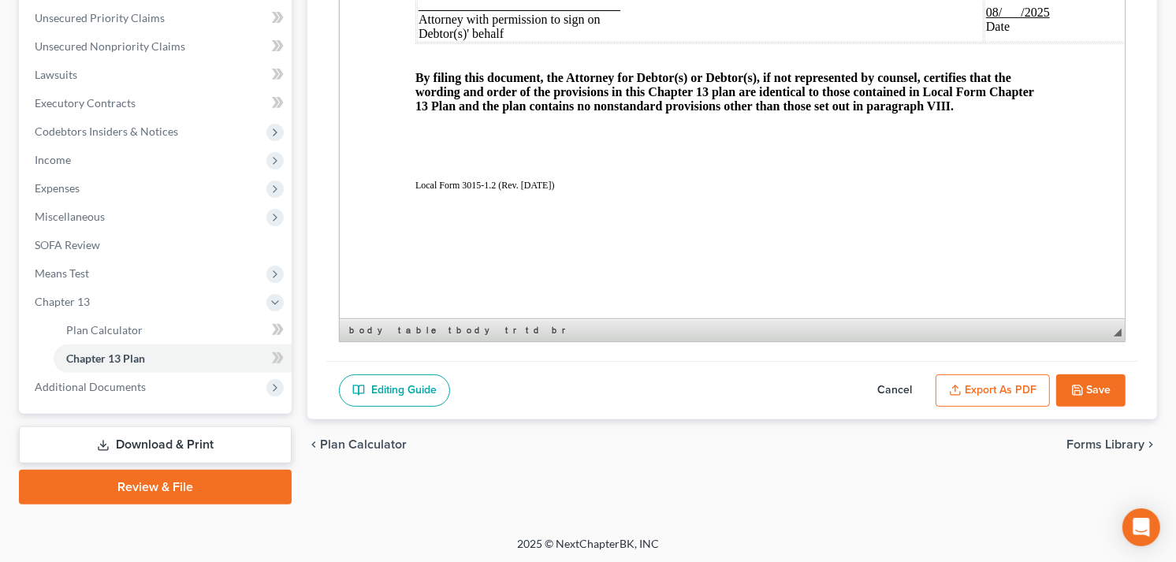
click at [1004, 44] on table "_______________________________ Debtor 08/ /2025 Date _________________________…" at bounding box center [794, 3] width 758 height 81
drag, startPoint x: 989, startPoint y: 65, endPoint x: 1061, endPoint y: 64, distance: 72.5
drag, startPoint x: 985, startPoint y: 109, endPoint x: 1052, endPoint y: 109, distance: 67.8
click at [1052, 43] on td "08/ /2025 Date" at bounding box center [1066, 20] width 174 height 46
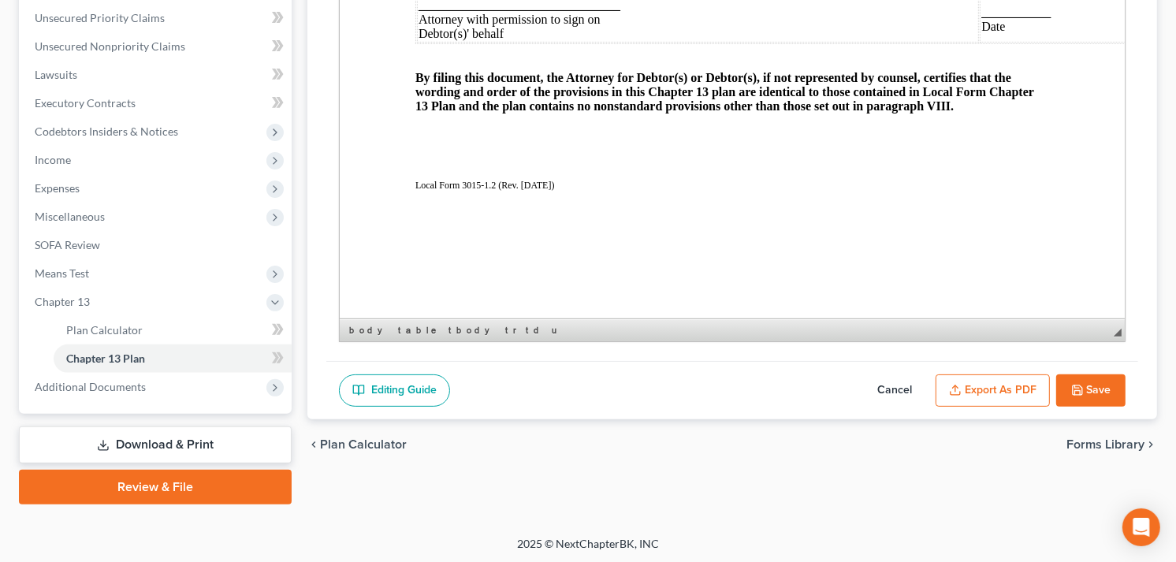
click at [1050, 19] on u "___________" at bounding box center [1015, 12] width 69 height 13
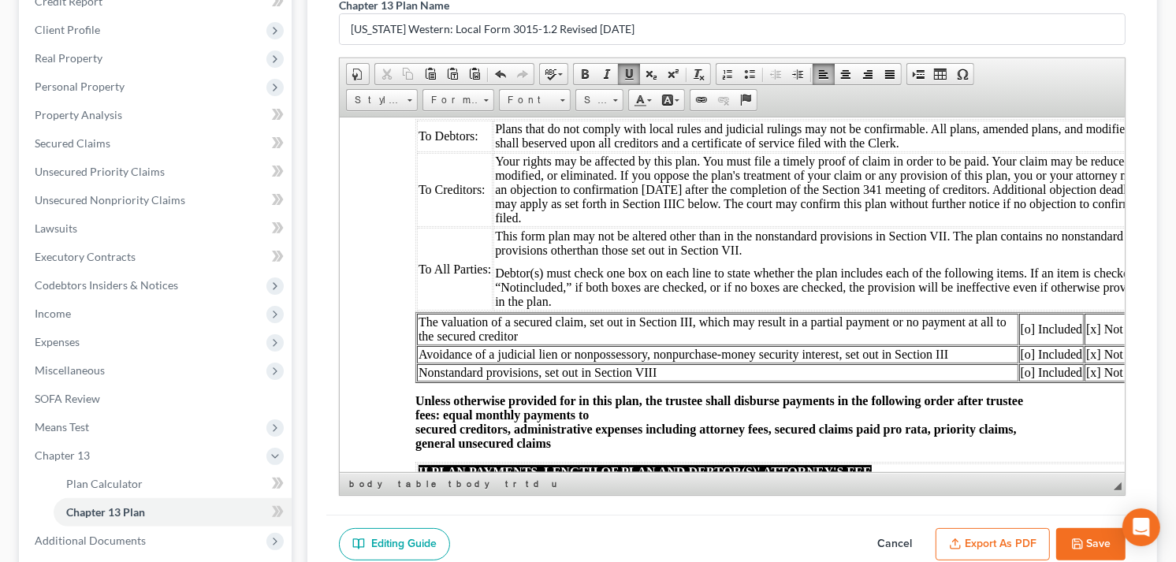
scroll to position [359, 0]
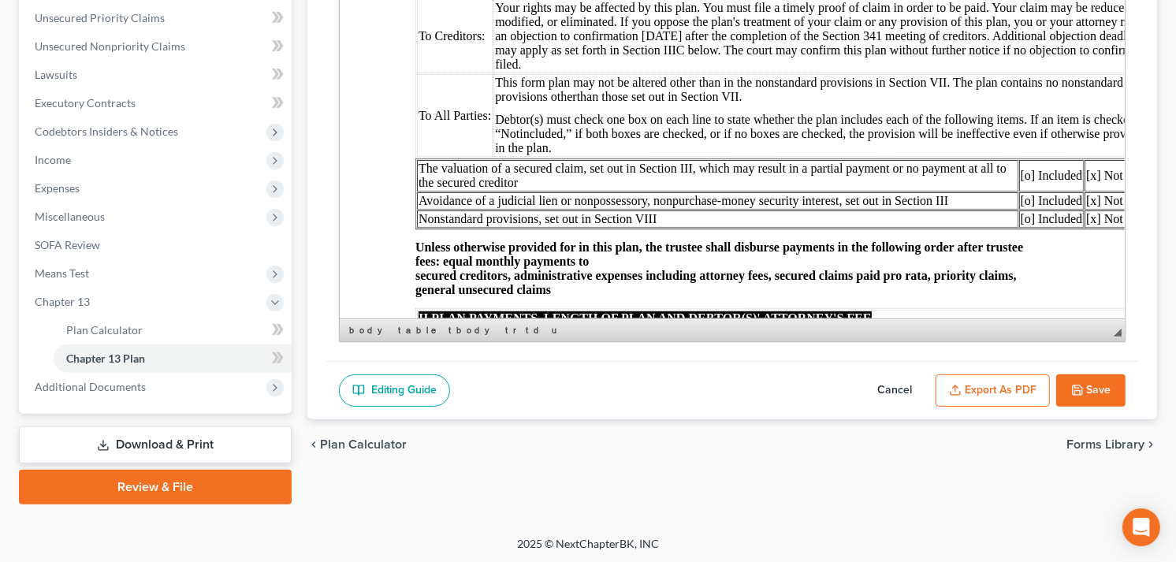
drag, startPoint x: 1090, startPoint y: 389, endPoint x: 1078, endPoint y: 385, distance: 12.5
click at [1090, 388] on button "Save" at bounding box center [1090, 390] width 69 height 33
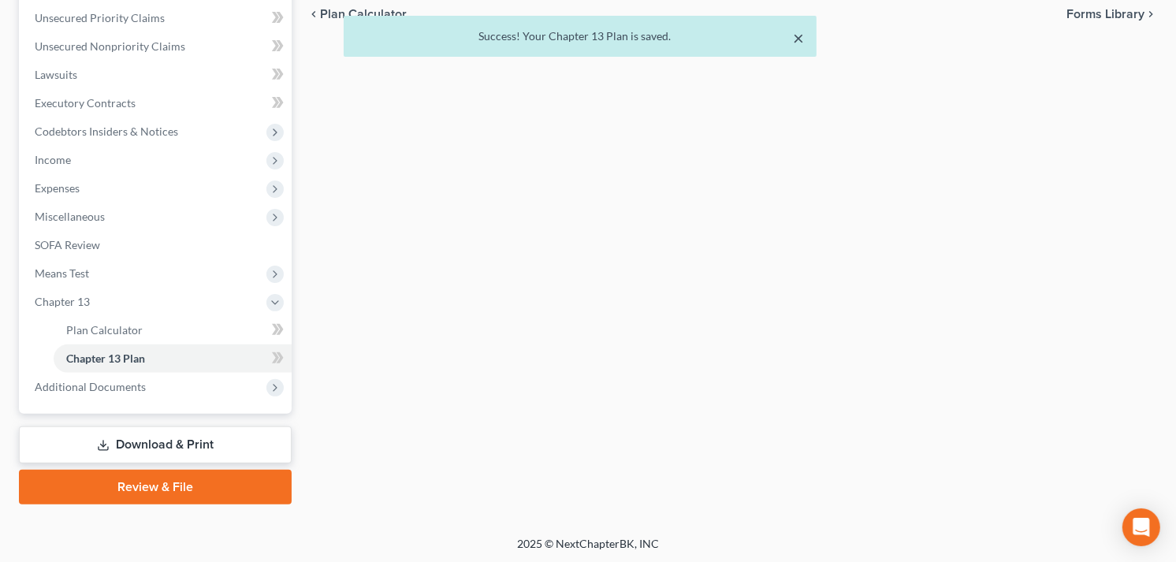
click at [798, 37] on button "×" at bounding box center [798, 37] width 11 height 19
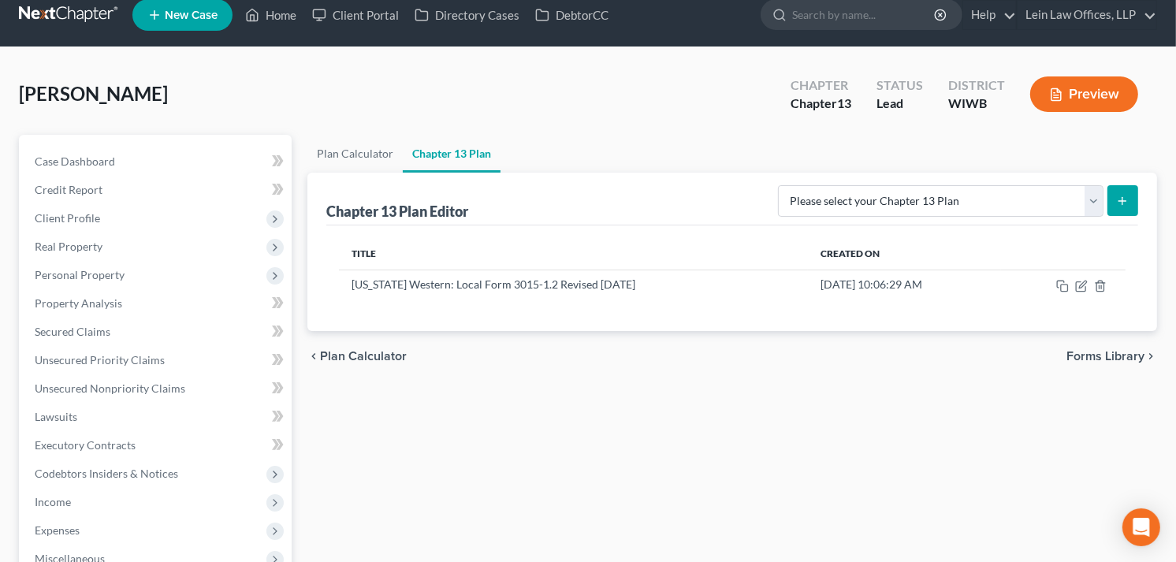
scroll to position [9, 0]
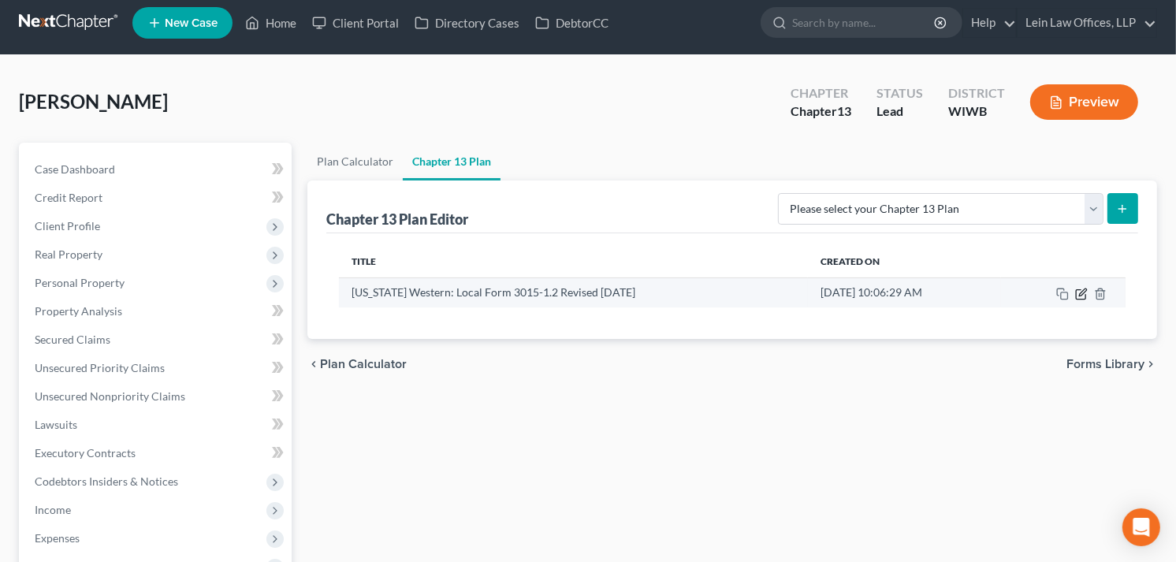
click at [1078, 295] on icon "button" at bounding box center [1081, 294] width 13 height 13
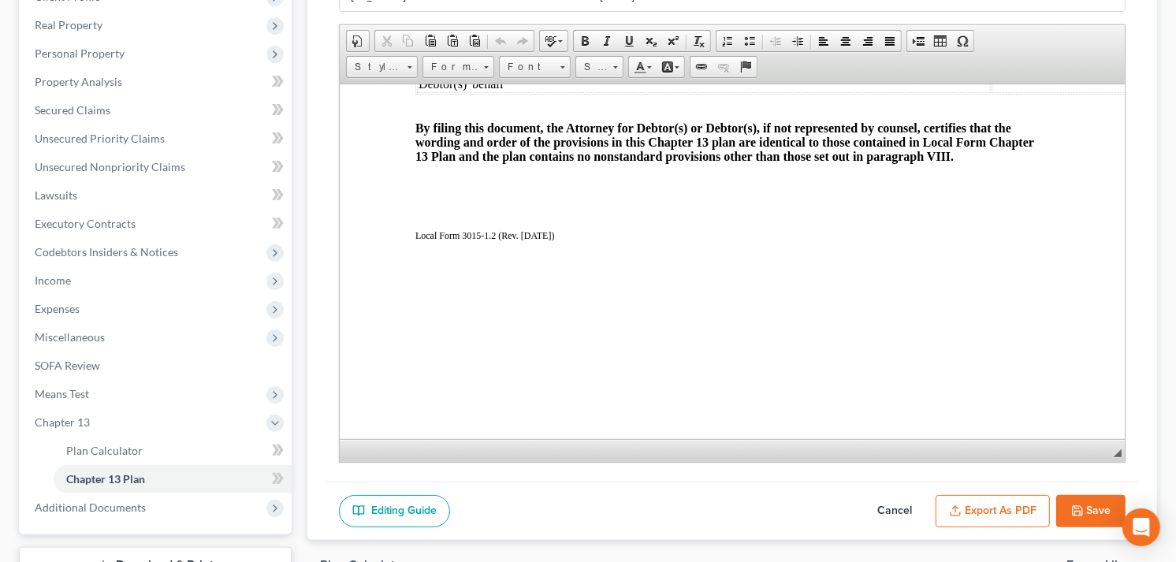
scroll to position [240, 0]
drag, startPoint x: 1183, startPoint y: 281, endPoint x: 777, endPoint y: 315, distance: 407.5
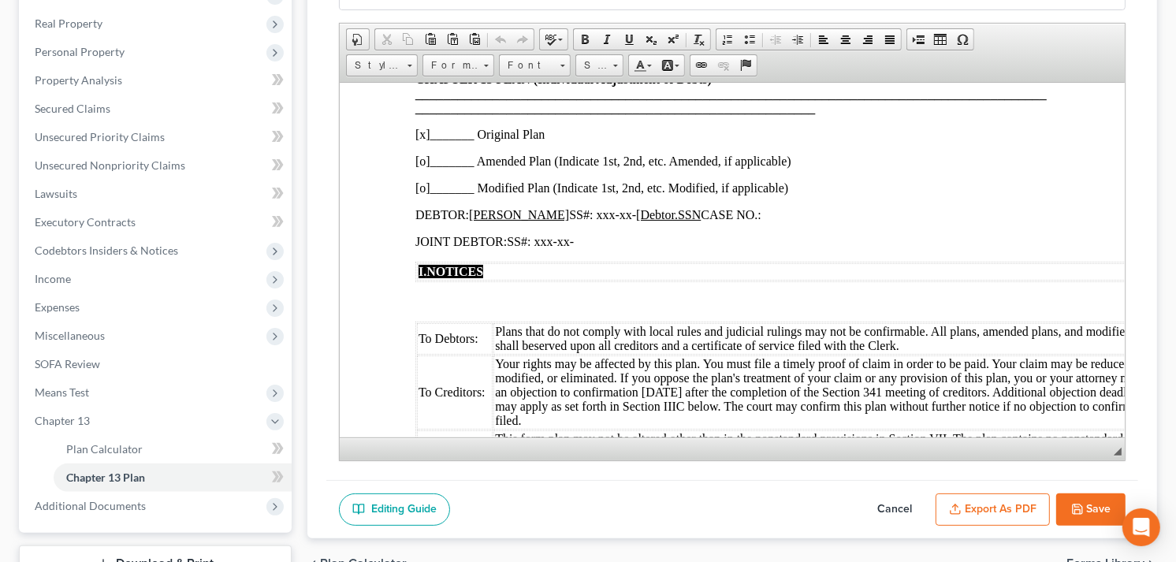
scroll to position [0, 0]
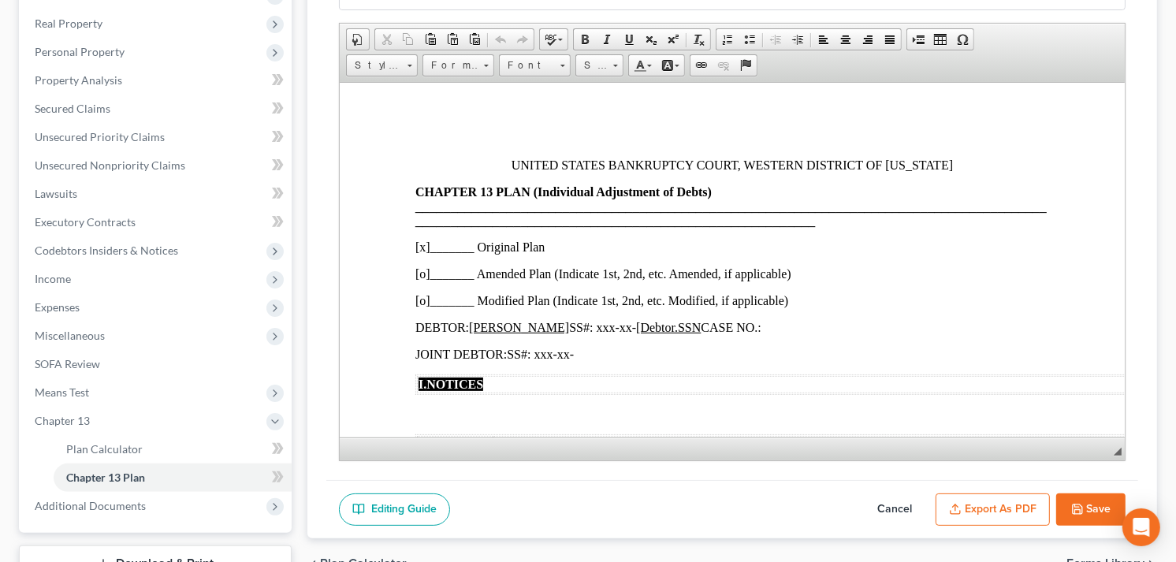
click at [998, 505] on button "Export as PDF" at bounding box center [993, 509] width 114 height 33
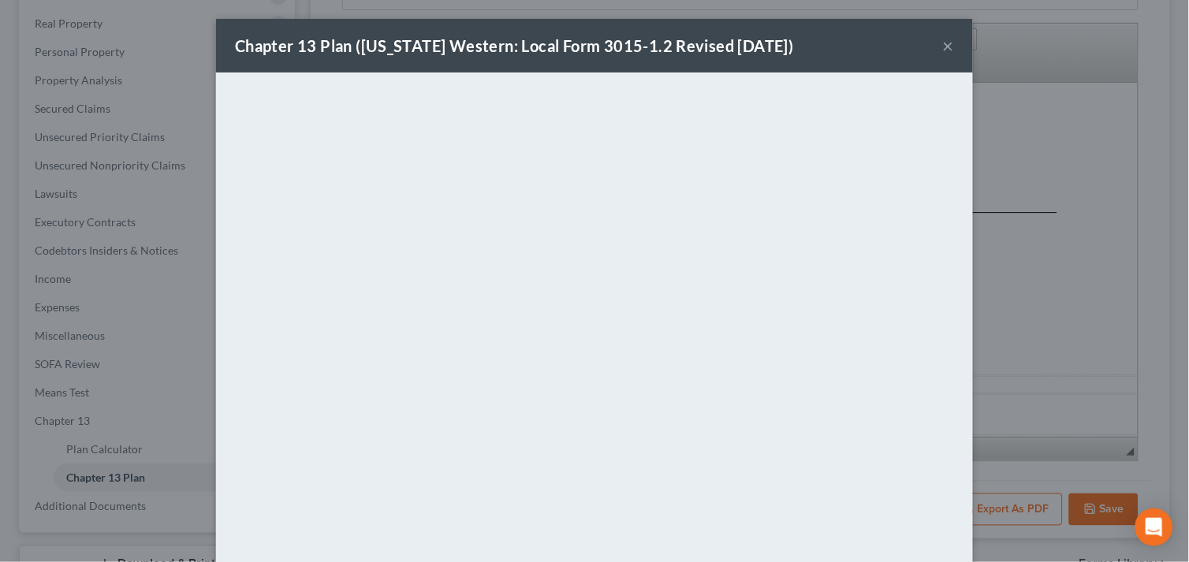
click at [944, 43] on button "×" at bounding box center [948, 45] width 11 height 19
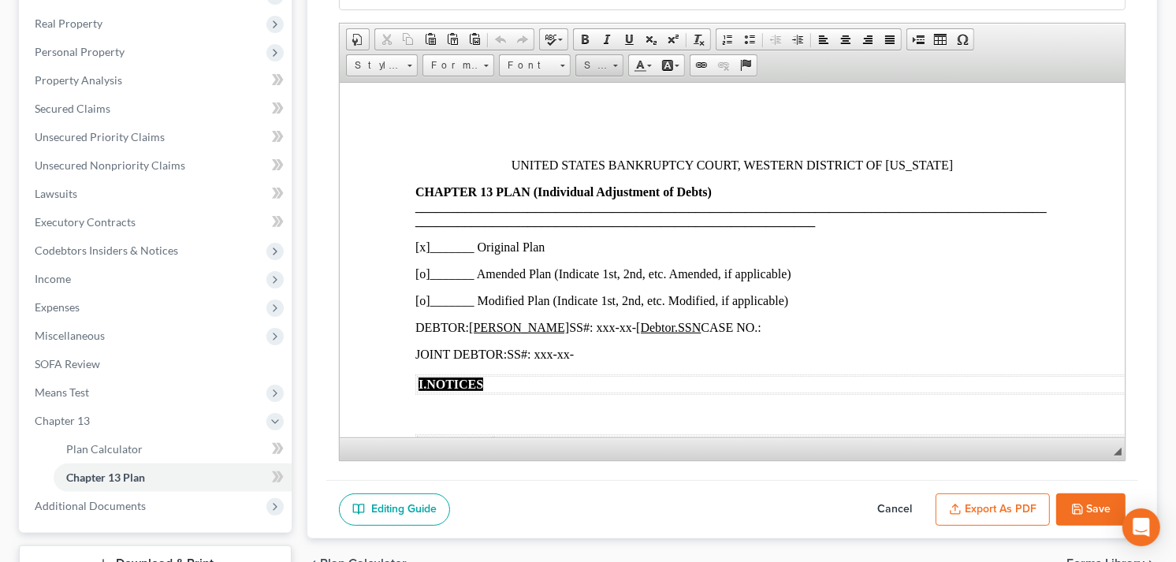
click at [613, 65] on span at bounding box center [615, 66] width 5 height 2
click at [593, 188] on span "20" at bounding box center [591, 183] width 16 height 17
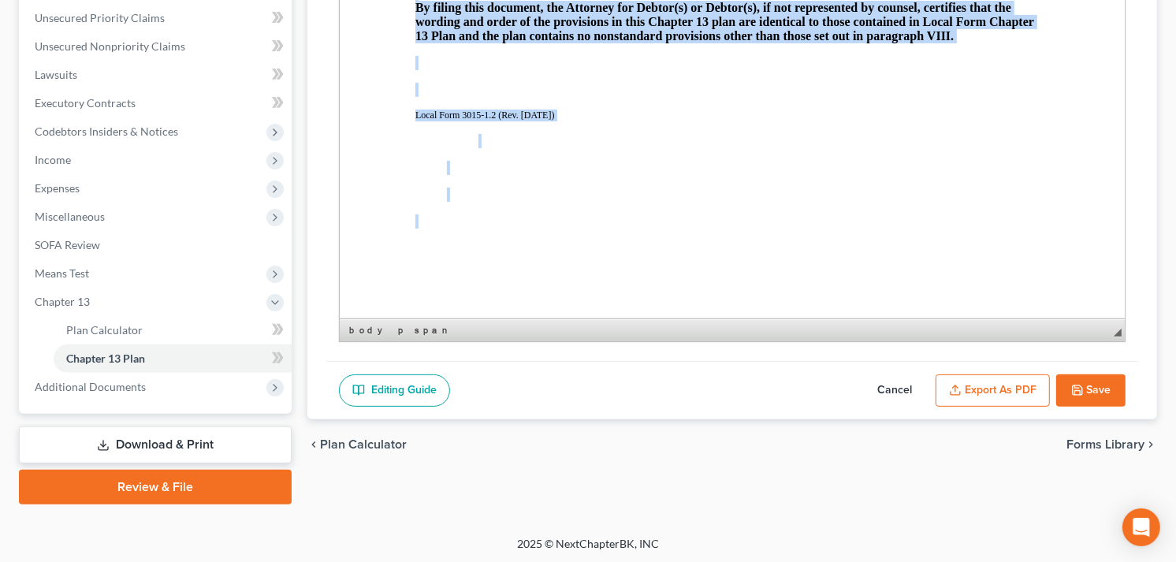
scroll to position [3198, 0]
drag, startPoint x: 464, startPoint y: 43, endPoint x: 822, endPoint y: 162, distance: 377.4
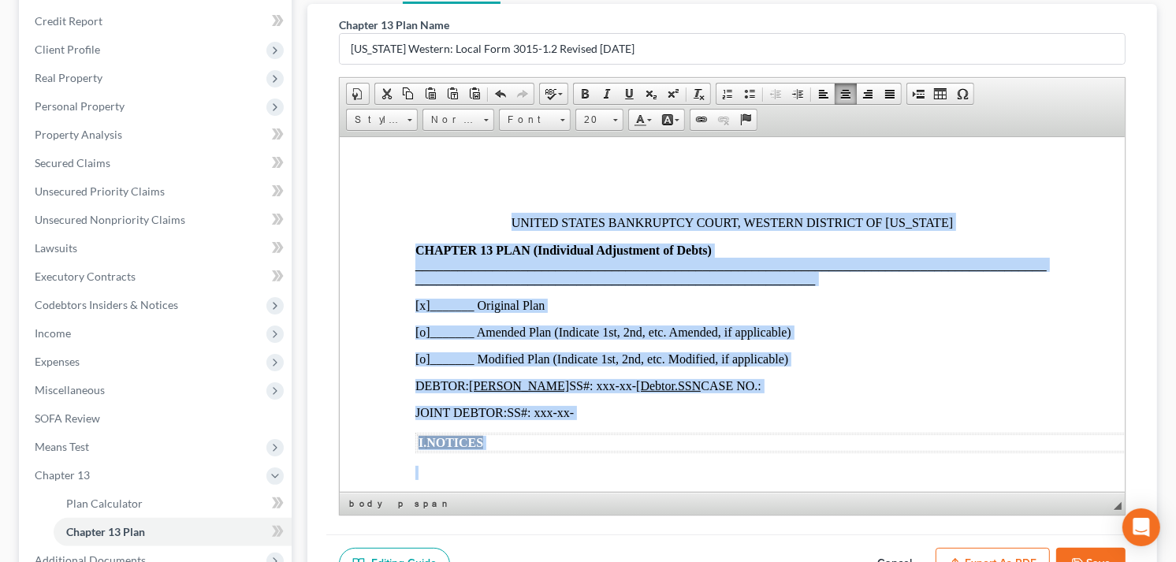
scroll to position [184, 0]
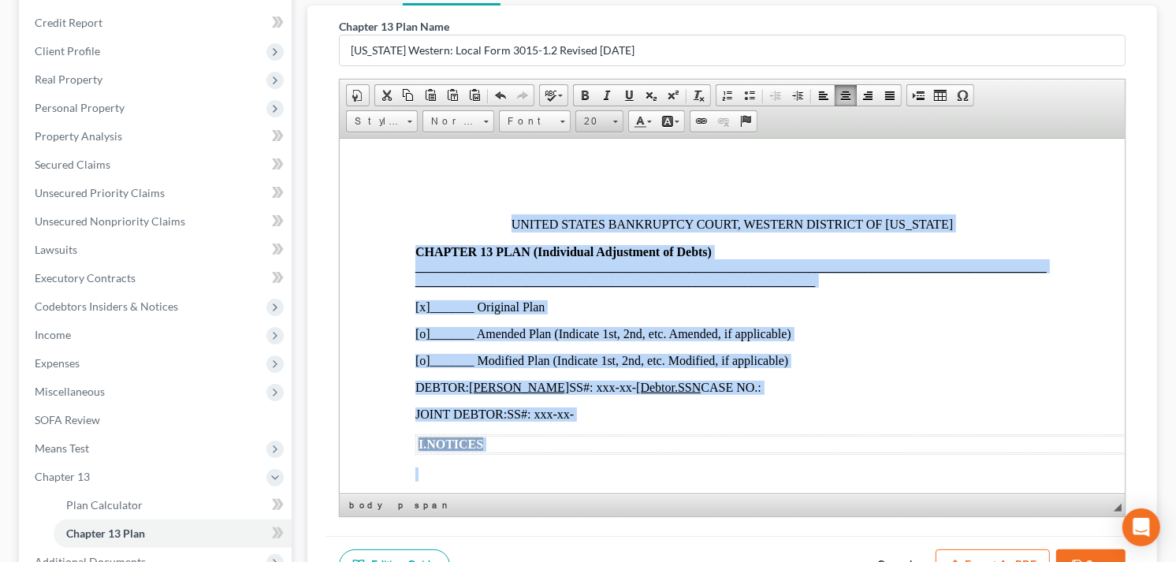
click at [618, 121] on link "20" at bounding box center [599, 121] width 48 height 22
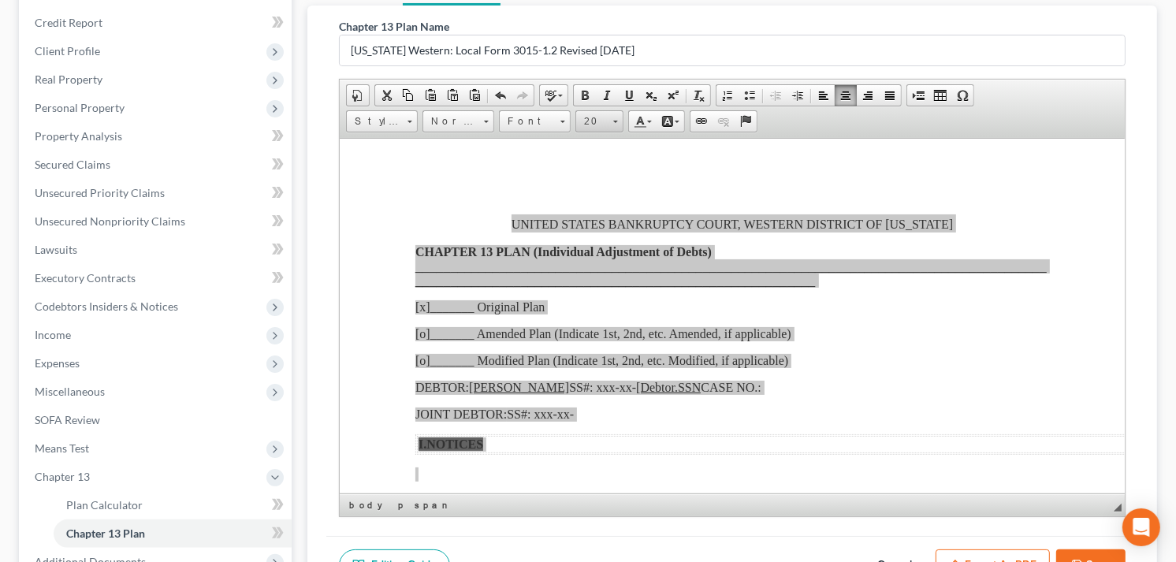
scroll to position [143, 0]
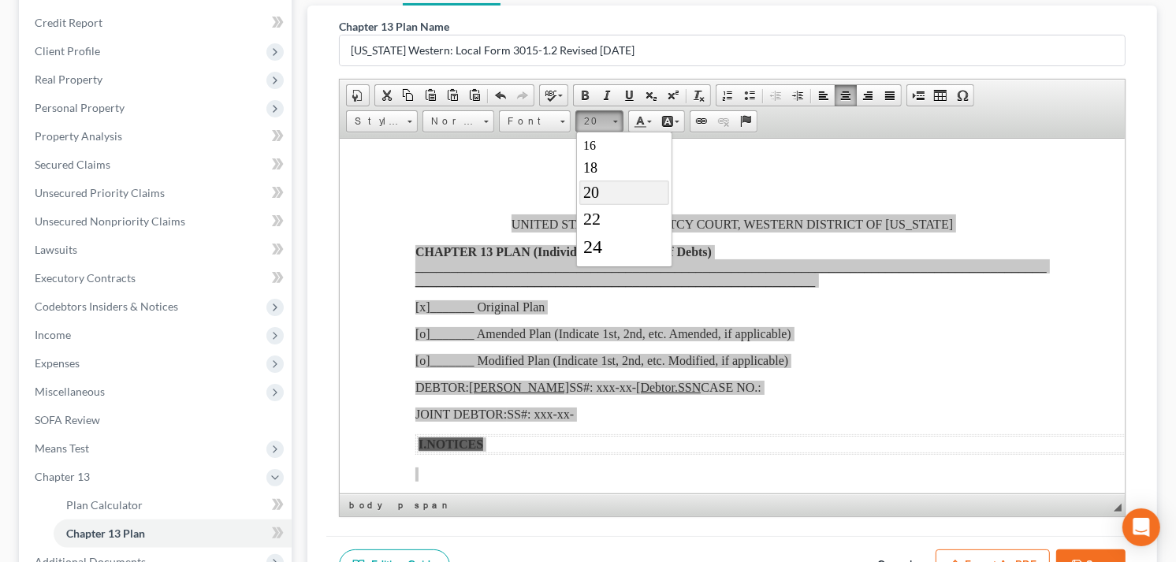
click at [585, 197] on span "20" at bounding box center [591, 191] width 16 height 17
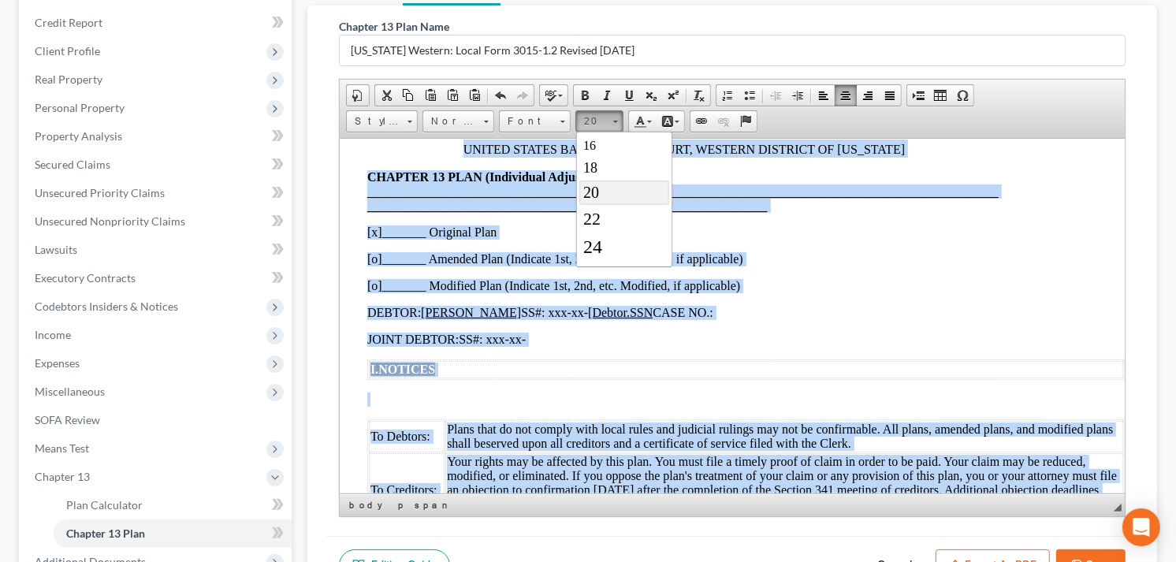
scroll to position [0, 0]
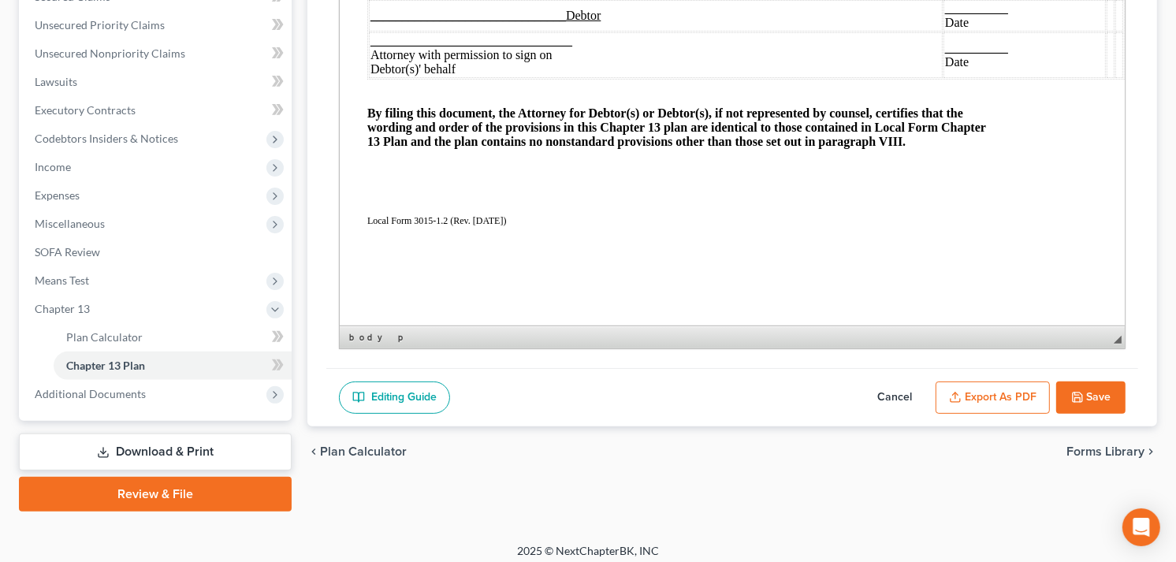
scroll to position [359, 0]
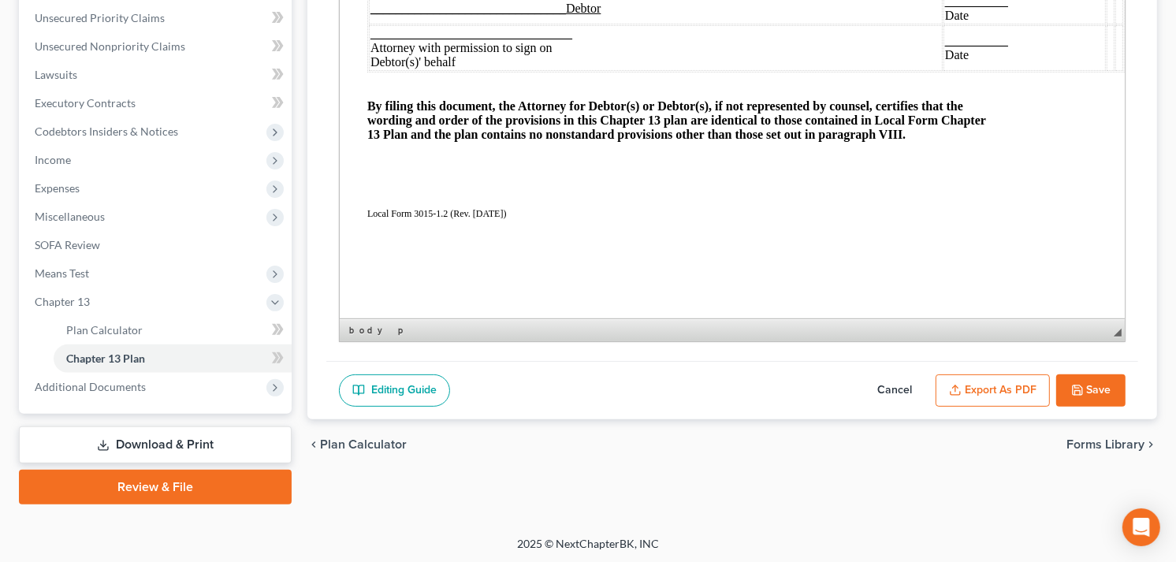
click at [978, 384] on button "Export as PDF" at bounding box center [993, 390] width 114 height 33
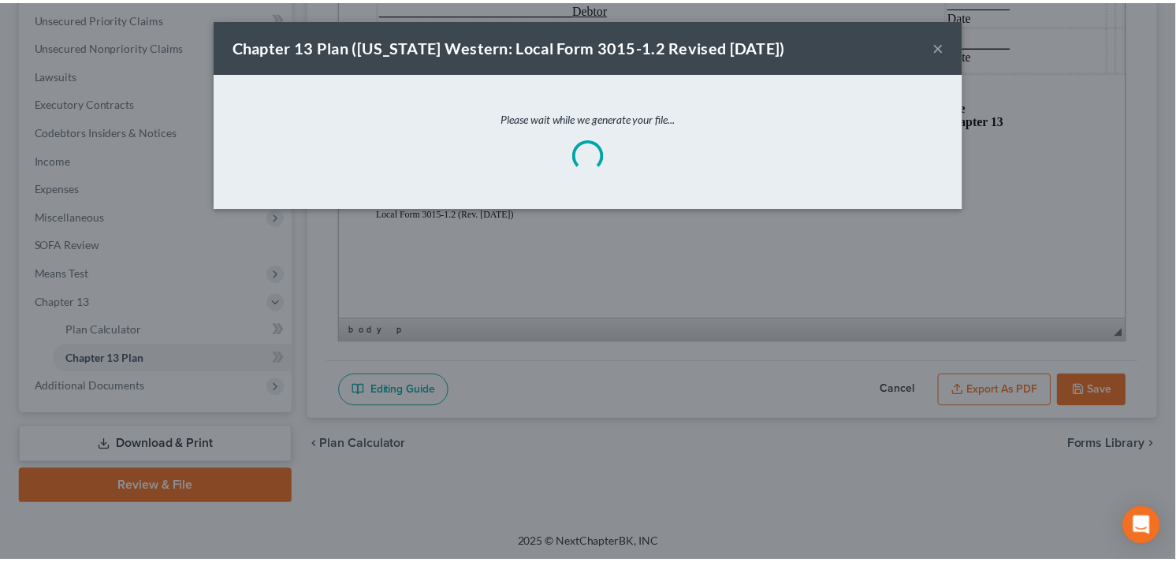
scroll to position [2948, 50]
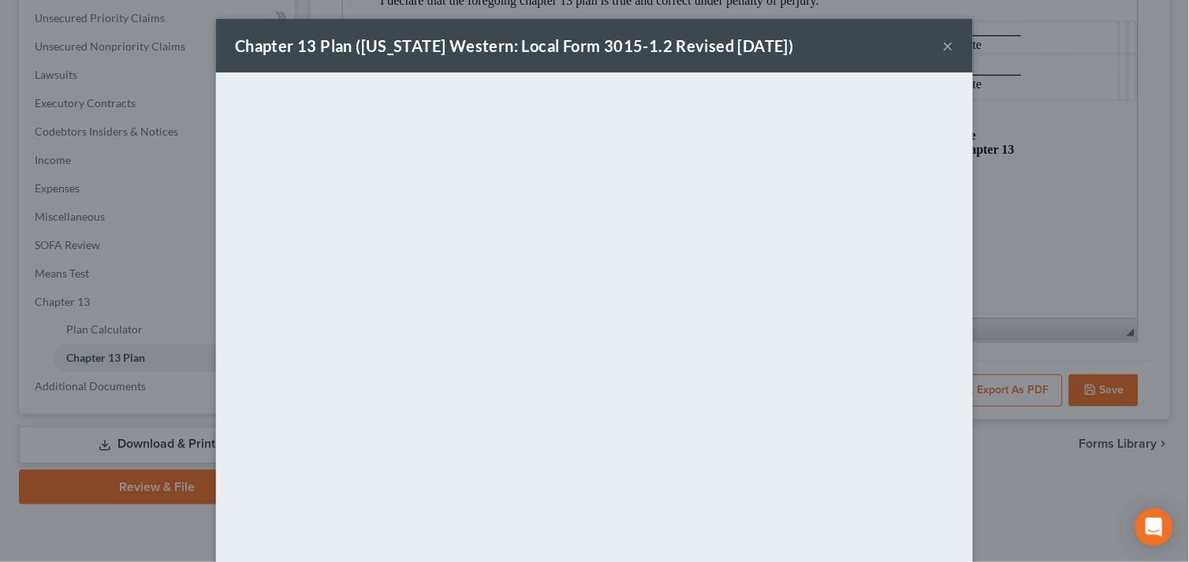
click at [943, 38] on button "×" at bounding box center [948, 45] width 11 height 19
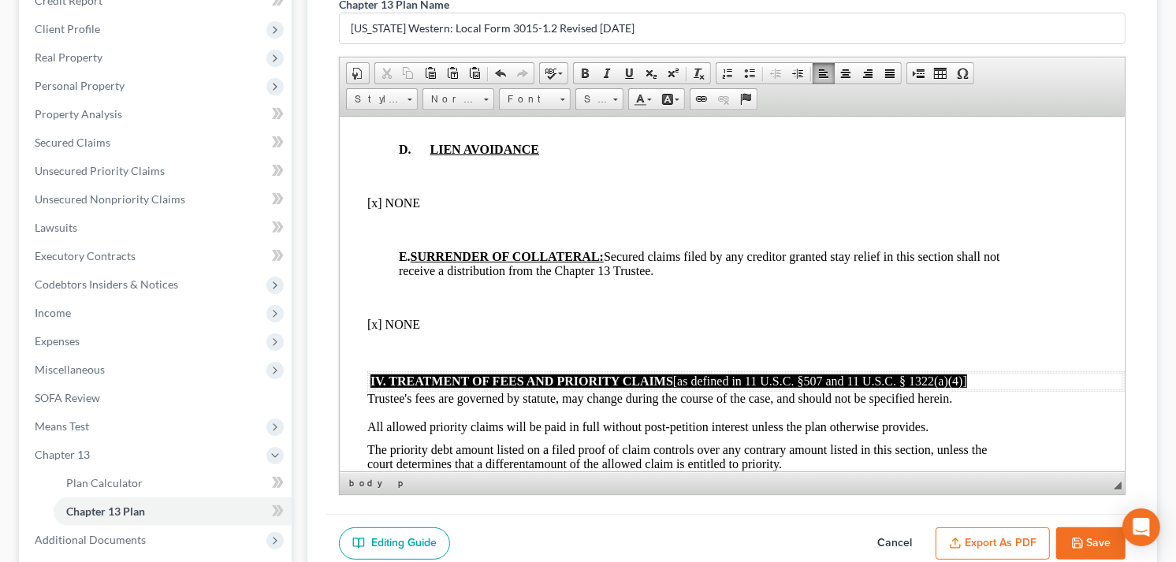
scroll to position [271, 0]
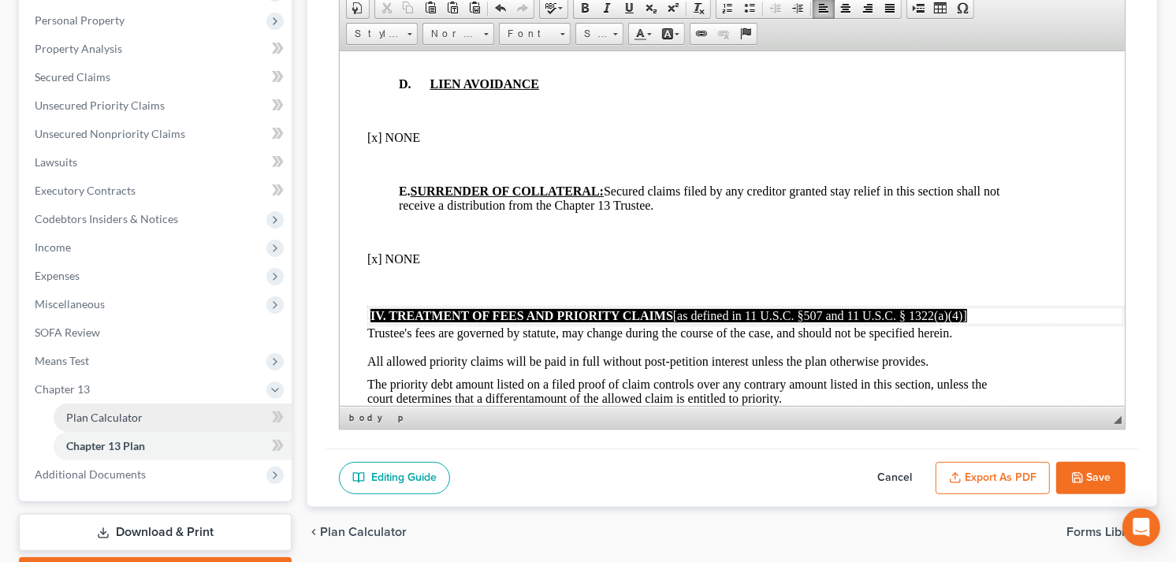
click at [132, 415] on span "Plan Calculator" at bounding box center [104, 417] width 76 height 13
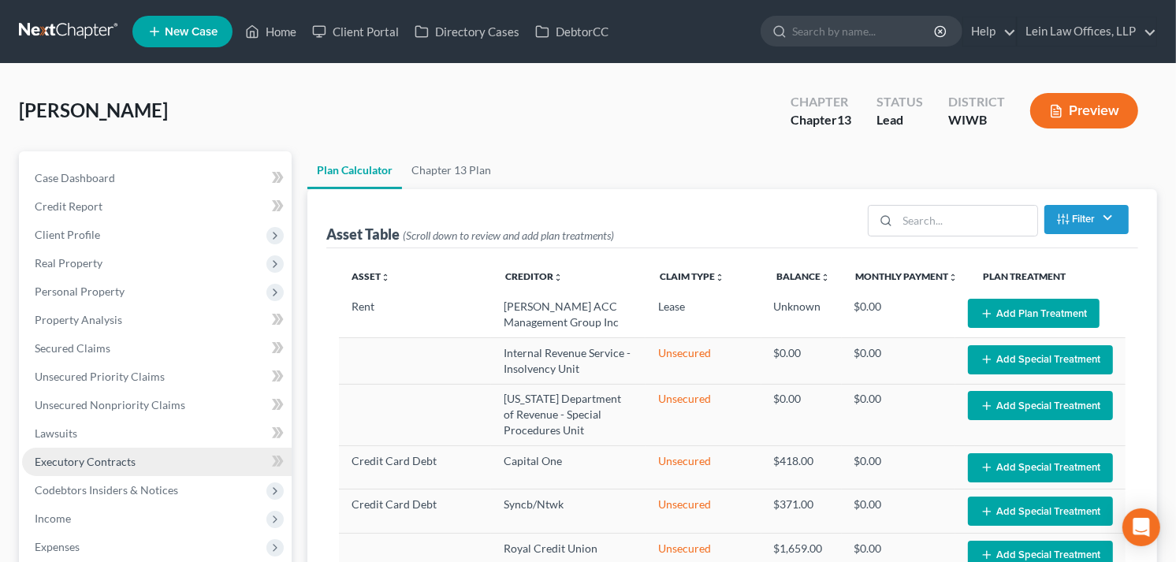
select select "35"
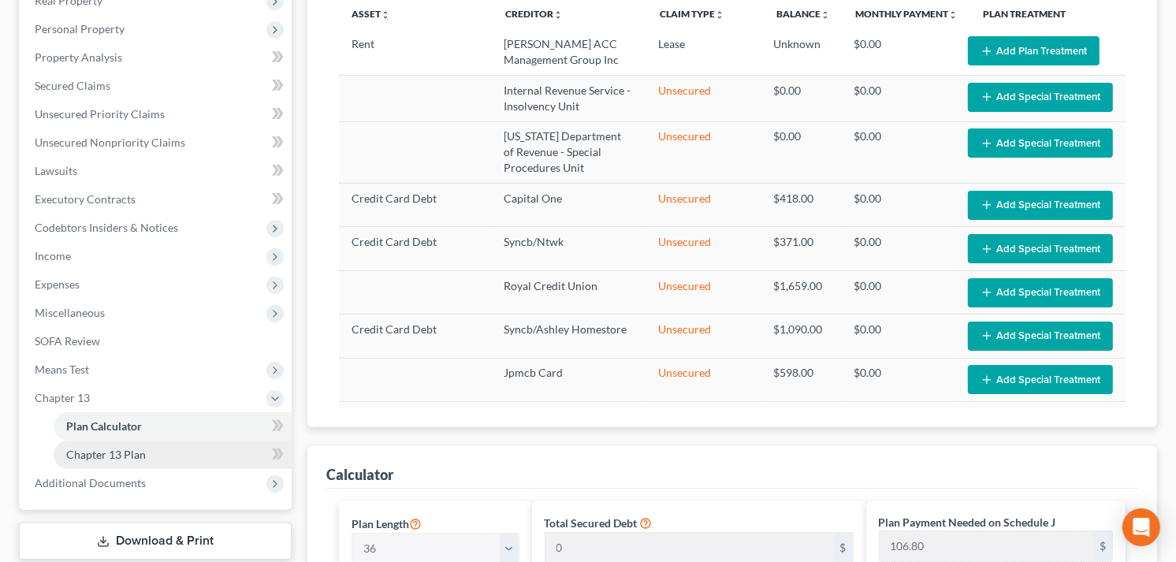
click at [148, 460] on link "Chapter 13 Plan" at bounding box center [173, 455] width 238 height 28
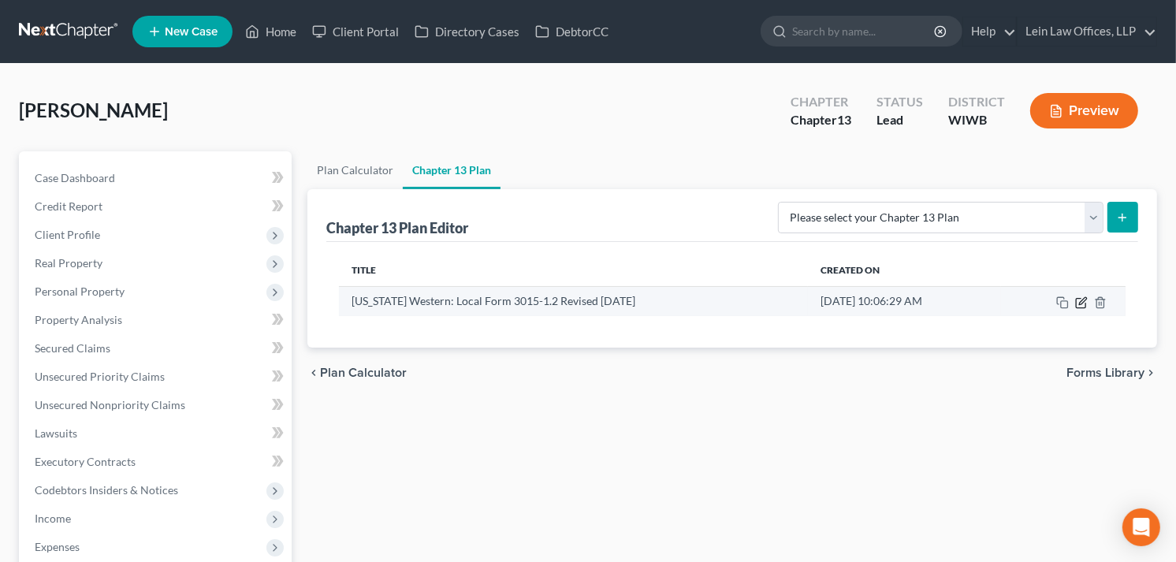
click at [1077, 304] on icon "button" at bounding box center [1081, 302] width 13 height 13
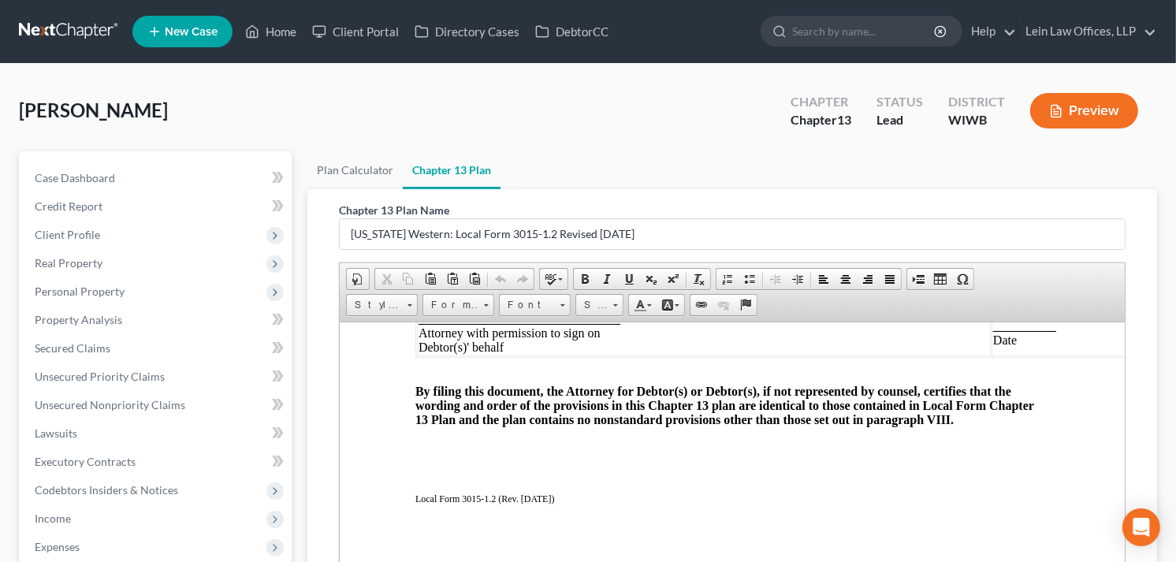
scroll to position [3020, 0]
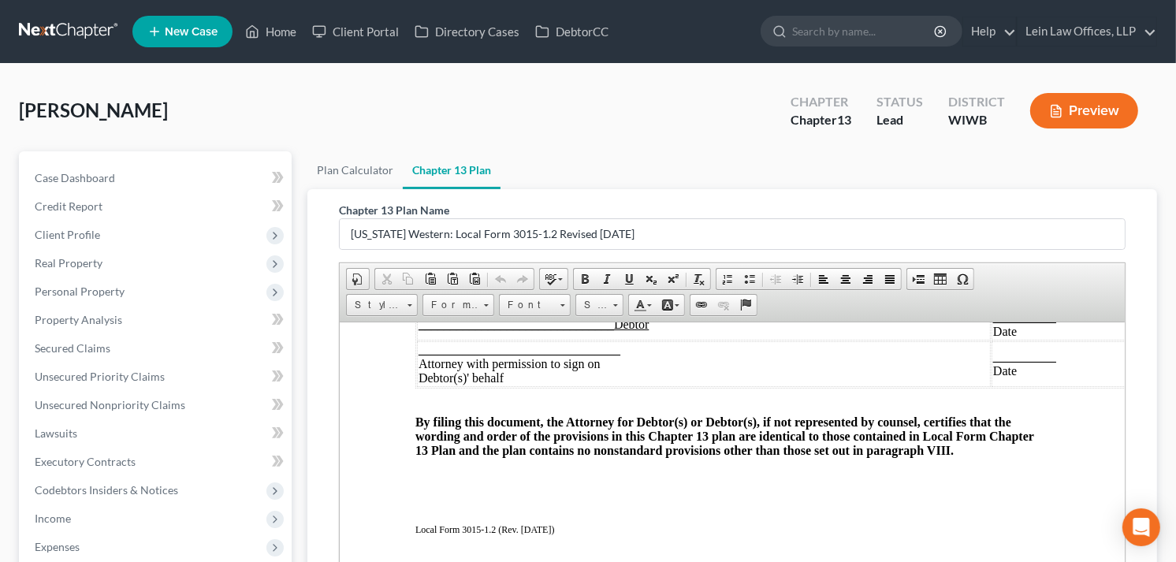
click at [418, 330] on strong "_______________________________" at bounding box center [516, 323] width 196 height 13
click at [624, 386] on td "________________________________ Attorney with permission to sign on Debtor(s)'…" at bounding box center [694, 364] width 556 height 46
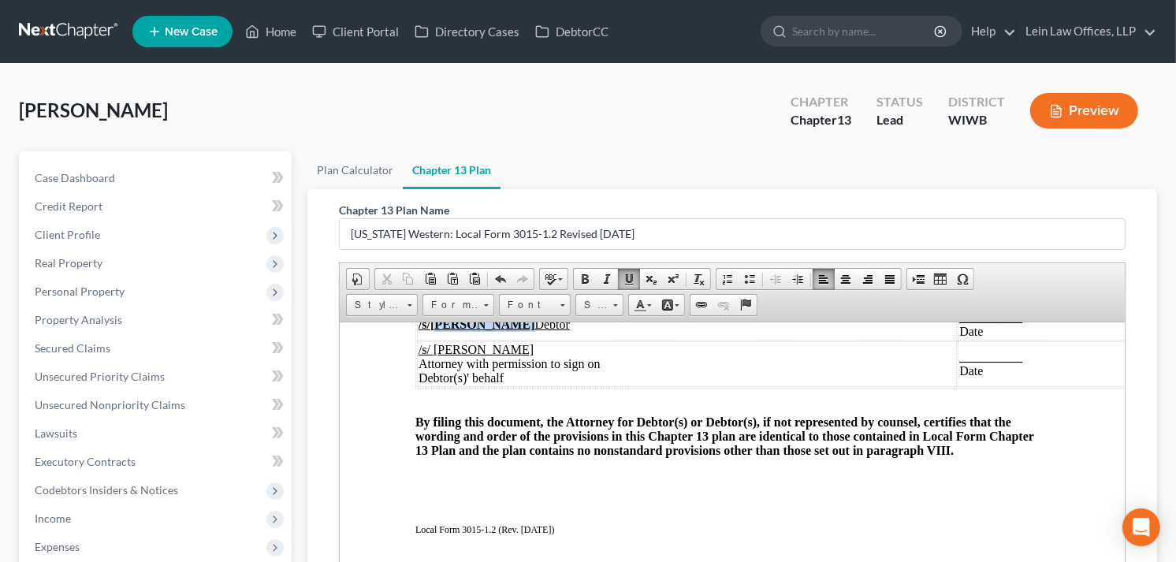
drag, startPoint x: 432, startPoint y: 420, endPoint x: 508, endPoint y: 421, distance: 75.7
click at [508, 330] on b "/s/[PERSON_NAME]" at bounding box center [476, 323] width 117 height 13
drag, startPoint x: 587, startPoint y: 281, endPoint x: 583, endPoint y: 289, distance: 8.5
click at [586, 281] on span at bounding box center [585, 279] width 13 height 13
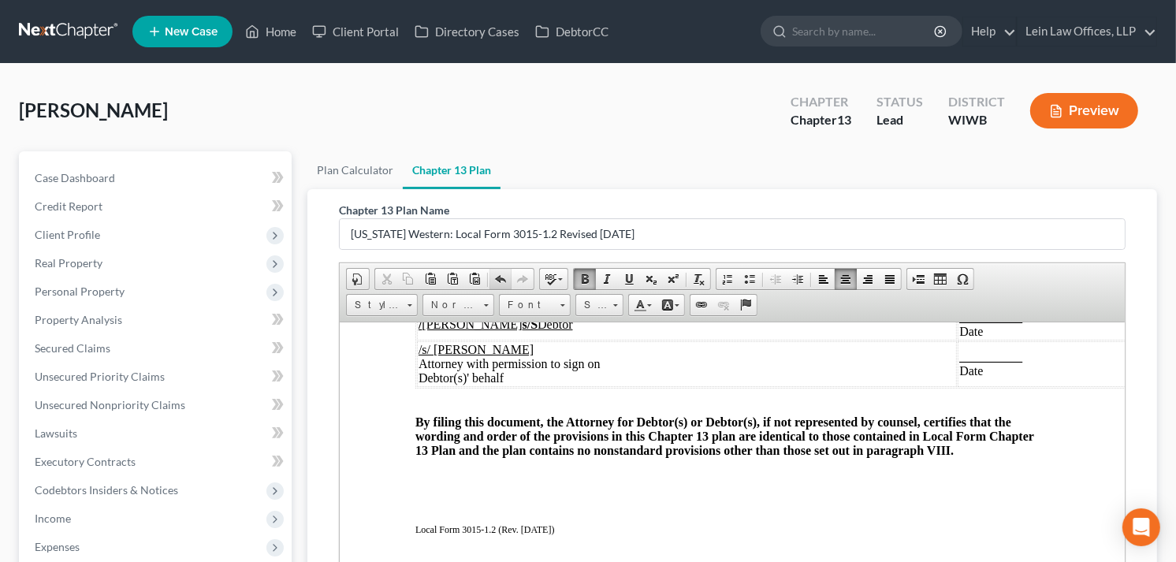
click at [497, 277] on span at bounding box center [500, 279] width 13 height 13
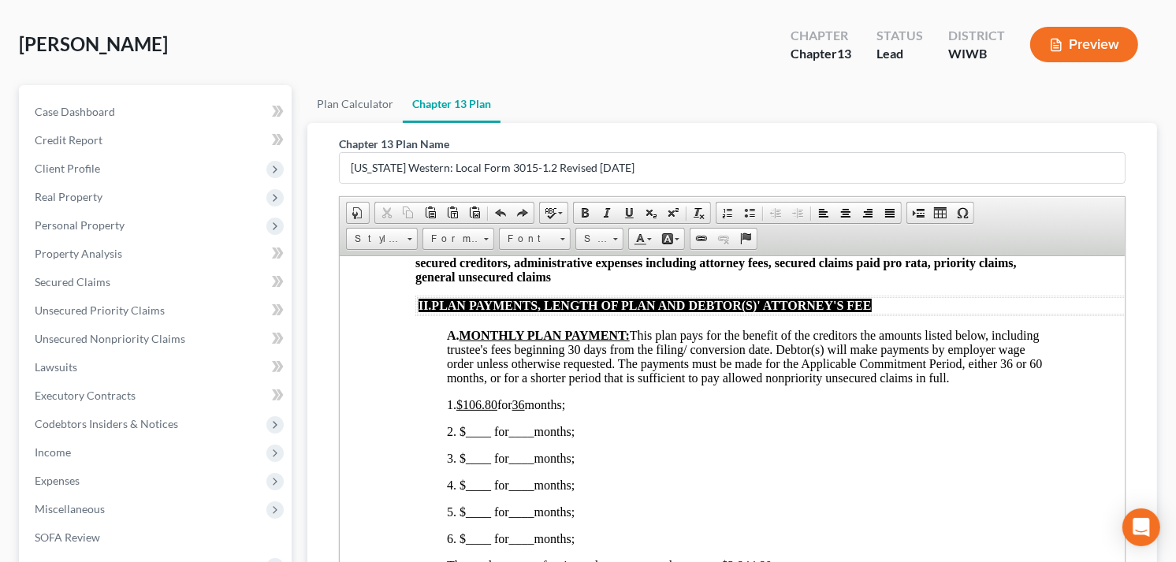
scroll to position [359, 0]
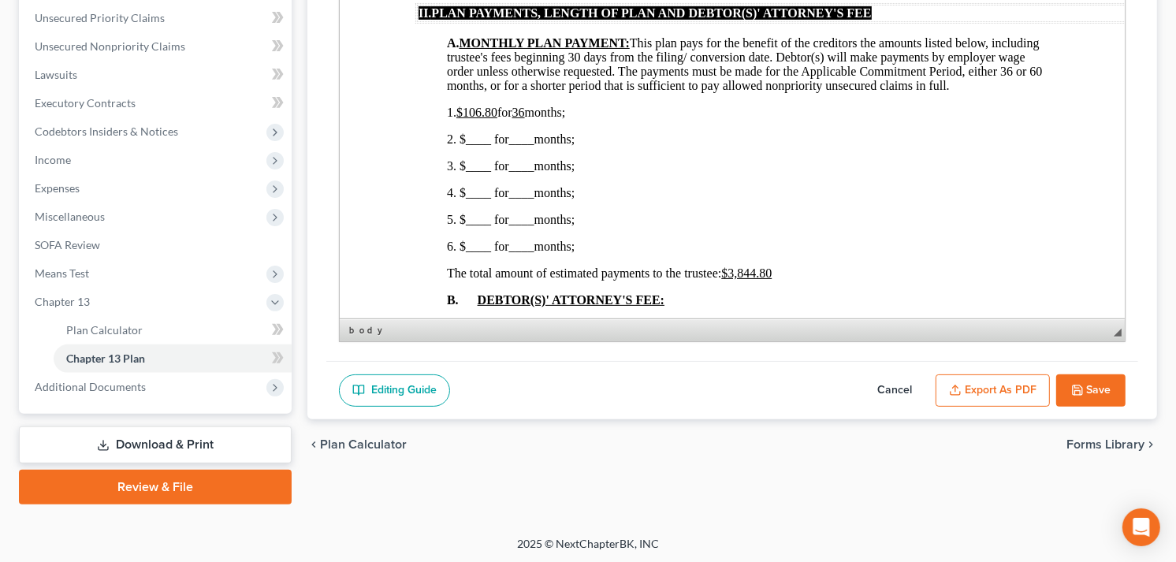
click at [1078, 386] on icon "button" at bounding box center [1077, 390] width 13 height 13
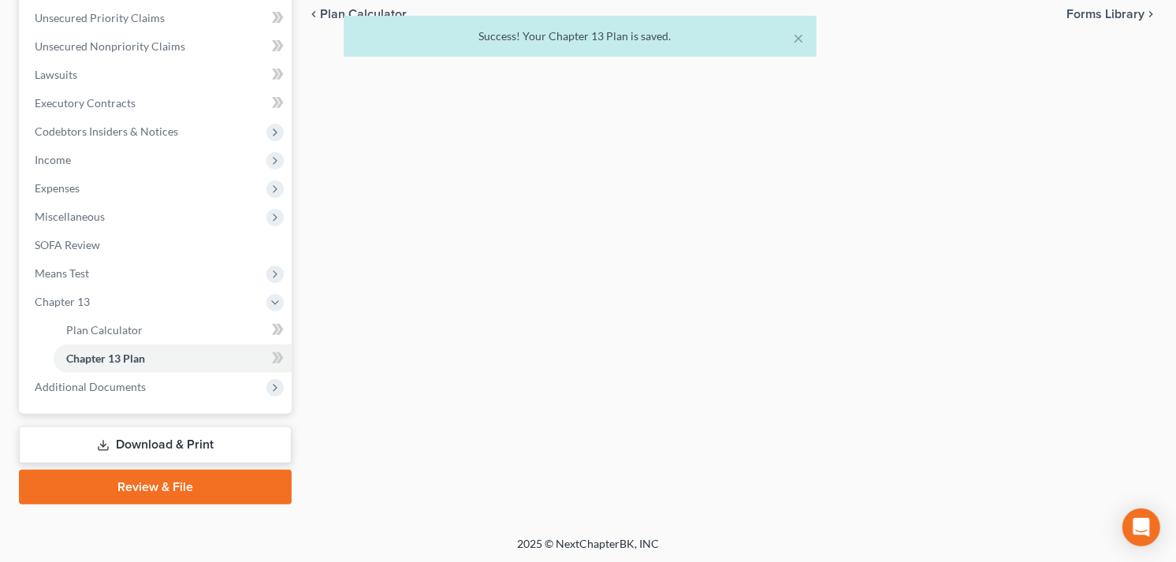
scroll to position [96, 0]
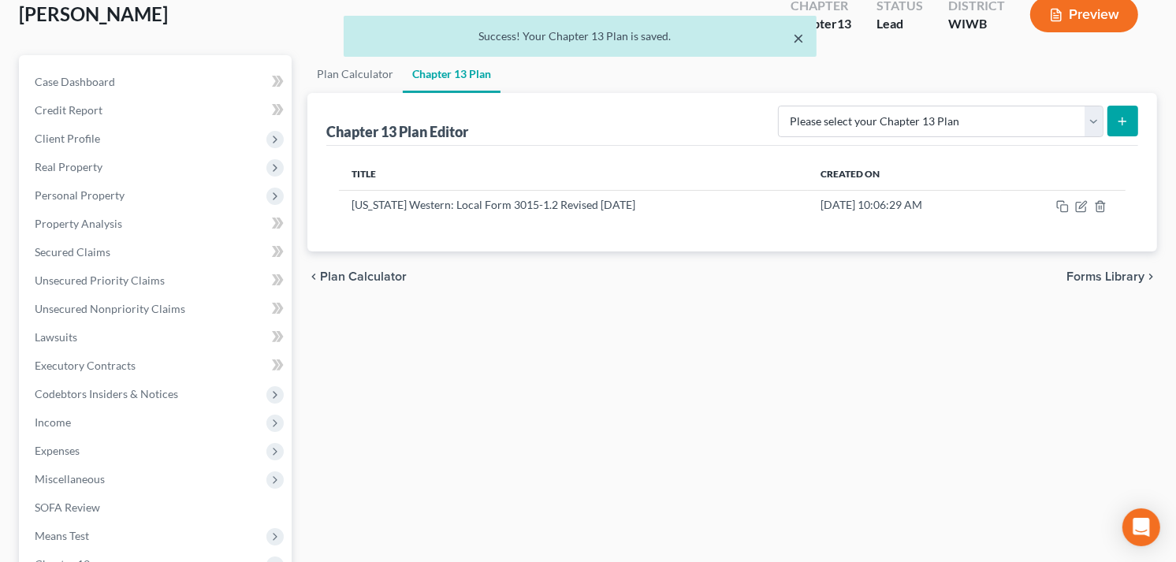
click at [800, 42] on button "×" at bounding box center [798, 37] width 11 height 19
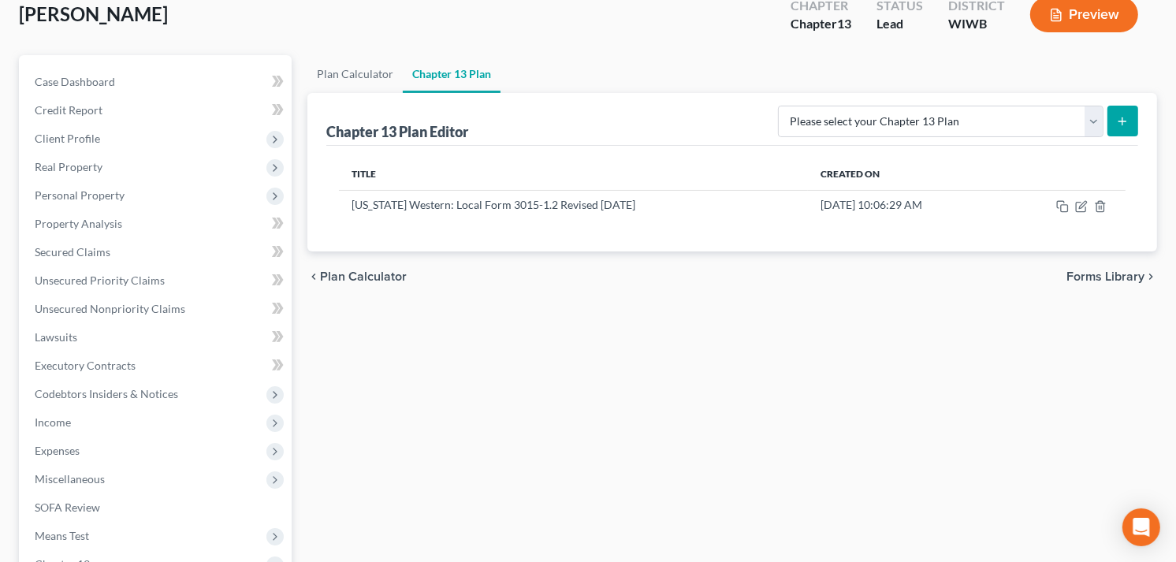
click at [885, 322] on div "Plan Calculator Chapter 13 Plan Chapter 13 Plan Editor Please select your Chapt…" at bounding box center [733, 411] width 866 height 712
click at [390, 169] on th "Title" at bounding box center [573, 174] width 469 height 32
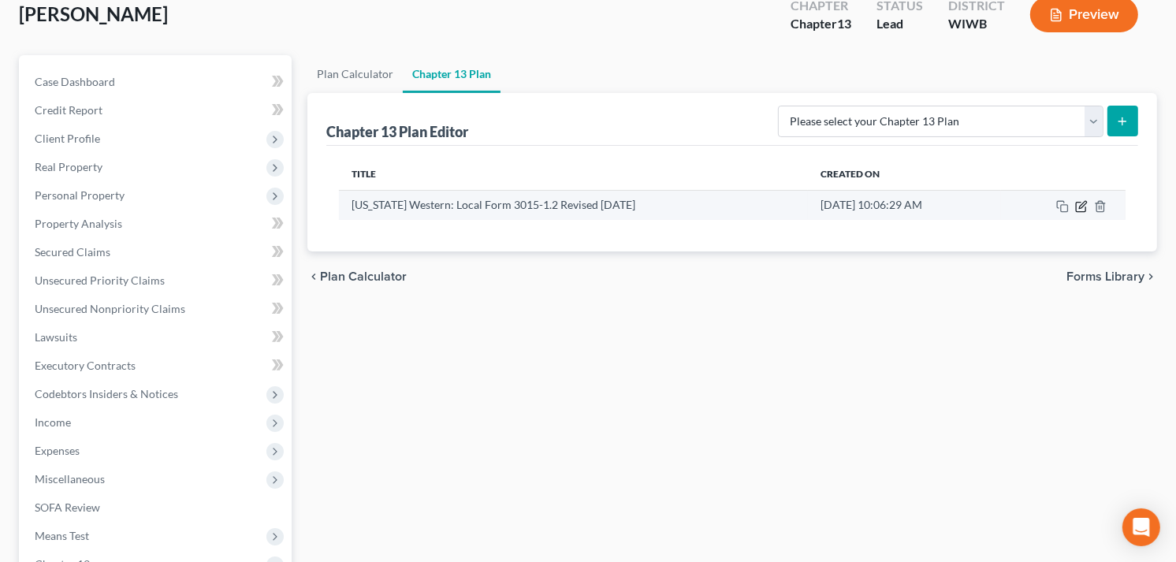
click at [1082, 210] on icon "button" at bounding box center [1081, 206] width 13 height 13
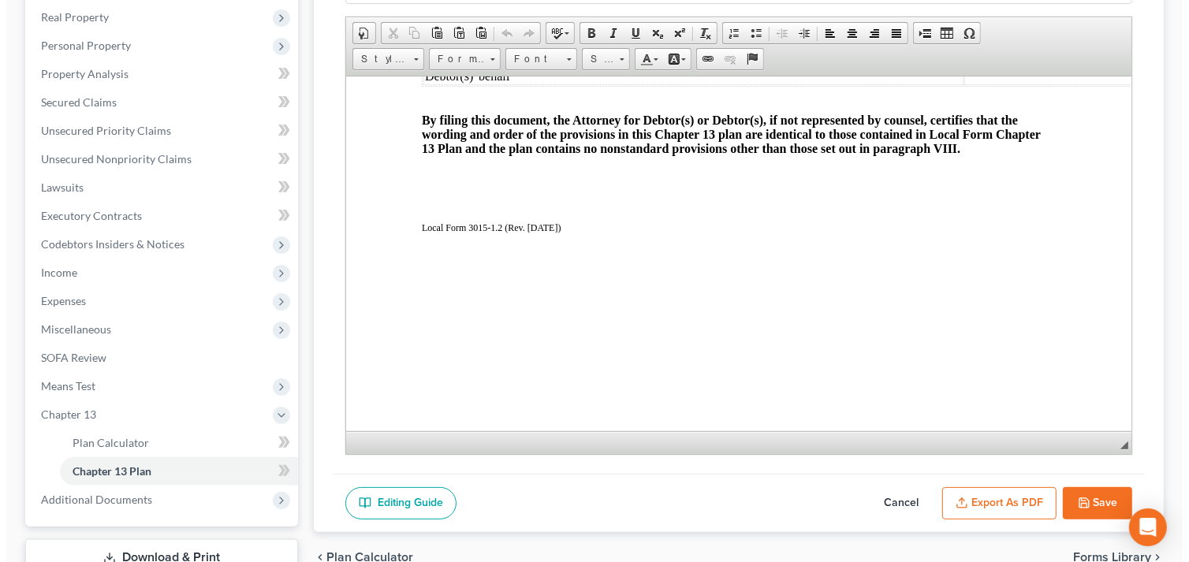
scroll to position [359, 0]
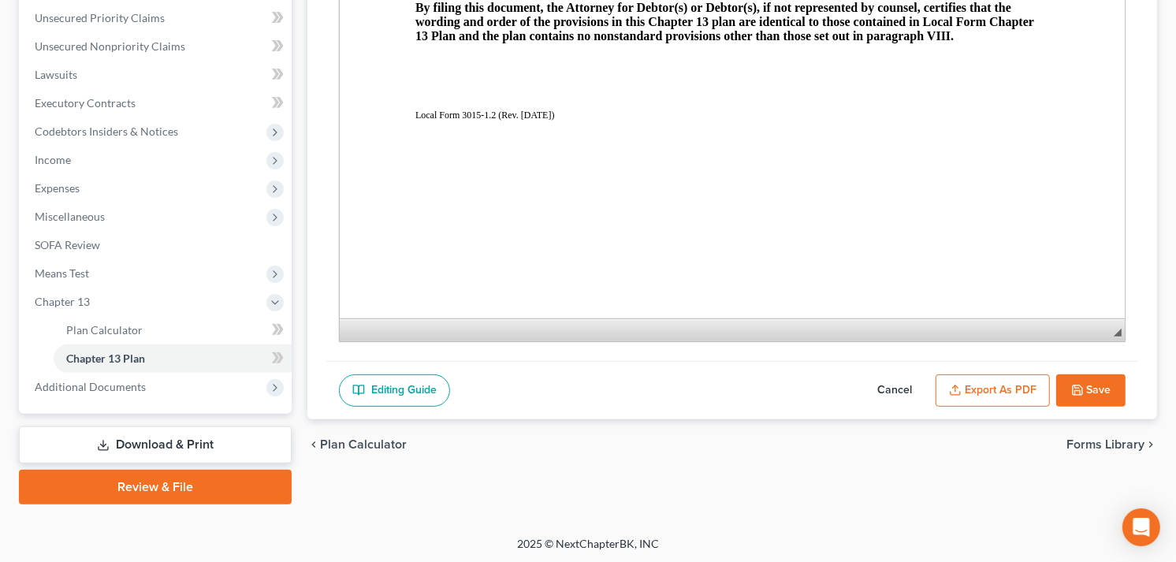
click at [974, 386] on button "Export as PDF" at bounding box center [993, 390] width 114 height 33
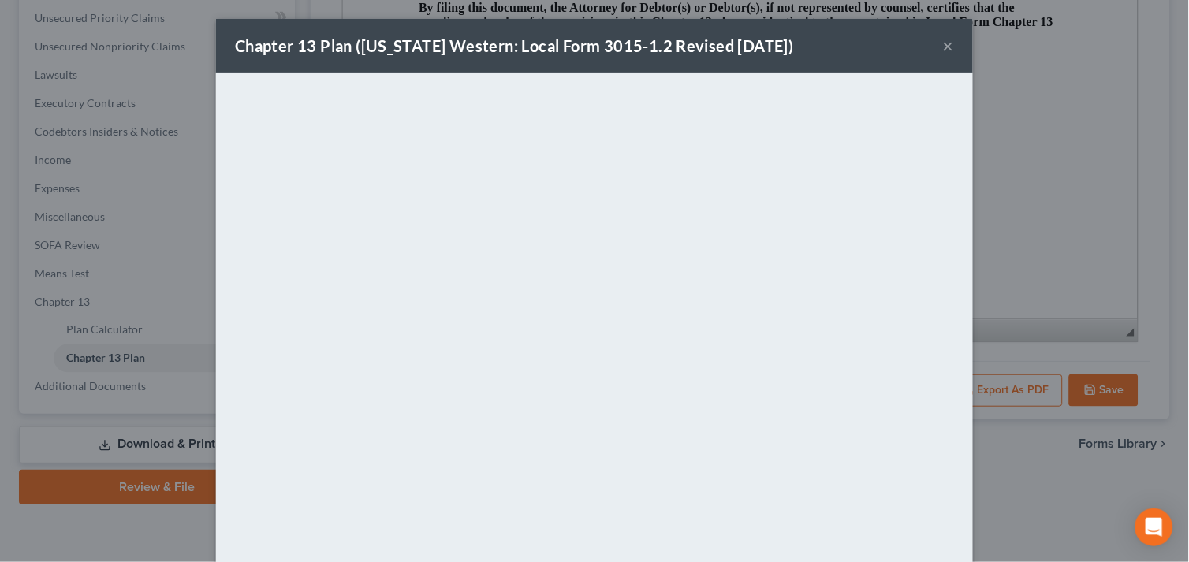
click at [943, 47] on button "×" at bounding box center [948, 45] width 11 height 19
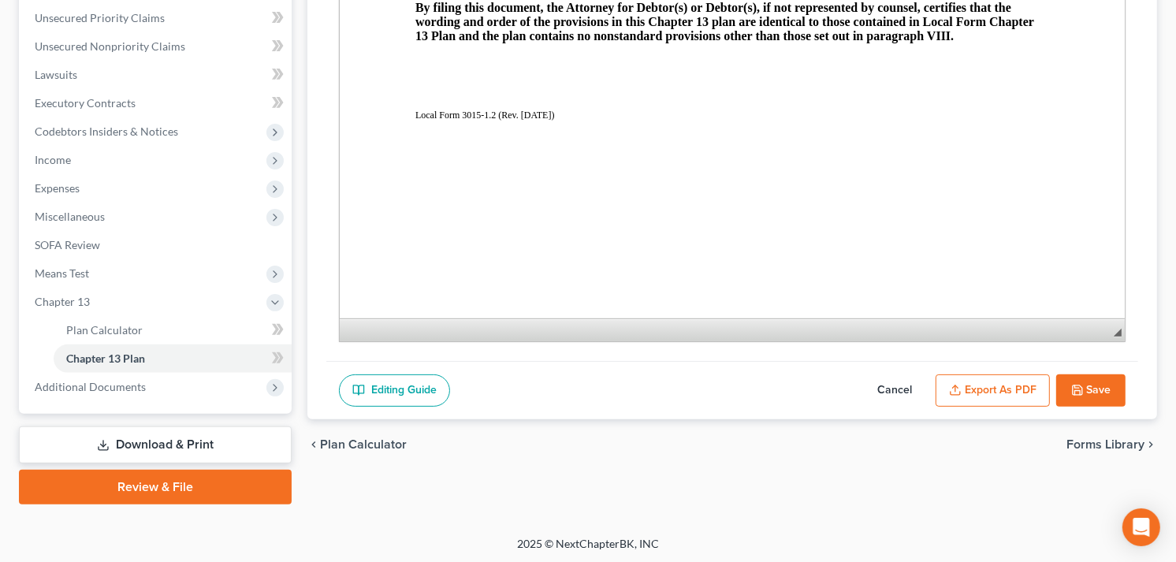
scroll to position [3195, 0]
click at [93, 386] on span "Additional Documents" at bounding box center [90, 386] width 111 height 13
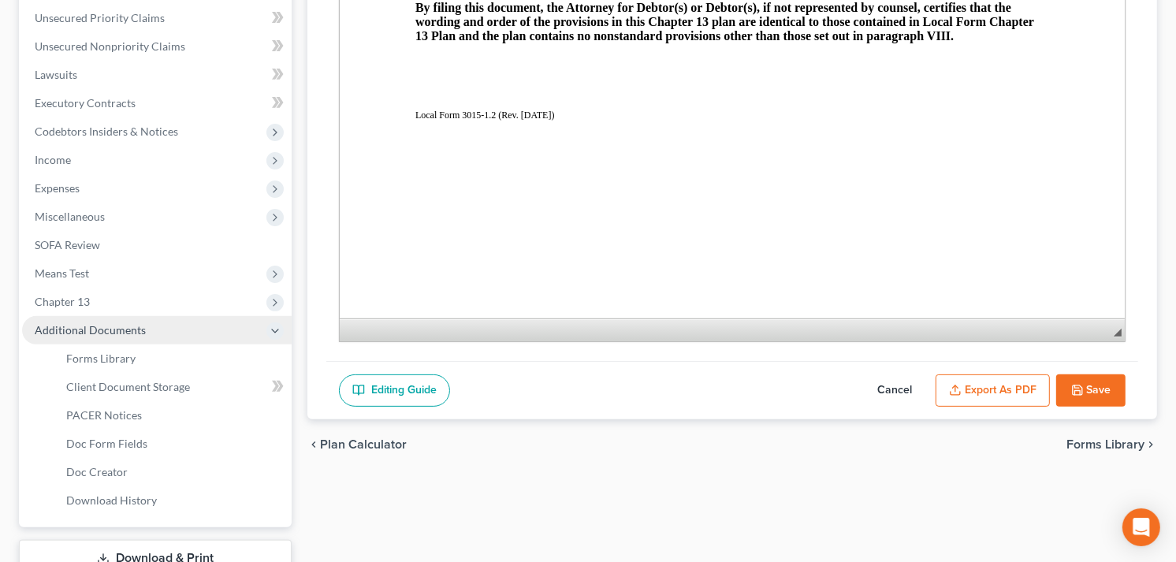
click at [88, 329] on span "Additional Documents" at bounding box center [90, 329] width 111 height 13
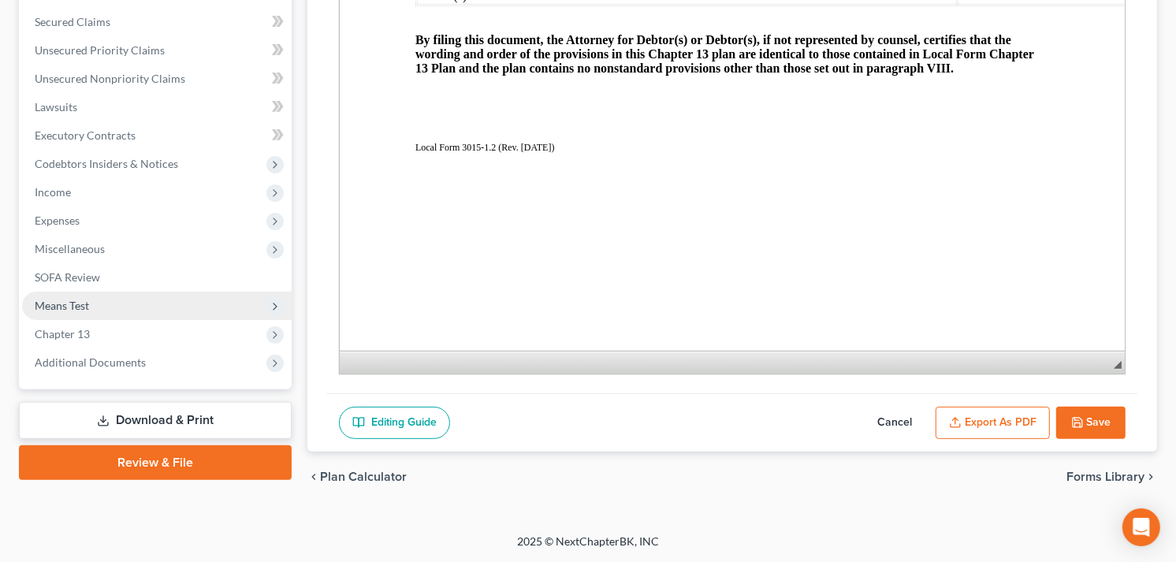
scroll to position [325, 0]
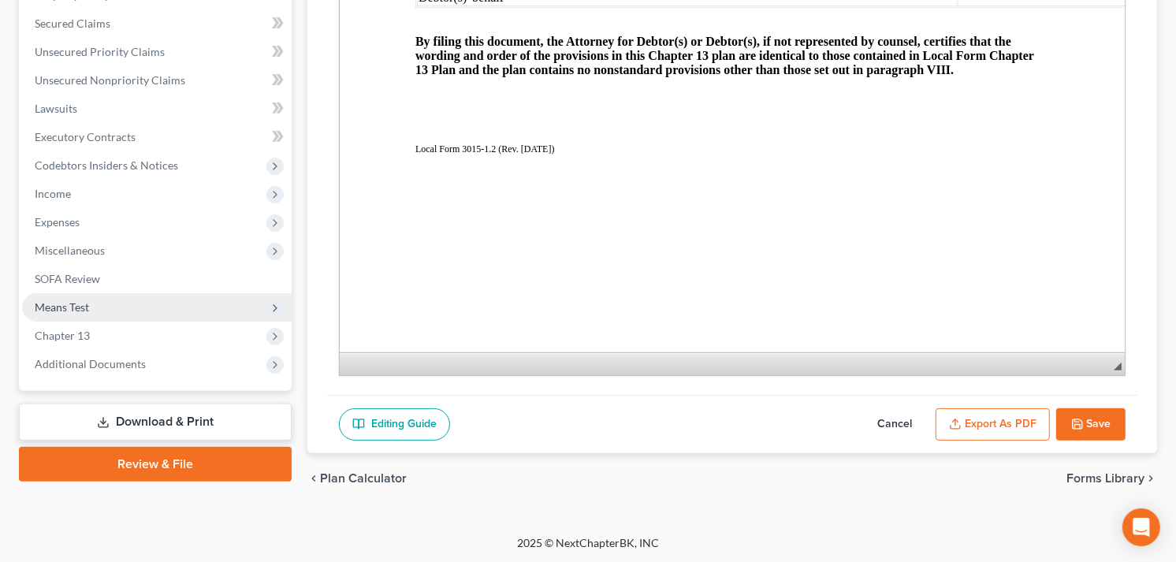
click at [56, 304] on span "Means Test" at bounding box center [62, 306] width 54 height 13
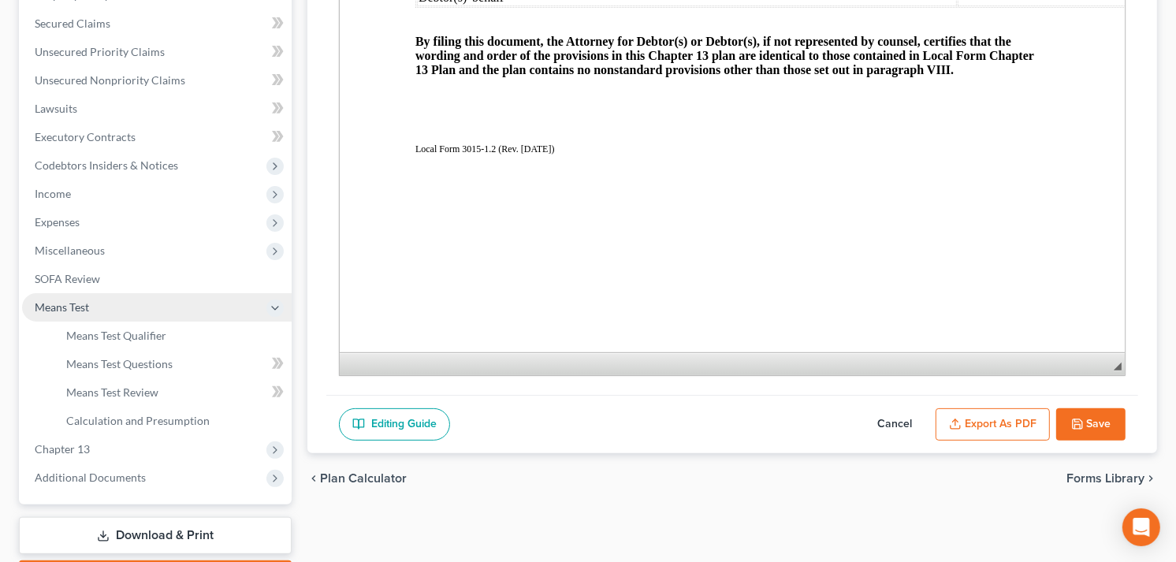
scroll to position [359, 0]
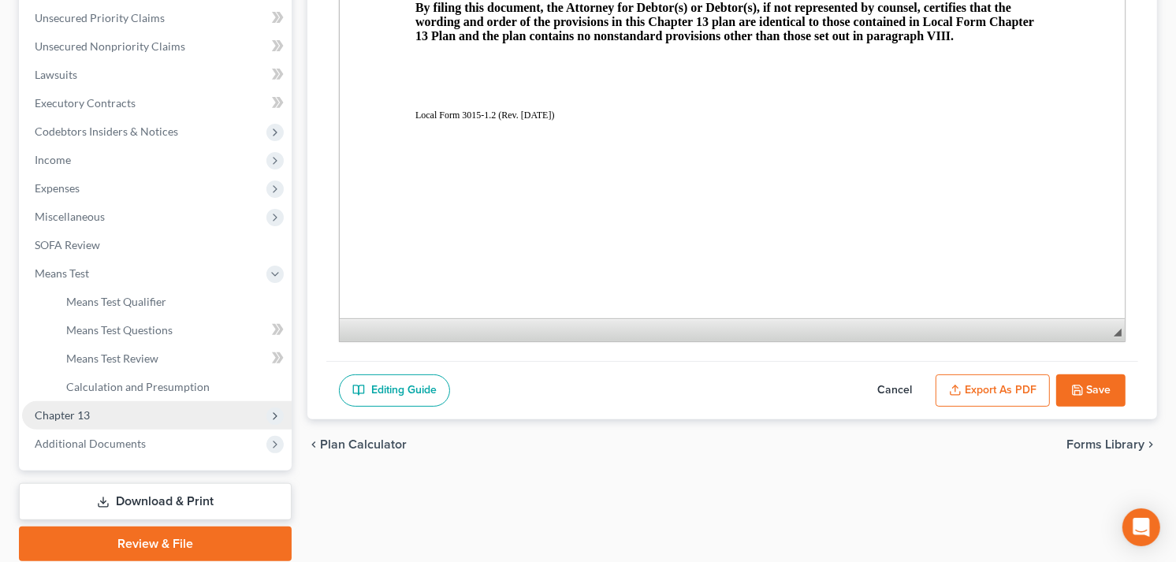
click at [79, 413] on span "Chapter 13" at bounding box center [62, 414] width 55 height 13
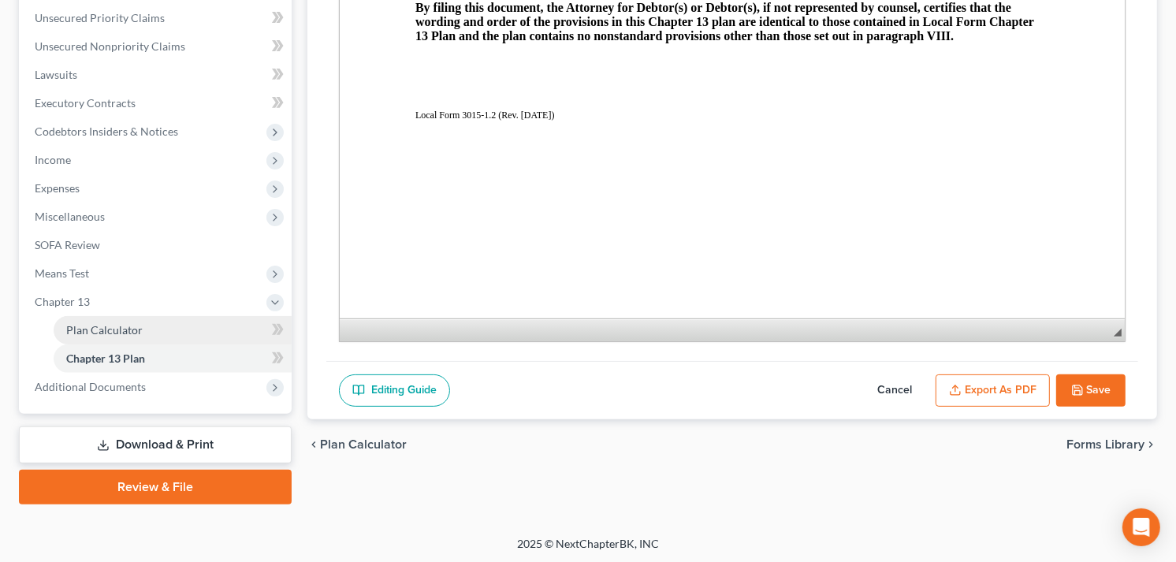
click at [125, 332] on span "Plan Calculator" at bounding box center [104, 329] width 76 height 13
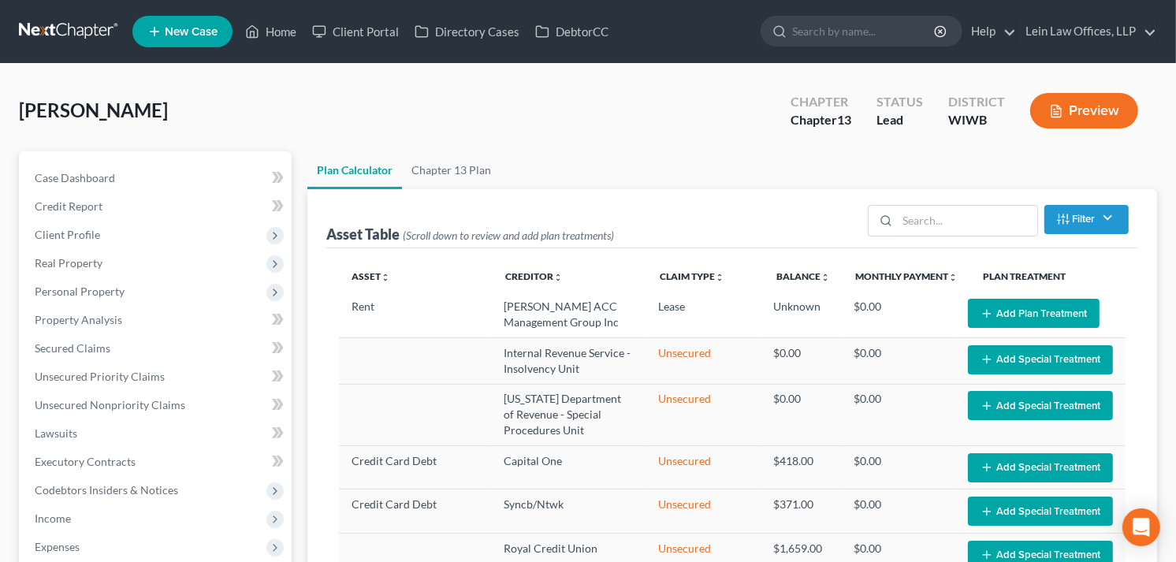
select select "35"
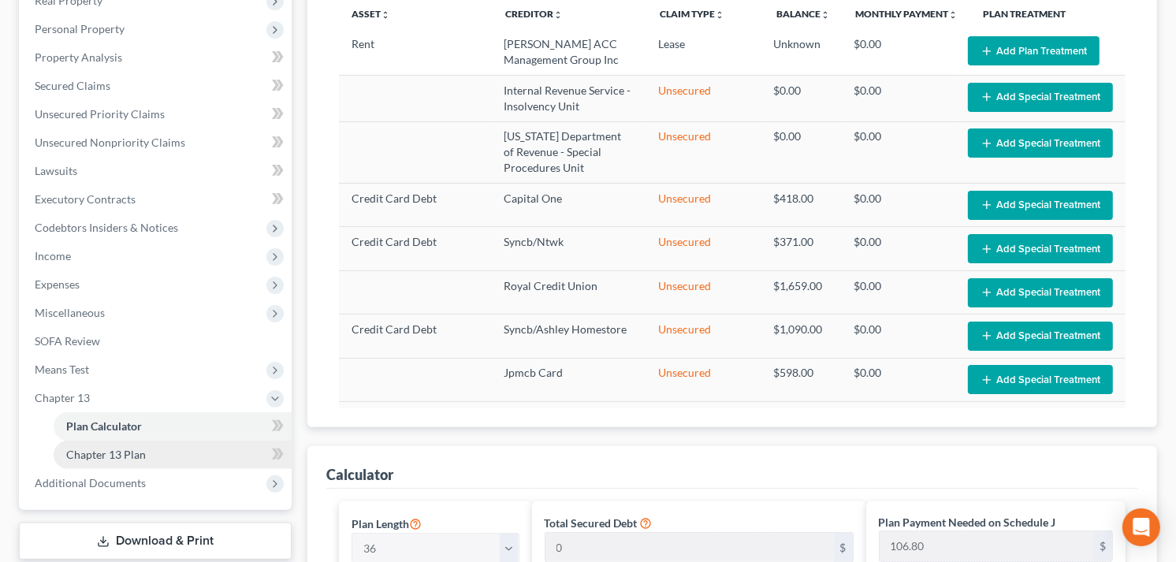
click at [127, 452] on span "Chapter 13 Plan" at bounding box center [106, 454] width 80 height 13
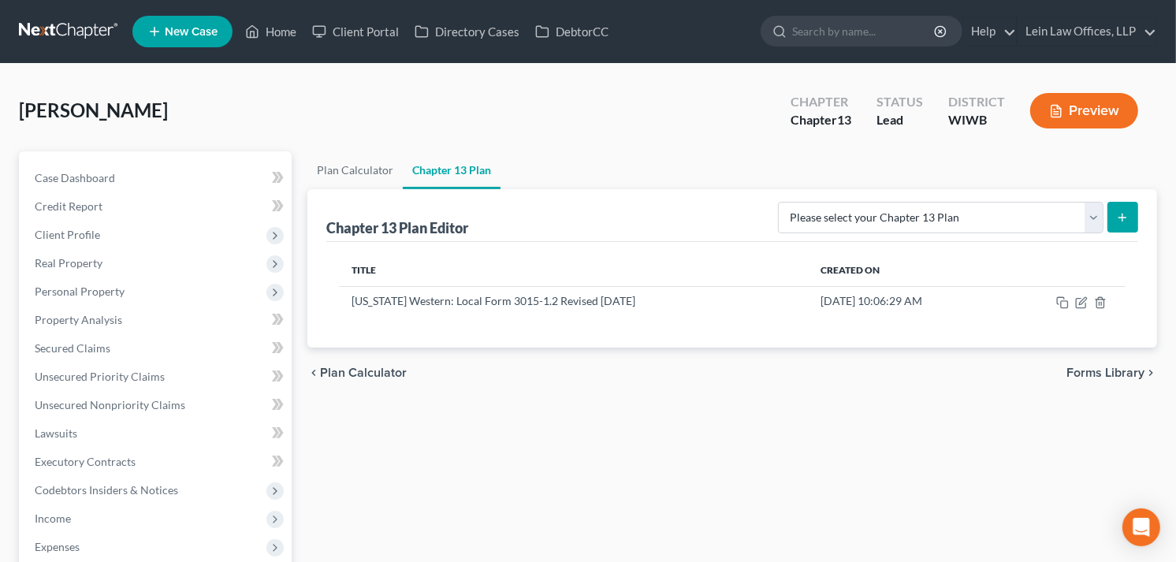
click at [395, 265] on th "Title" at bounding box center [573, 271] width 469 height 32
click at [1094, 219] on select "Please select your Chapter 13 Plan National Form Plan - Official Form 113 [US_S…" at bounding box center [941, 218] width 326 height 32
click at [687, 392] on div "chevron_left Plan Calculator Forms Library chevron_right" at bounding box center [732, 373] width 850 height 50
click at [271, 35] on link "Home" at bounding box center [270, 31] width 67 height 28
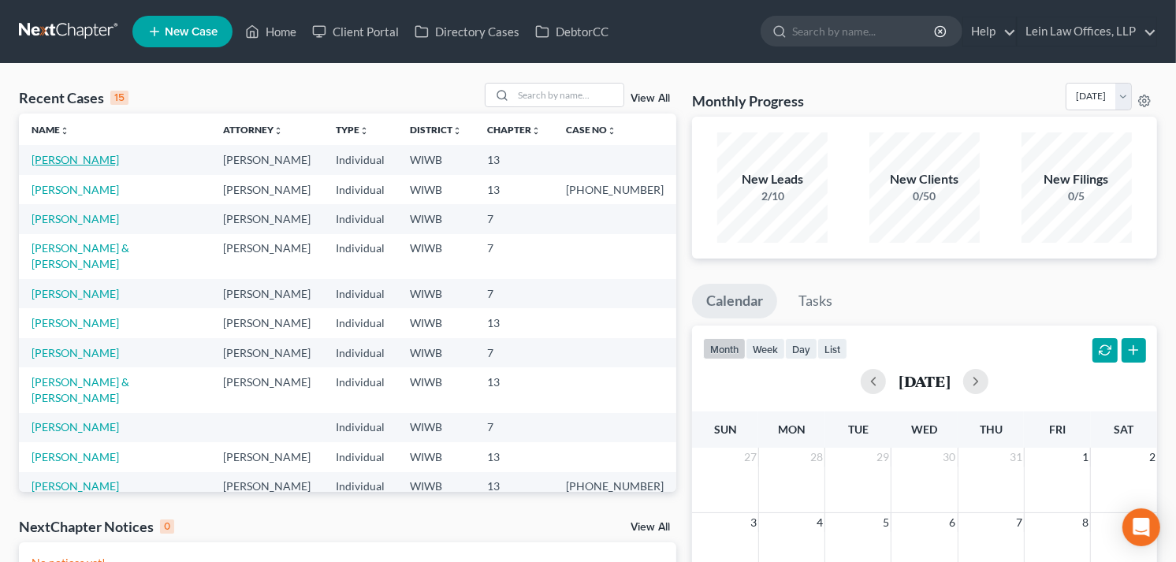
click at [53, 156] on link "[PERSON_NAME]" at bounding box center [76, 159] width 88 height 13
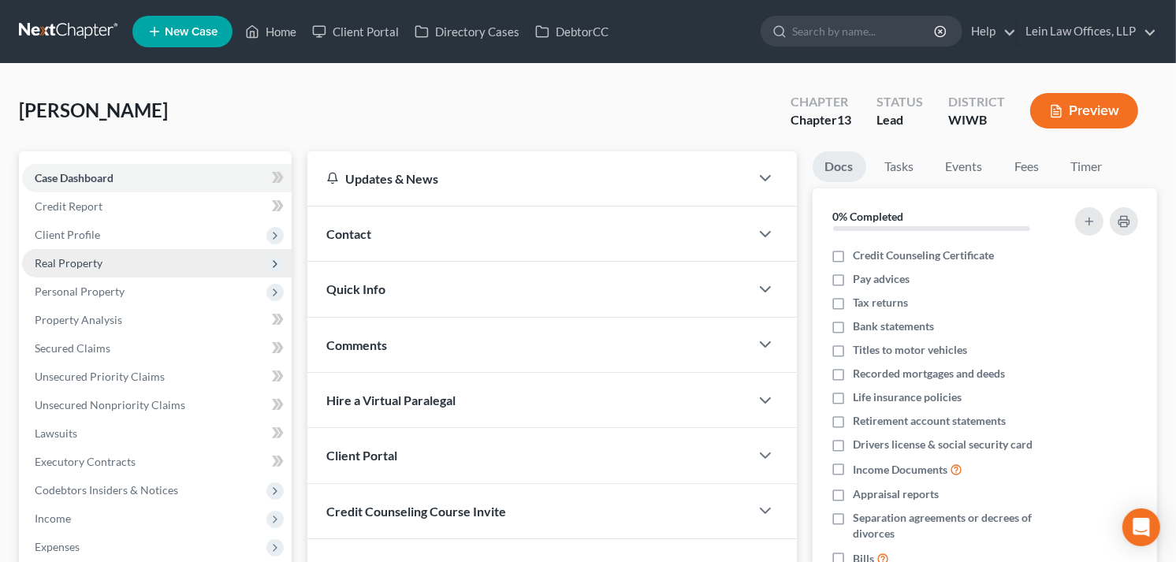
click at [74, 266] on span "Real Property" at bounding box center [69, 262] width 68 height 13
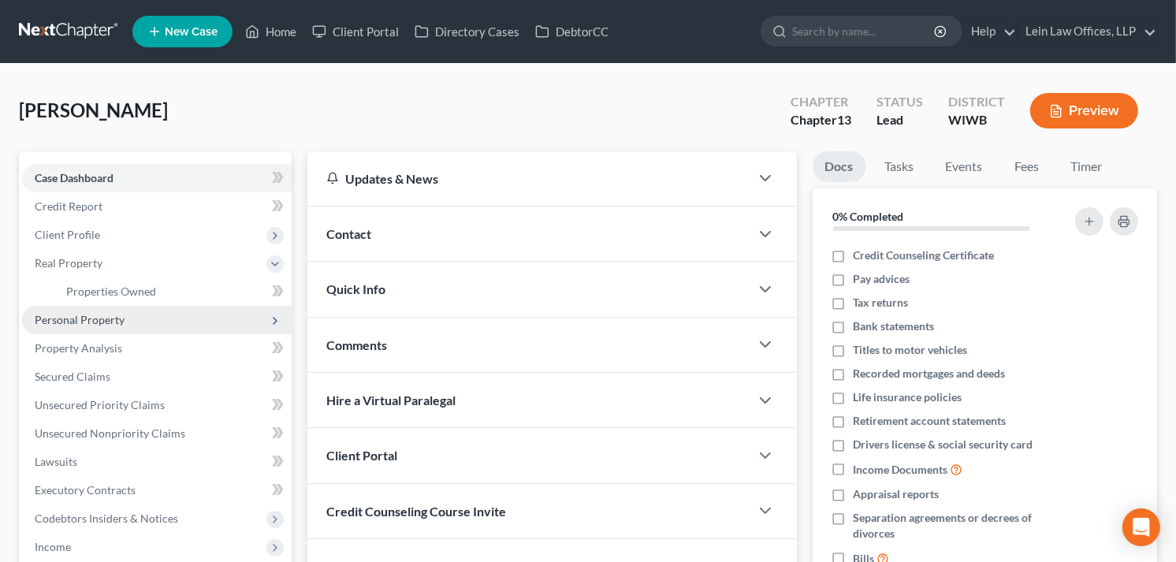
click at [67, 319] on span "Personal Property" at bounding box center [80, 319] width 90 height 13
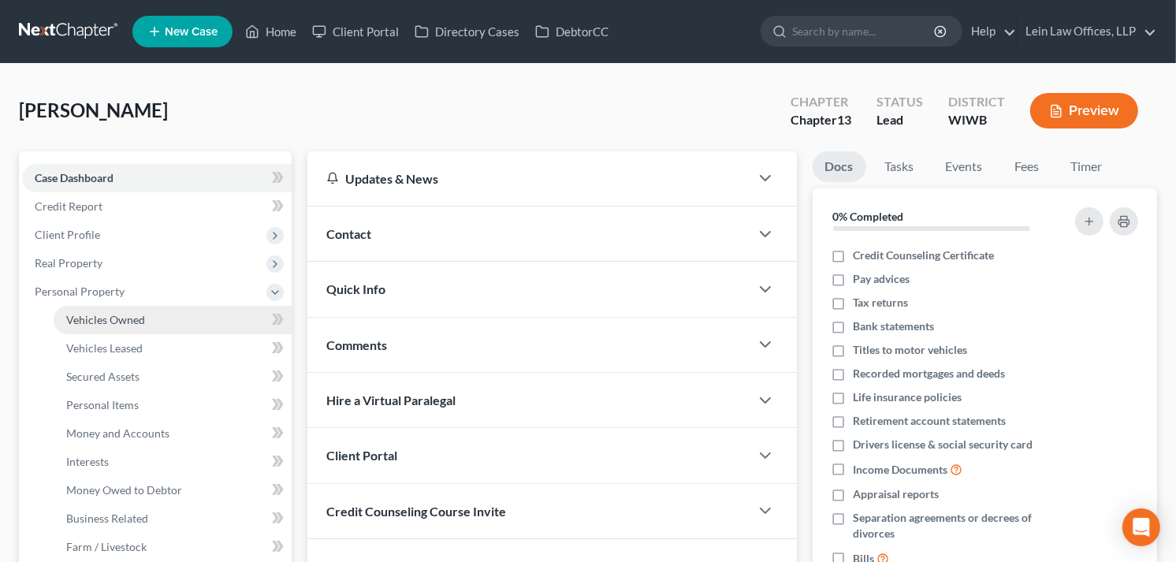
click at [120, 318] on span "Vehicles Owned" at bounding box center [105, 319] width 79 height 13
